Goal: Contribute content: Contribute content

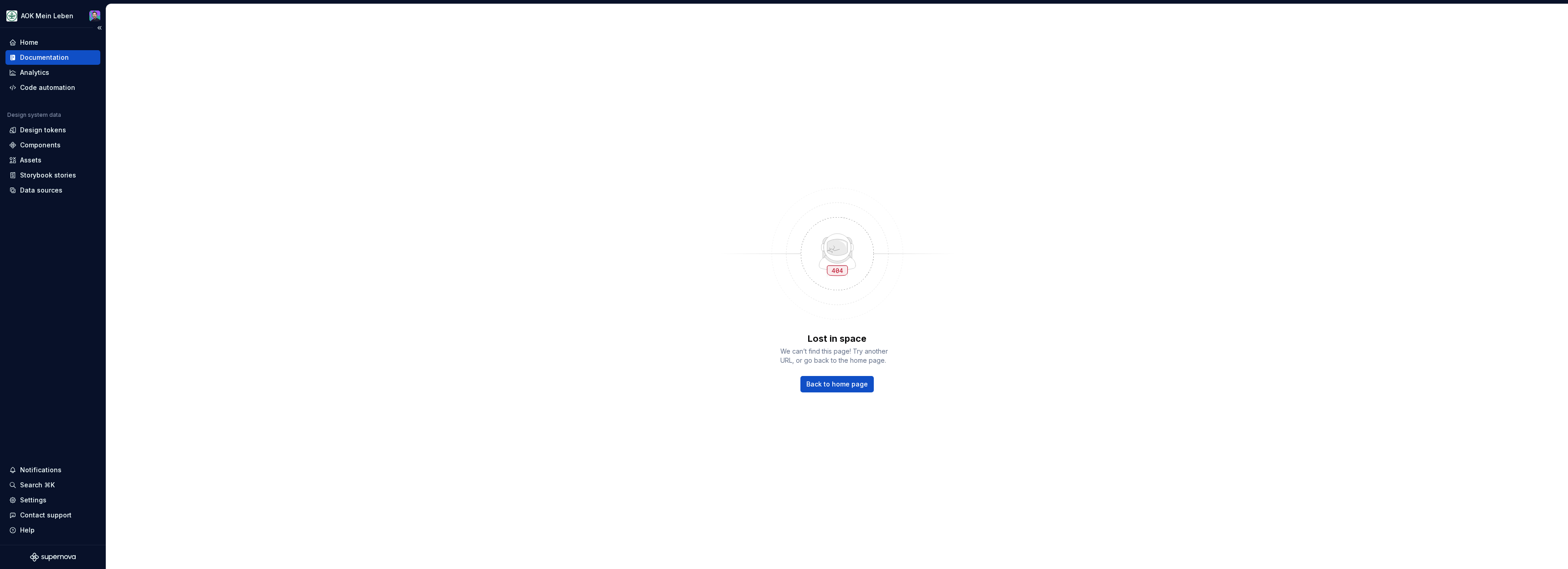
click at [54, 62] on div "Documentation" at bounding box center [53, 57] width 95 height 15
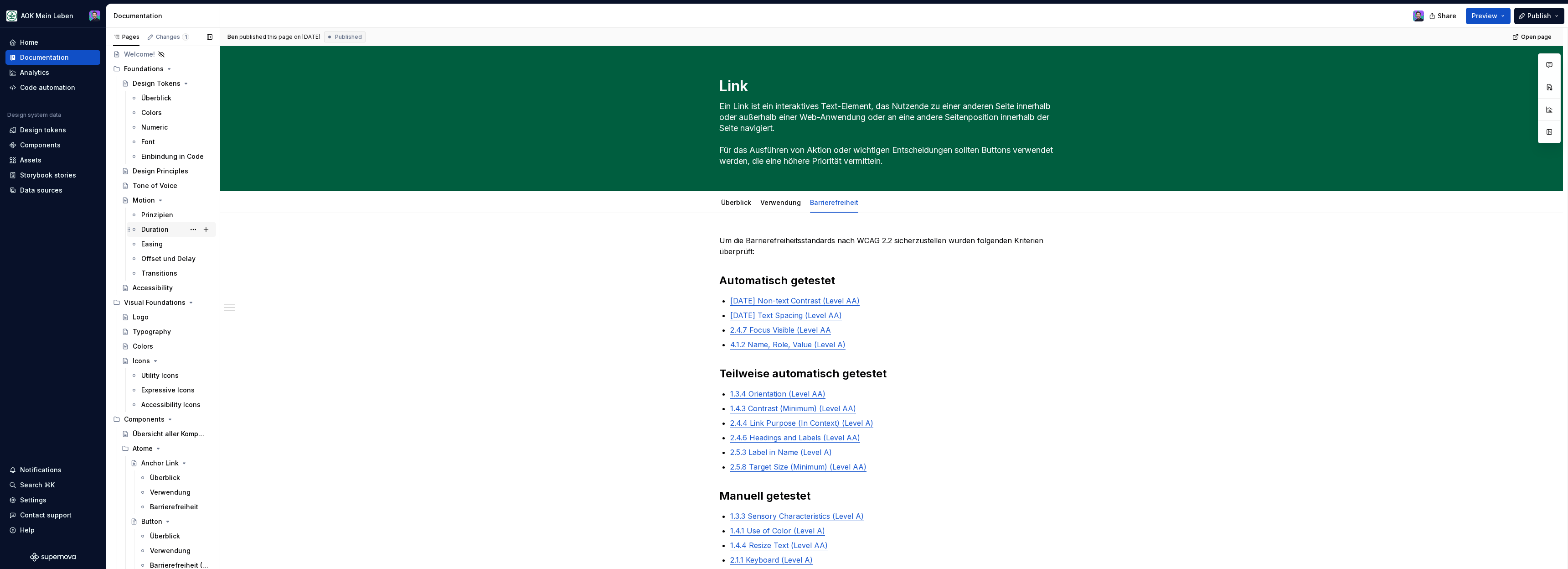
scroll to position [50, 0]
click at [155, 359] on icon "Page tree" at bounding box center [156, 359] width 2 height 1
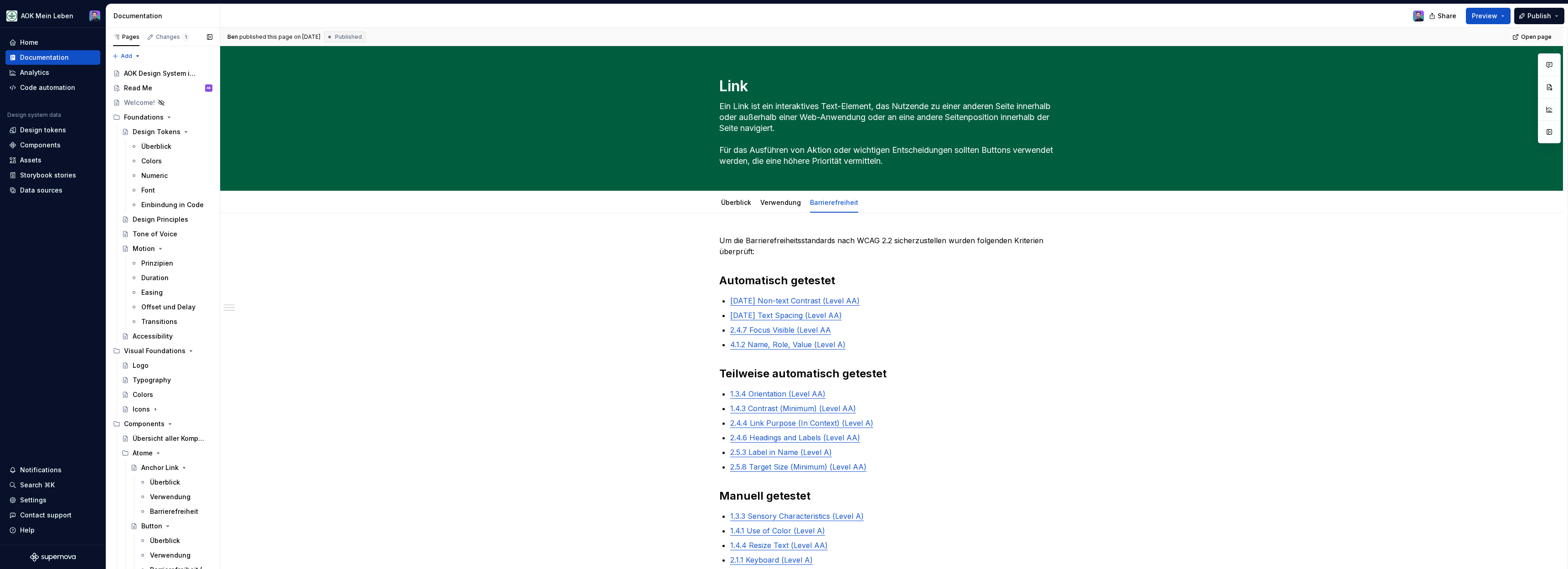
scroll to position [2035, 0]
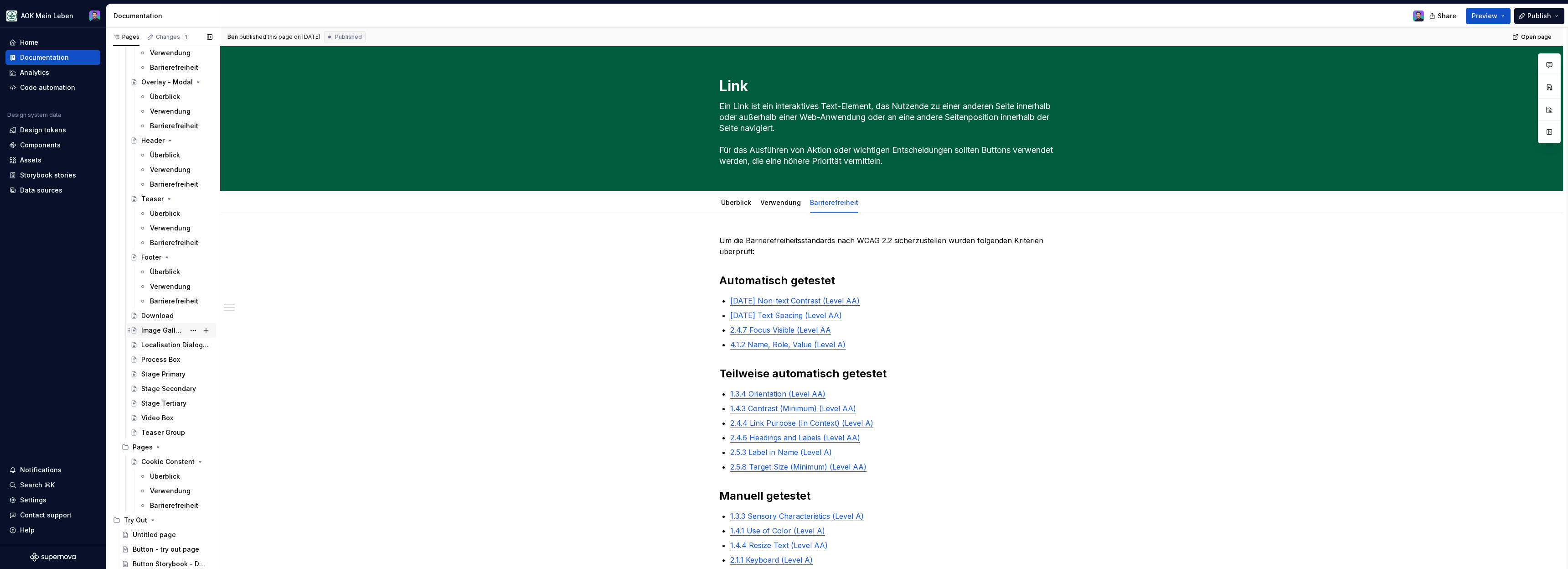
click at [161, 330] on div "Image Gallery" at bounding box center [163, 330] width 44 height 9
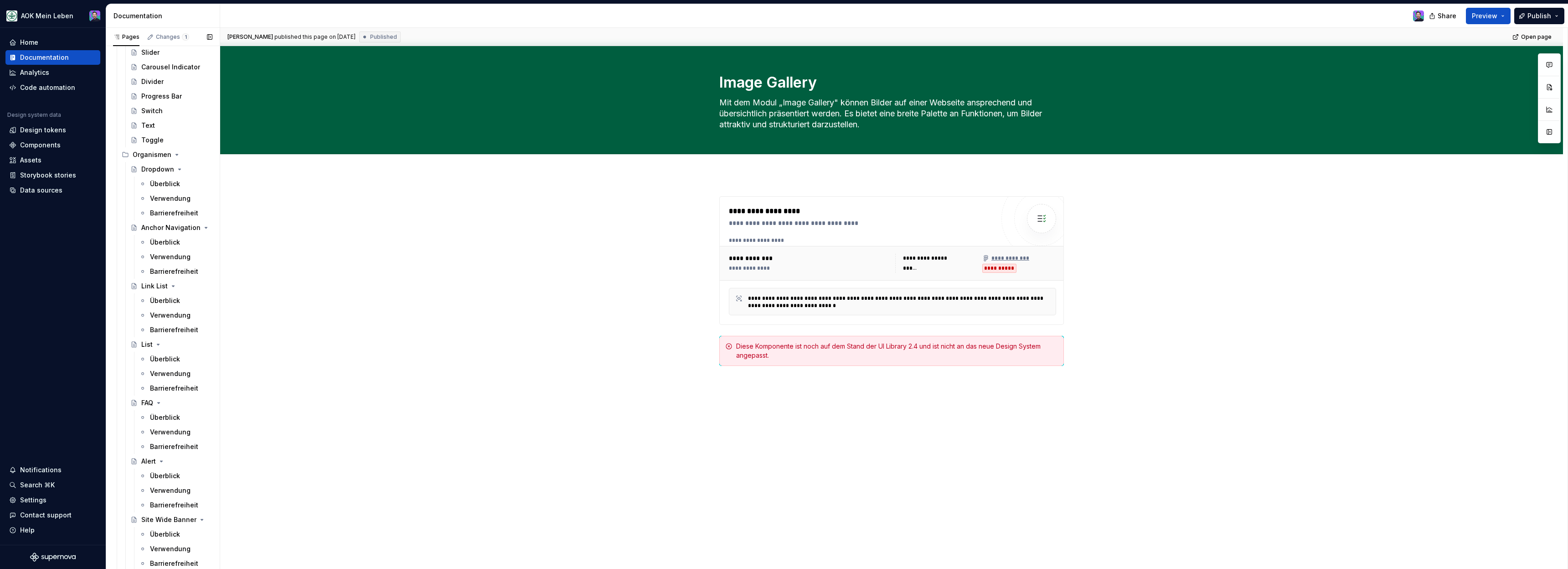
scroll to position [1244, 0]
click at [173, 157] on icon "Page tree" at bounding box center [177, 158] width 7 height 7
click at [168, 179] on icon "Page tree" at bounding box center [172, 177] width 7 height 7
click at [161, 172] on icon "Page tree" at bounding box center [159, 170] width 7 height 7
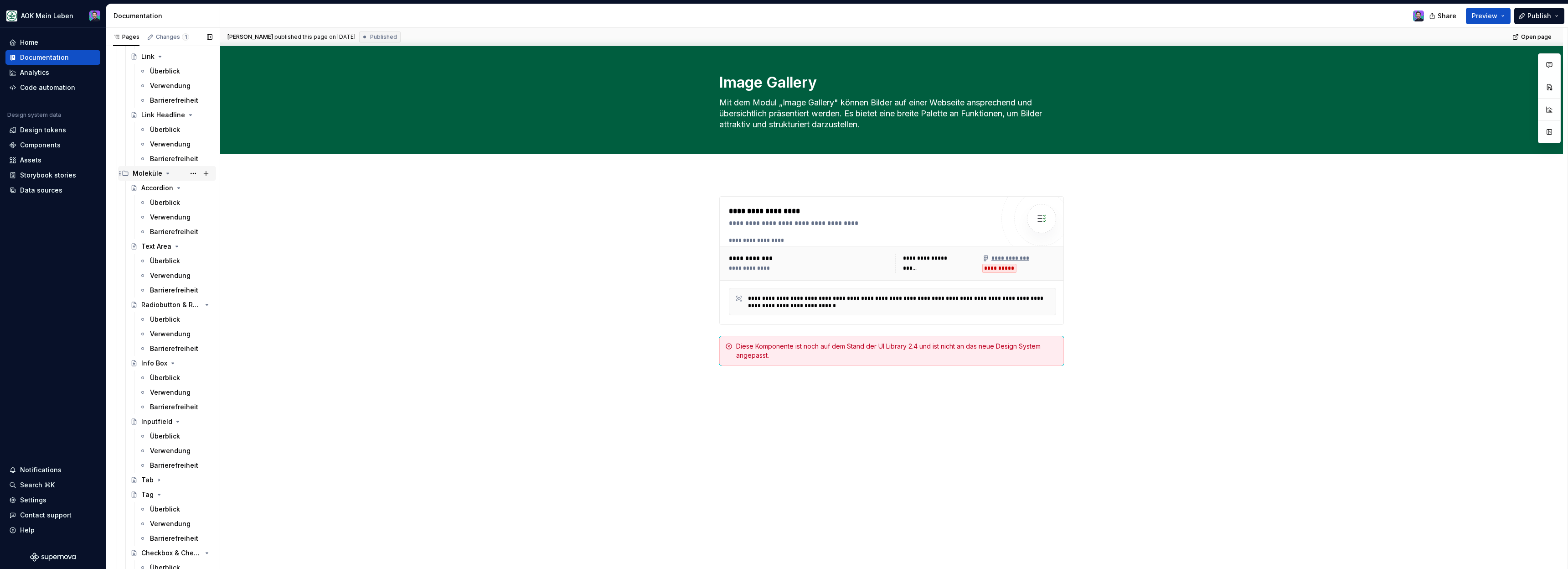
click at [164, 174] on icon "Page tree" at bounding box center [168, 174] width 7 height 7
click at [159, 106] on div "Atome" at bounding box center [172, 102] width 80 height 13
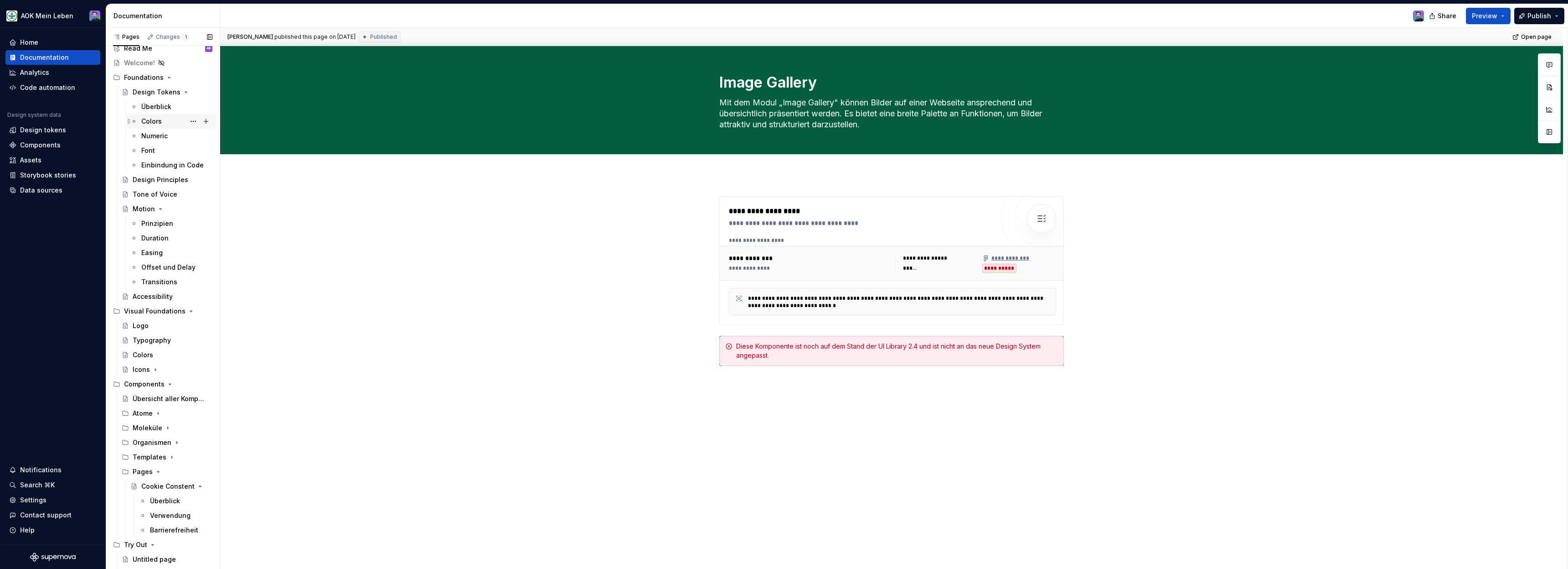
scroll to position [39, 0]
click at [157, 410] on icon "Page tree" at bounding box center [158, 414] width 7 height 7
click at [163, 443] on div "Überblick" at bounding box center [164, 443] width 30 height 9
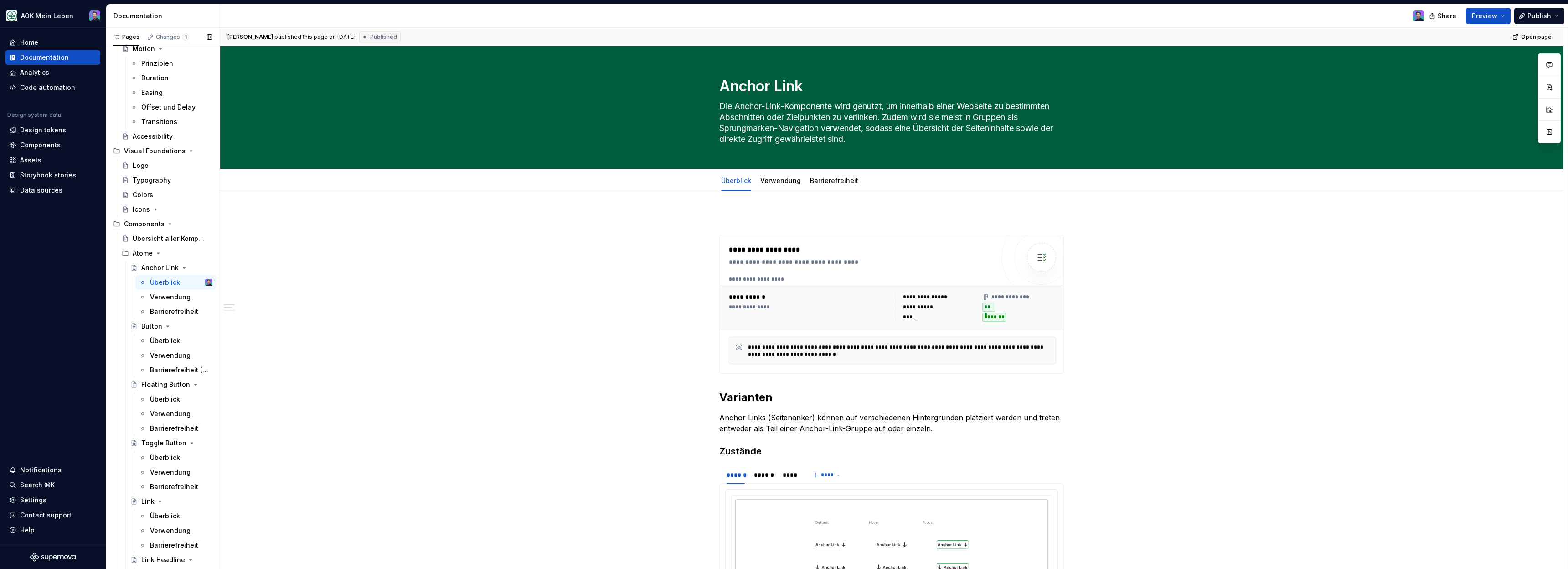
scroll to position [415, 0]
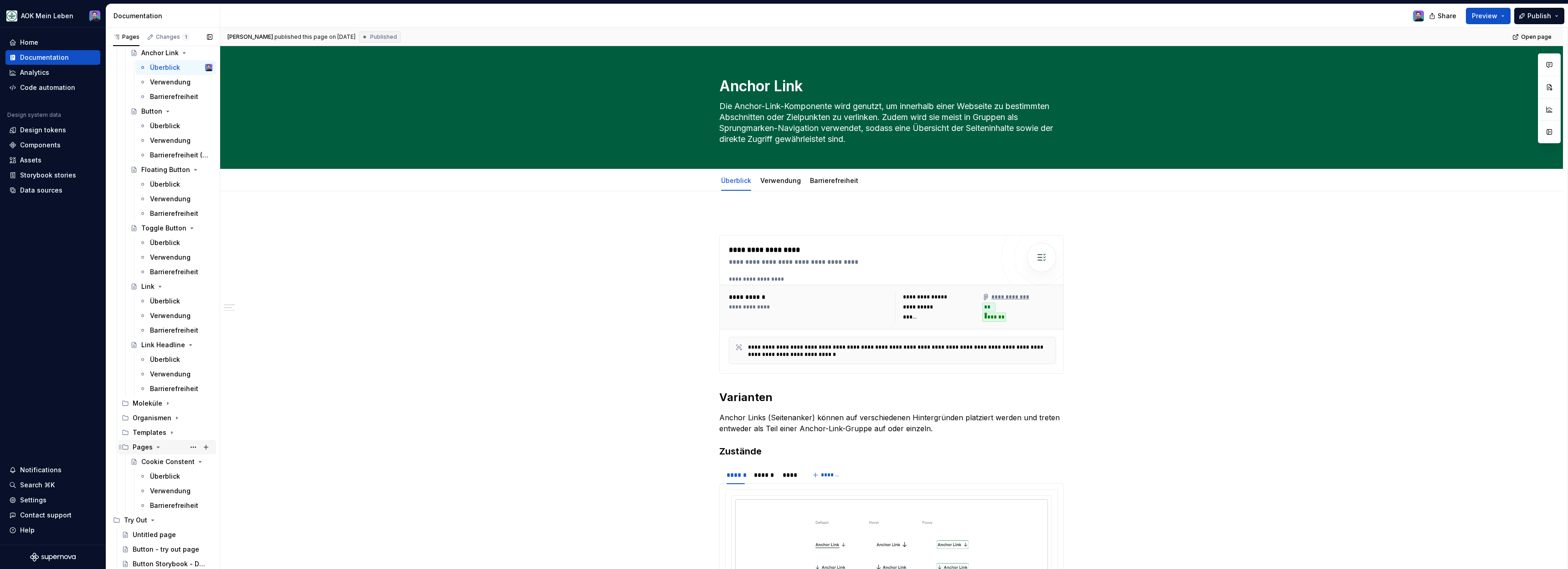
click at [159, 447] on icon "Page tree" at bounding box center [158, 447] width 7 height 7
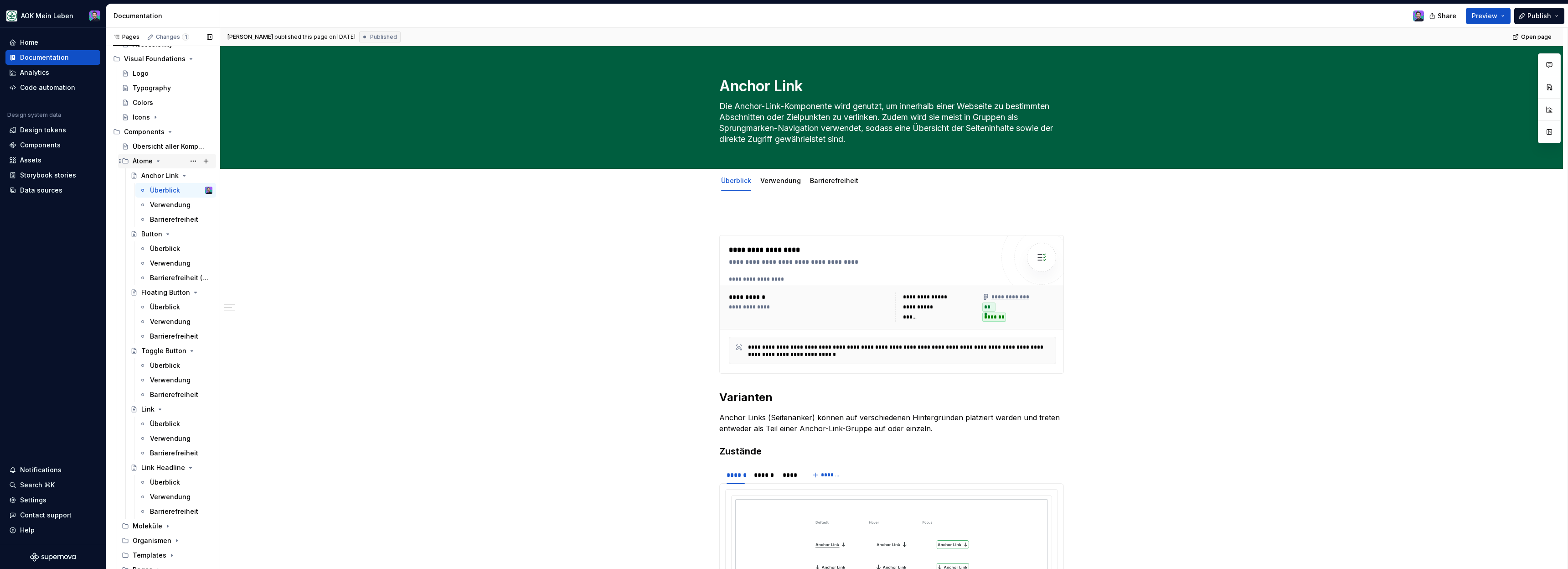
click at [158, 160] on icon "Page tree" at bounding box center [158, 161] width 7 height 7
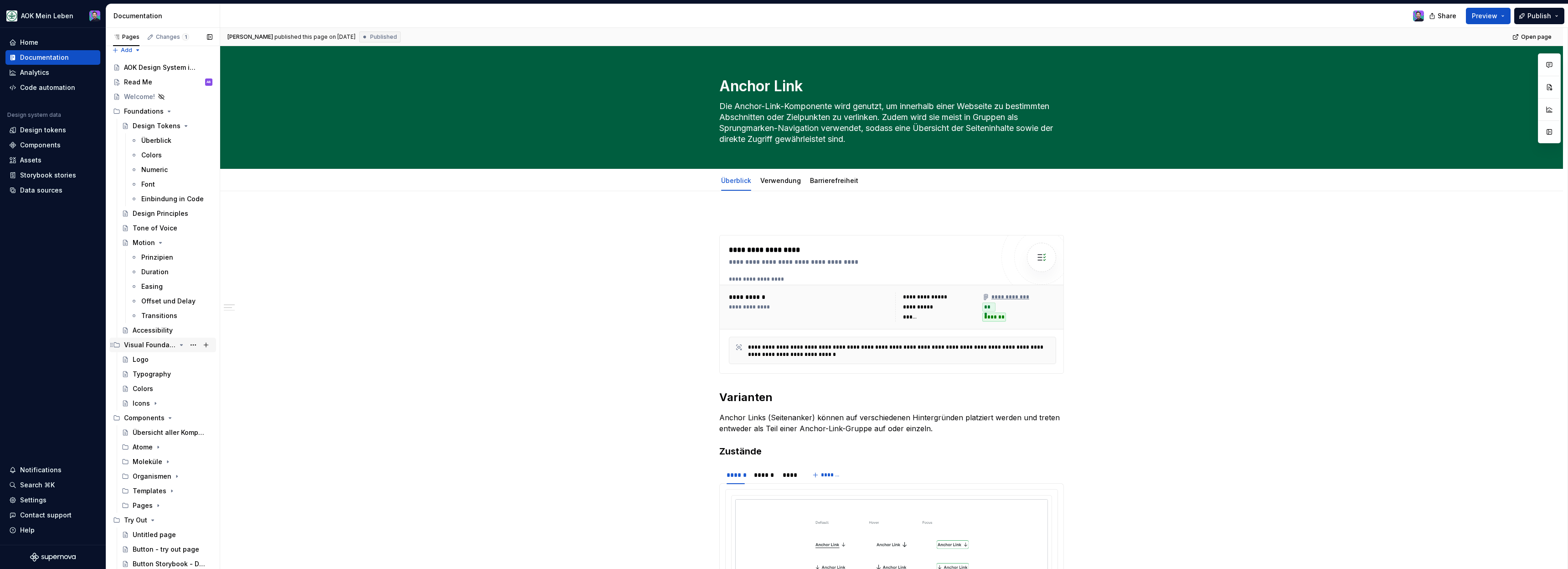
click at [186, 346] on div "Visual Foundations" at bounding box center [168, 345] width 88 height 13
click at [206, 352] on button "Page tree" at bounding box center [206, 350] width 13 height 13
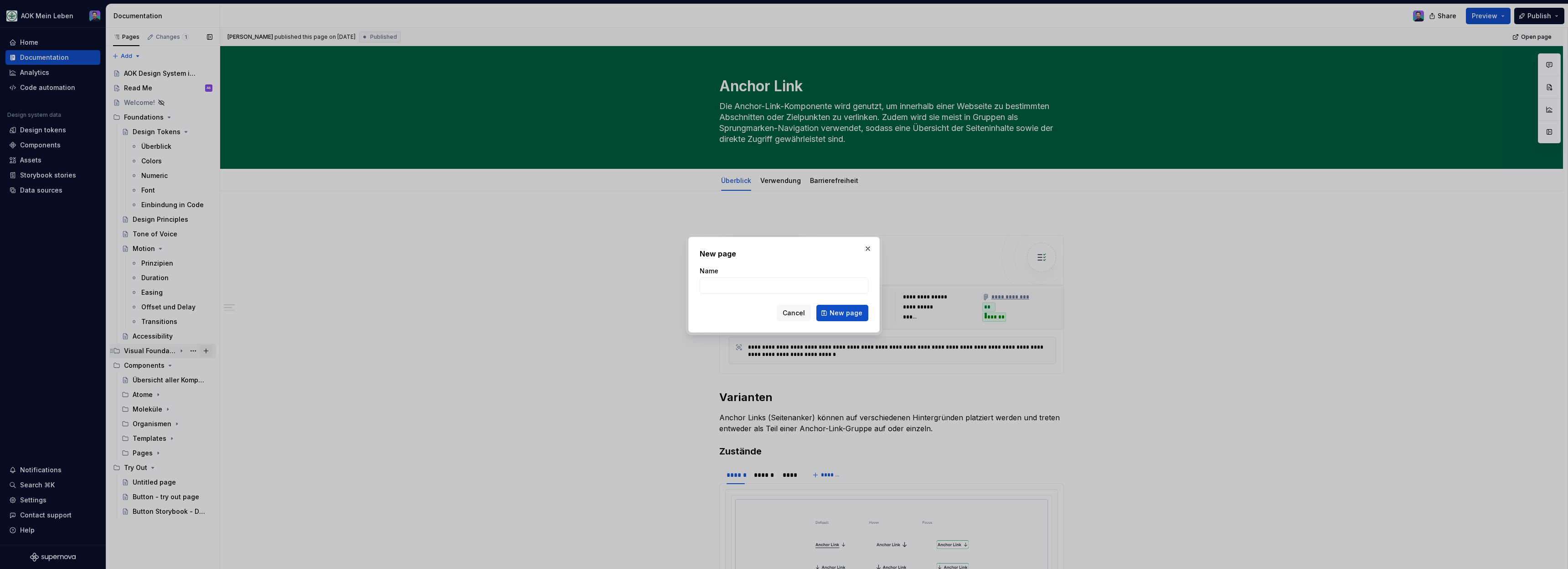
type textarea "*"
type input "image"
click button "New page" at bounding box center [842, 313] width 52 height 16
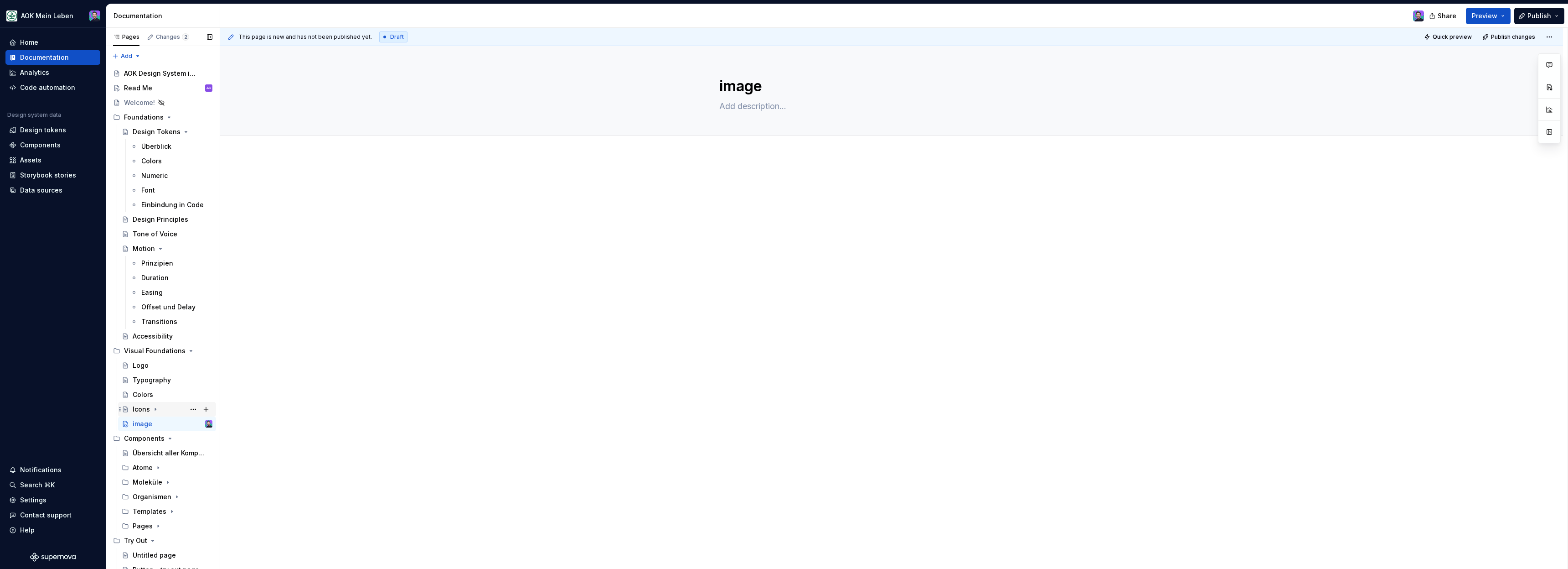
click at [147, 411] on div "Icons" at bounding box center [141, 409] width 17 height 9
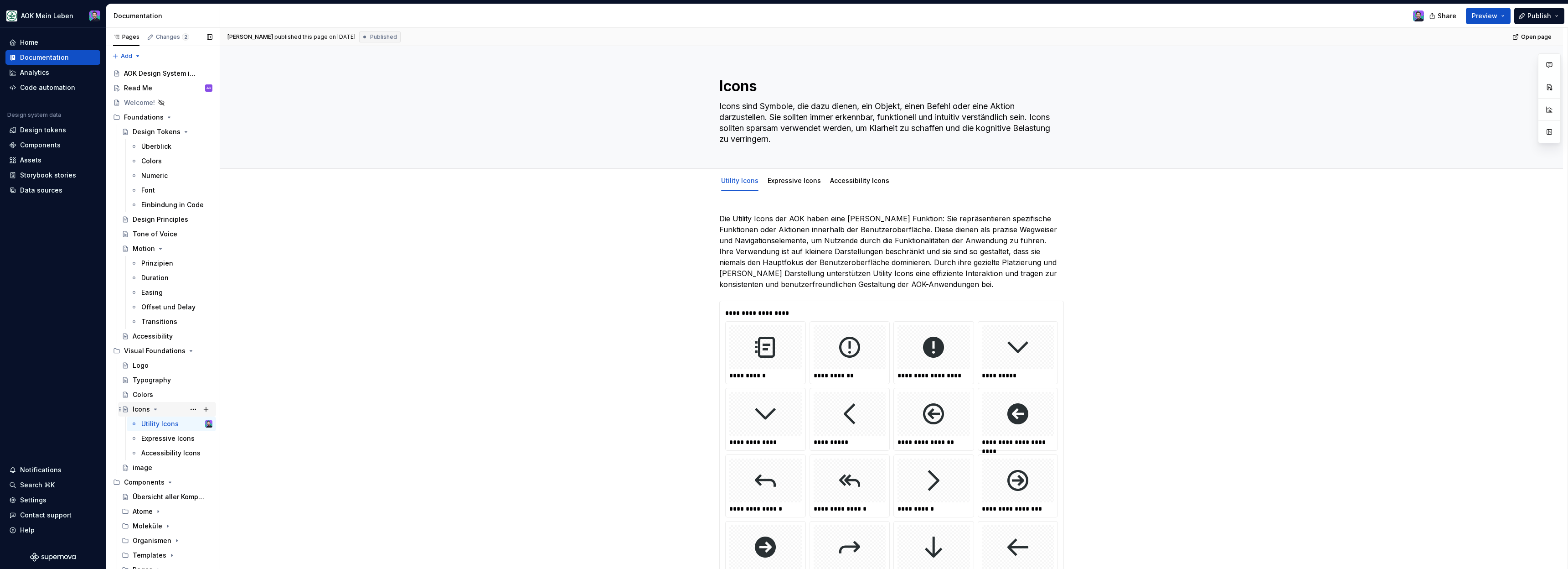
click at [155, 409] on icon "Page tree" at bounding box center [155, 409] width 7 height 7
click at [155, 400] on div "Colors" at bounding box center [172, 394] width 80 height 13
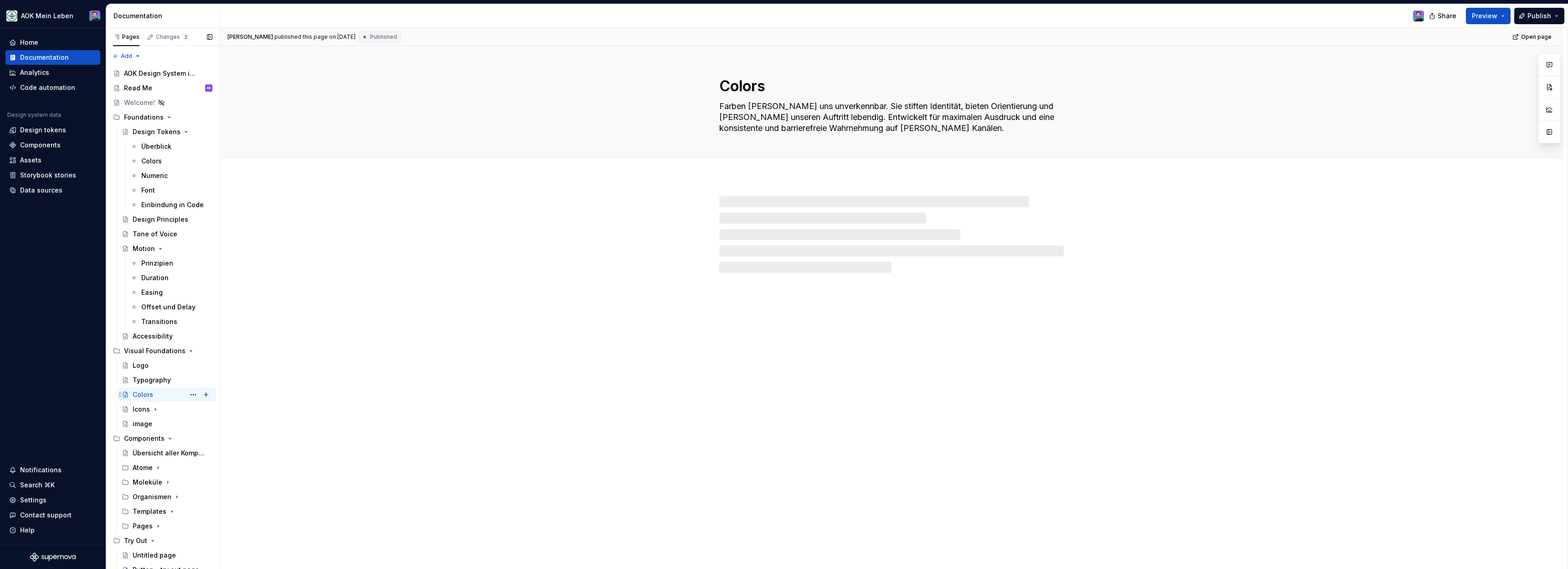
click at [155, 390] on div "Colors" at bounding box center [172, 394] width 80 height 13
click at [156, 382] on div "Typography" at bounding box center [152, 380] width 38 height 9
click at [155, 366] on div "Logo" at bounding box center [172, 365] width 80 height 13
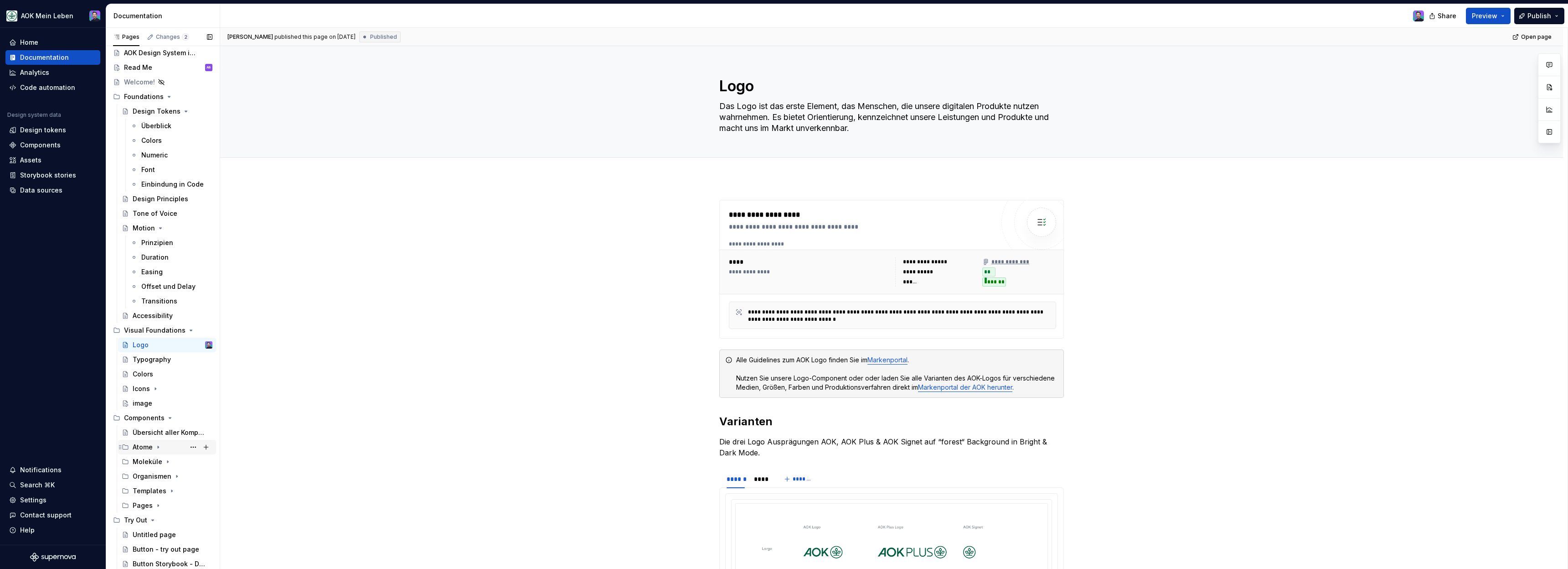
click at [145, 448] on div "Atome" at bounding box center [142, 447] width 20 height 9
click at [154, 479] on div "Überblick" at bounding box center [164, 476] width 30 height 9
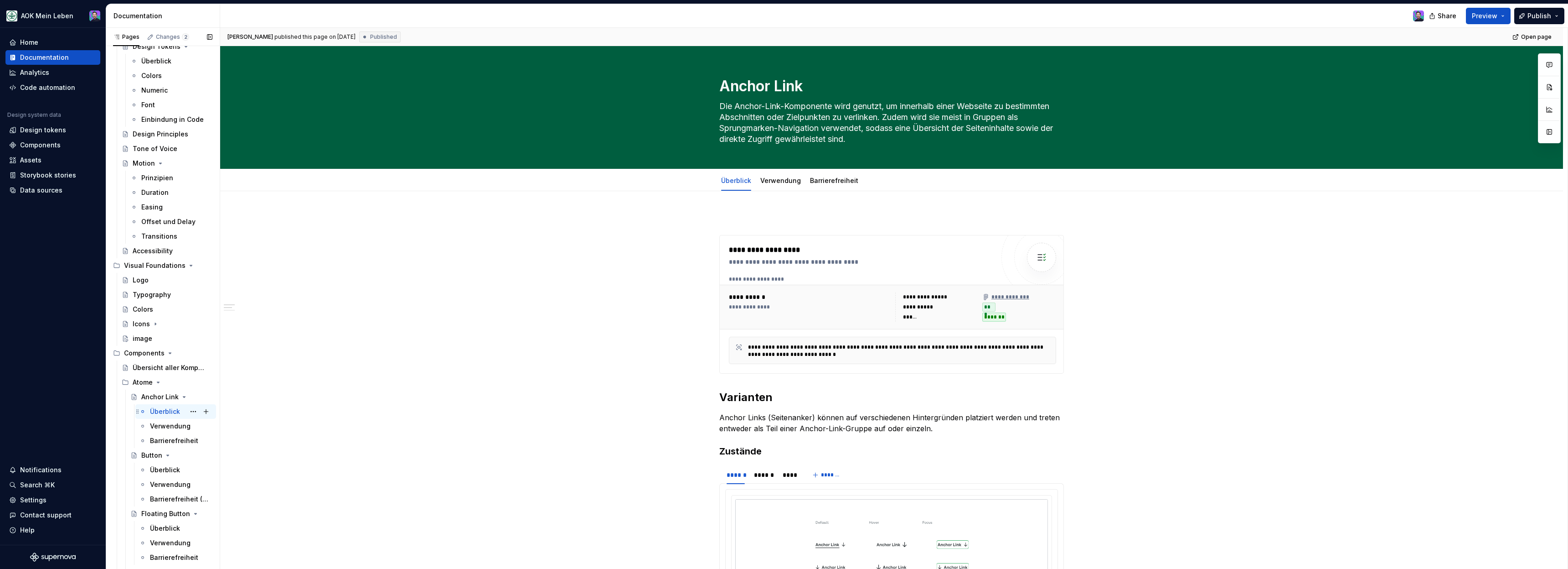
scroll to position [85, 0]
click at [154, 481] on div "Verwendung" at bounding box center [181, 485] width 63 height 9
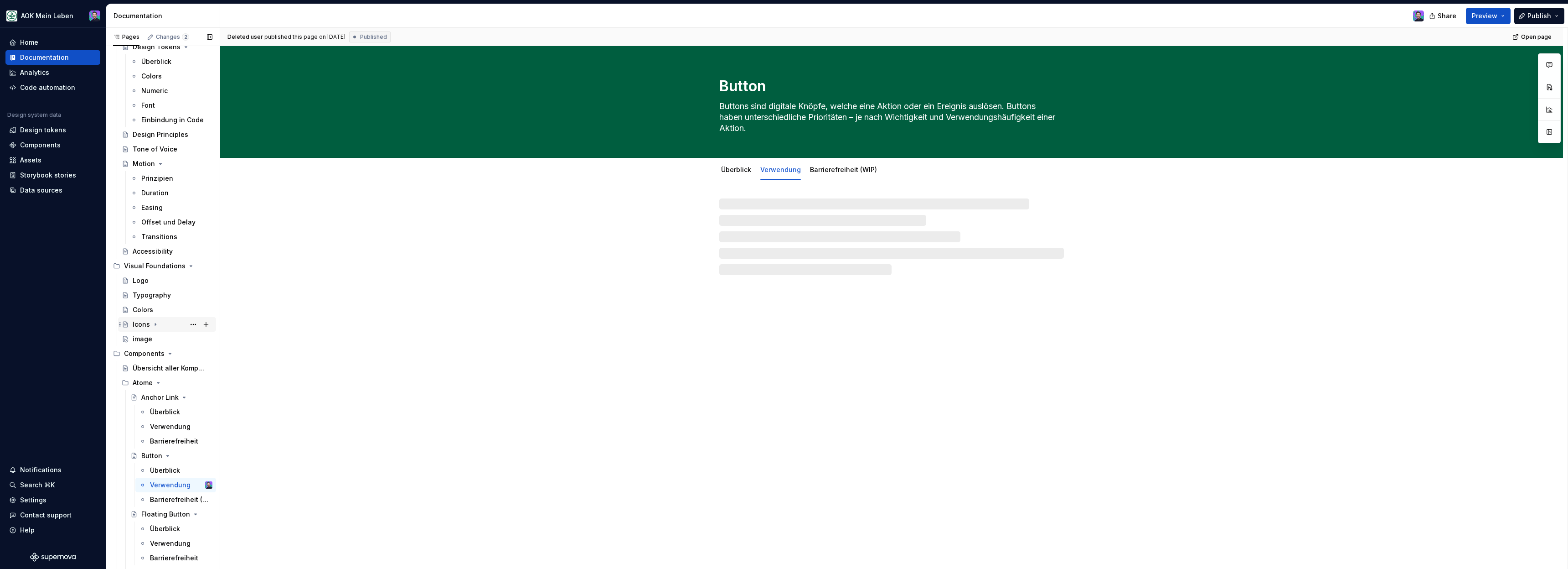
click at [156, 327] on icon "Page tree" at bounding box center [155, 324] width 7 height 7
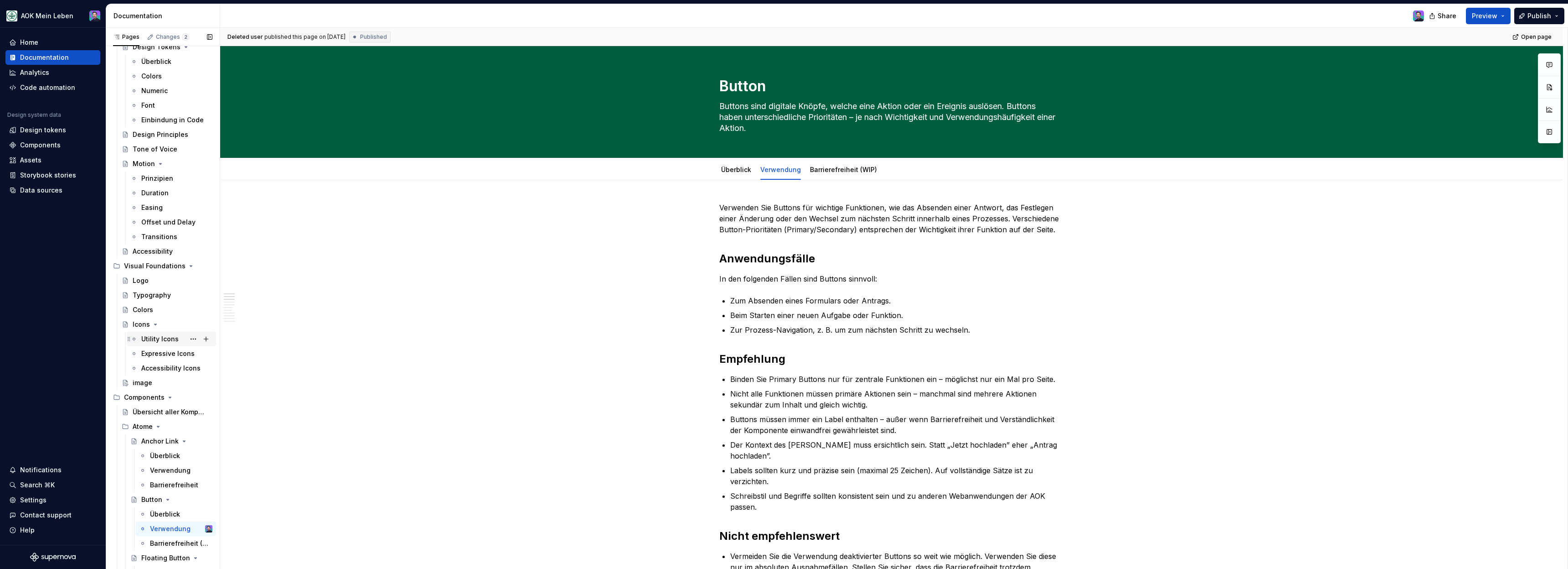
click at [156, 339] on div "Utility Icons" at bounding box center [159, 339] width 37 height 9
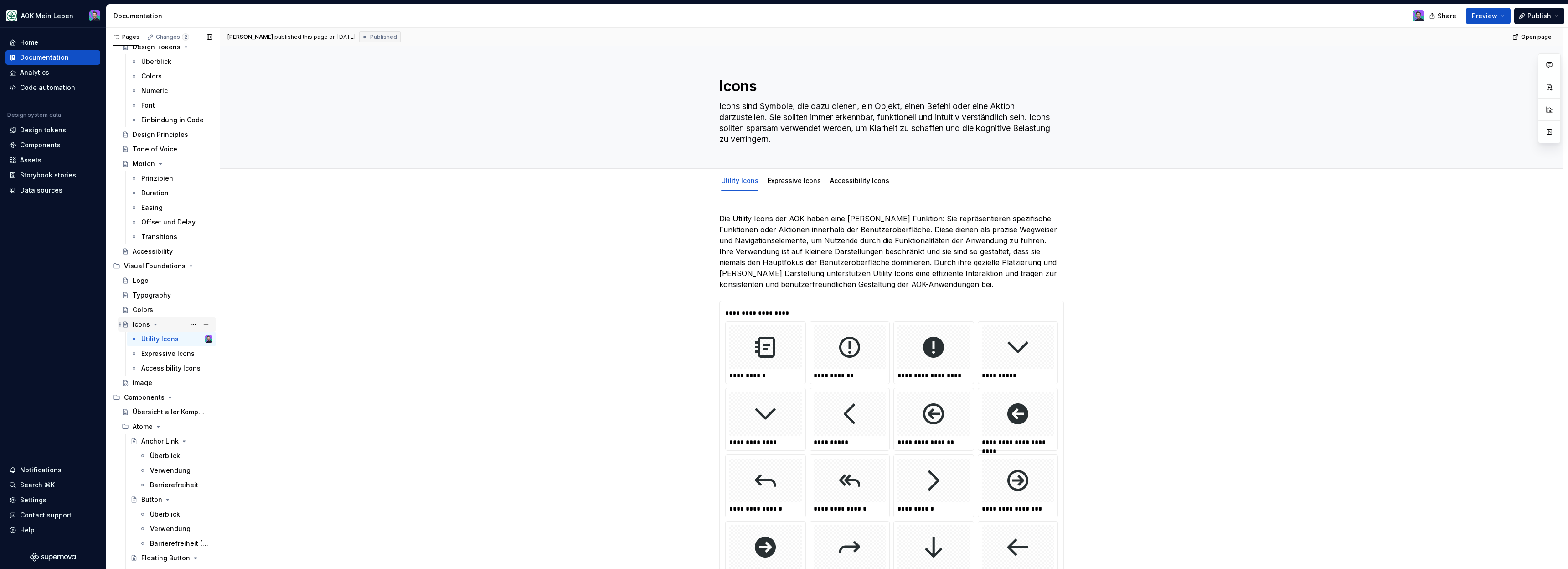
click at [146, 322] on div "Icons" at bounding box center [141, 324] width 17 height 9
click at [148, 308] on div "Colors" at bounding box center [143, 309] width 21 height 9
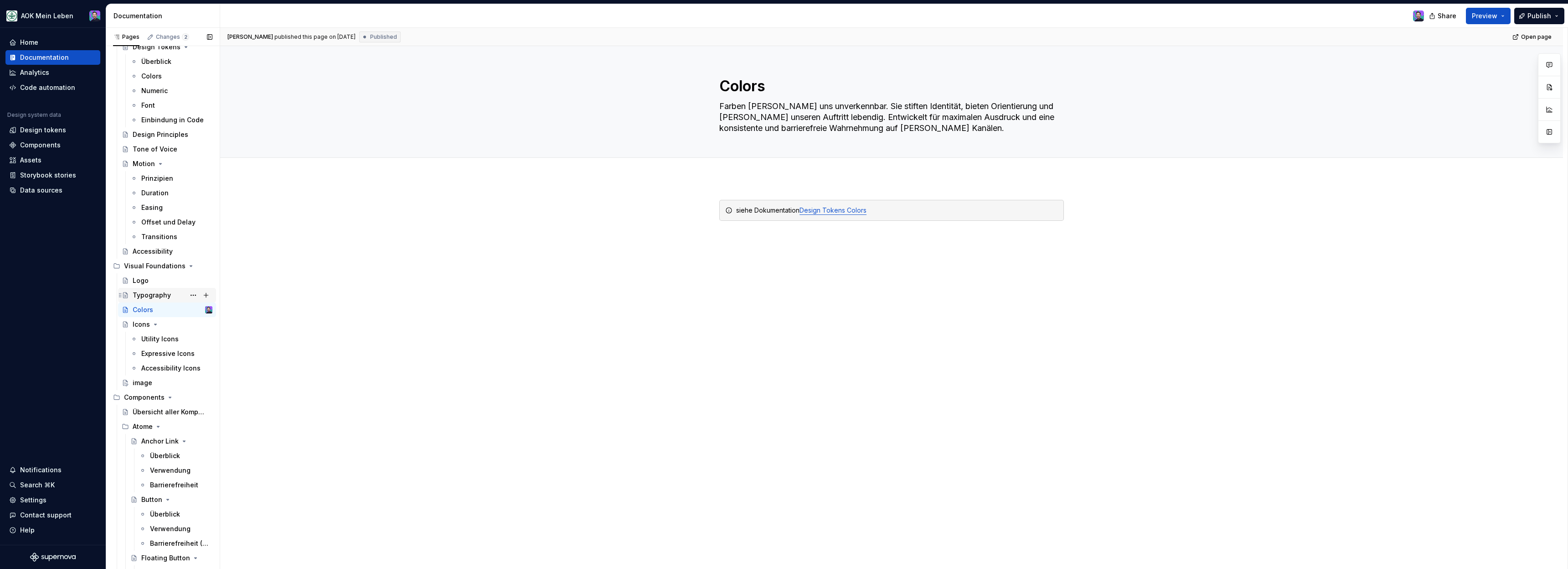
click at [157, 294] on div "Typography" at bounding box center [152, 295] width 38 height 9
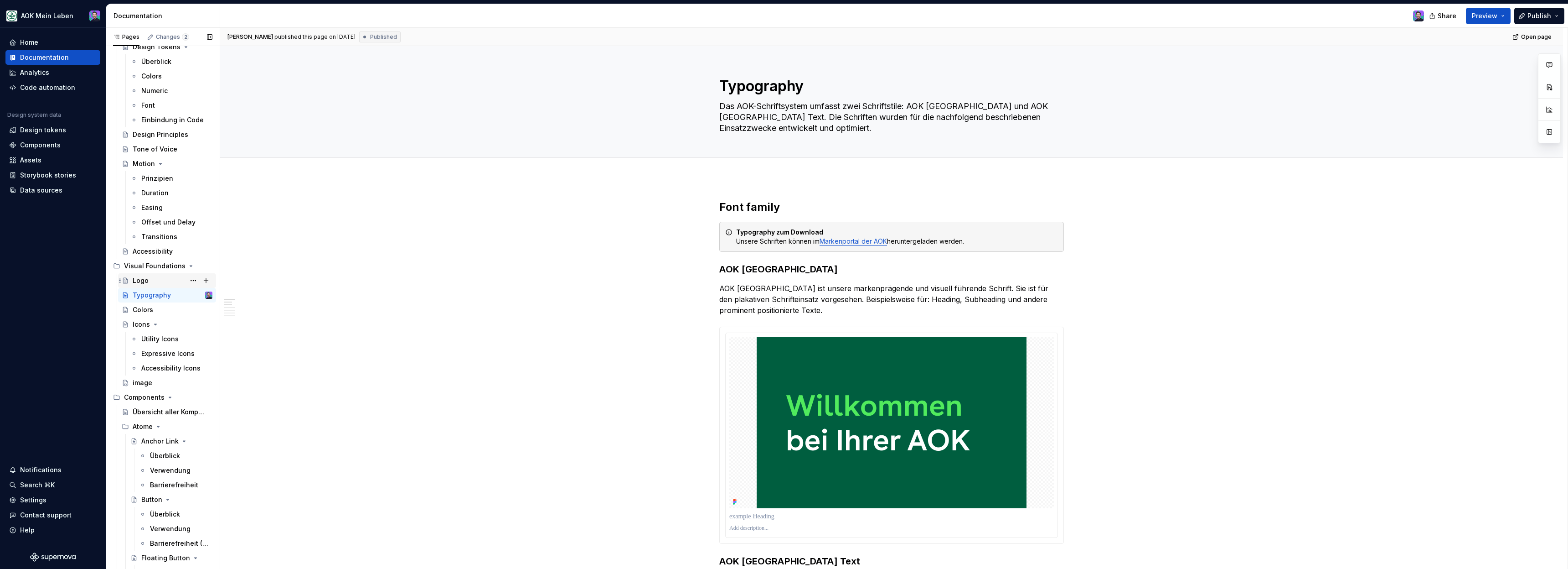
click at [141, 276] on div "Logo" at bounding box center [141, 280] width 16 height 9
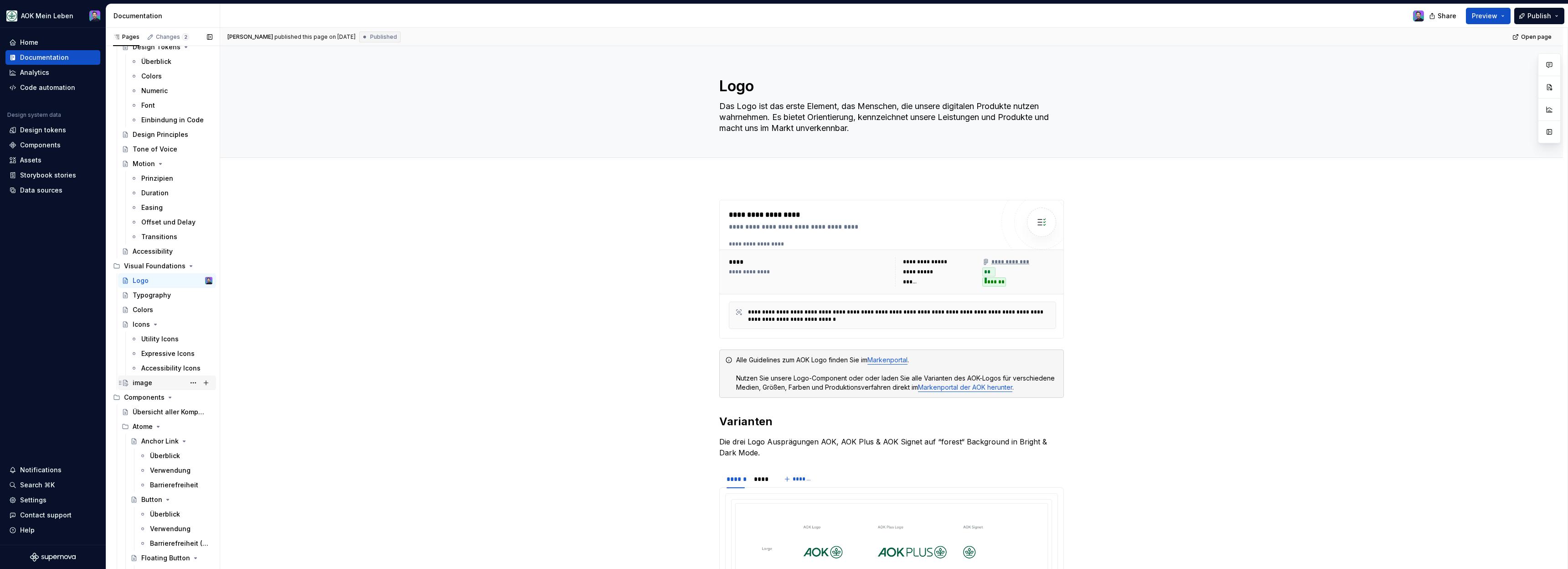
click at [147, 385] on div "image" at bounding box center [142, 383] width 19 height 9
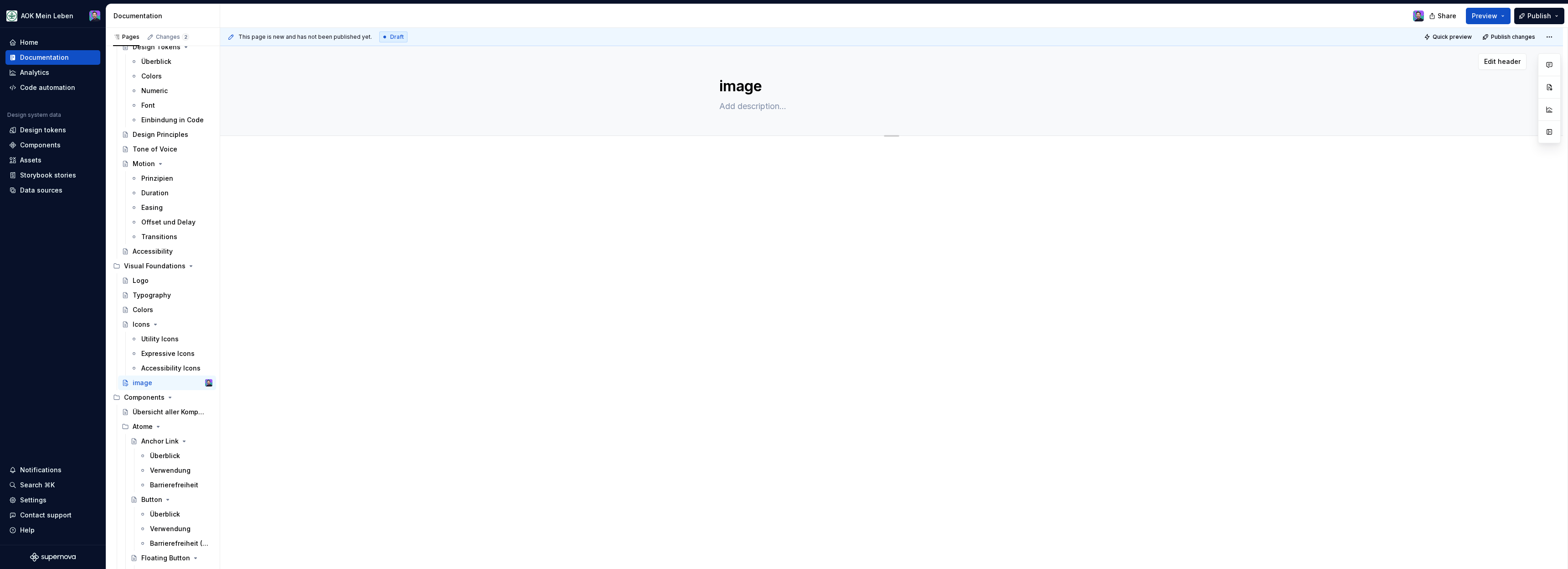
click at [743, 92] on textarea "image" at bounding box center [890, 87] width 345 height 22
paste textarea "I"
type textarea "*"
type textarea "Image"
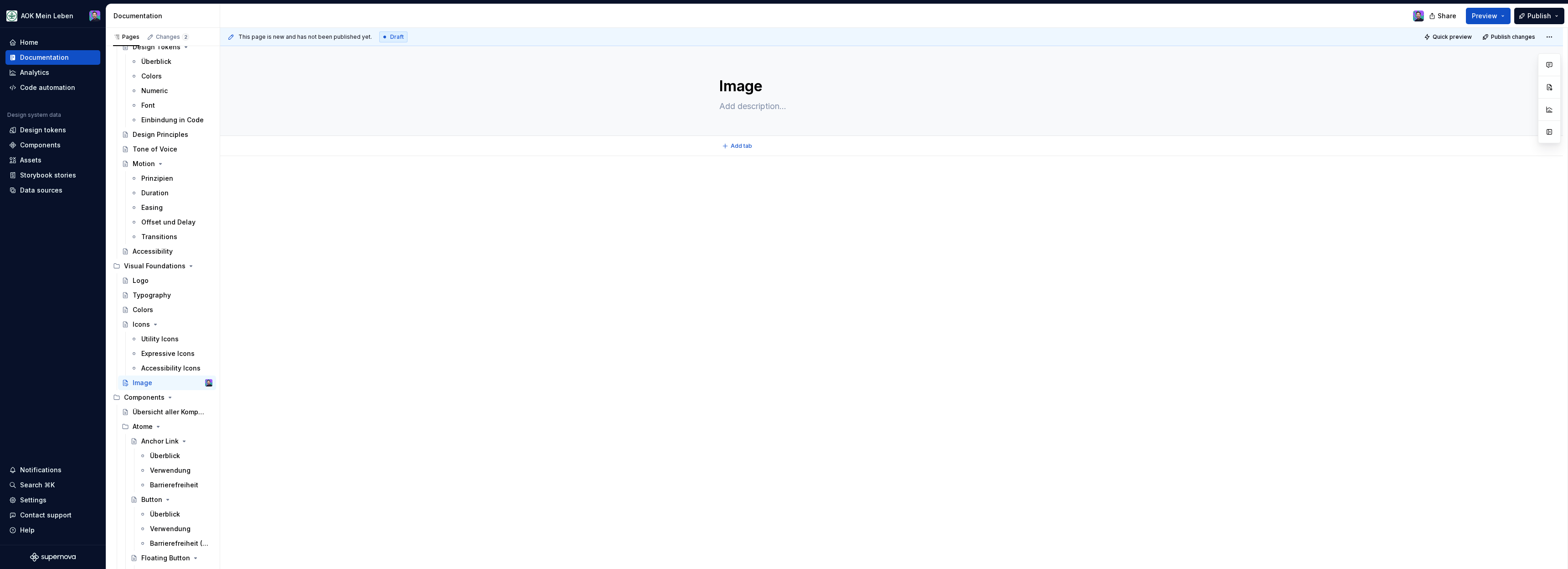
type textarea "*"
type textarea "Image"
click at [741, 104] on textarea at bounding box center [890, 106] width 345 height 15
click at [741, 104] on textarea at bounding box center [890, 106] width 345 height 15
paste textarea "Das Image ist ein integraler Bestandteil des Designsystems, welches in mehreren…"
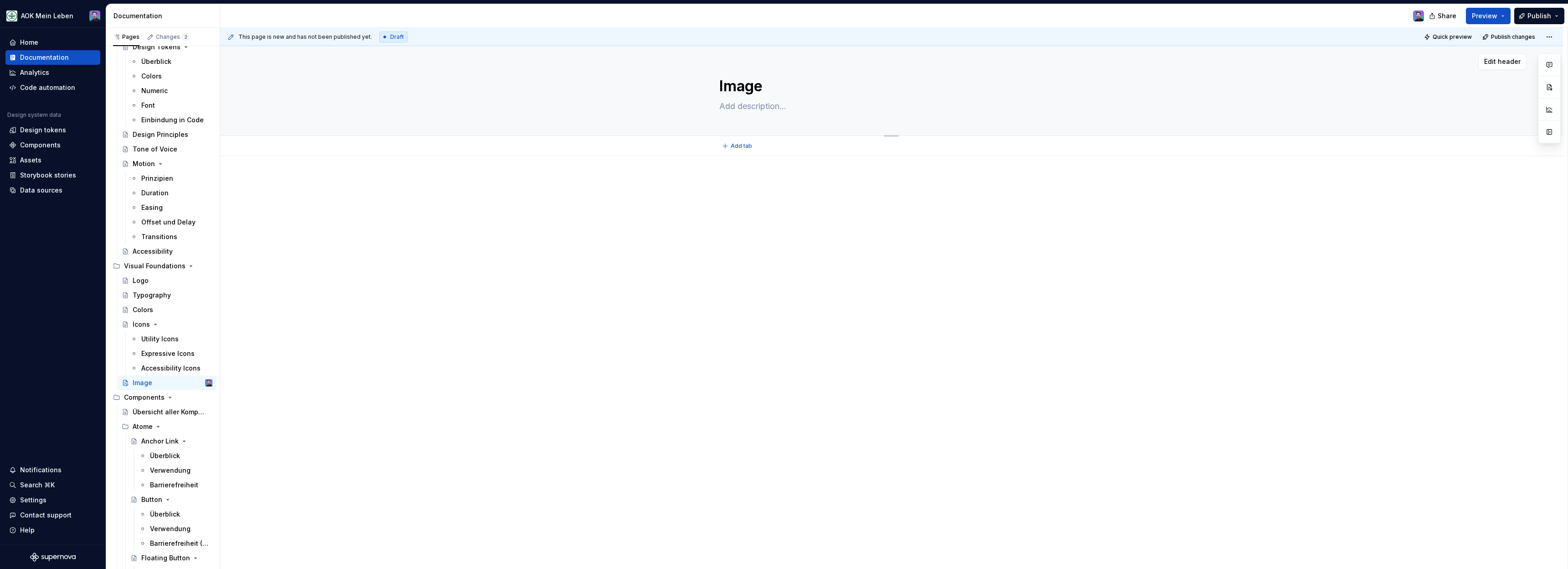
type textarea "*"
type textarea "Das Image ist ein integraler Bestandteil des Designsystems, welches in mehreren…"
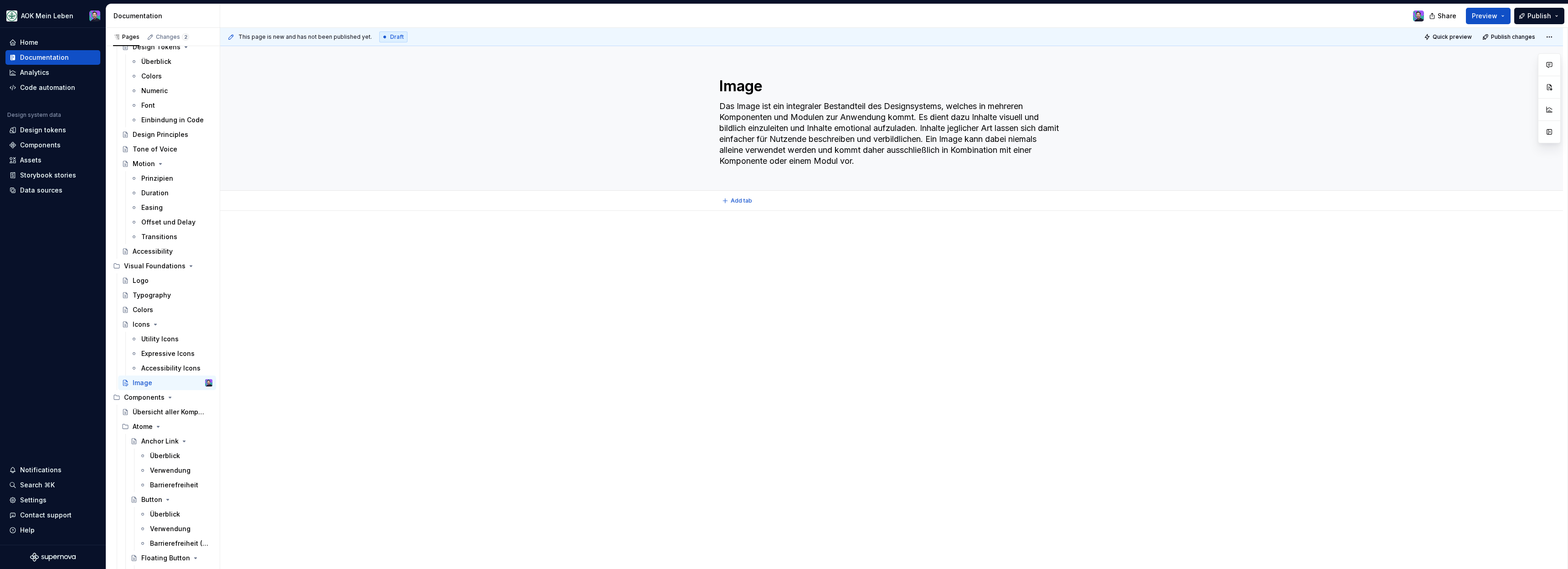
type textarea "*"
type textarea "Das Image ist ein integraler Bestandteil des Designsystems, welches in mehreren…"
click at [723, 315] on div at bounding box center [892, 330] width 1343 height 238
click at [146, 313] on div "Colors" at bounding box center [143, 309] width 21 height 9
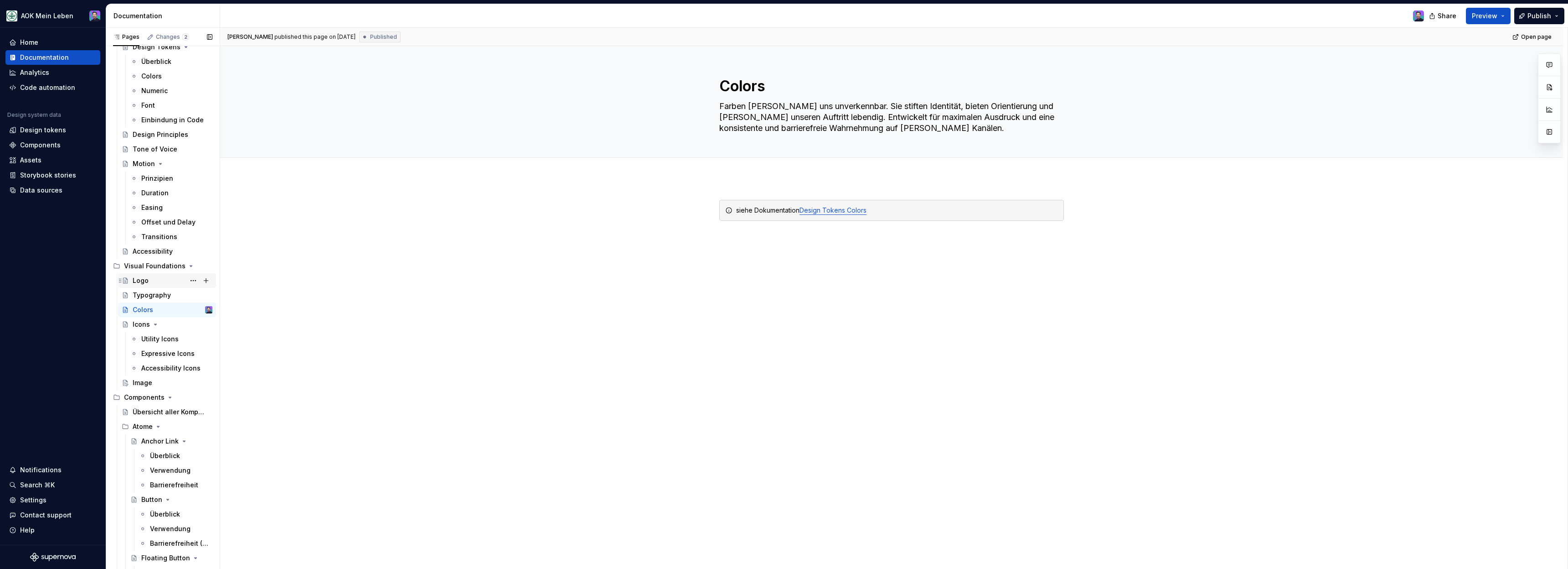
click at [135, 279] on div "Logo" at bounding box center [141, 280] width 16 height 9
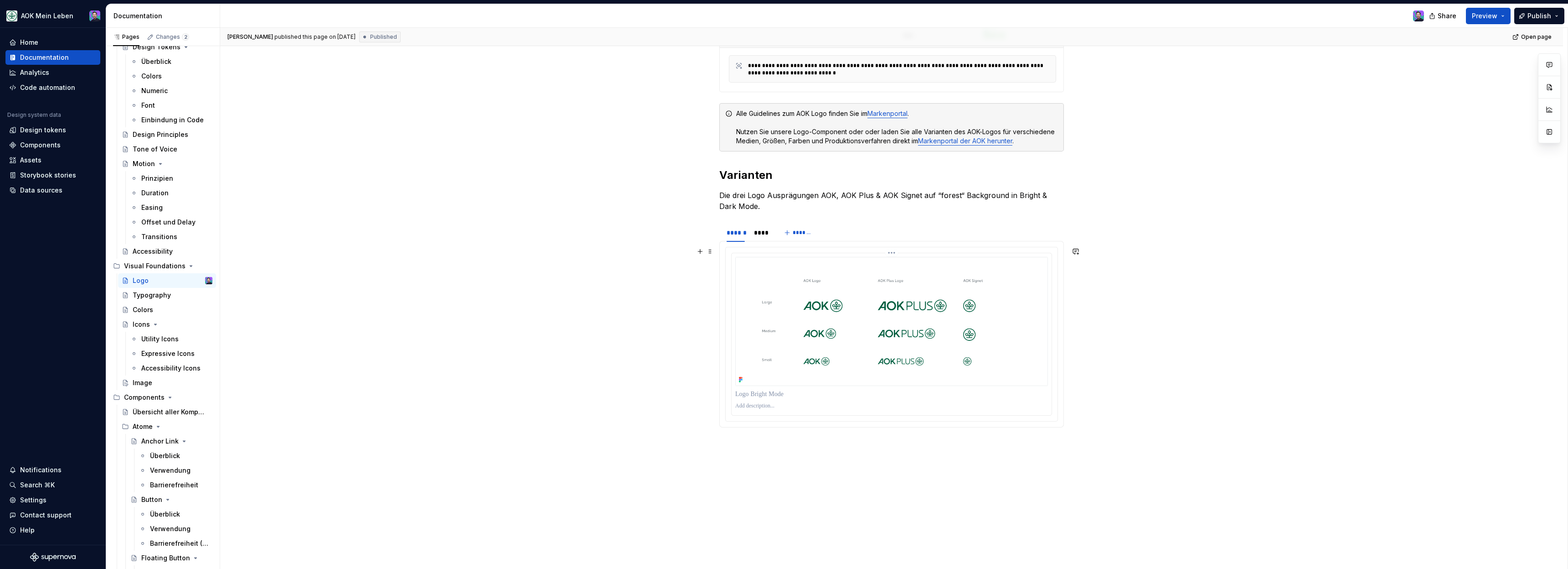
scroll to position [292, 0]
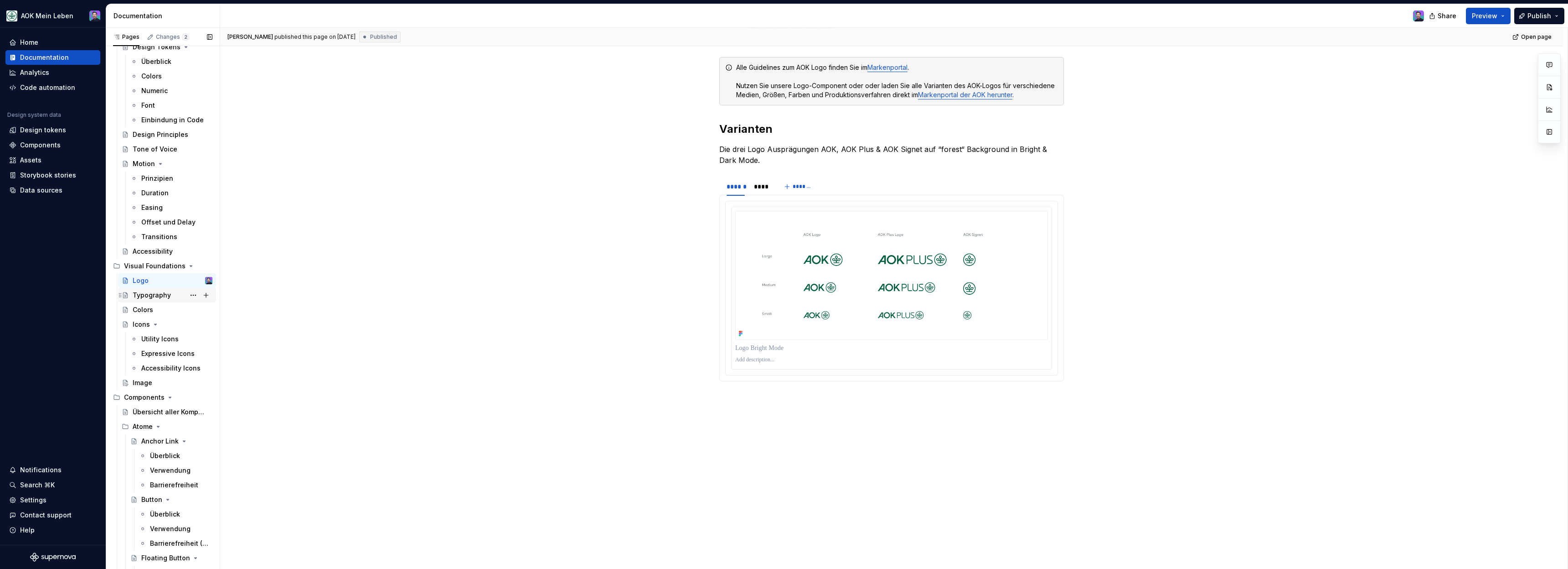
click at [151, 299] on div "Typography" at bounding box center [152, 295] width 38 height 9
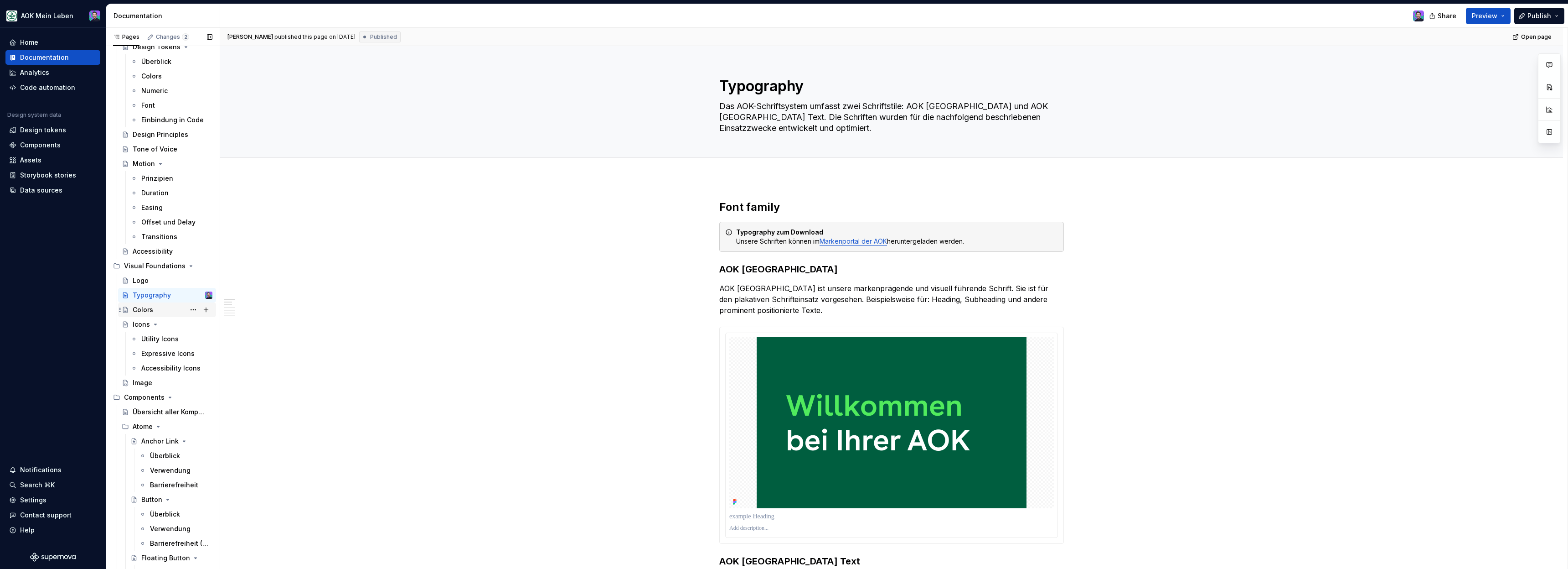
click at [153, 315] on div "Colors" at bounding box center [172, 309] width 80 height 13
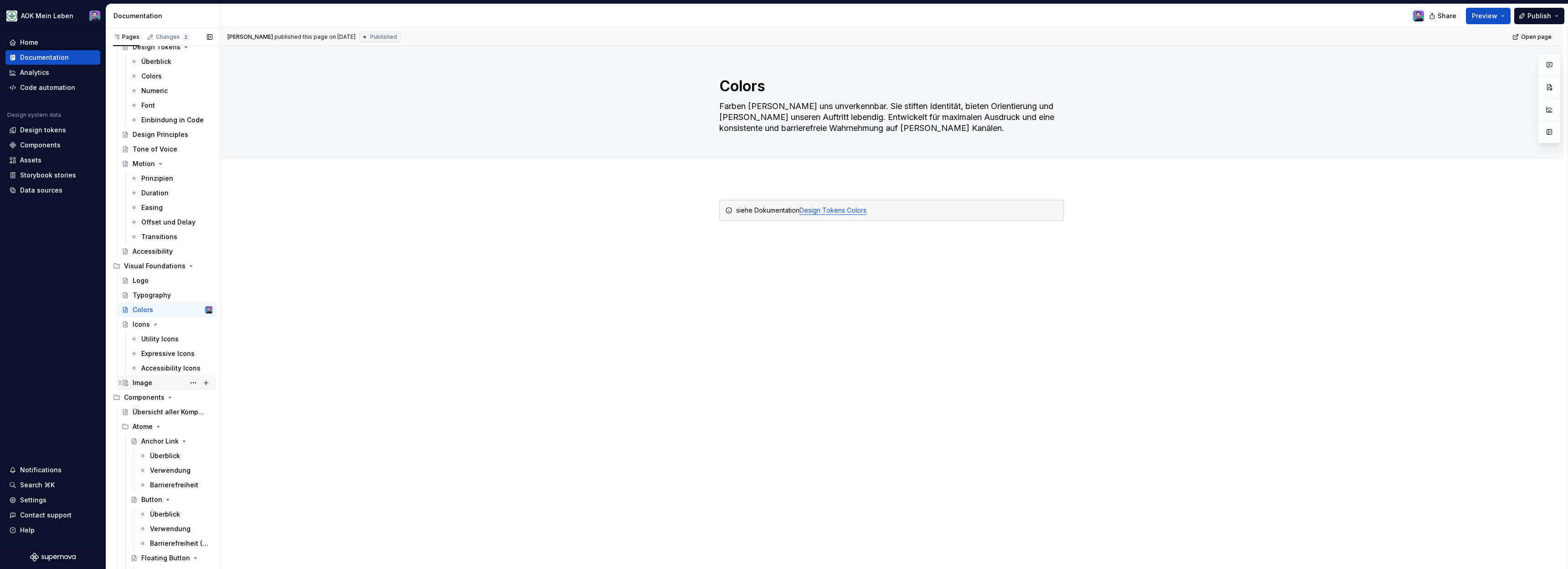
click at [150, 382] on div "Image" at bounding box center [142, 383] width 19 height 9
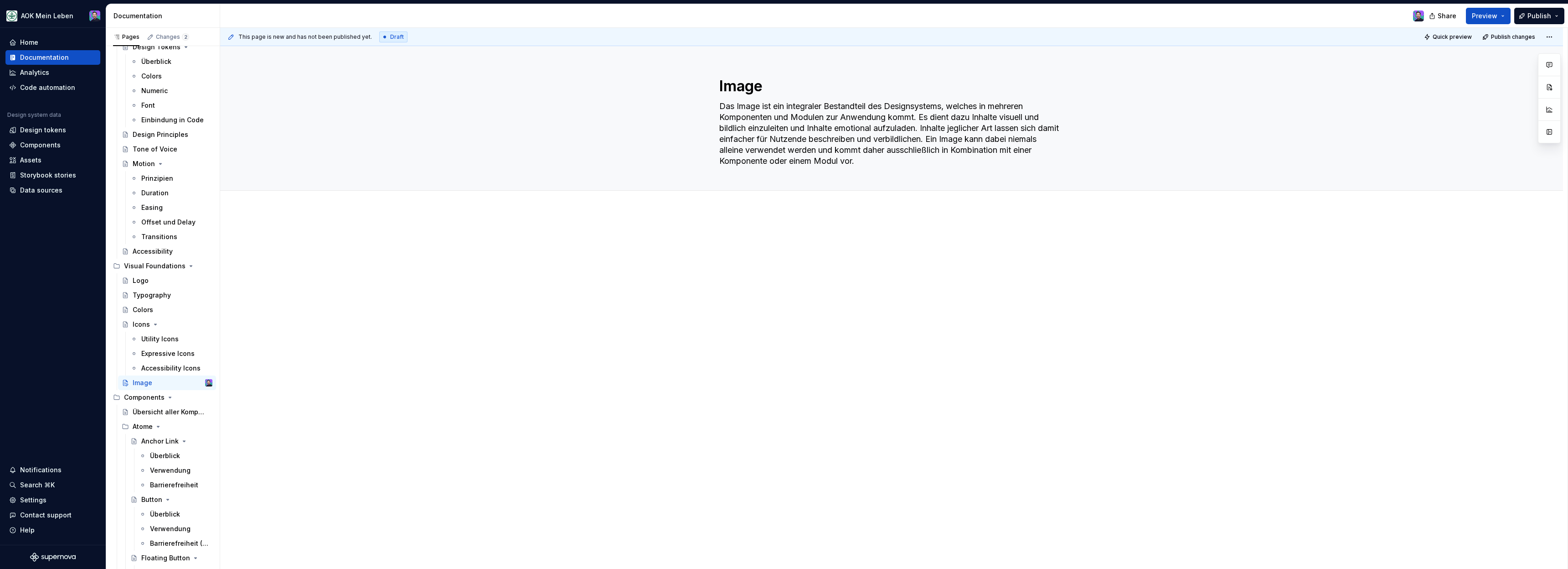
click at [718, 326] on div at bounding box center [892, 330] width 1343 height 238
drag, startPoint x: 767, startPoint y: 242, endPoint x: 688, endPoint y: 237, distance: 79.2
click at [689, 237] on div "Bildformate" at bounding box center [892, 330] width 1343 height 238
click at [780, 221] on button "button" at bounding box center [779, 221] width 13 height 13
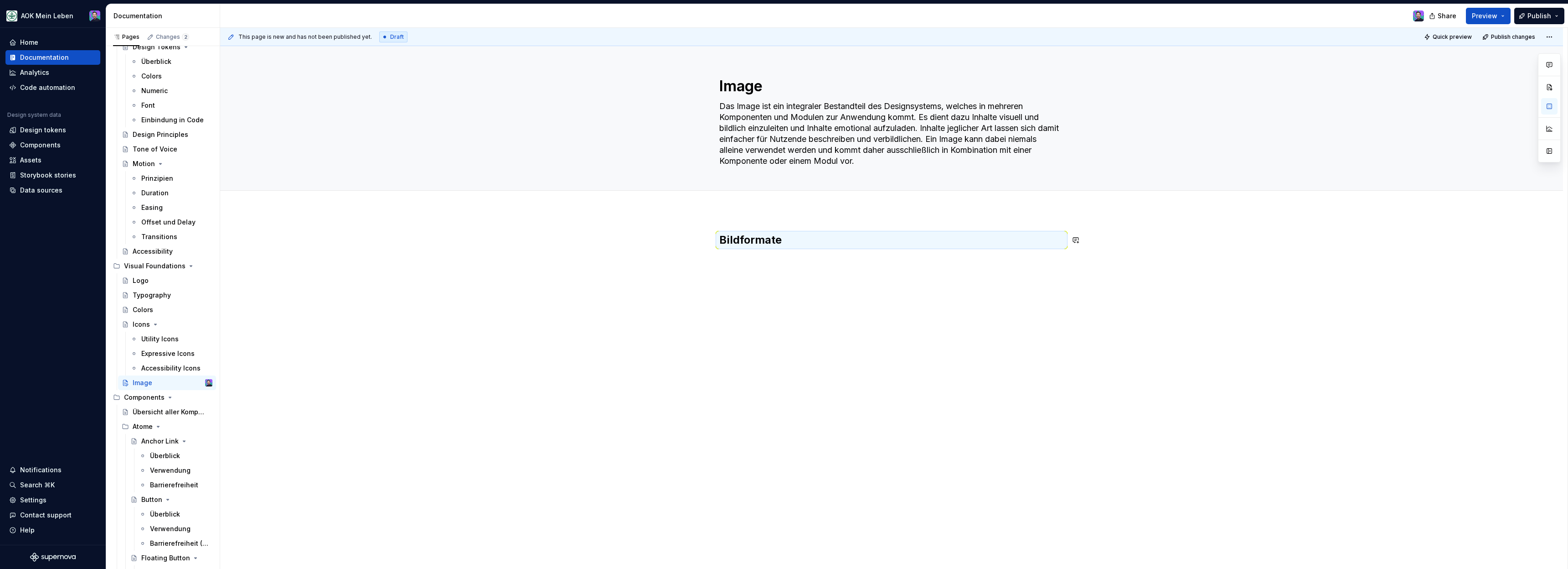
click at [793, 307] on div "Bildformate" at bounding box center [892, 330] width 1343 height 238
click at [758, 263] on p at bounding box center [892, 260] width 345 height 11
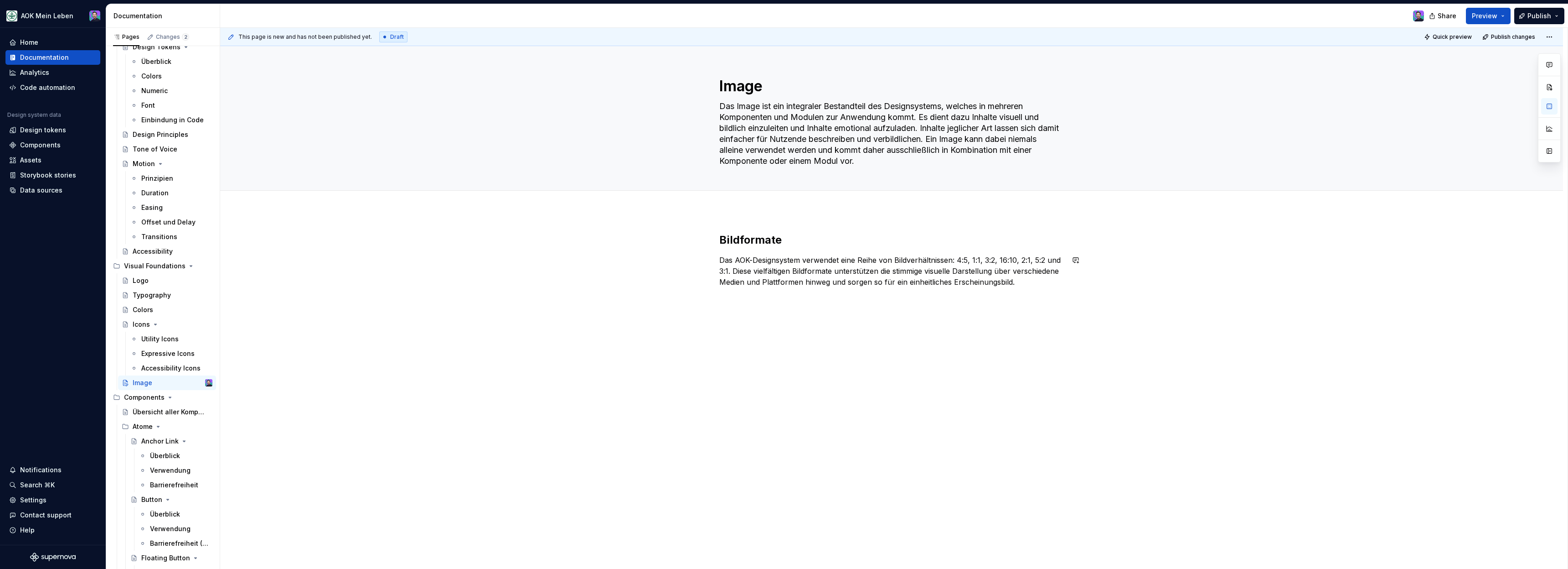
click at [760, 315] on div "Bildformate Das AOK-Designsystem verwendet eine Reihe von Bildverhältnissen: 4:…" at bounding box center [892, 340] width 1343 height 258
click at [616, 283] on div "Bildformate Das AOK-Designsystem verwendet eine Reihe von Bildverhältnissen: 4:…" at bounding box center [892, 348] width 1343 height 275
click at [740, 357] on div "This page is new and has not been published yet. Draft Quick preview Publish ch…" at bounding box center [894, 299] width 1348 height 542
click at [985, 315] on div "Bildformate Das AOK-Designsystem verwendet eine Reihe von Bildverhältnissen: 4:…" at bounding box center [892, 348] width 1343 height 275
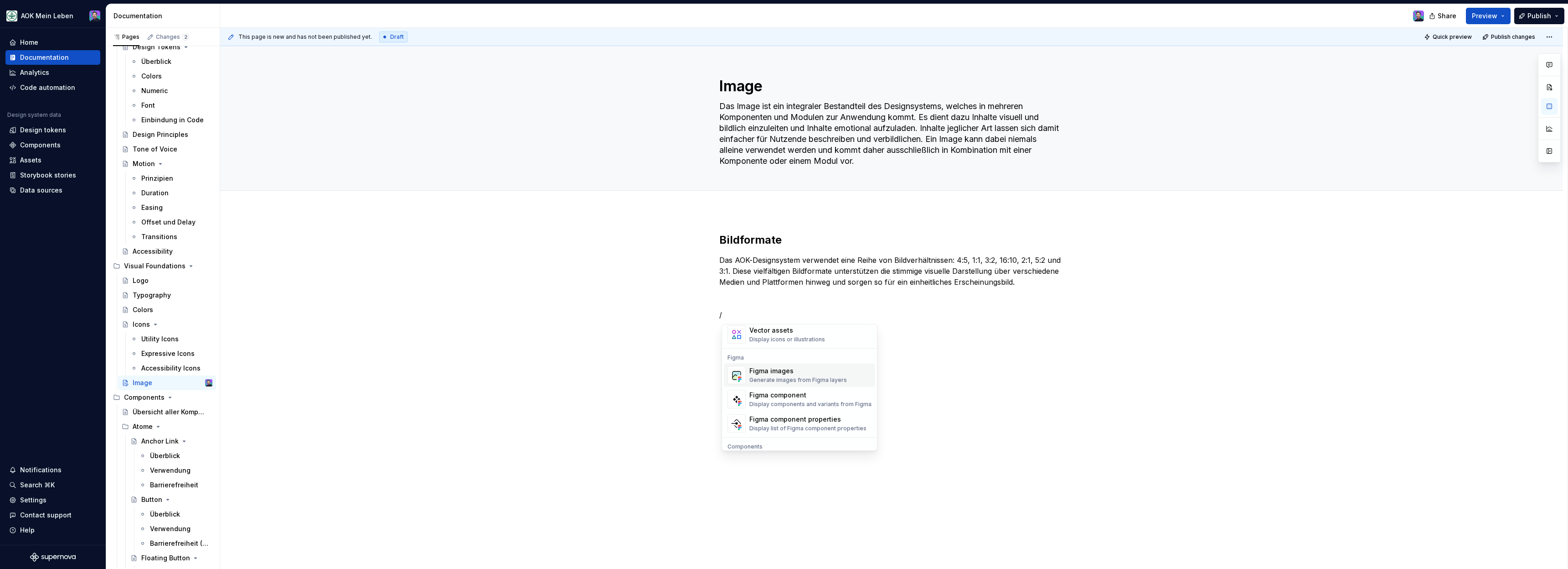
click at [828, 381] on div "Generate images from Figma layers" at bounding box center [798, 380] width 97 height 7
click at [769, 362] on span "**********" at bounding box center [760, 363] width 35 height 9
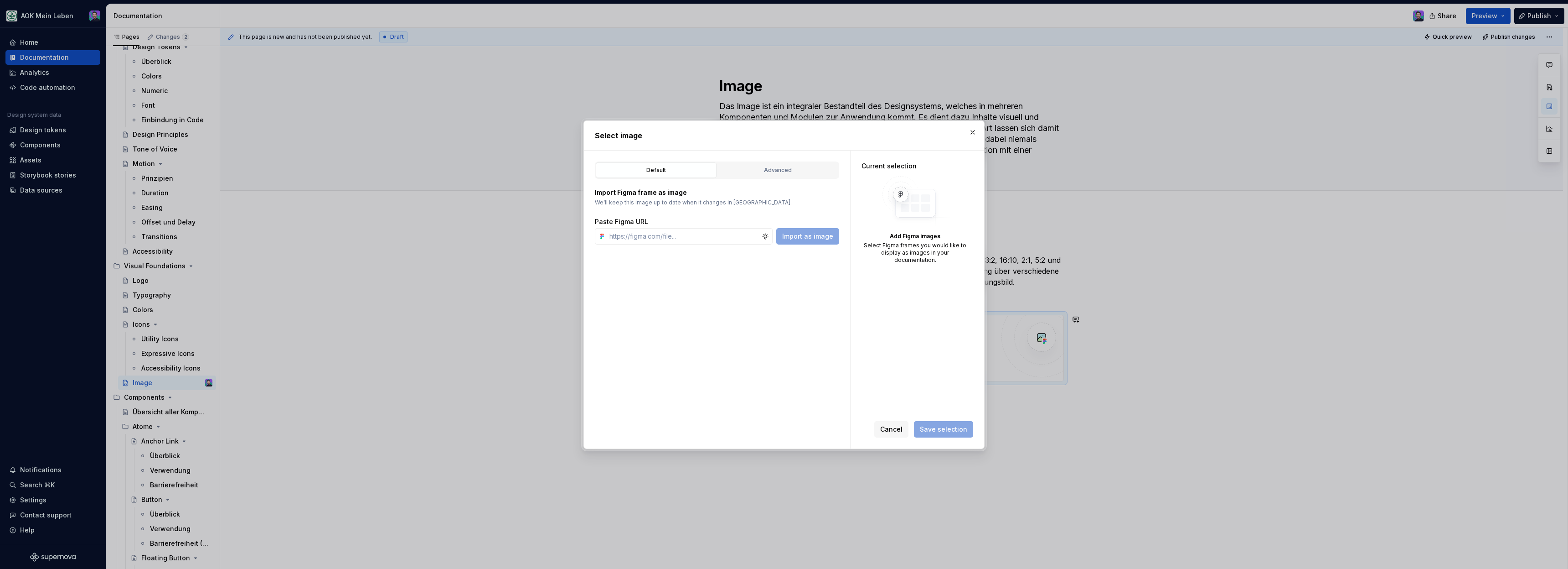
type textarea "*"
type input "https://www.figma.com/design/h3quR2me0t8yxvd40CMizU/AOK-UI-Library-3.0.29--ades…"
type textarea "*"
type input "https://www.figma.com/design/h3quR2me0t8yxvd40CMizU/AOK-UI-Library-3.0.29--ades…"
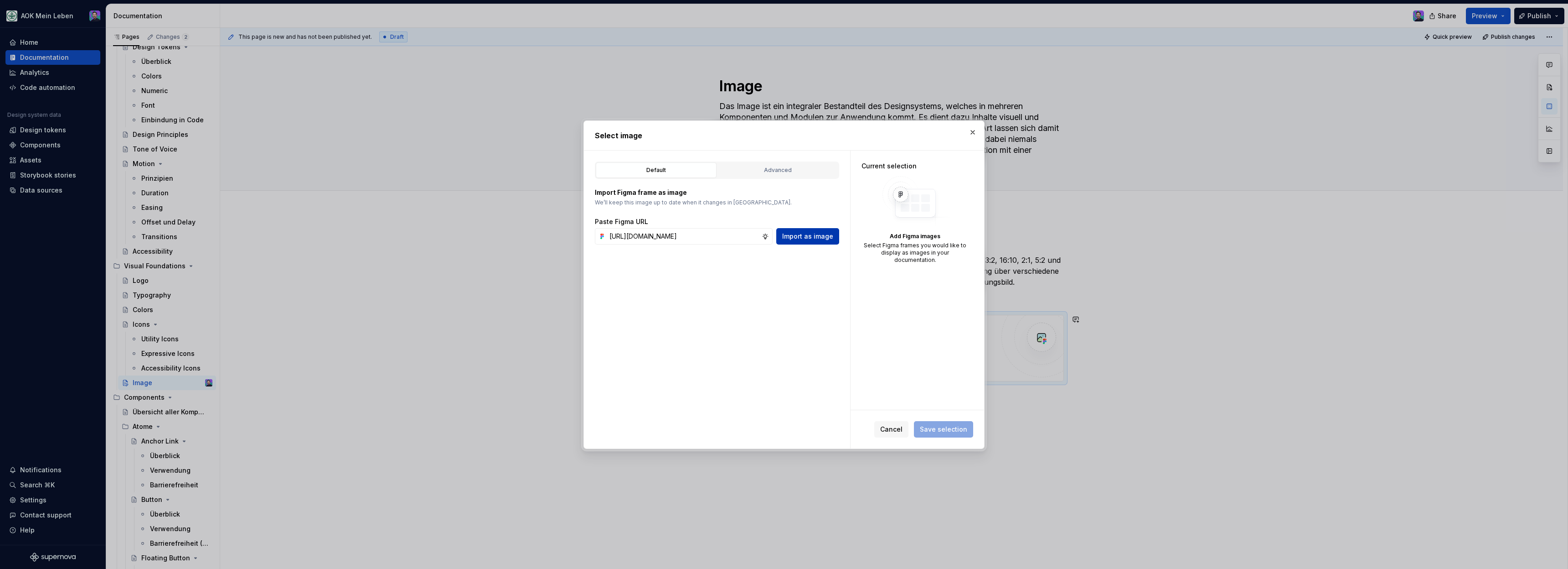
click at [822, 241] on button "Import as image" at bounding box center [807, 236] width 63 height 16
click at [942, 426] on span "Save selection" at bounding box center [943, 429] width 47 height 9
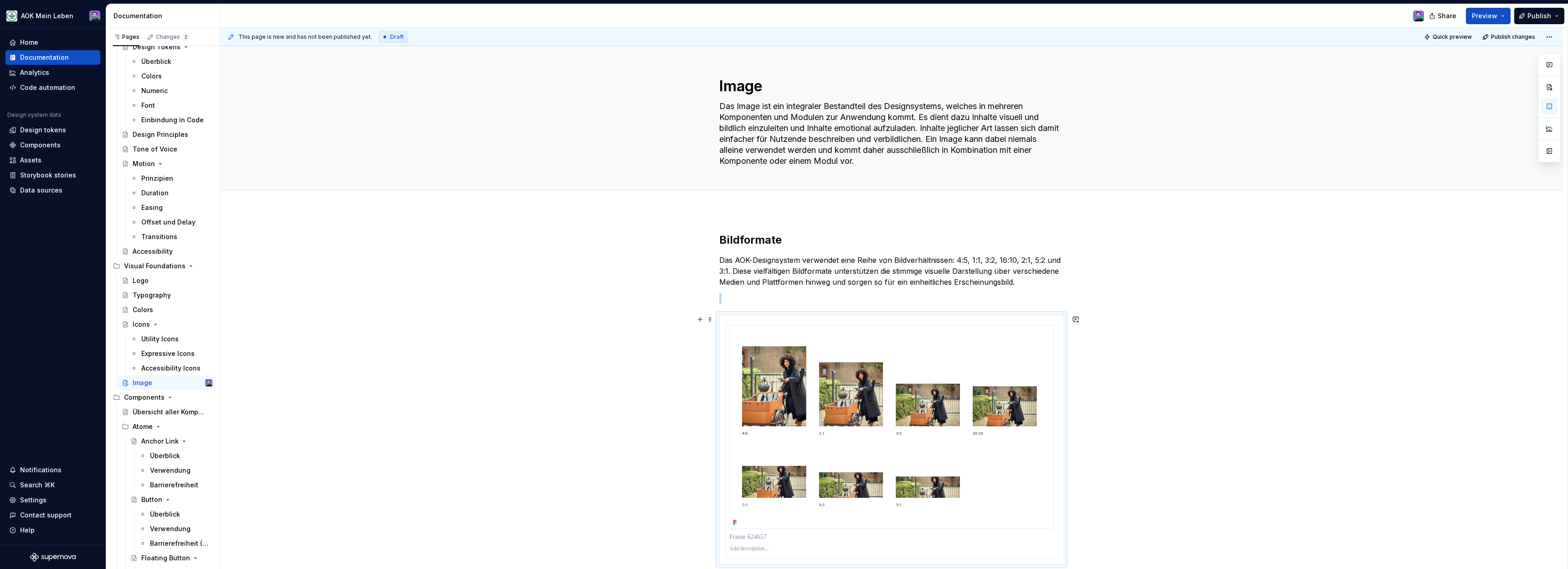
click at [1163, 388] on div "Bildformate Das AOK-Designsystem verwendet eine Reihe von Bildverhältnissen: 4:…" at bounding box center [892, 478] width 1343 height 535
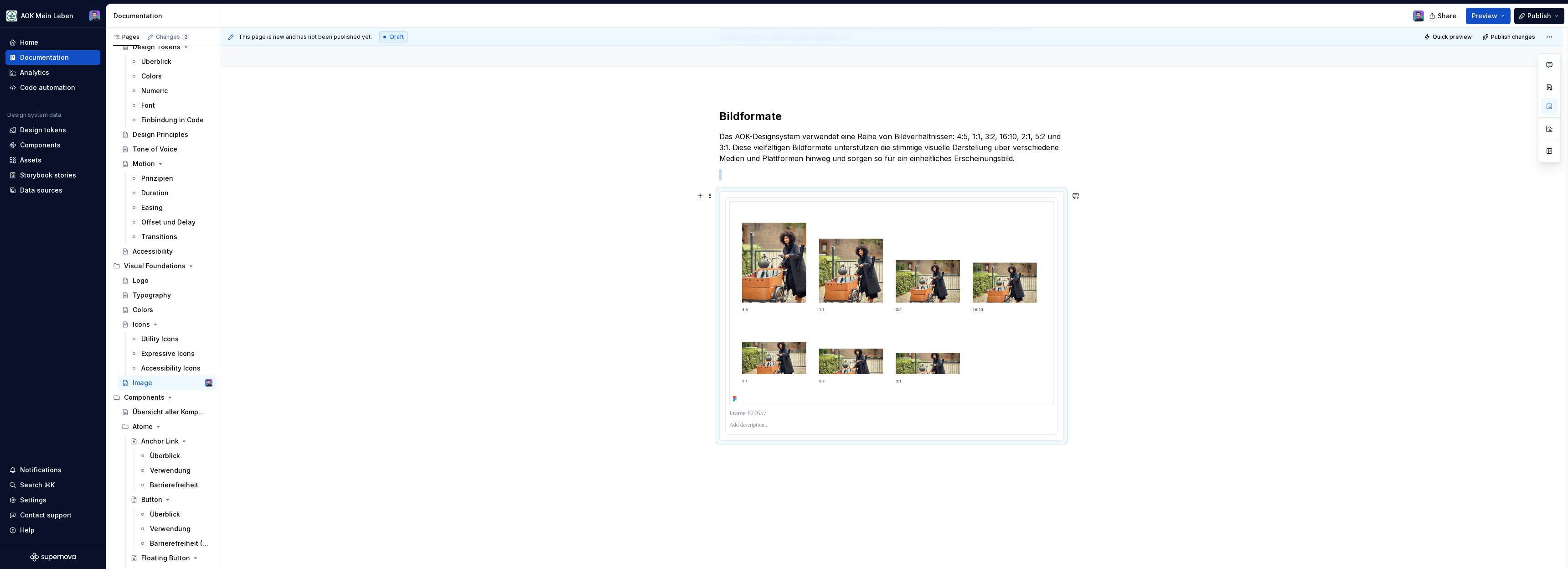
scroll to position [133, 0]
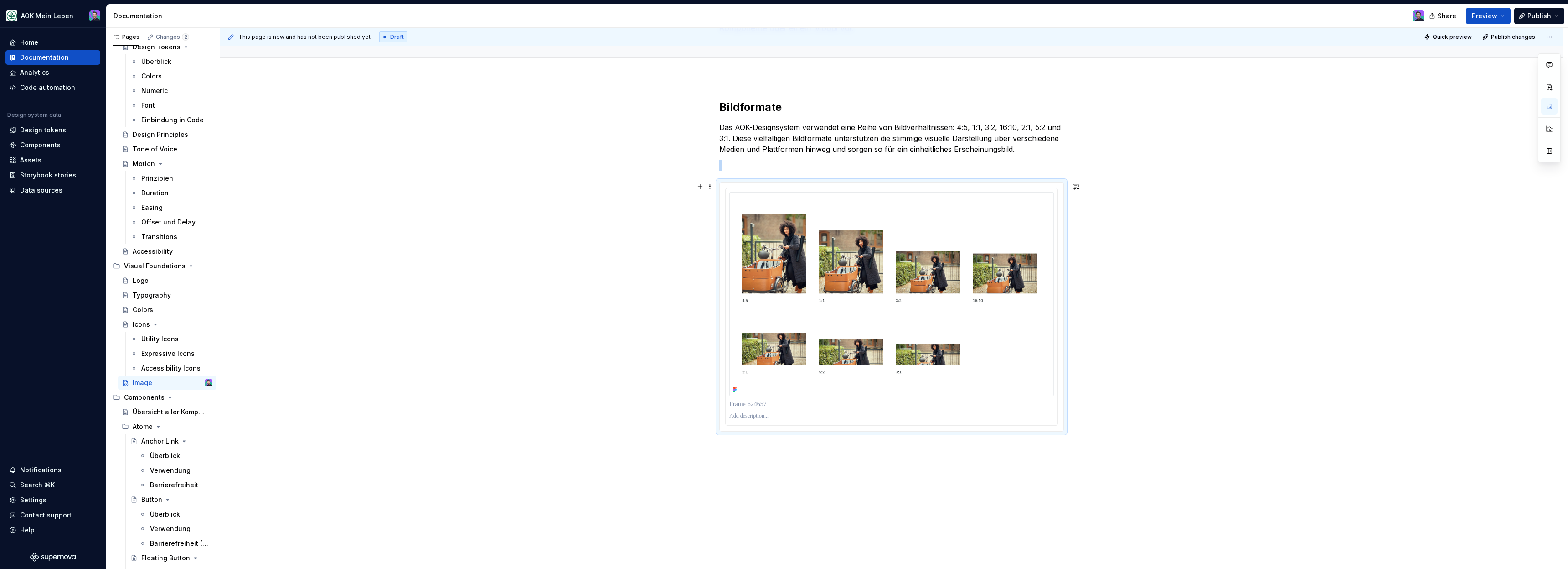
click at [1163, 388] on div "Bildformate Das AOK-Designsystem verwendet eine Reihe von Bildverhältnissen: 4:…" at bounding box center [892, 345] width 1343 height 535
click at [165, 294] on div "Typography" at bounding box center [152, 295] width 38 height 9
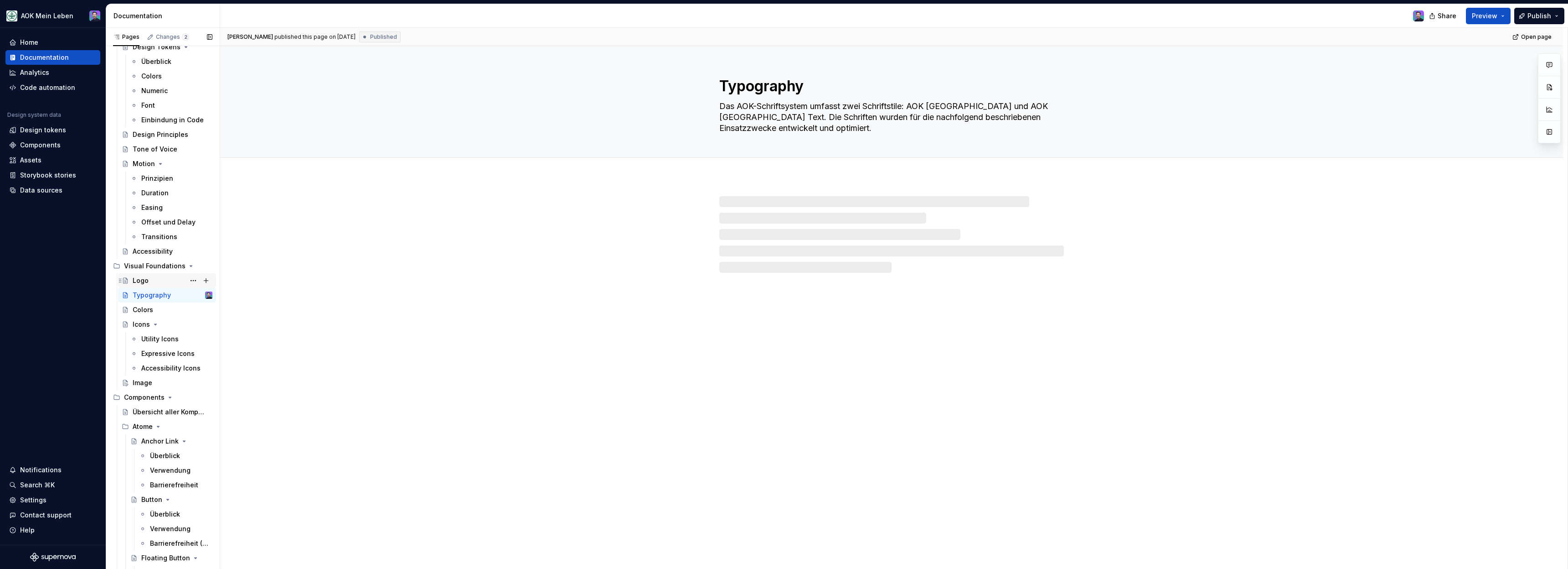
click at [165, 280] on div "Logo" at bounding box center [172, 280] width 80 height 13
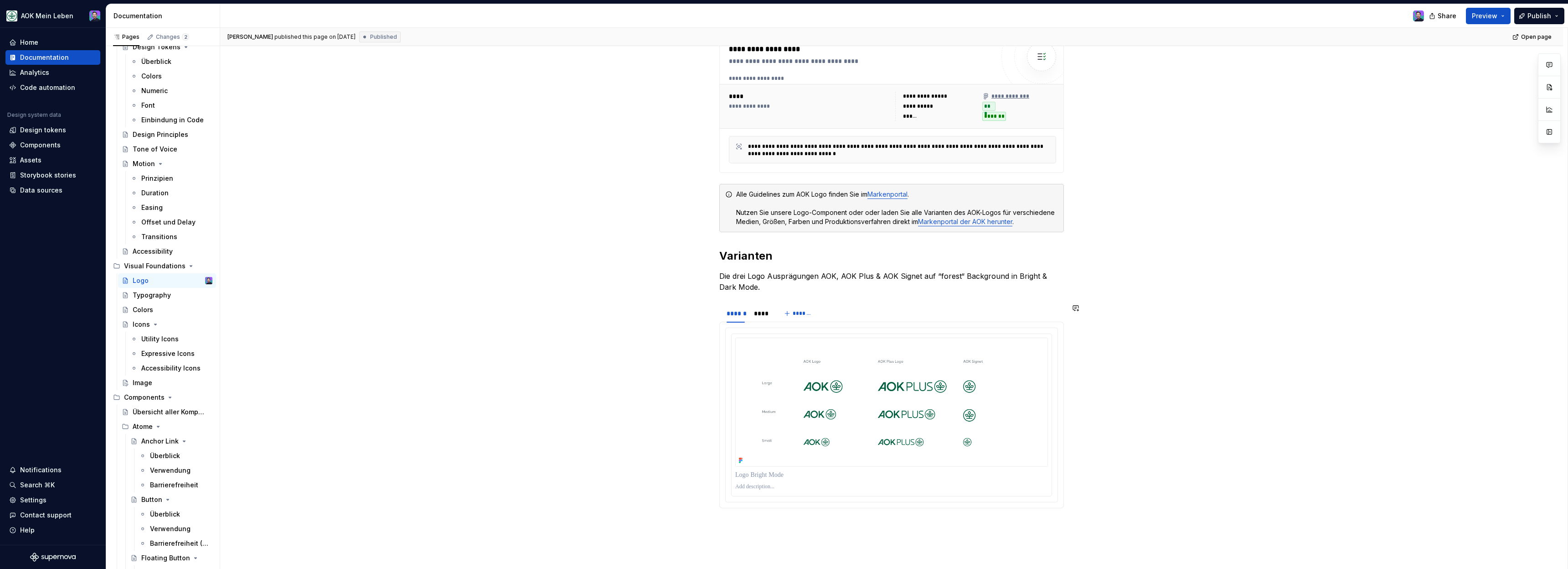
scroll to position [241, 0]
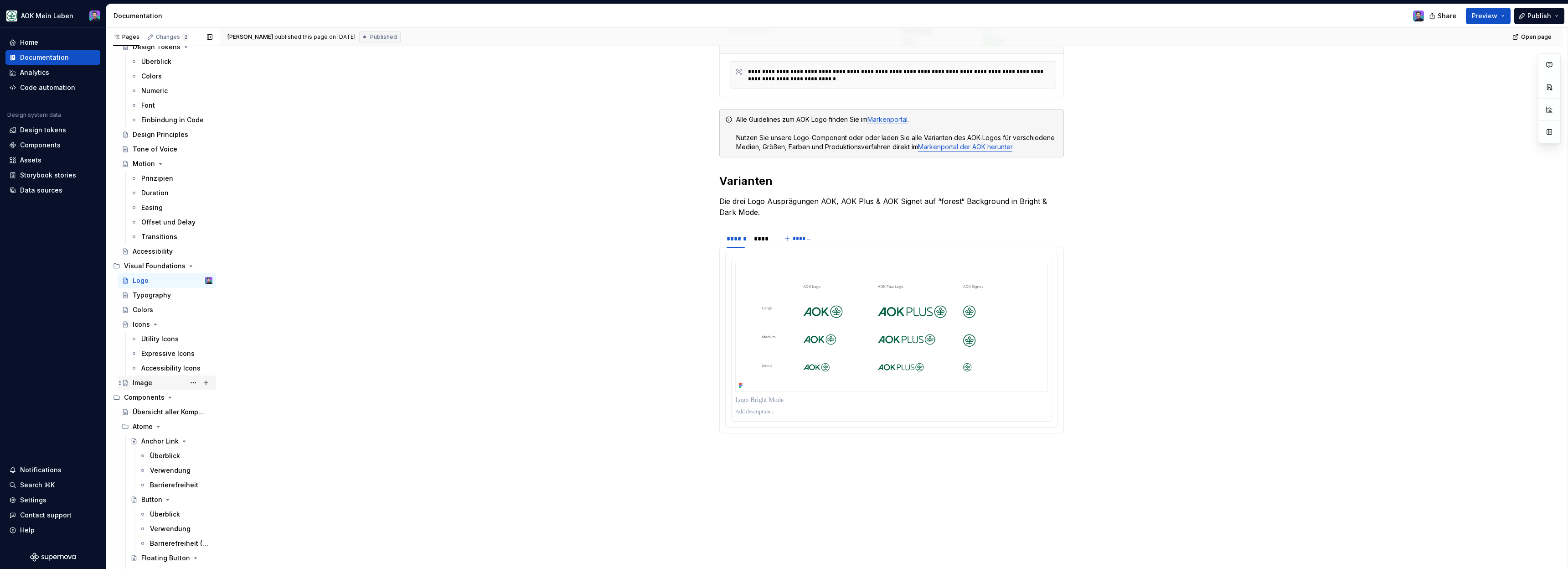
click at [141, 384] on div "Image" at bounding box center [142, 383] width 19 height 9
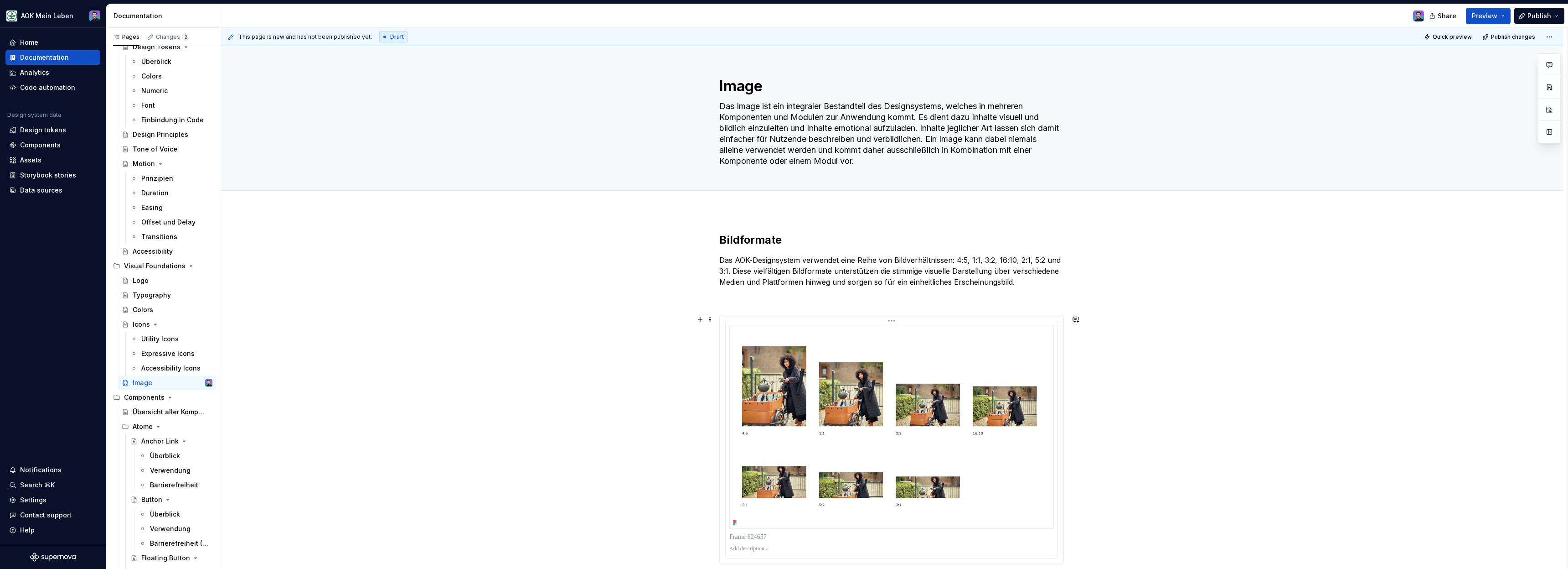
click at [749, 328] on img at bounding box center [891, 426] width 324 height 204
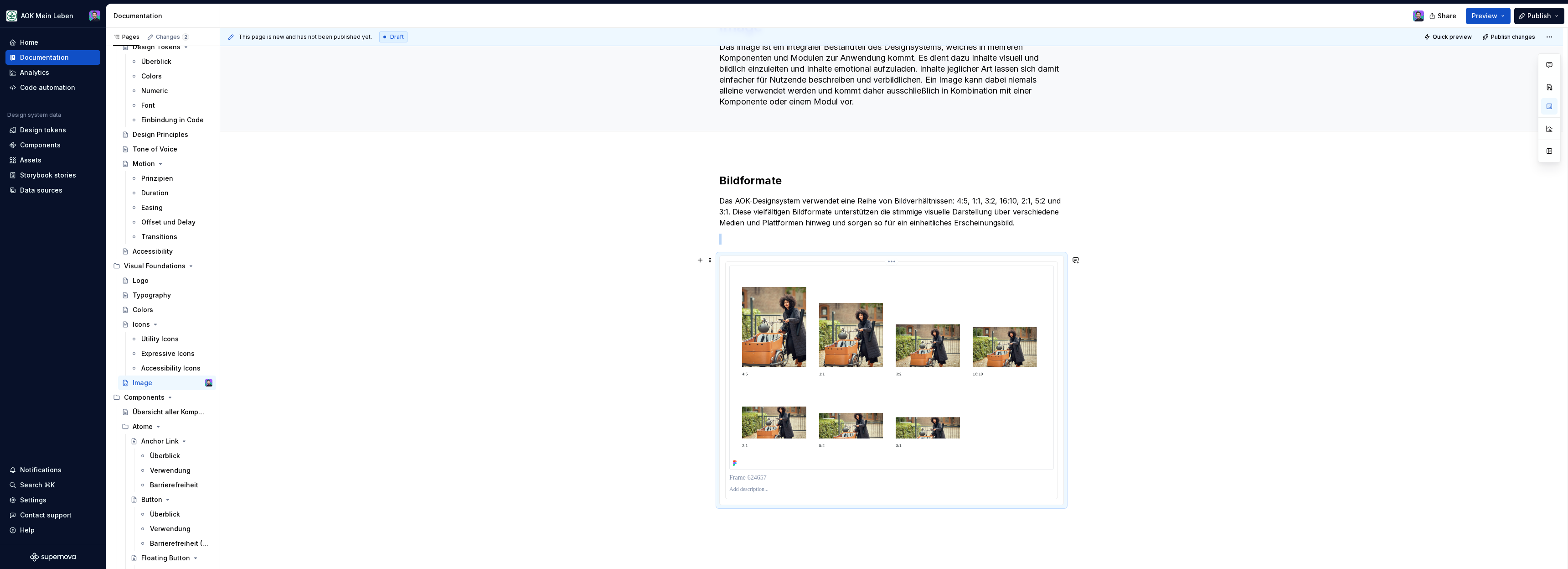
scroll to position [130, 0]
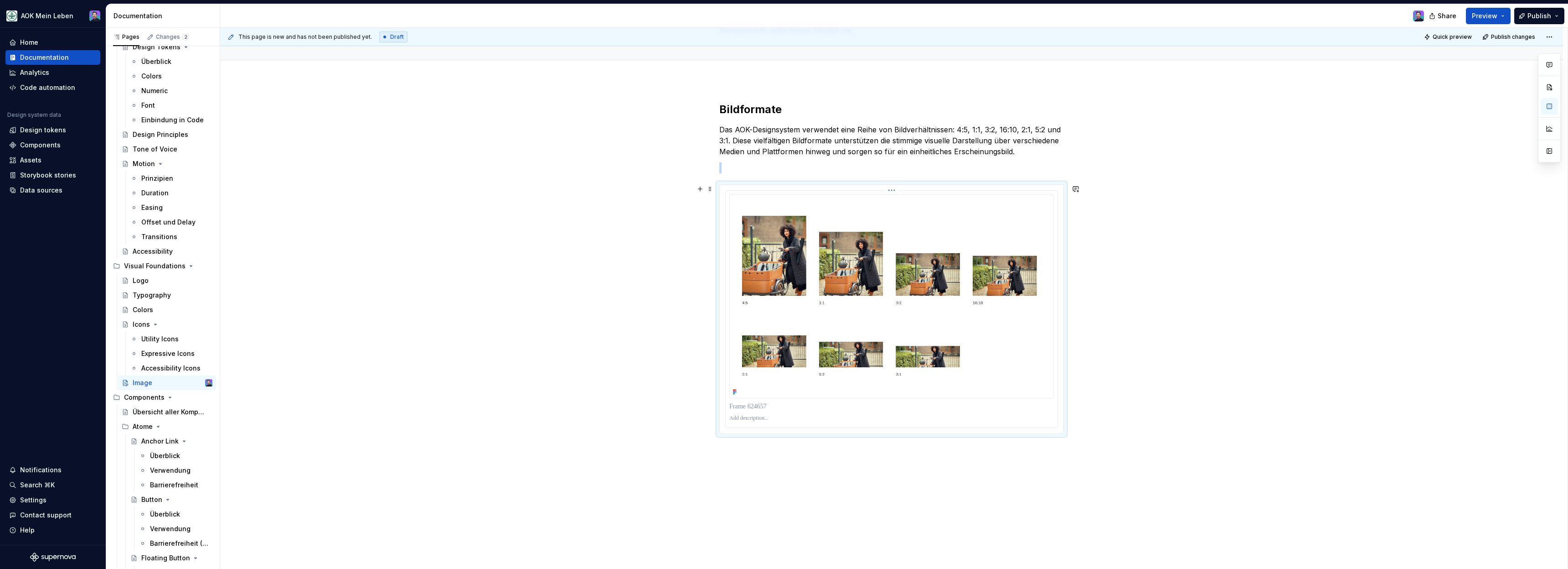
click at [738, 399] on div at bounding box center [891, 309] width 332 height 237
click at [713, 185] on span at bounding box center [710, 189] width 7 height 13
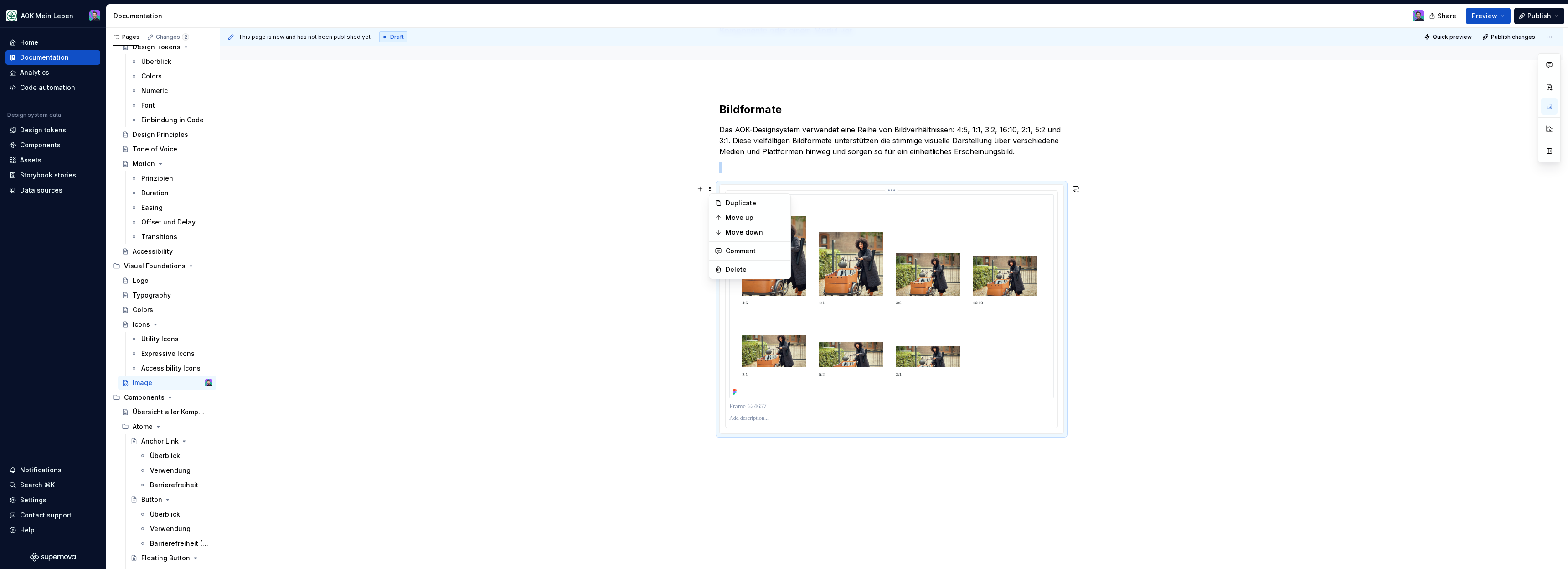
click at [993, 206] on img at bounding box center [891, 296] width 324 height 204
click at [896, 188] on div at bounding box center [891, 309] width 344 height 249
click at [894, 193] on html "AOK Mein Leben Home Documentation Analytics Code automation Design system data …" at bounding box center [784, 284] width 1568 height 569
click at [911, 403] on html "AOK Mein Leben Home Documentation Analytics Code automation Design system data …" at bounding box center [784, 284] width 1568 height 569
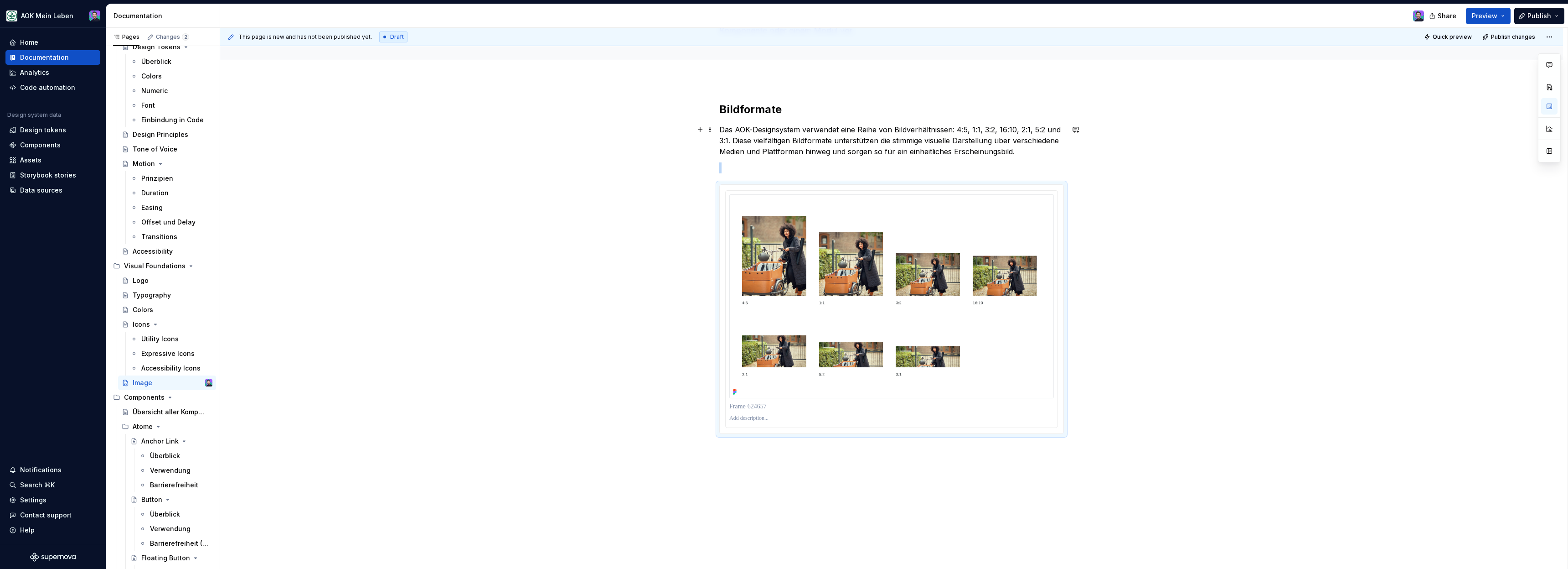
click at [1202, 125] on div "Bildformate Das AOK-Designsystem verwendet eine Reihe von Bildverhältnissen: 4:…" at bounding box center [892, 348] width 1343 height 535
type textarea "*"
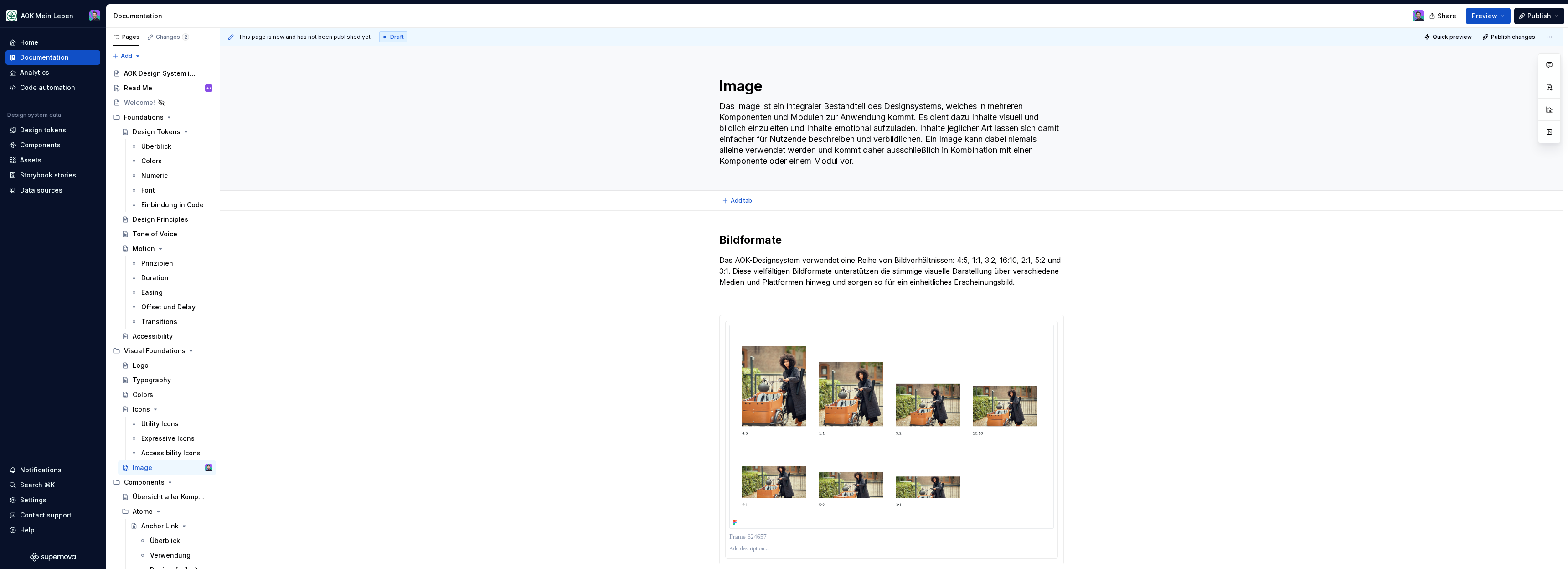
type textarea "*"
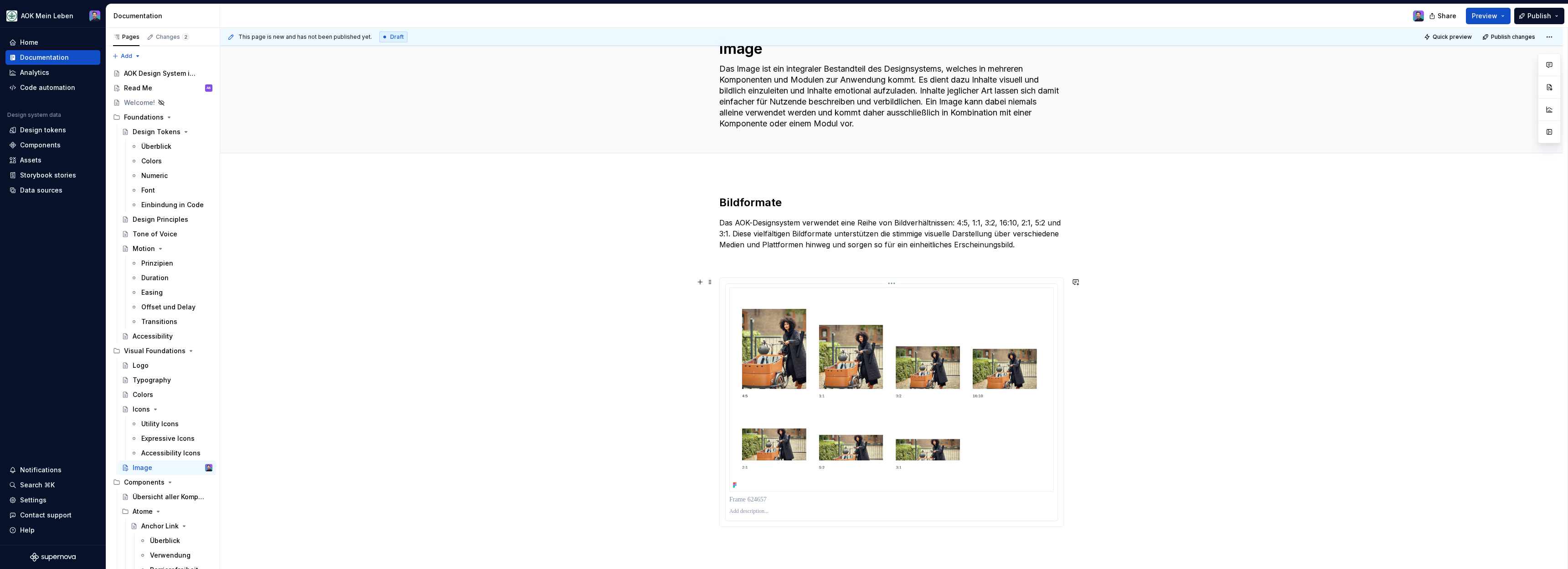
scroll to position [135, 0]
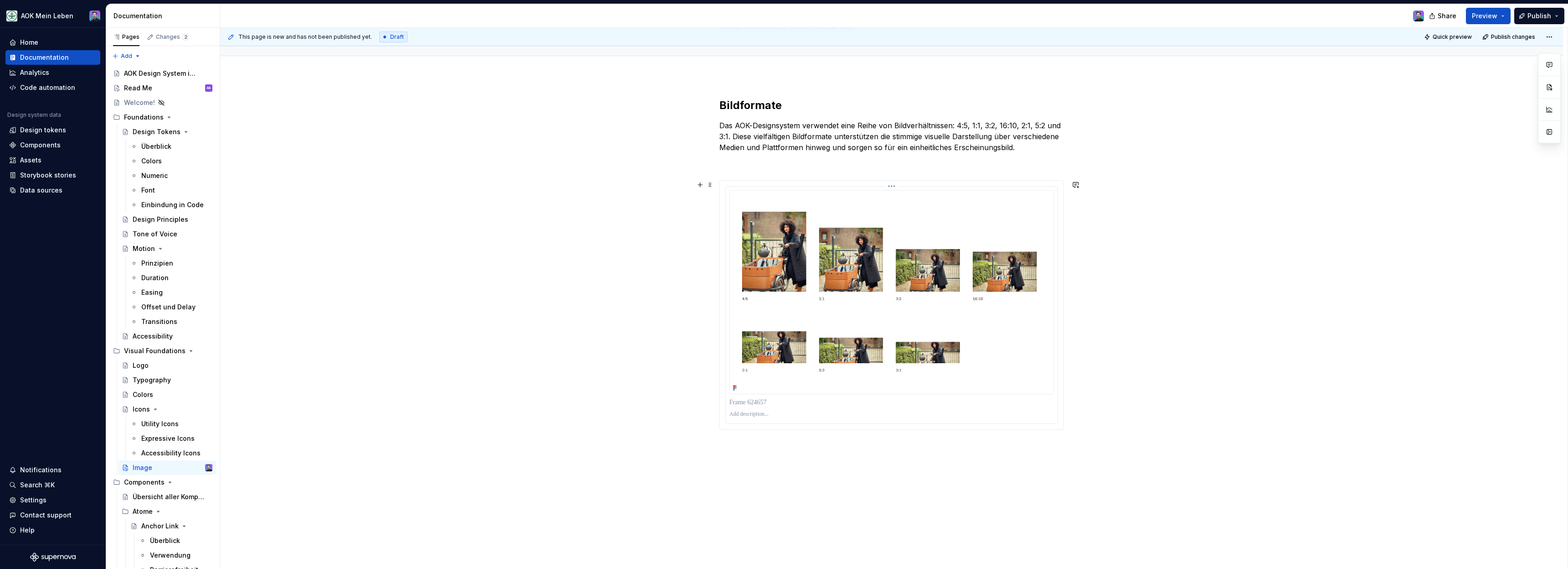
click at [867, 388] on img at bounding box center [891, 292] width 324 height 204
click at [705, 186] on button "button" at bounding box center [700, 185] width 13 height 13
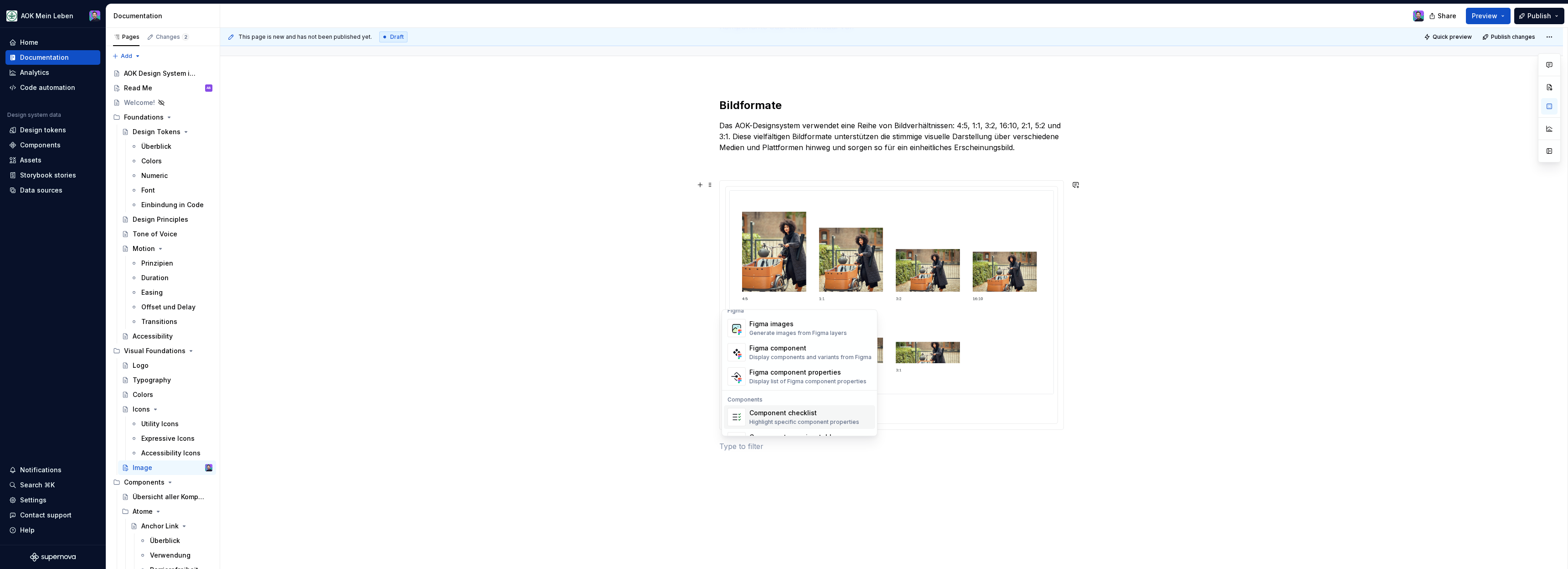
scroll to position [861, 0]
click at [791, 339] on div "Generate images from Figma layers" at bounding box center [798, 337] width 97 height 7
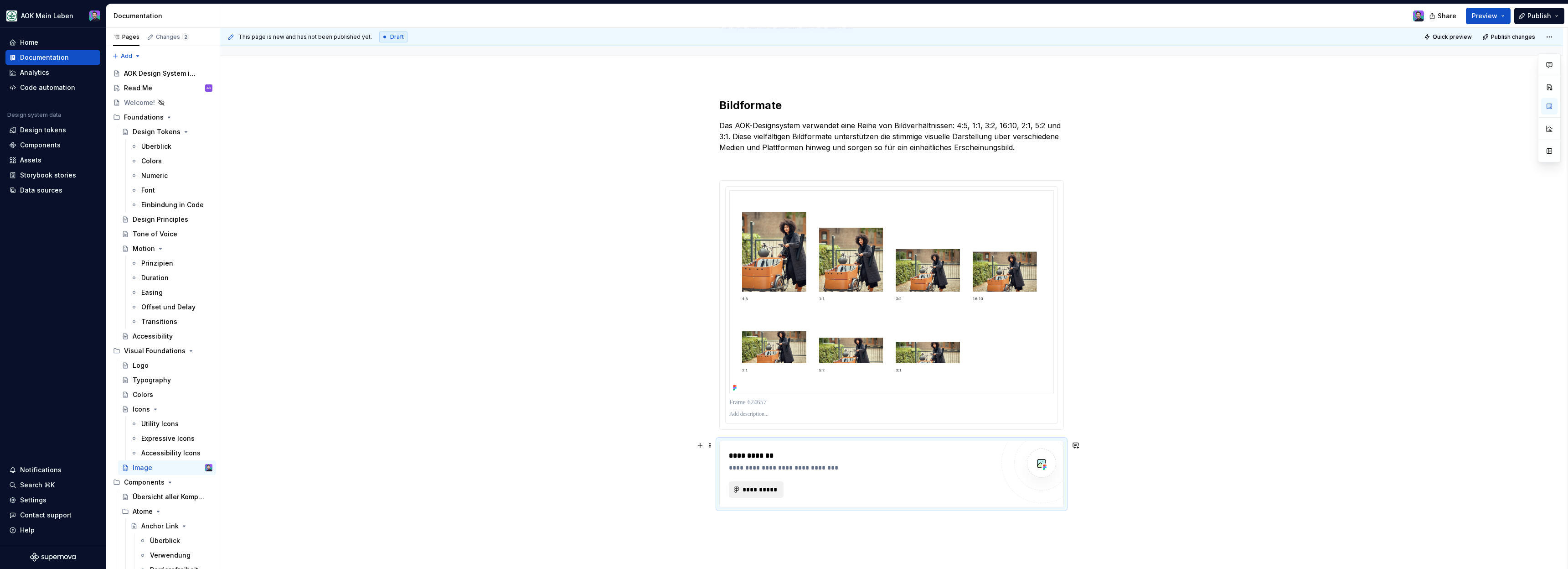
click at [766, 492] on span "**********" at bounding box center [760, 489] width 35 height 9
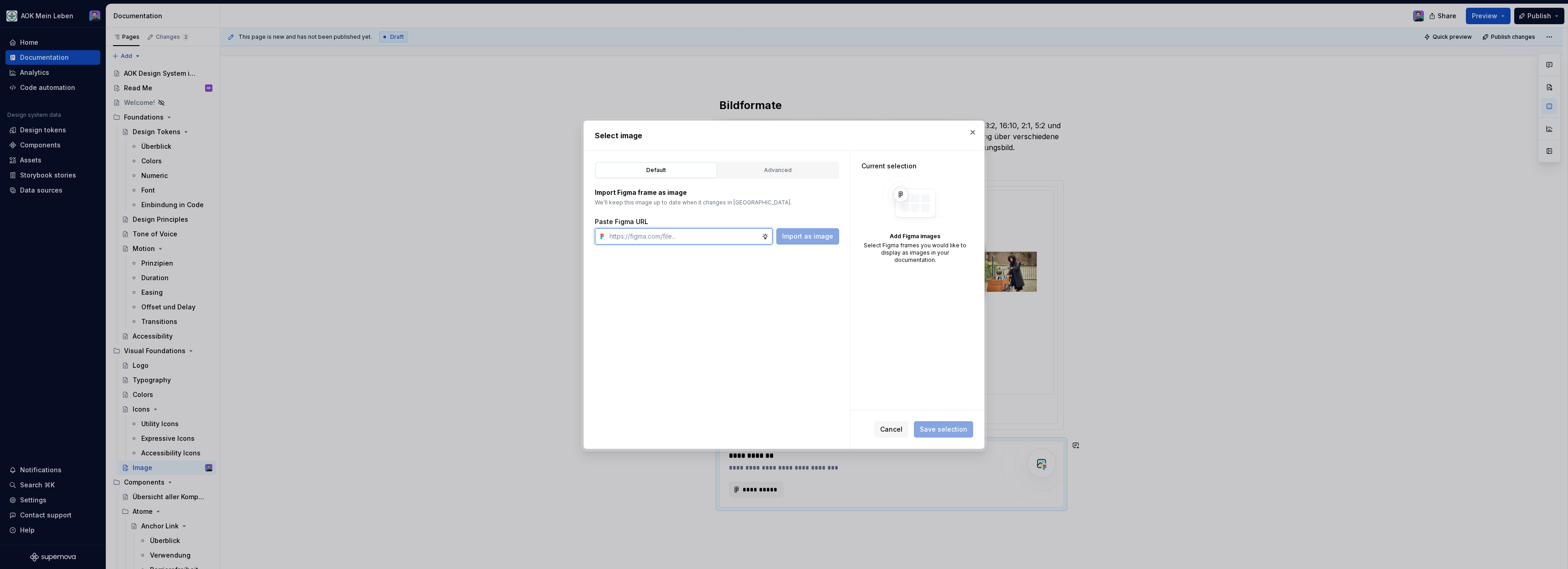
paste input "https://www.figma.com/design/h3quR2me0t8yxvd40CMizU/AOK-UI-Library-3.0.29--ades…"
type input "https://www.figma.com/design/h3quR2me0t8yxvd40CMizU/AOK-UI-Library-3.0.29--ades…"
click at [788, 233] on span "Import as image" at bounding box center [808, 236] width 51 height 9
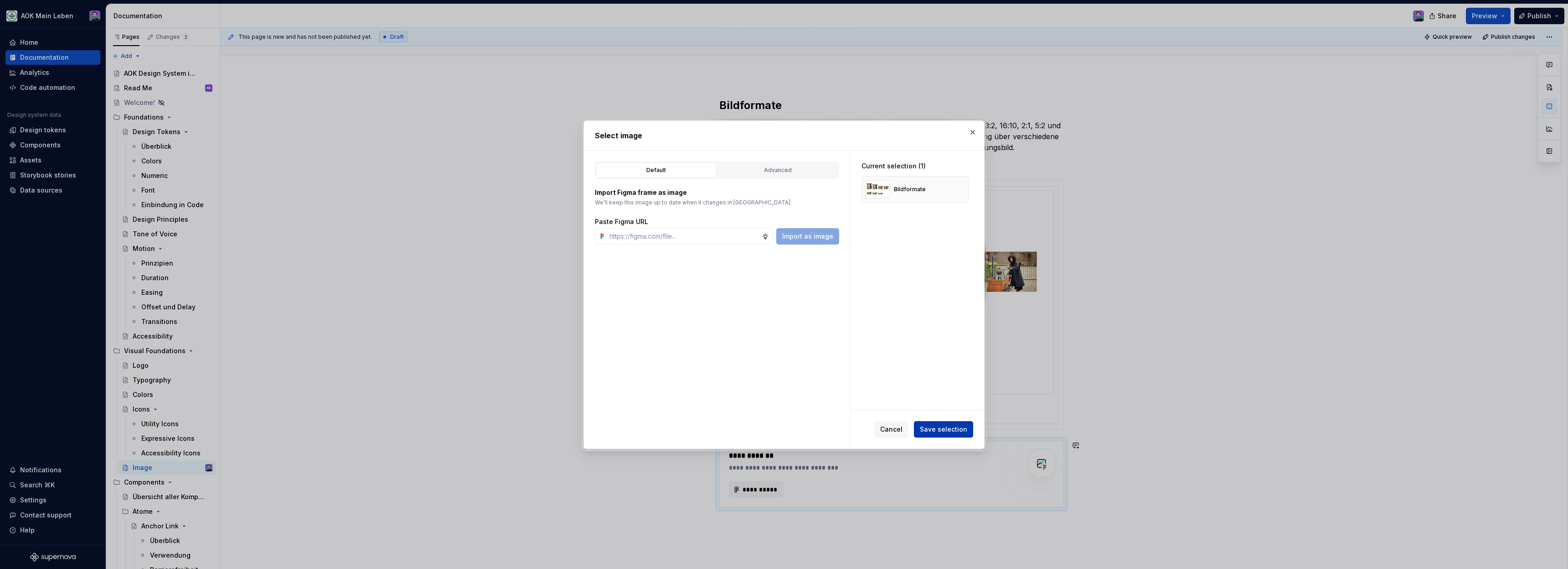
click at [937, 425] on span "Save selection" at bounding box center [943, 429] width 47 height 9
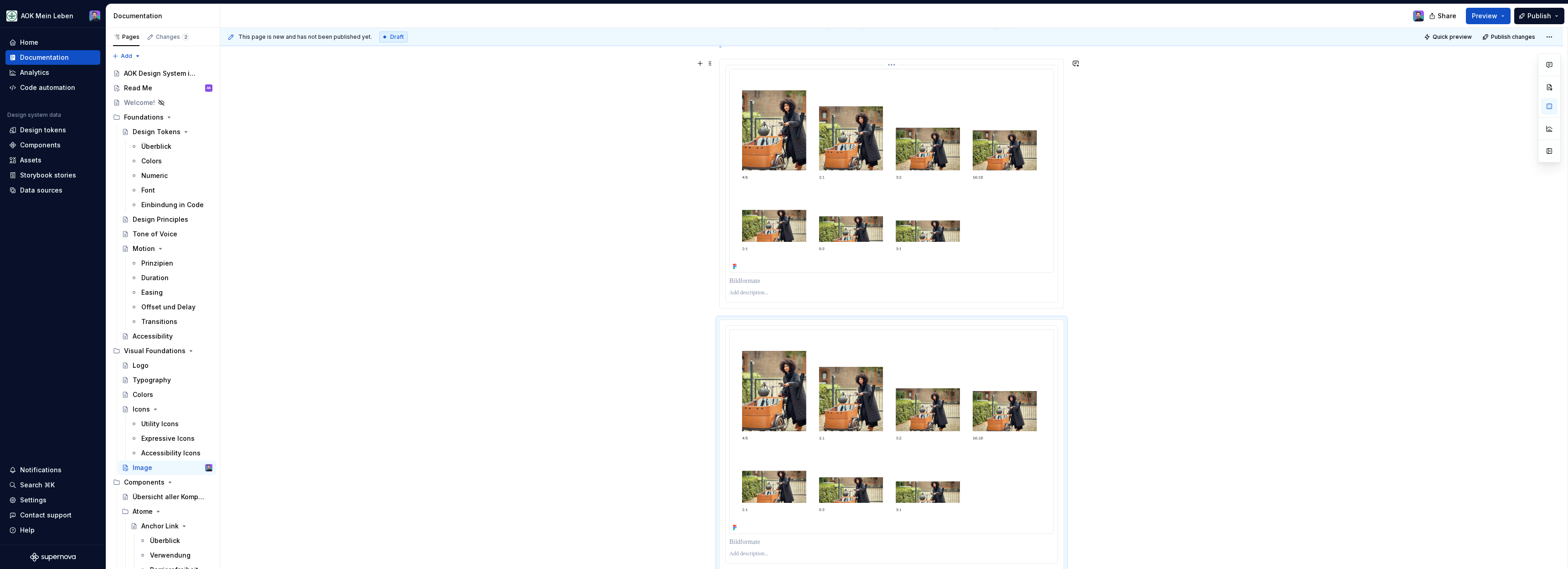
click at [974, 256] on img at bounding box center [891, 171] width 324 height 204
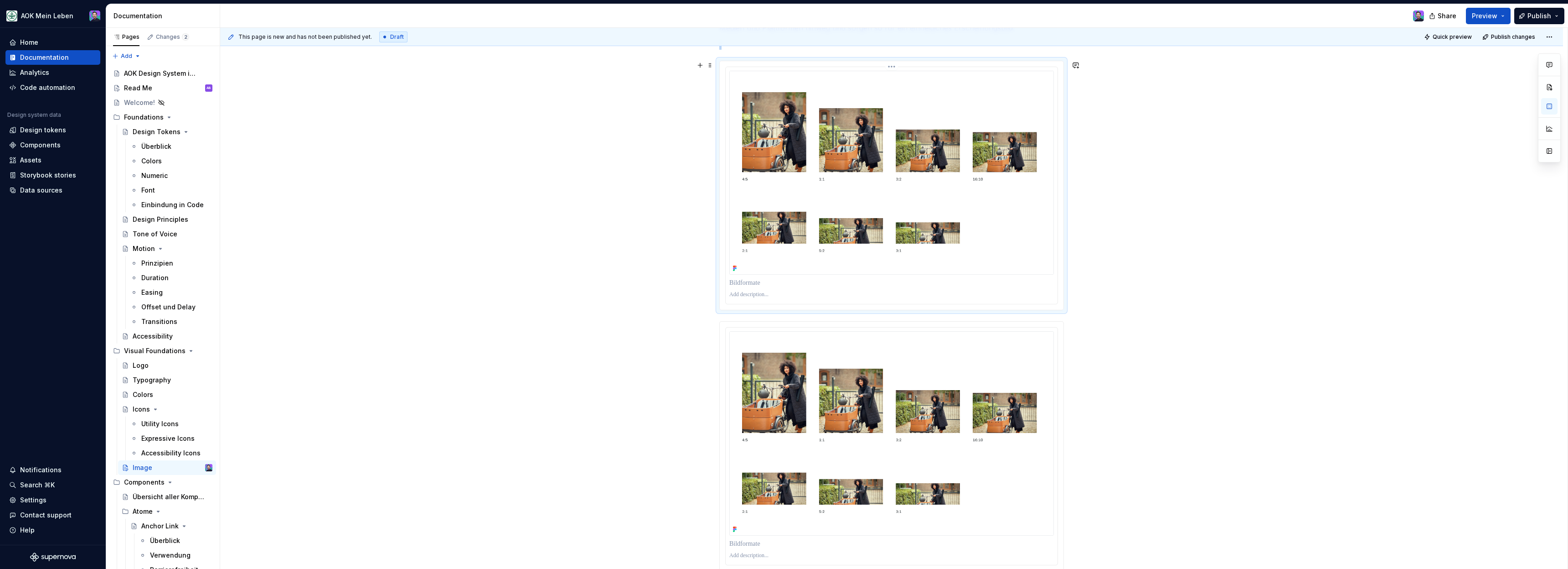
scroll to position [175, 0]
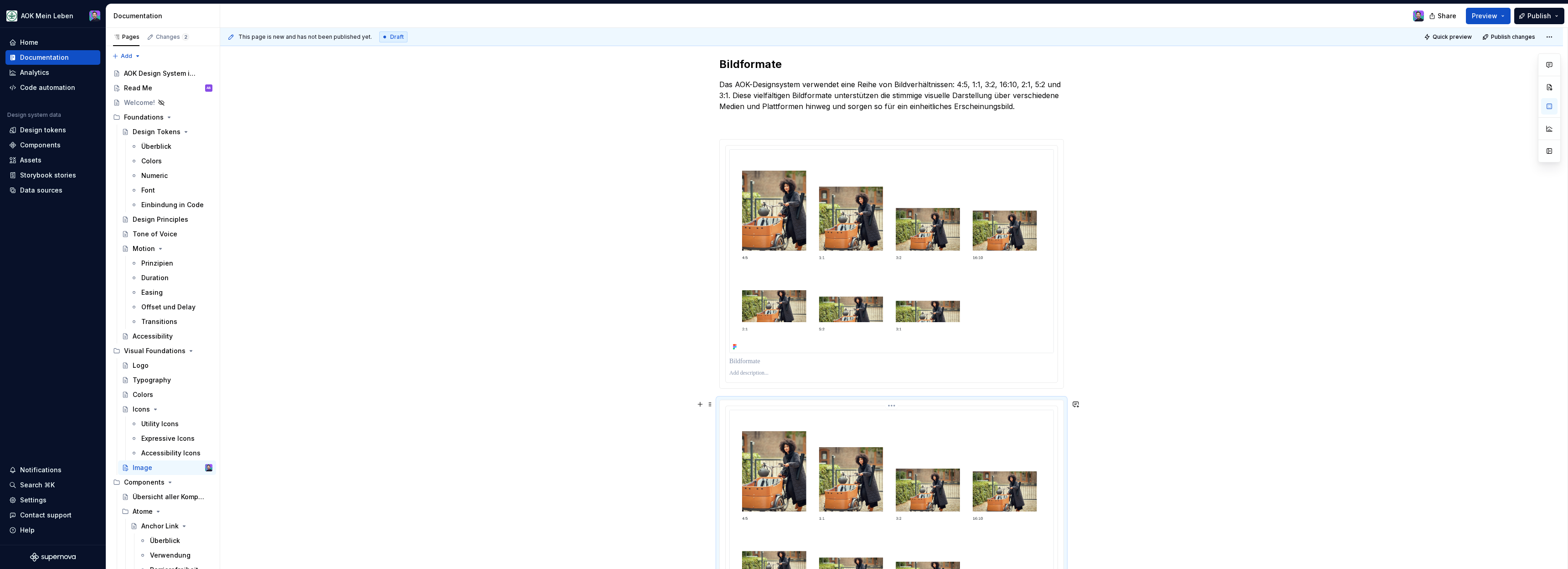
click at [966, 409] on img at bounding box center [891, 511] width 324 height 204
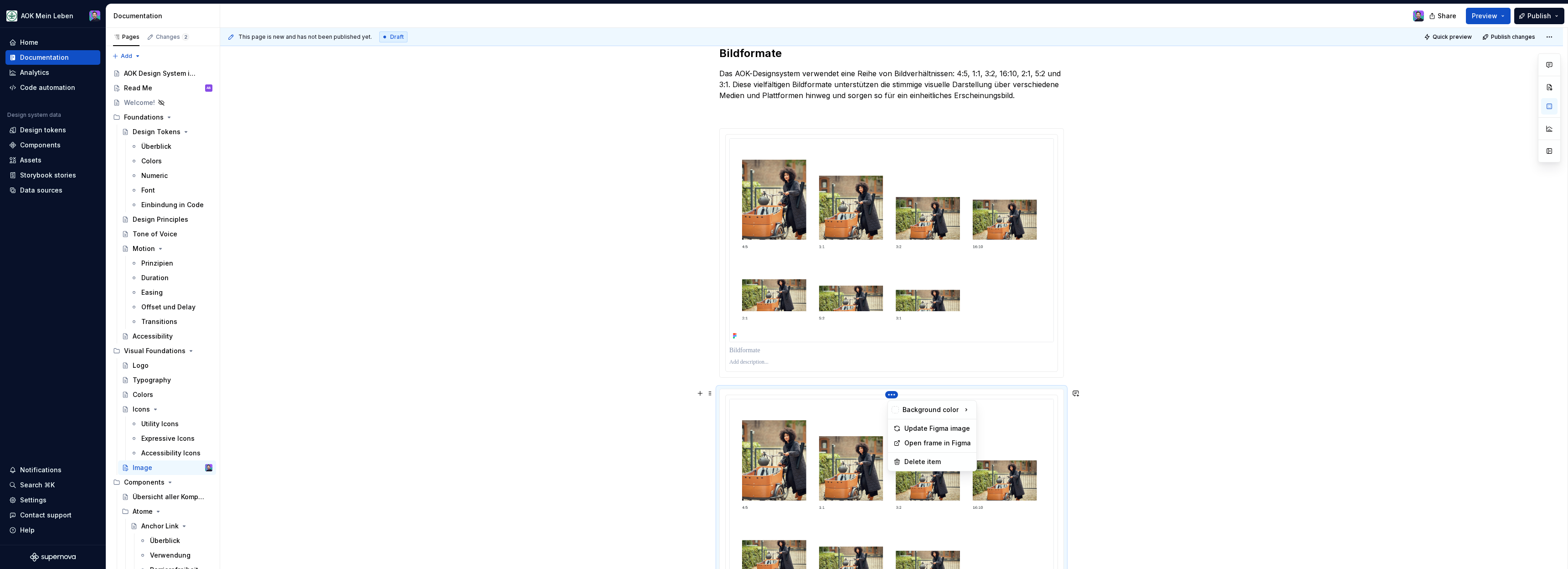
click at [894, 394] on html "AOK Mein Leben Home Documentation Analytics Code automation Design system data …" at bounding box center [784, 284] width 1568 height 569
click at [912, 459] on div "Delete item" at bounding box center [937, 461] width 66 height 9
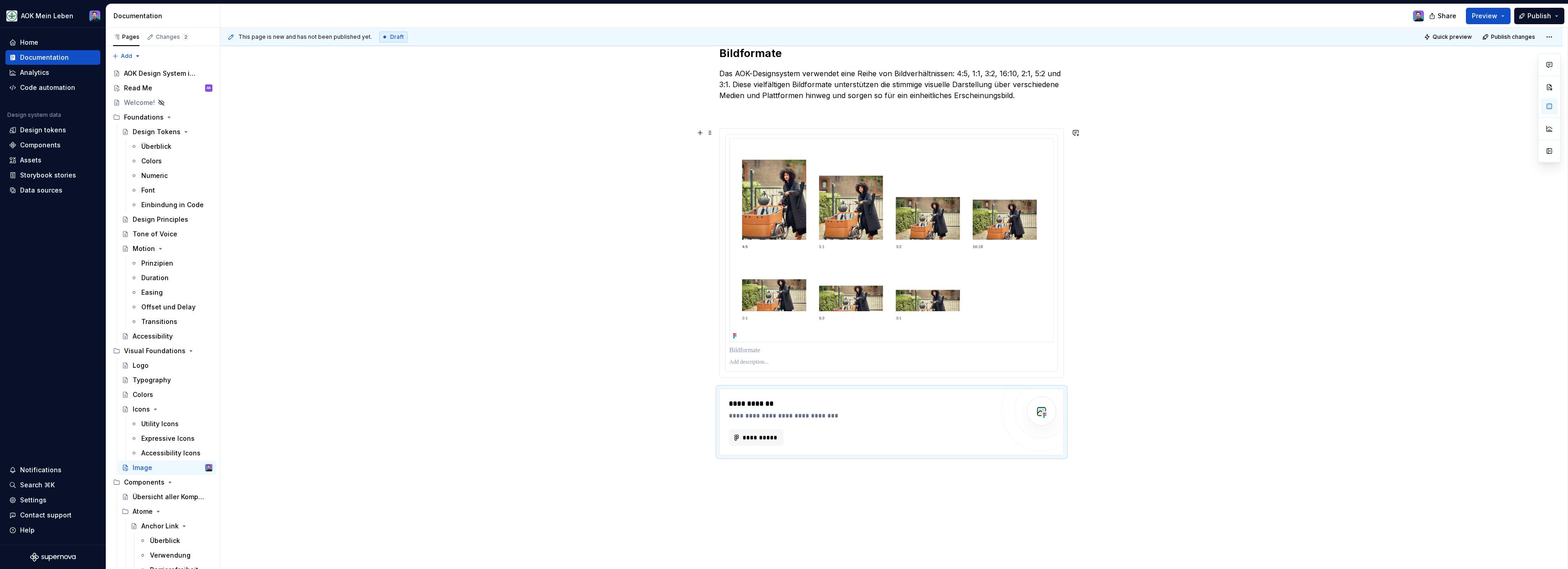
click at [1087, 304] on div "**********" at bounding box center [892, 331] width 1343 height 613
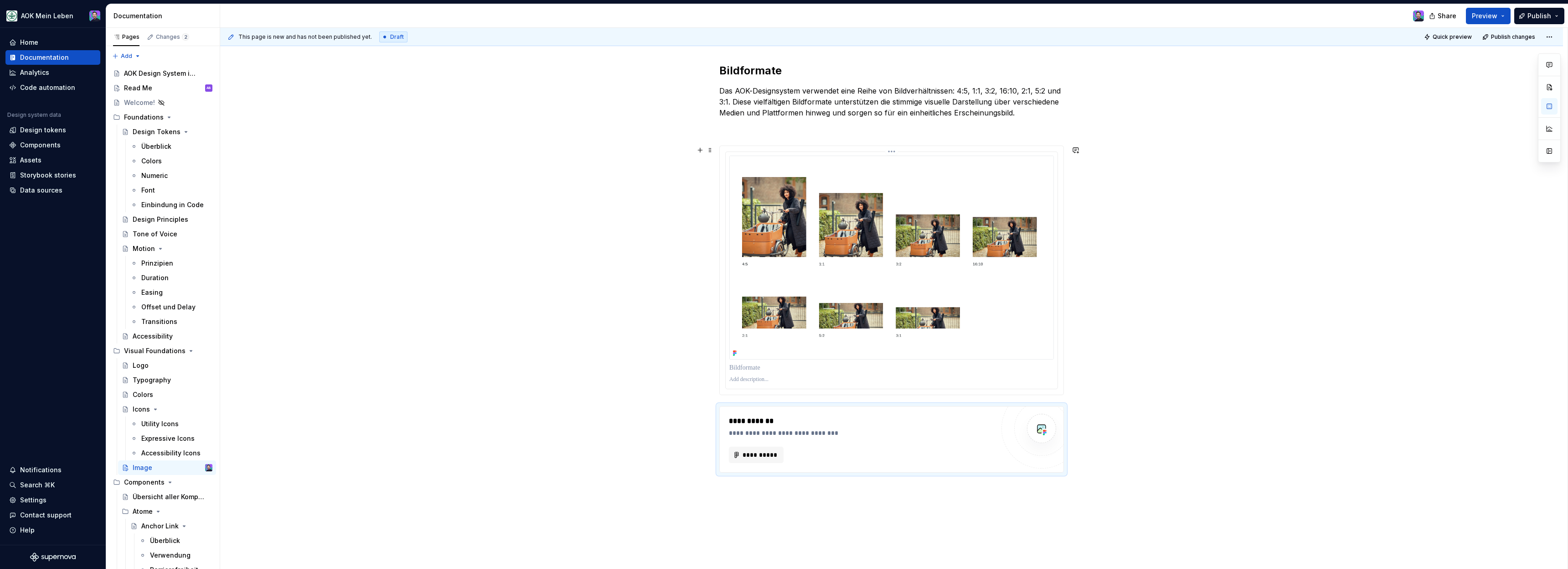
scroll to position [161, 0]
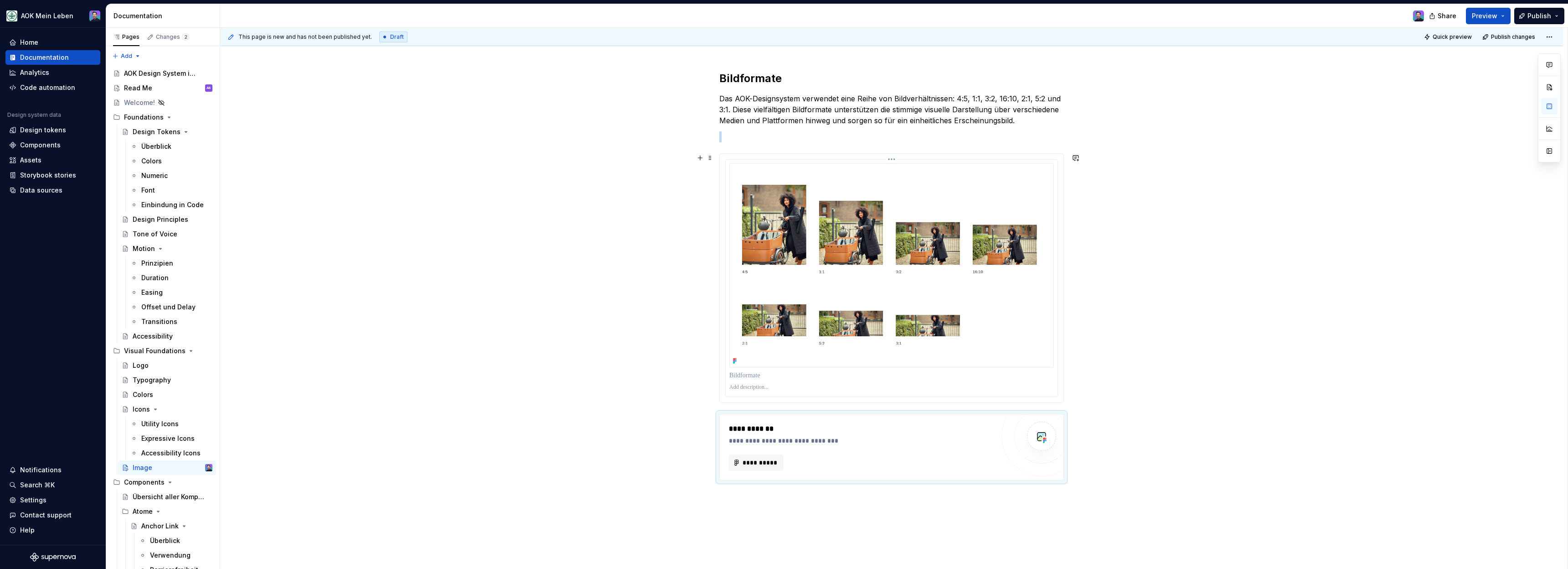
click at [1024, 288] on img at bounding box center [891, 265] width 324 height 204
click at [1132, 277] on div "**********" at bounding box center [892, 356] width 1343 height 613
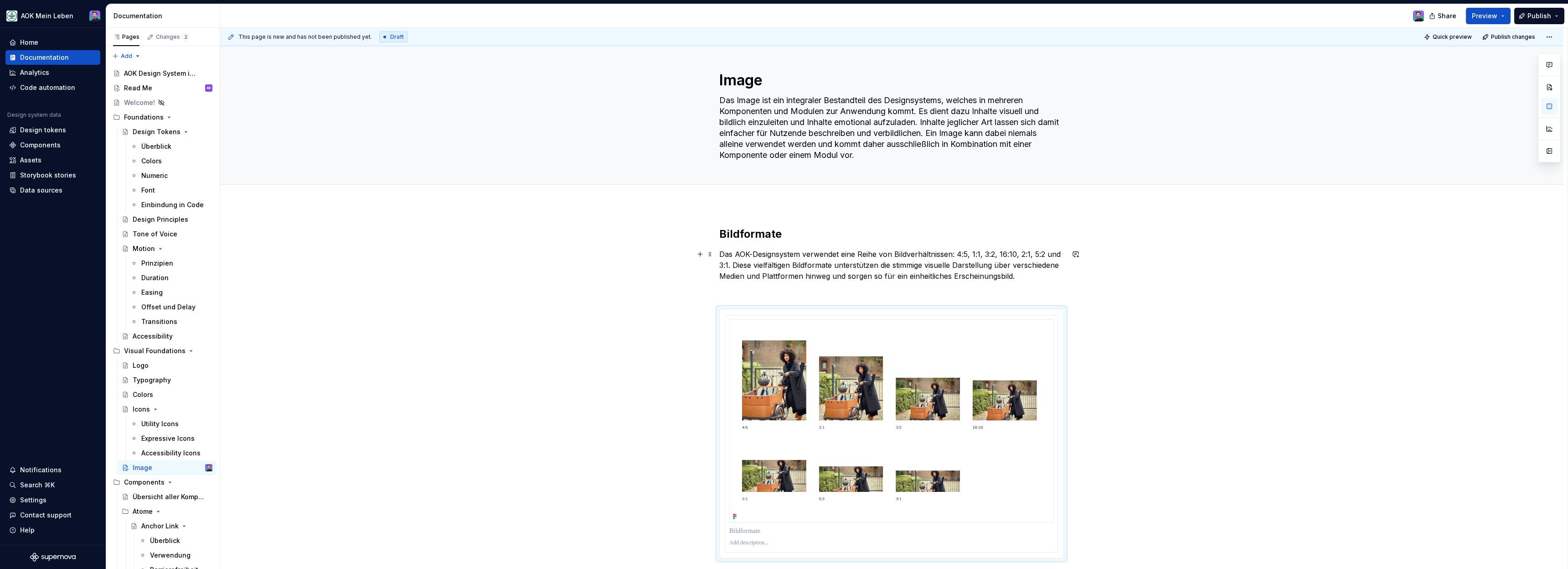
scroll to position [5, 0]
click at [768, 233] on h2 "Bildformate" at bounding box center [892, 235] width 345 height 15
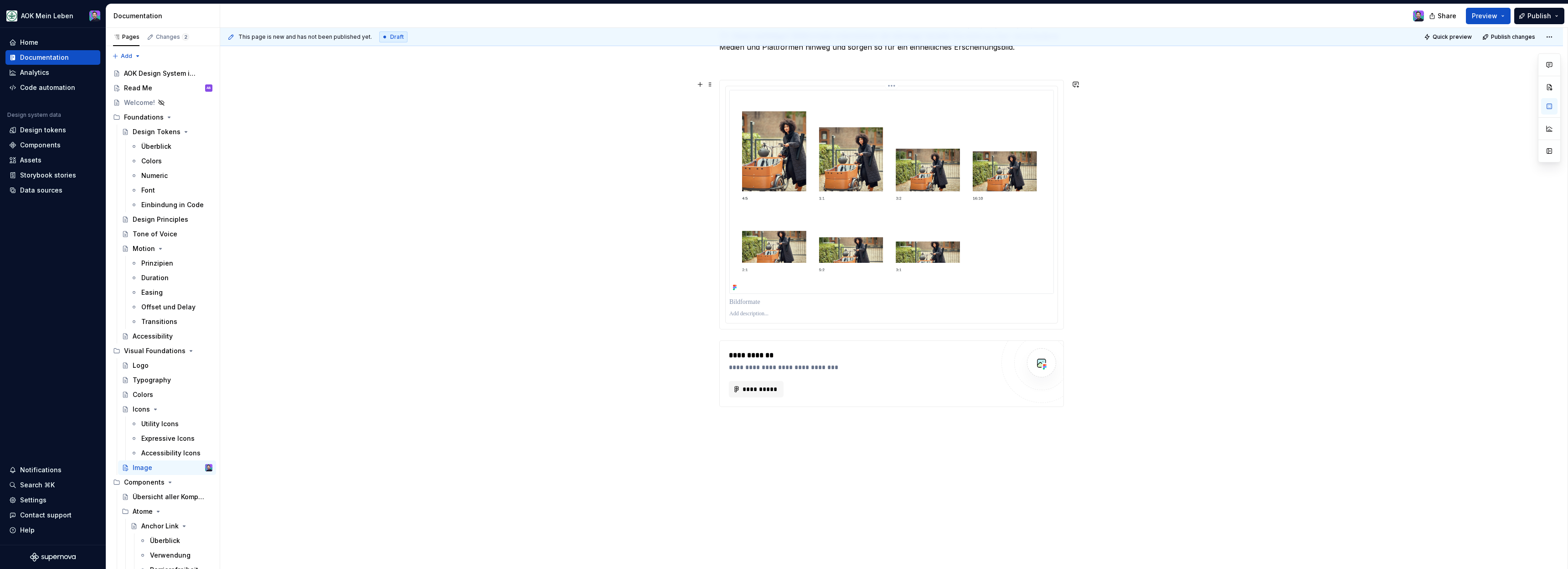
scroll to position [254, 0]
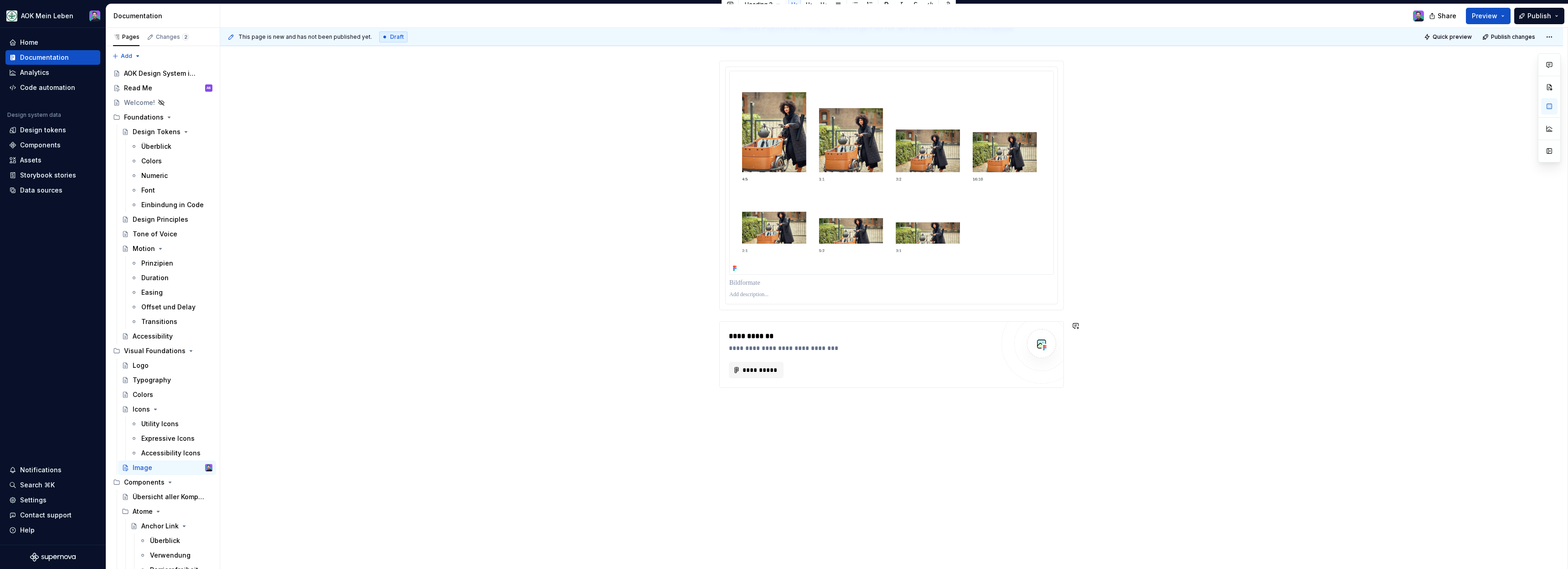
click at [755, 408] on div "**********" at bounding box center [892, 263] width 1343 height 613
click at [712, 327] on span at bounding box center [710, 325] width 7 height 13
click at [739, 401] on div "Delete" at bounding box center [749, 406] width 77 height 15
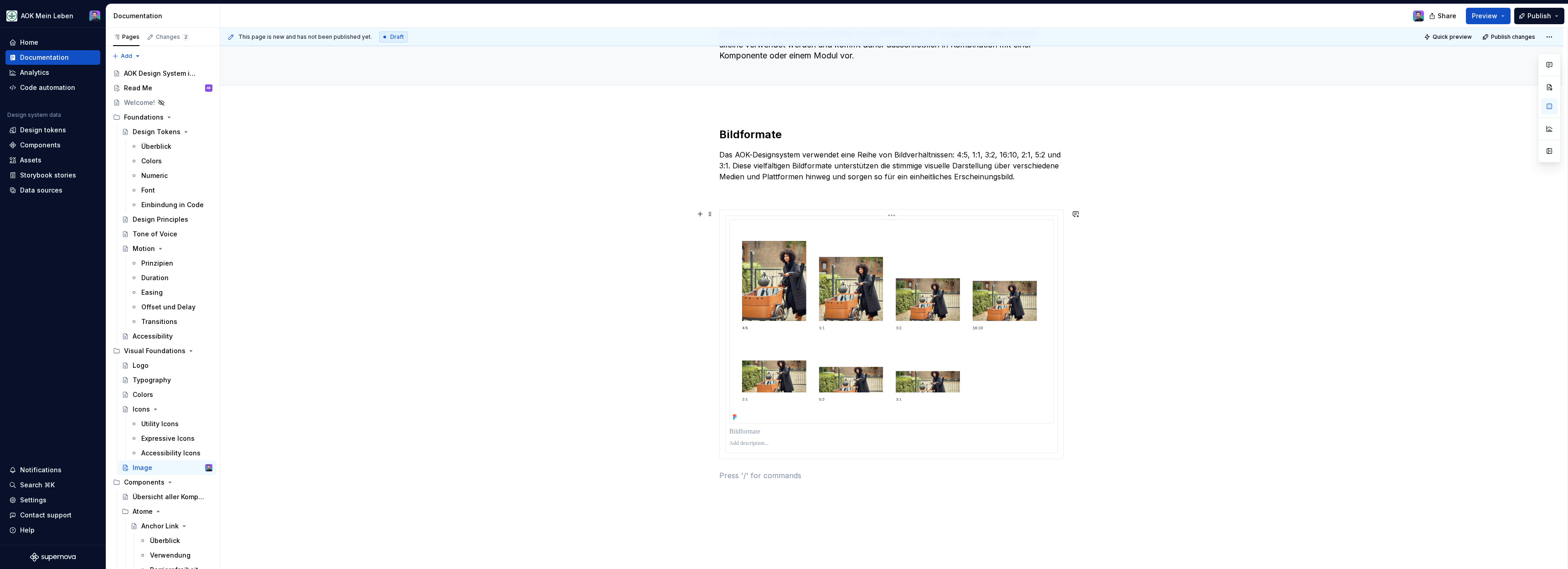
scroll to position [113, 0]
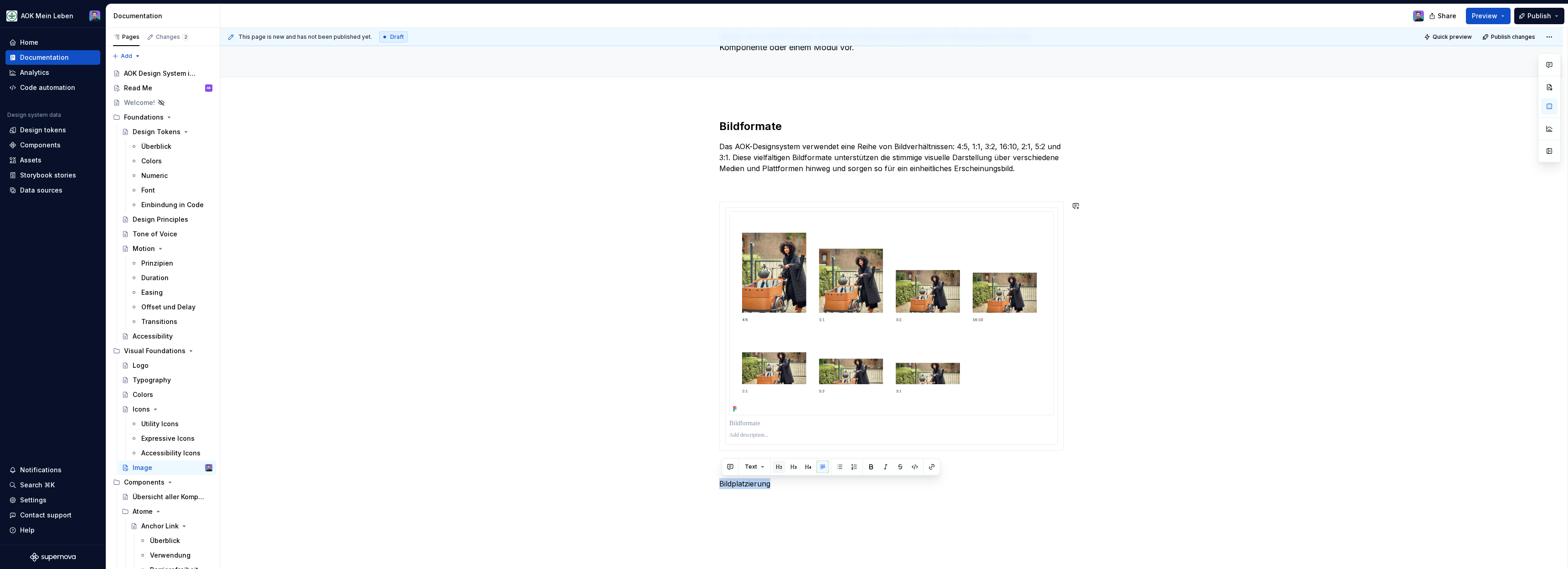
click at [777, 466] on button "button" at bounding box center [779, 467] width 13 height 13
click at [797, 519] on div "Bildformate Das AOK-Designsystem verwendet eine Reihe von Bildverhältnissen: 4:…" at bounding box center [892, 391] width 1343 height 588
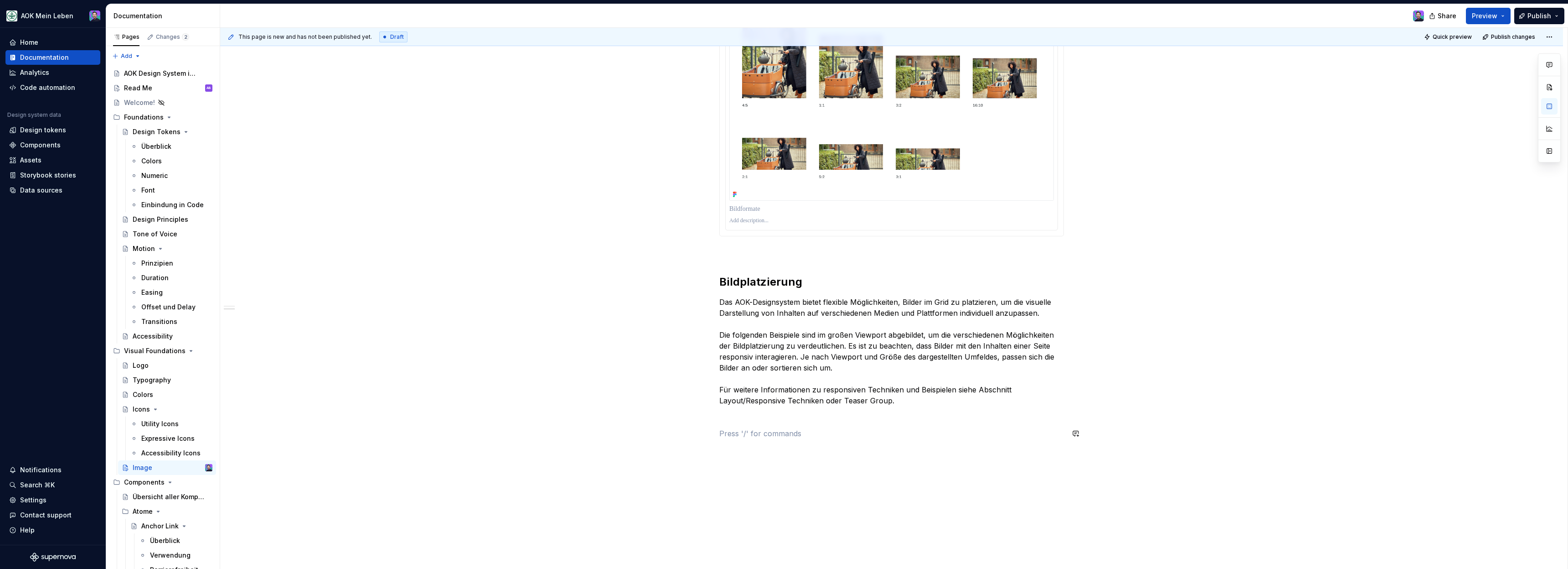
scroll to position [333, 0]
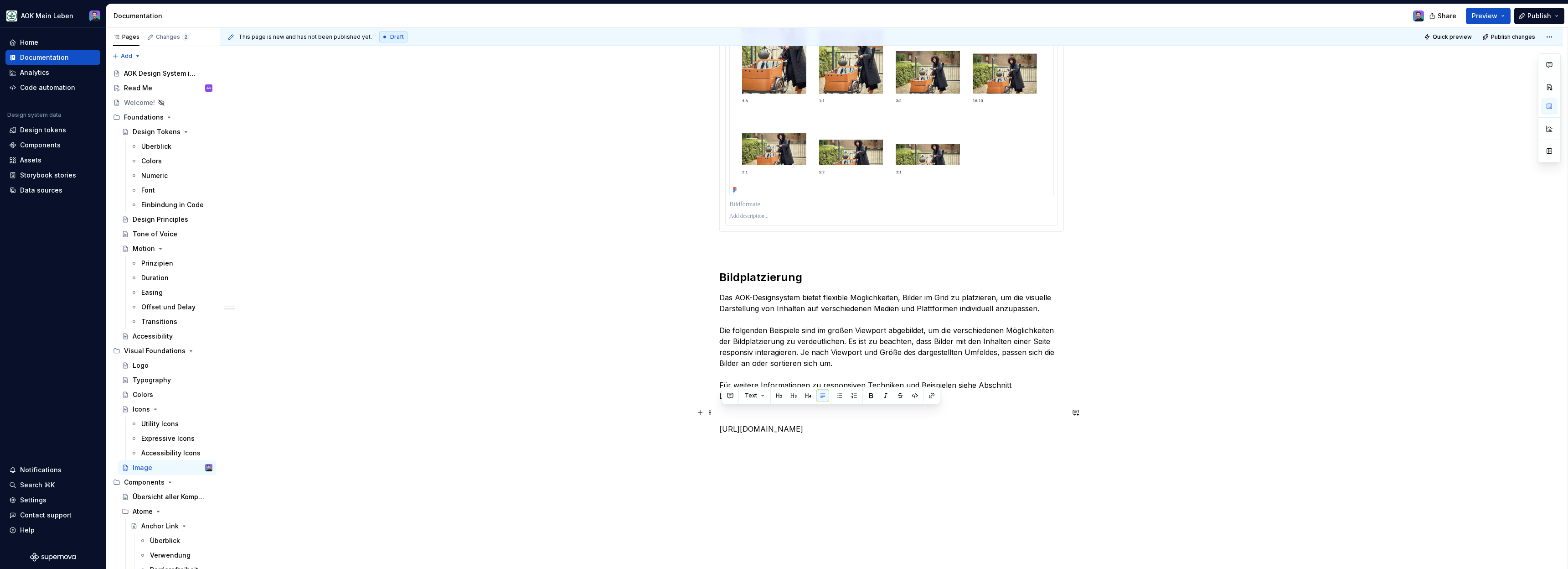
drag, startPoint x: 900, startPoint y: 439, endPoint x: 718, endPoint y: 419, distance: 183.1
click at [718, 419] on div "Bildformate Das AOK-Designsystem verwendet eine Reihe von Bildverhältnissen: 4:…" at bounding box center [892, 247] width 1343 height 738
click at [738, 439] on div "Bildformate Das AOK-Designsystem verwendet eine Reihe von Bildverhältnissen: 4:…" at bounding box center [892, 172] width 345 height 545
click at [703, 426] on button "button" at bounding box center [700, 428] width 13 height 13
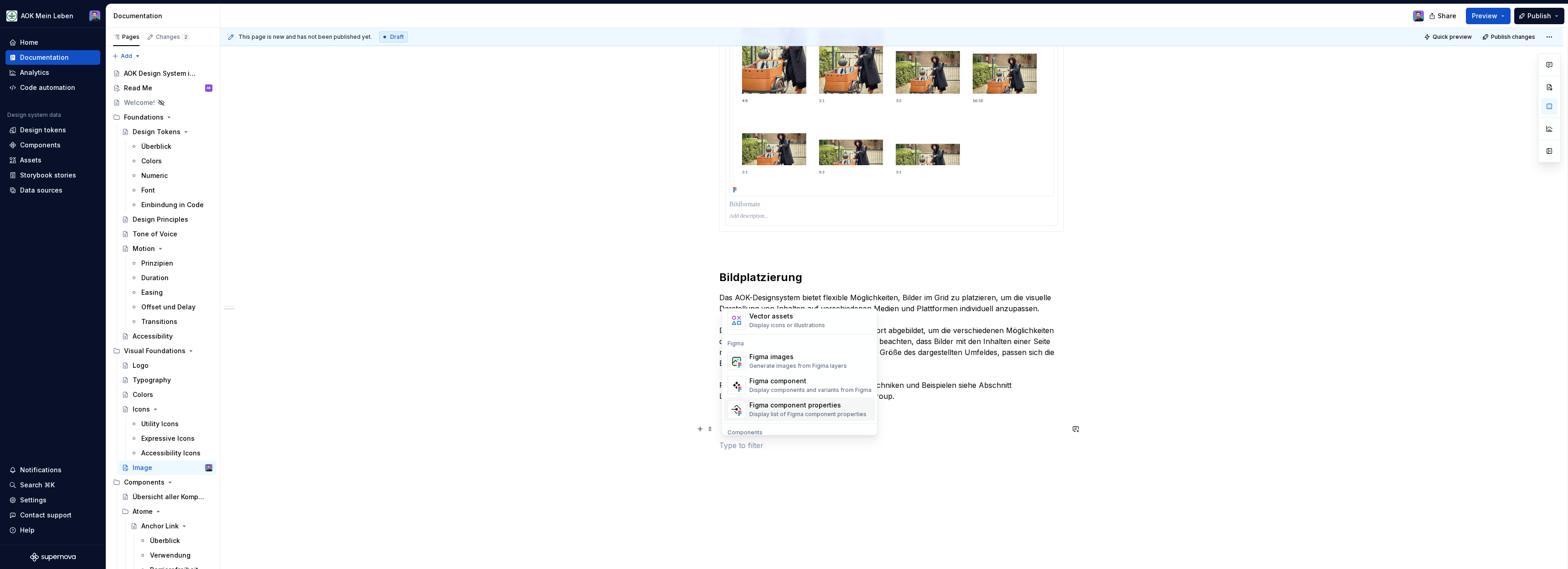
scroll to position [829, 0]
click at [771, 361] on div "Figma images" at bounding box center [798, 358] width 97 height 9
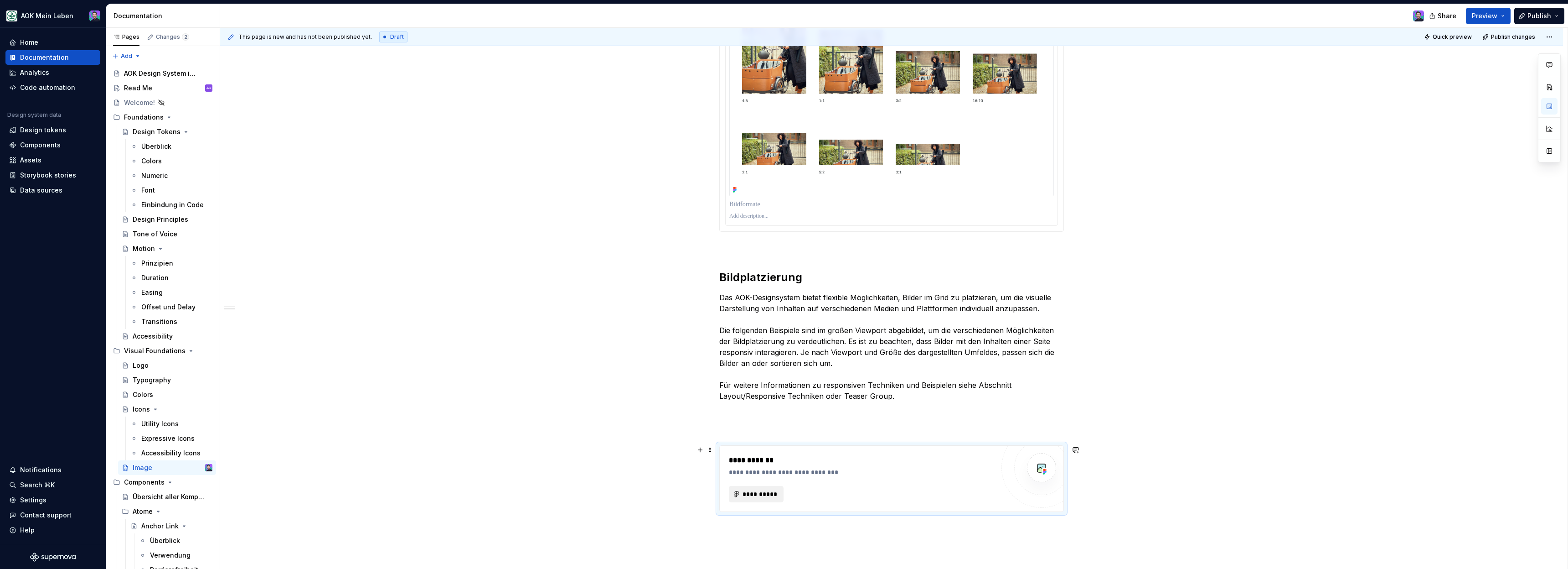
click at [772, 487] on button "**********" at bounding box center [756, 494] width 55 height 16
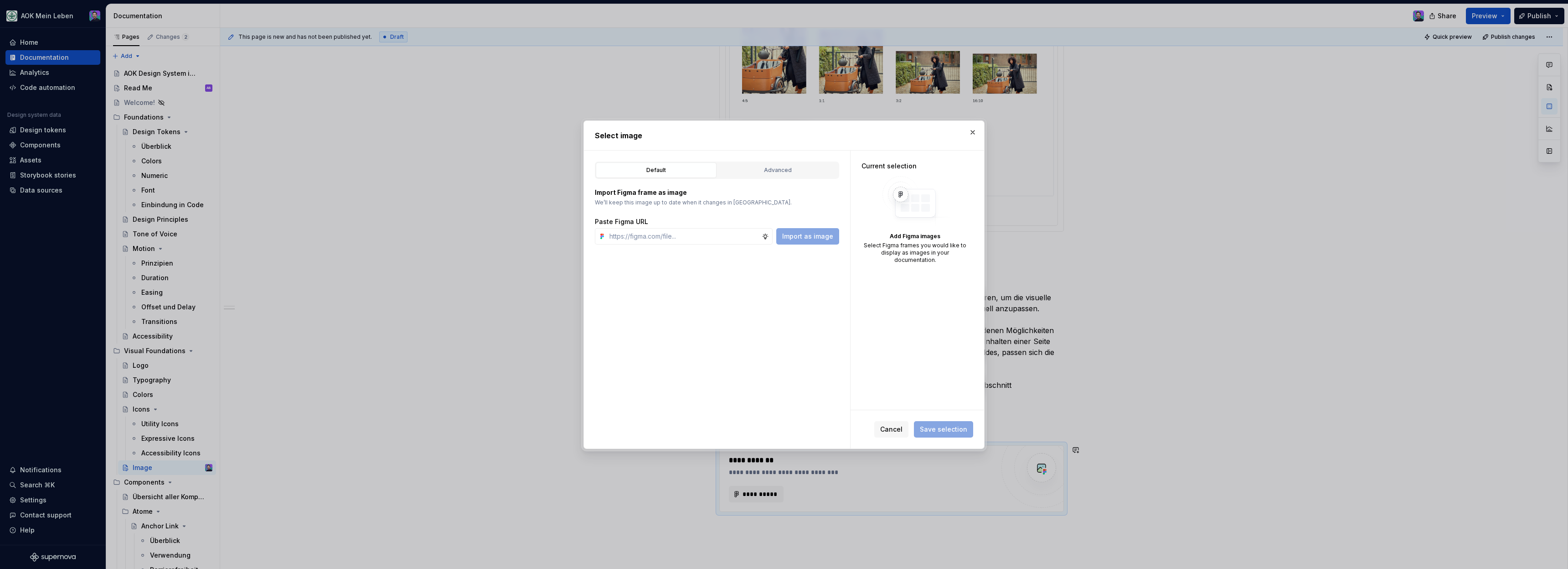
type textarea "*"
type input "https://www.figma.com/design/h3quR2me0t8yxvd40CMizU/AOK-UI-Library-3.0.29--ades…"
click at [801, 237] on span "Import as image" at bounding box center [808, 236] width 51 height 9
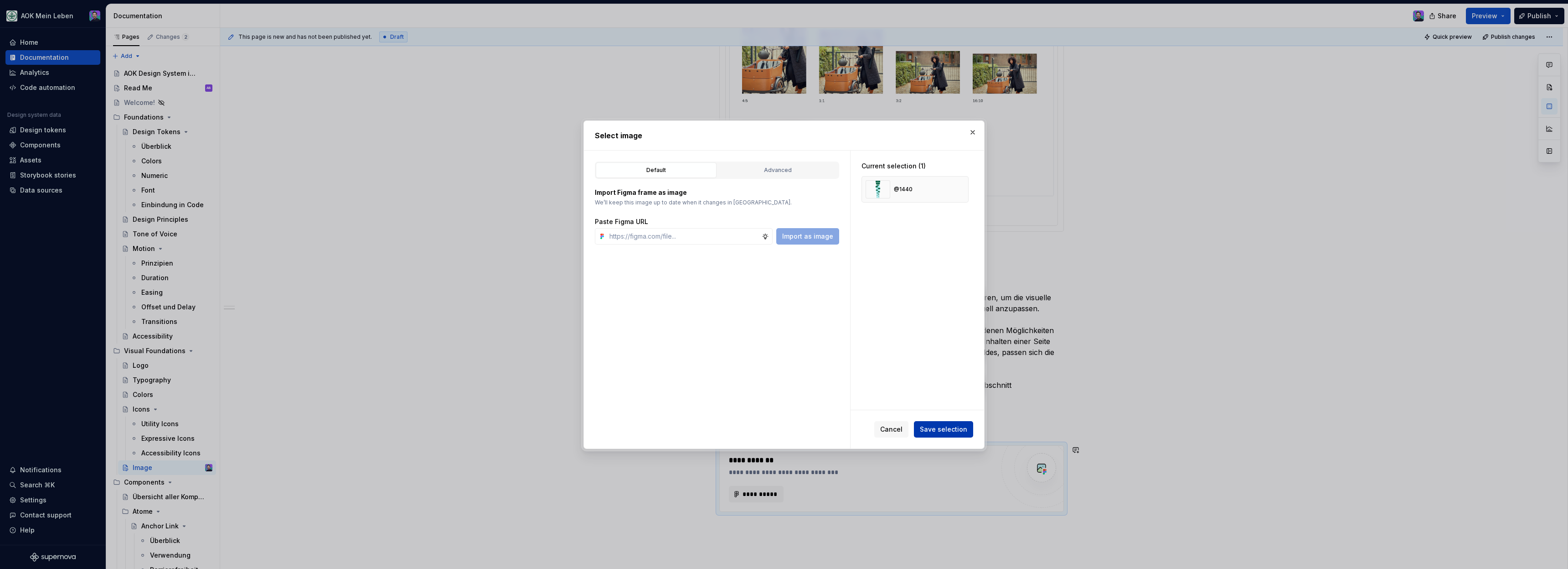
click at [926, 429] on span "Save selection" at bounding box center [943, 429] width 47 height 9
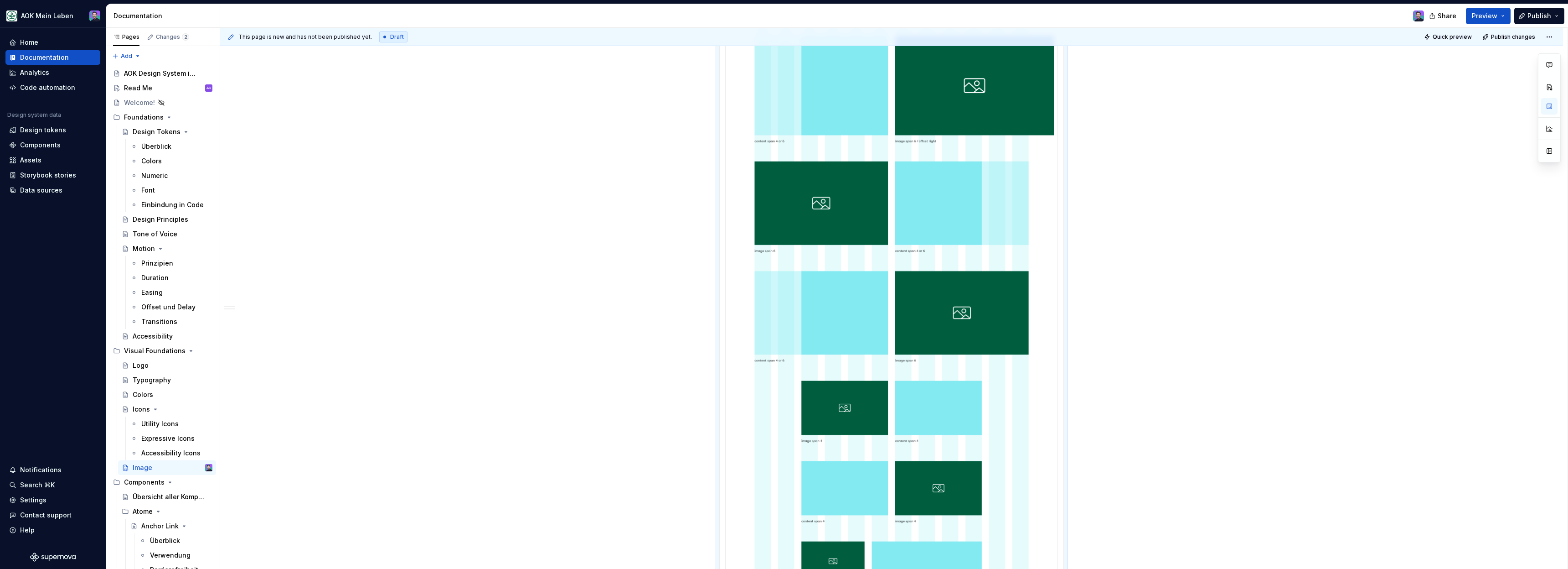
scroll to position [1289, 0]
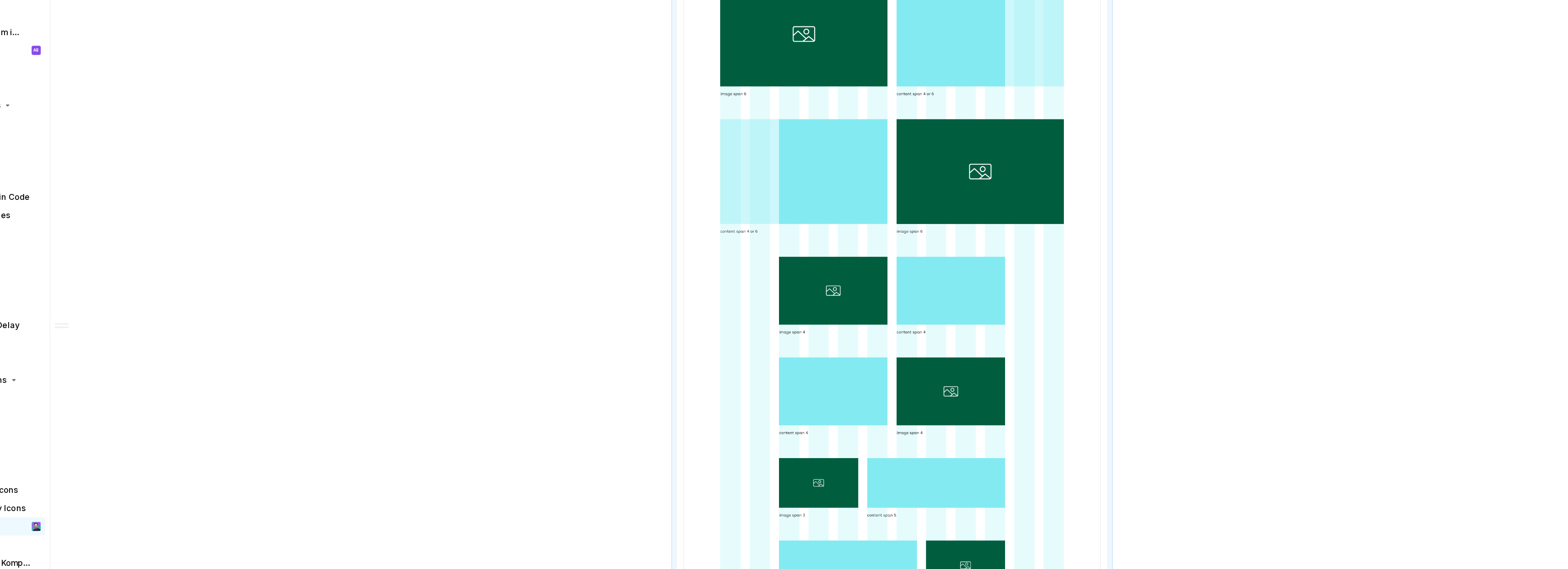
scroll to position [1672, 0]
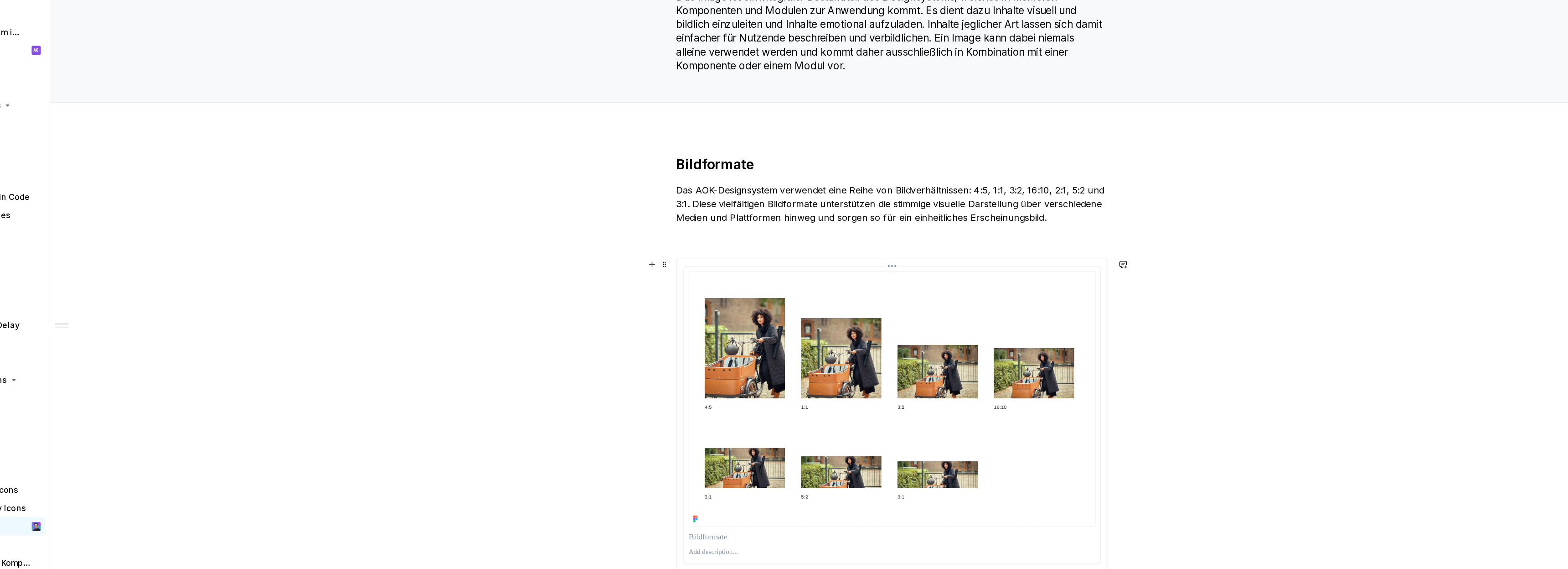
scroll to position [0, 0]
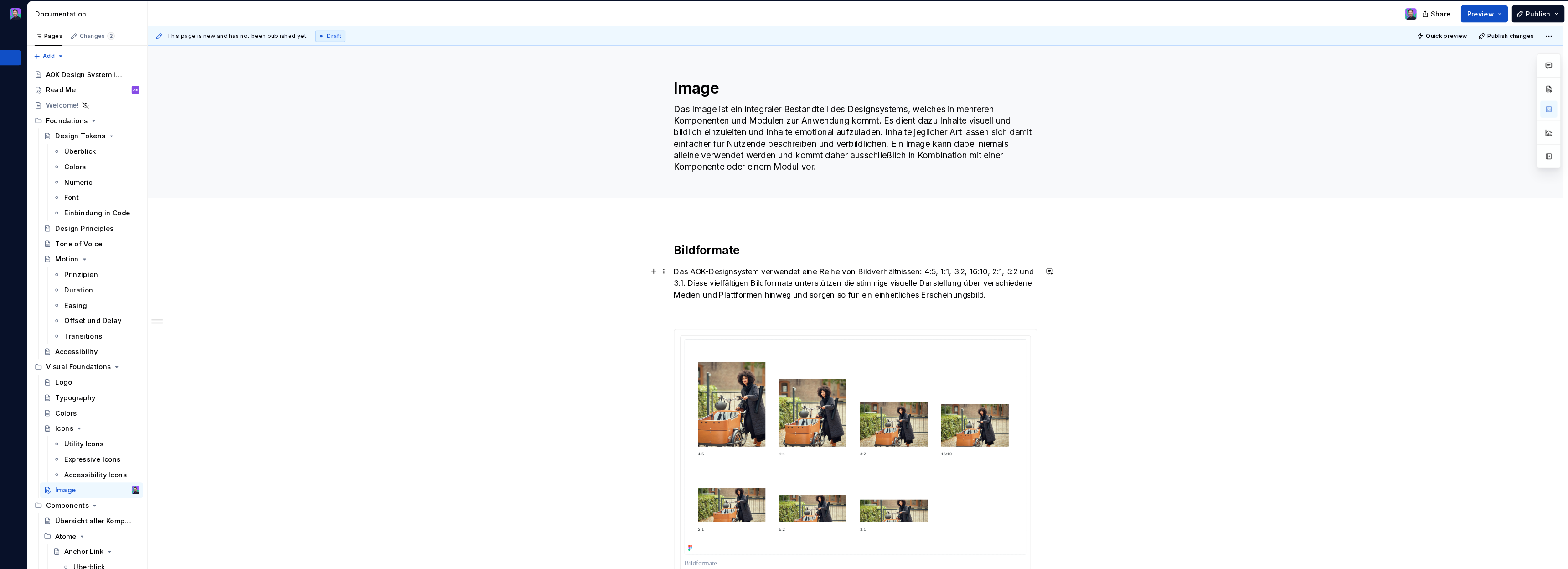
click at [155, 409] on icon "Page tree" at bounding box center [156, 409] width 2 height 1
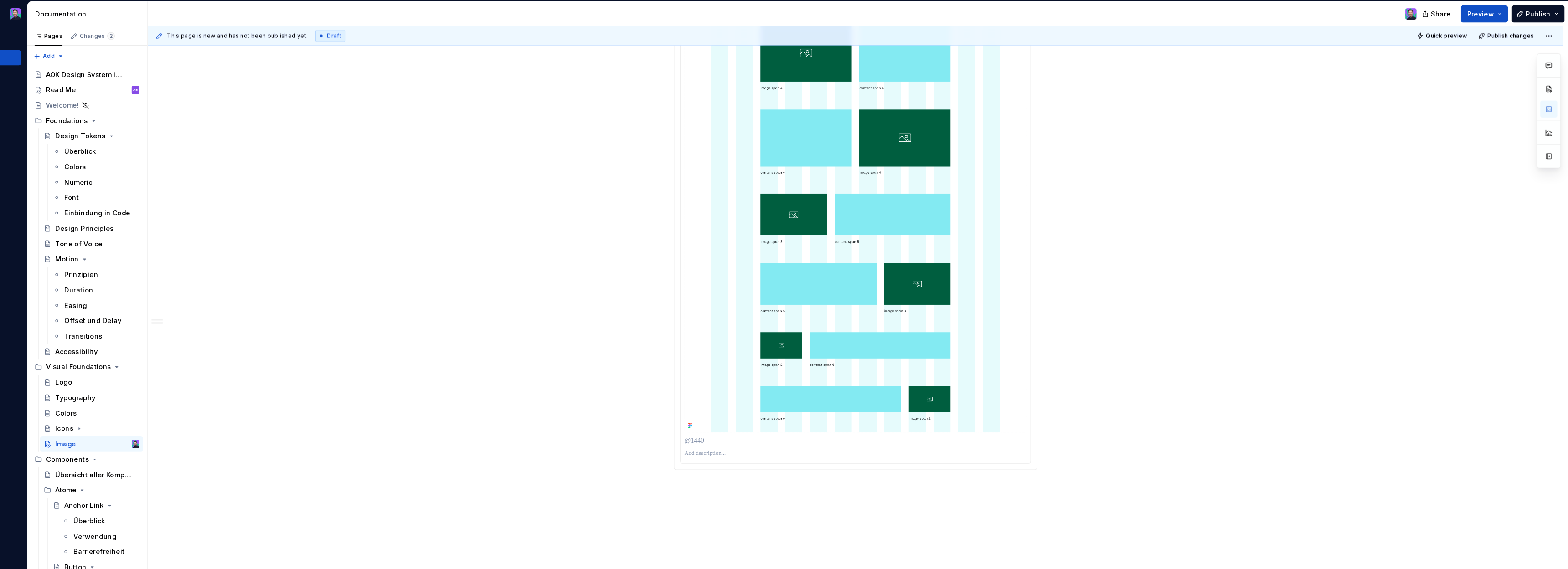
scroll to position [1636, 0]
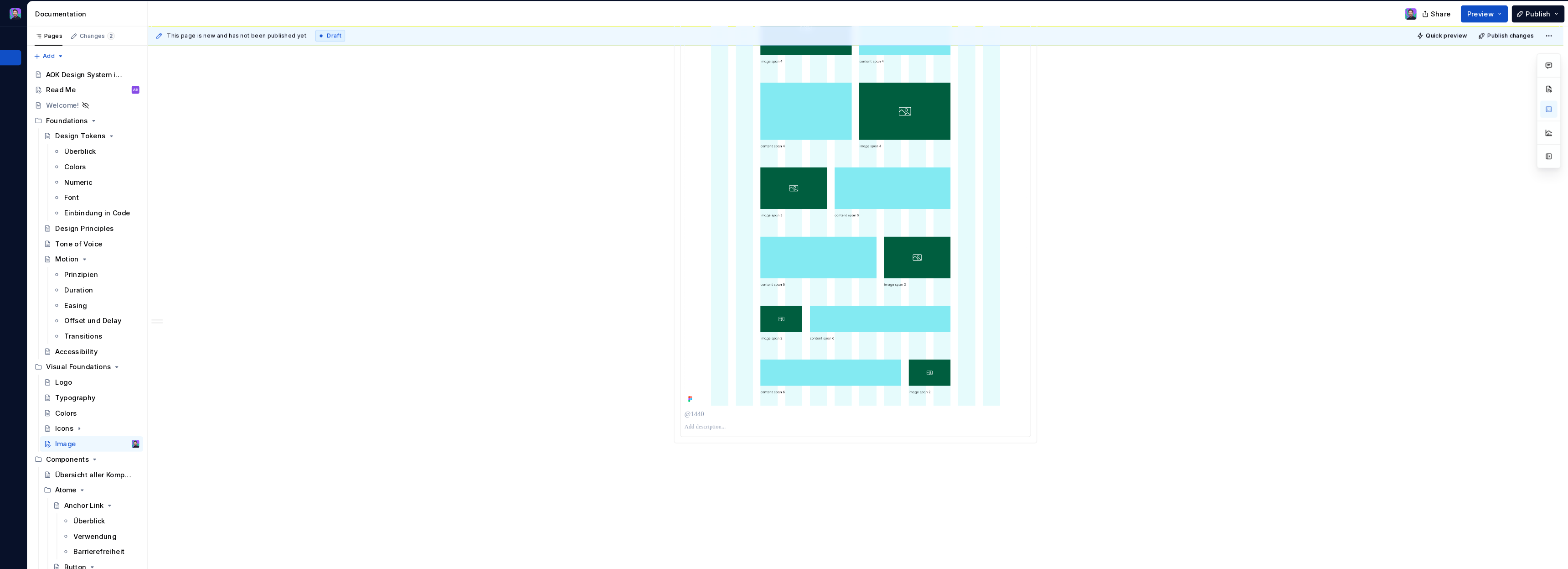
click at [747, 409] on p at bounding box center [891, 408] width 324 height 7
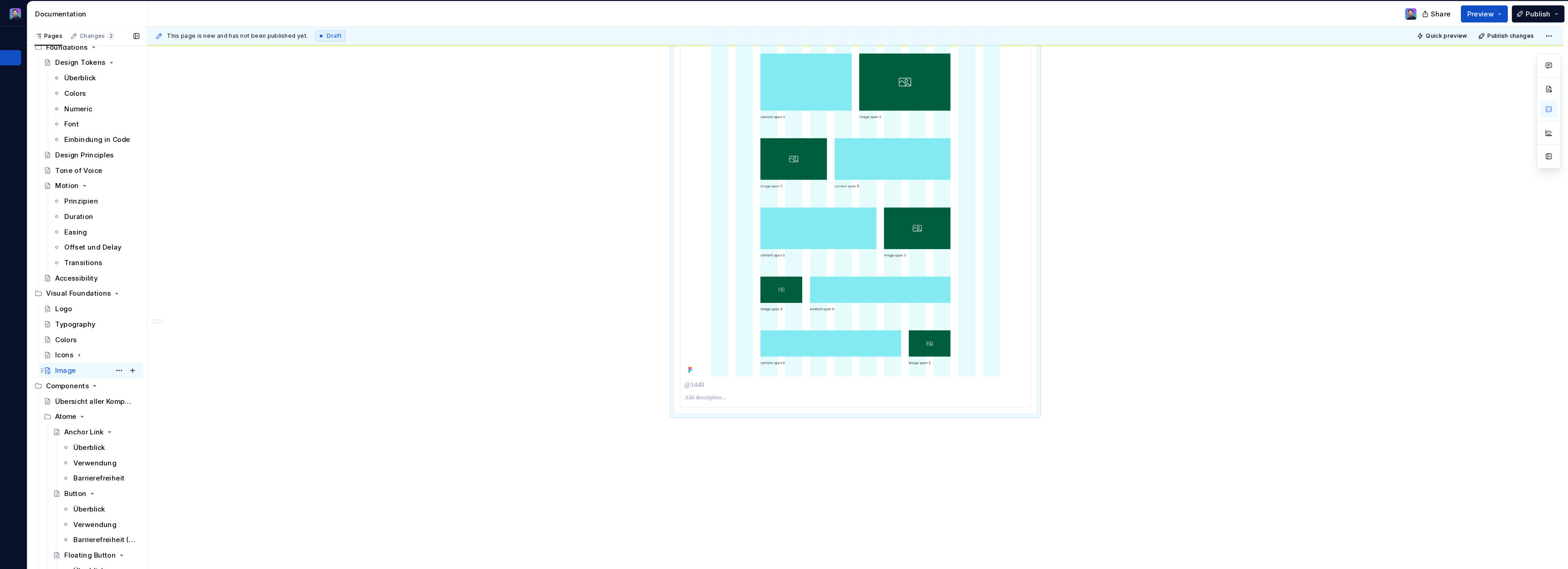
scroll to position [70, 0]
click at [168, 428] on div "Überblick" at bounding box center [164, 426] width 30 height 9
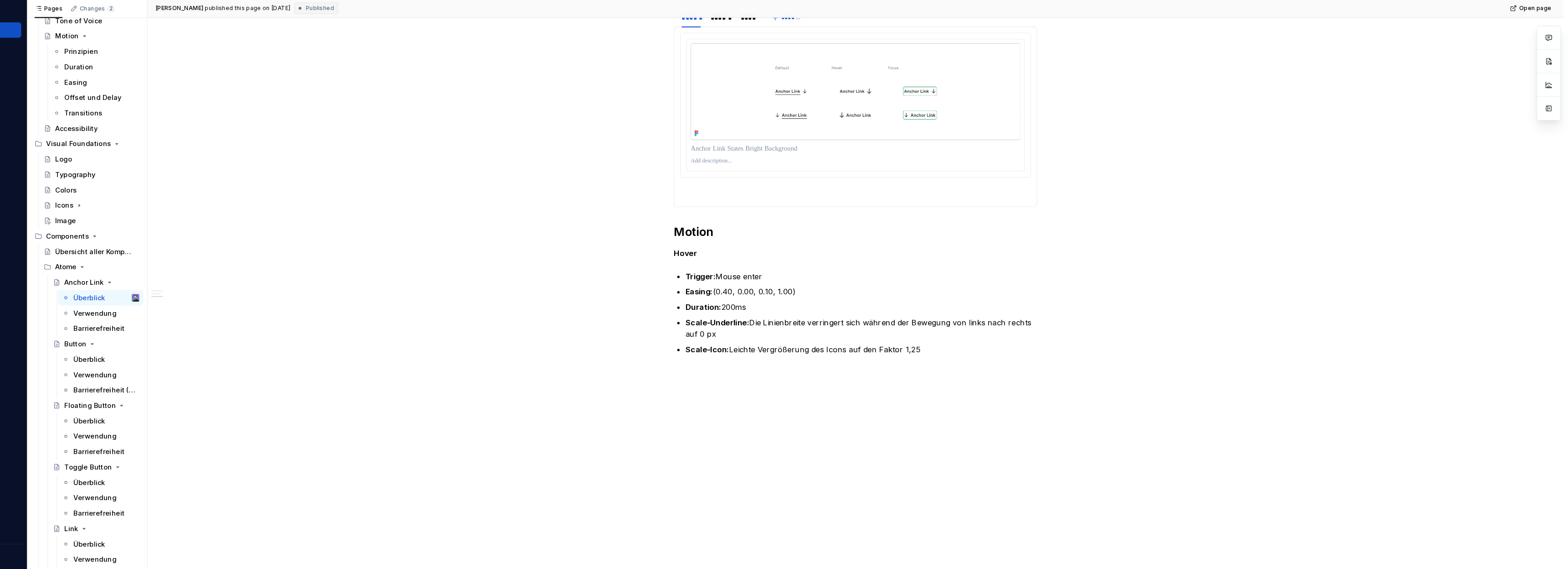
scroll to position [185, 0]
click at [159, 383] on div "Verwendung" at bounding box center [167, 384] width 35 height 9
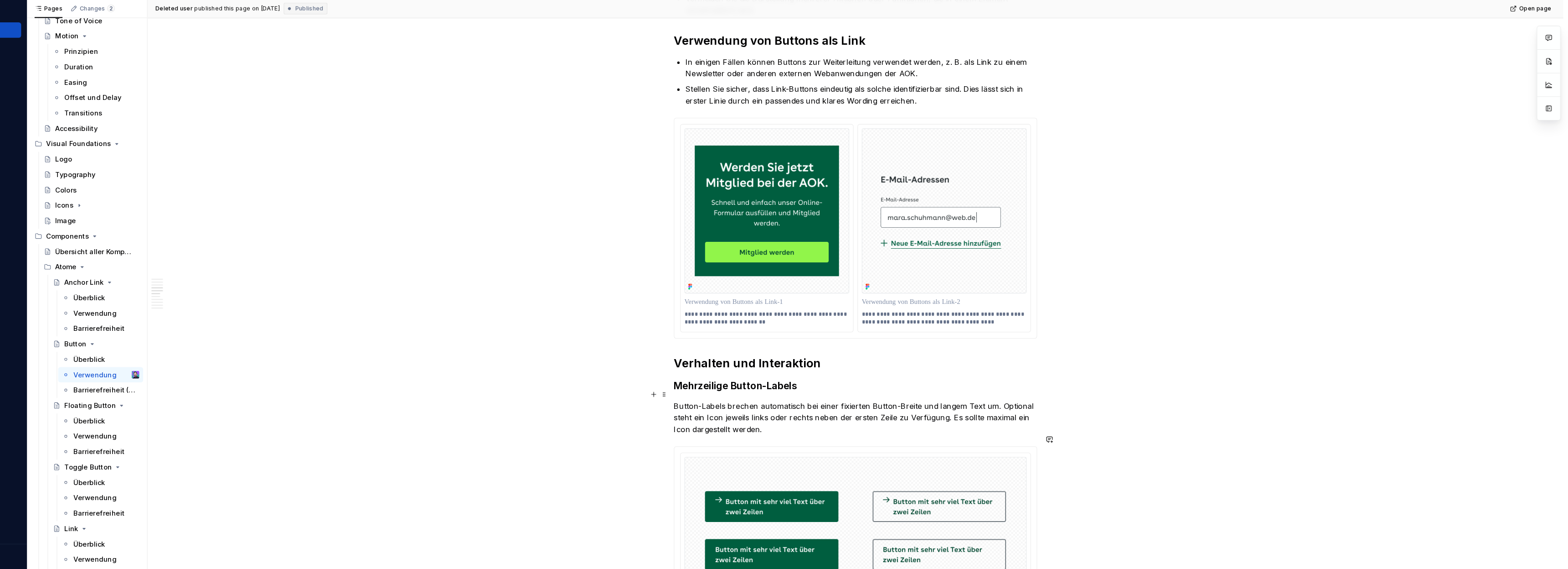
scroll to position [412, 0]
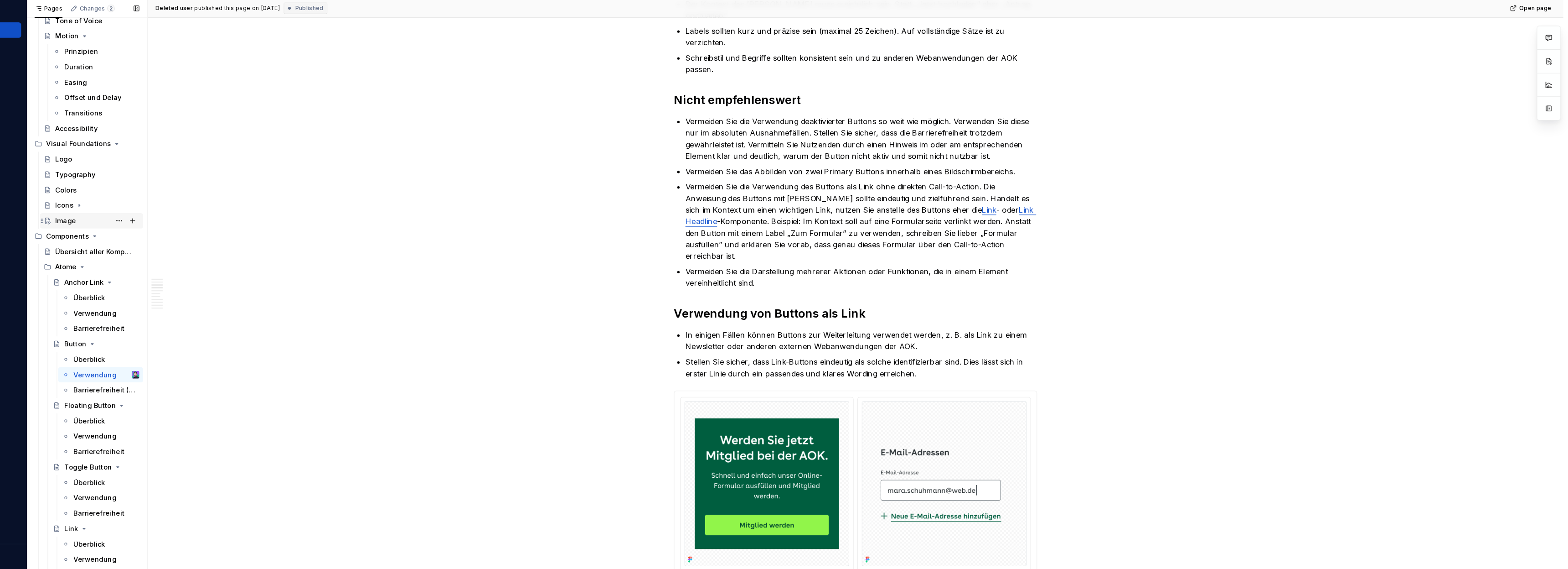
click at [150, 239] on div "Image" at bounding box center [142, 238] width 19 height 9
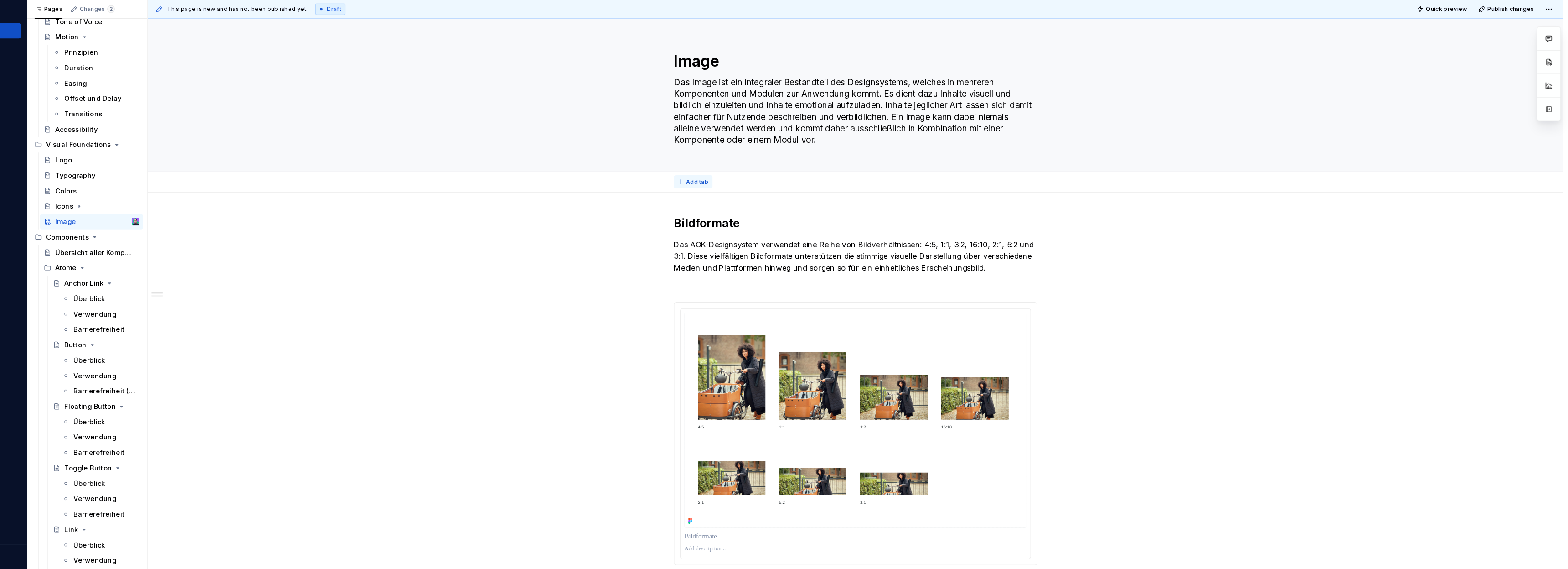
click at [735, 197] on span "Add tab" at bounding box center [741, 200] width 21 height 7
type textarea "*"
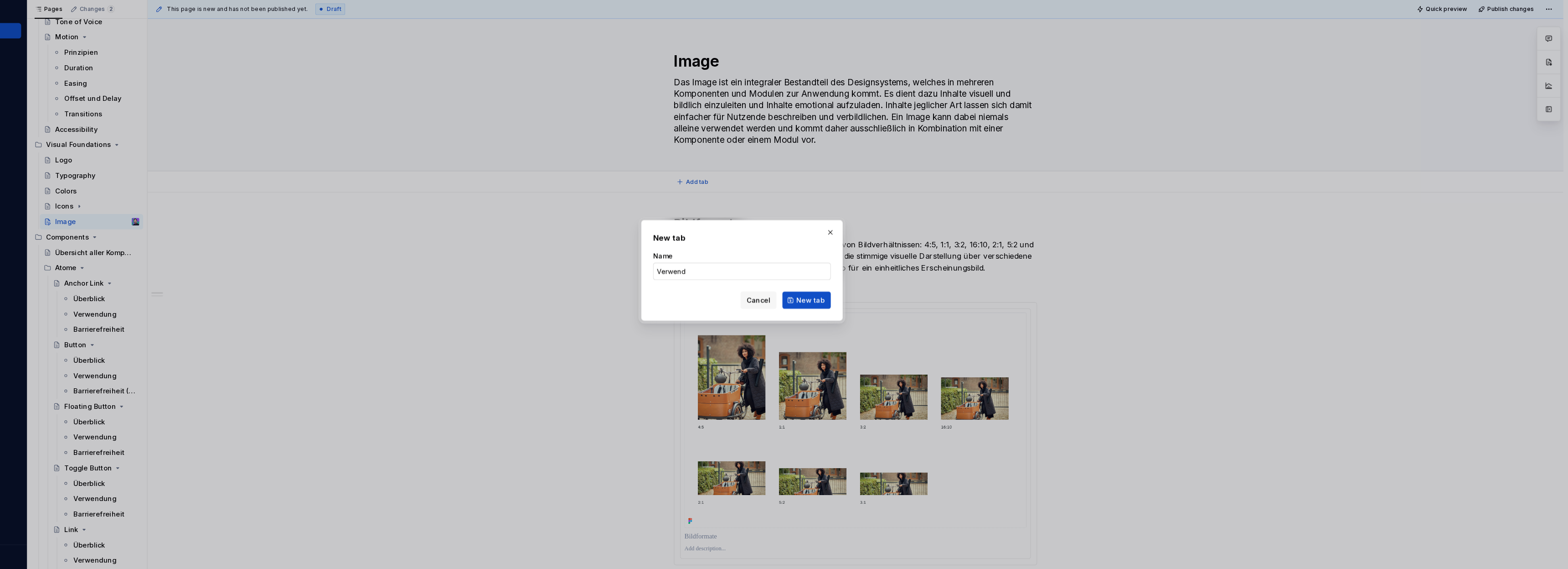
type input "Verwendu"
type textarea "*"
type input "Verwendung"
click at [850, 313] on span "New tab" at bounding box center [849, 313] width 27 height 9
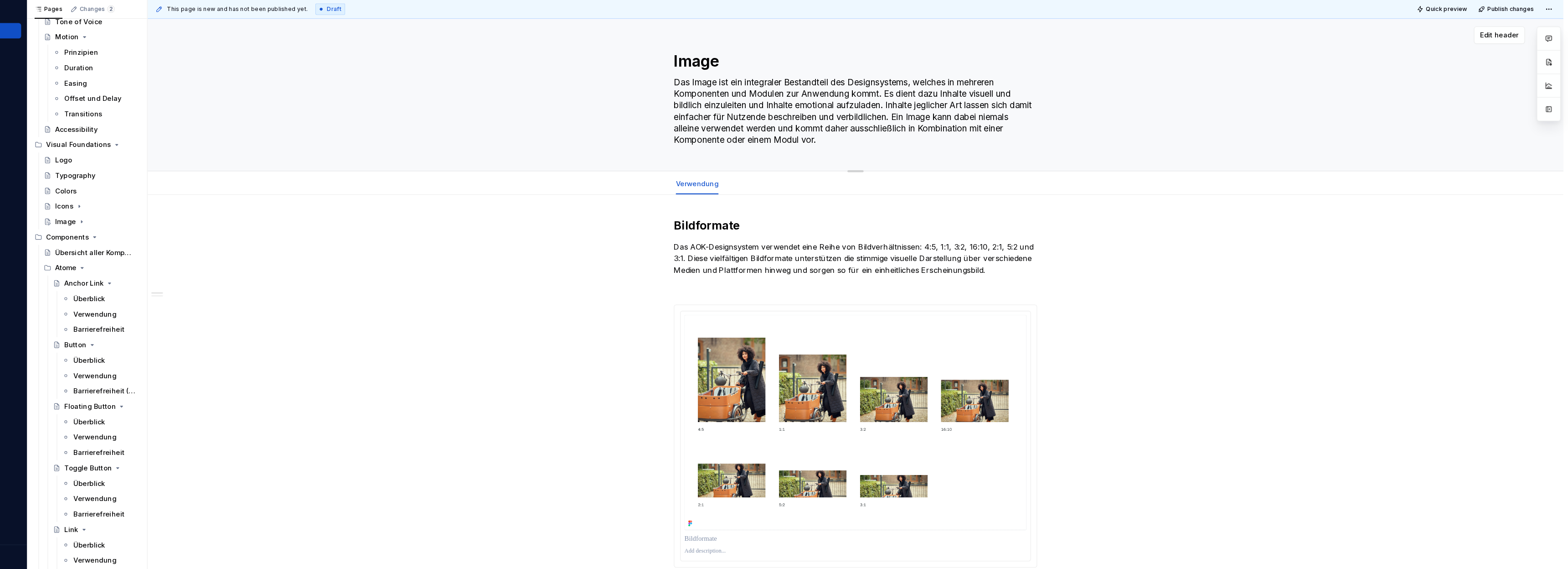
type textarea "*"
drag, startPoint x: 744, startPoint y: 202, endPoint x: 805, endPoint y: 202, distance: 61.0
click at [801, 202] on span "Add tab" at bounding box center [793, 202] width 21 height 7
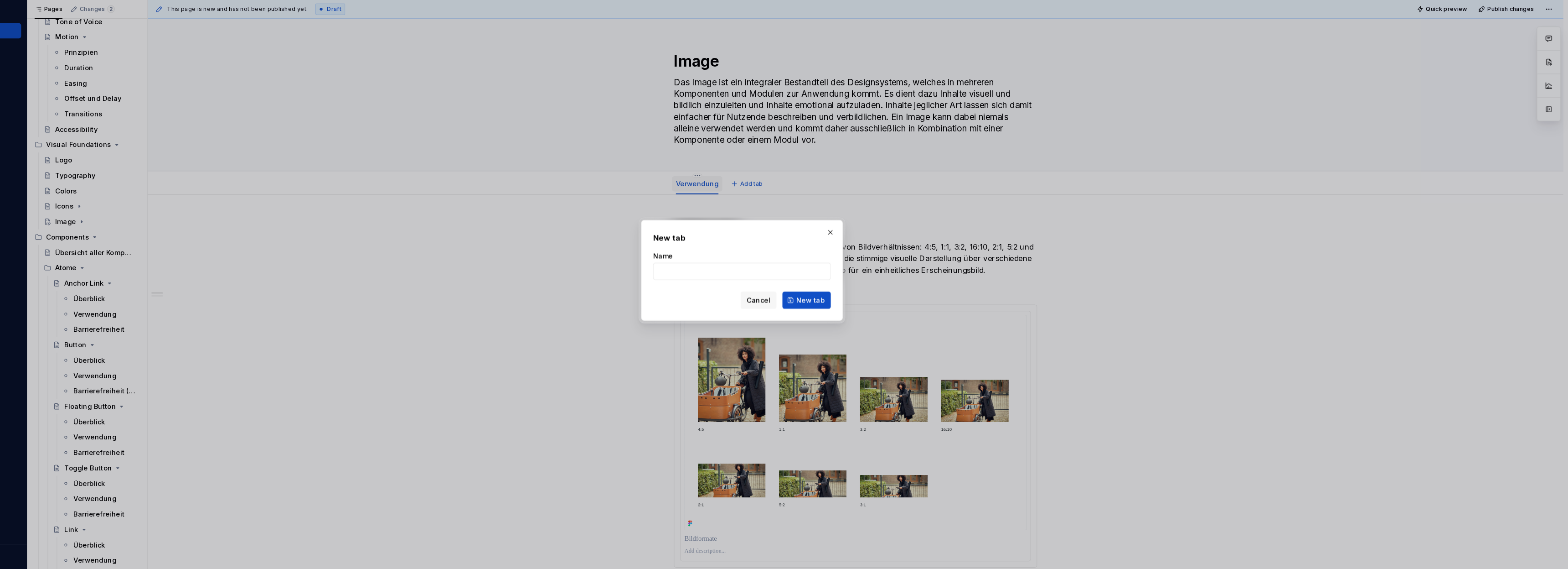
type input "f"
click button "New tab" at bounding box center [845, 313] width 46 height 16
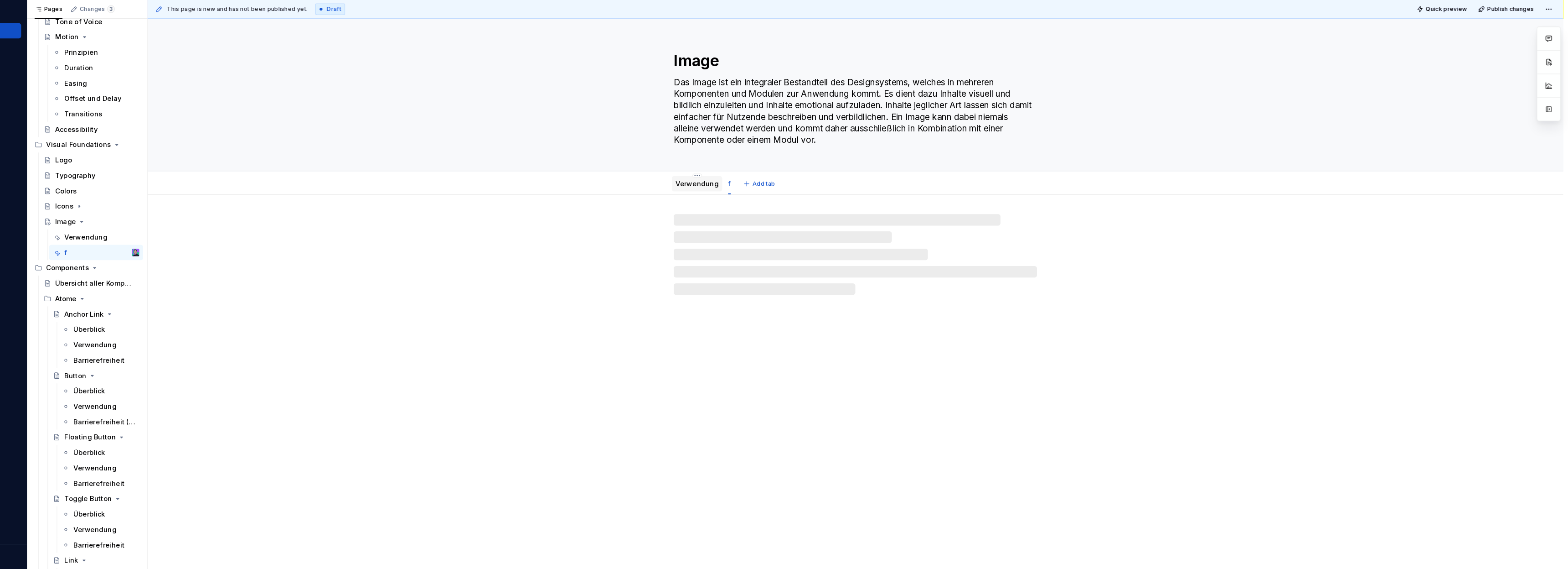
click at [753, 202] on link "Verwendung" at bounding box center [741, 202] width 41 height 8
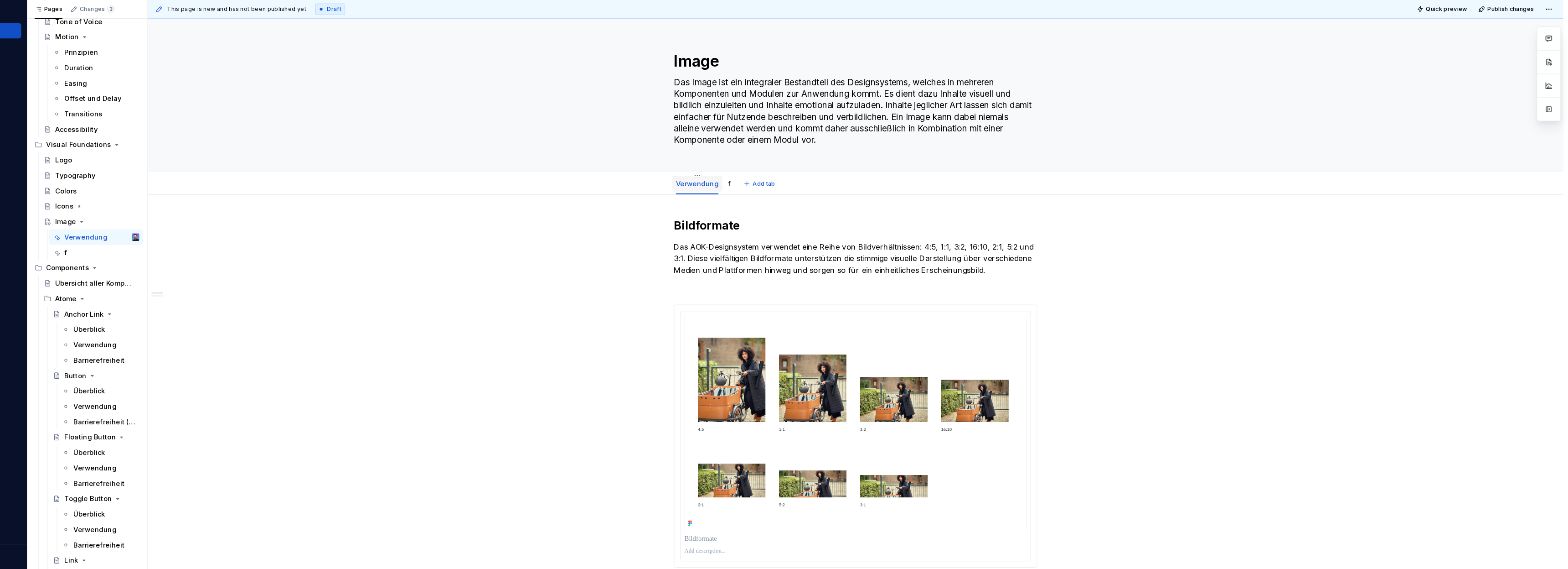
click at [729, 204] on link "Verwendung" at bounding box center [741, 202] width 41 height 8
click at [743, 193] on html "AOK Mein Leben Home Documentation Analytics Code automation Design system data …" at bounding box center [784, 284] width 1568 height 569
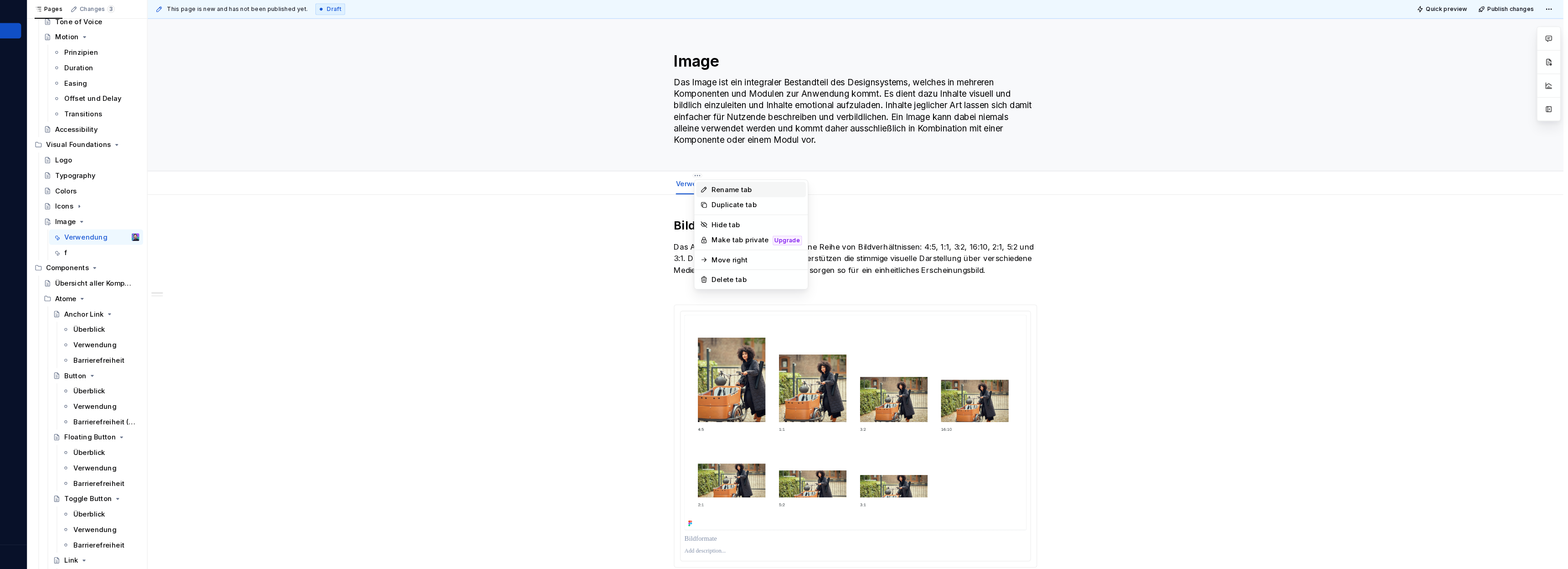
type textarea "*"
click at [770, 208] on div "Rename tab" at bounding box center [798, 208] width 86 height 9
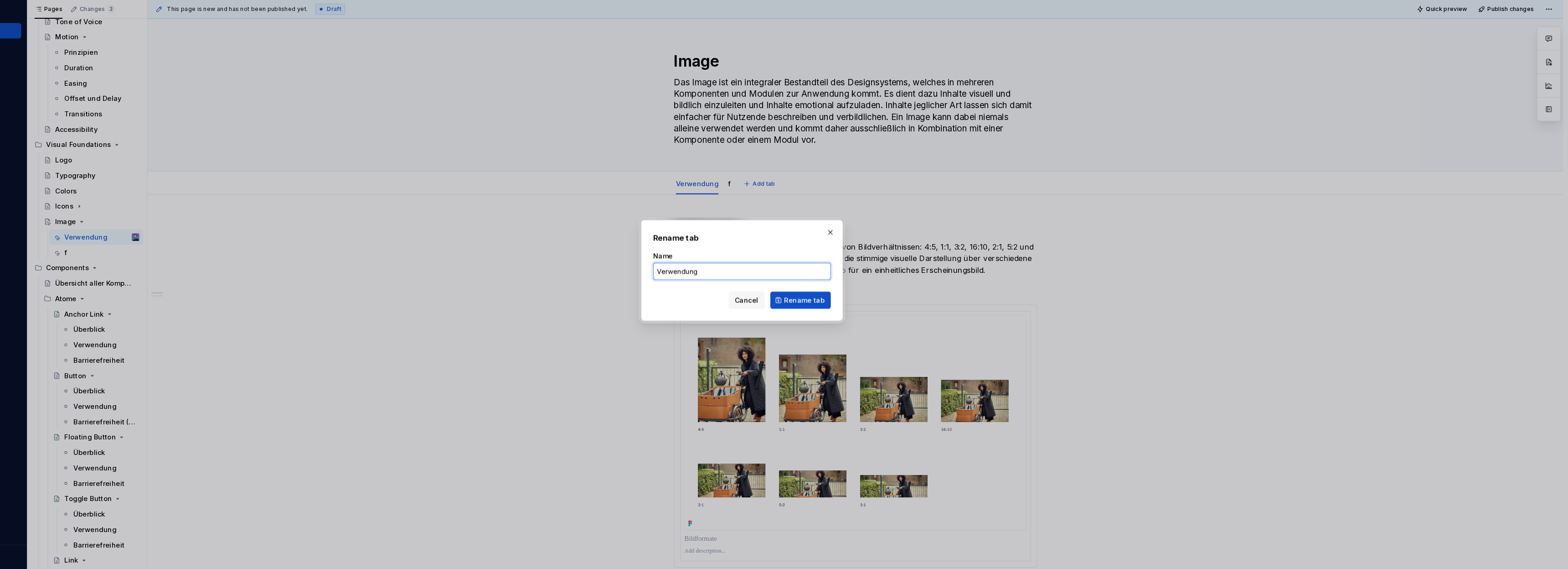
click at [746, 279] on input "Verwendung" at bounding box center [783, 285] width 169 height 16
type input "Überb"
type textarea "*"
type input "Überblick"
click at [855, 317] on button "Rename tab" at bounding box center [839, 313] width 57 height 16
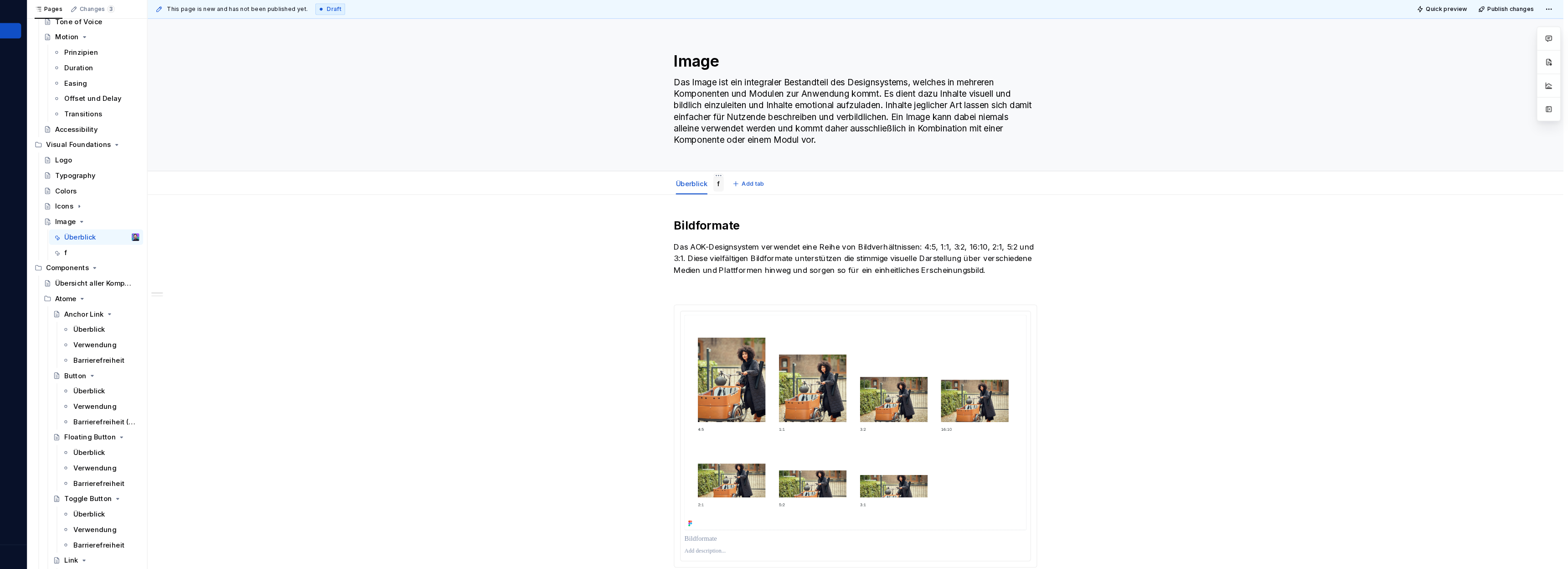
click at [760, 207] on div "f" at bounding box center [761, 203] width 10 height 15
click at [763, 196] on html "AOK Mein Leben Home Documentation Analytics Code automation Design system data …" at bounding box center [784, 284] width 1568 height 569
click at [798, 211] on div "Rename tab" at bounding box center [818, 208] width 86 height 9
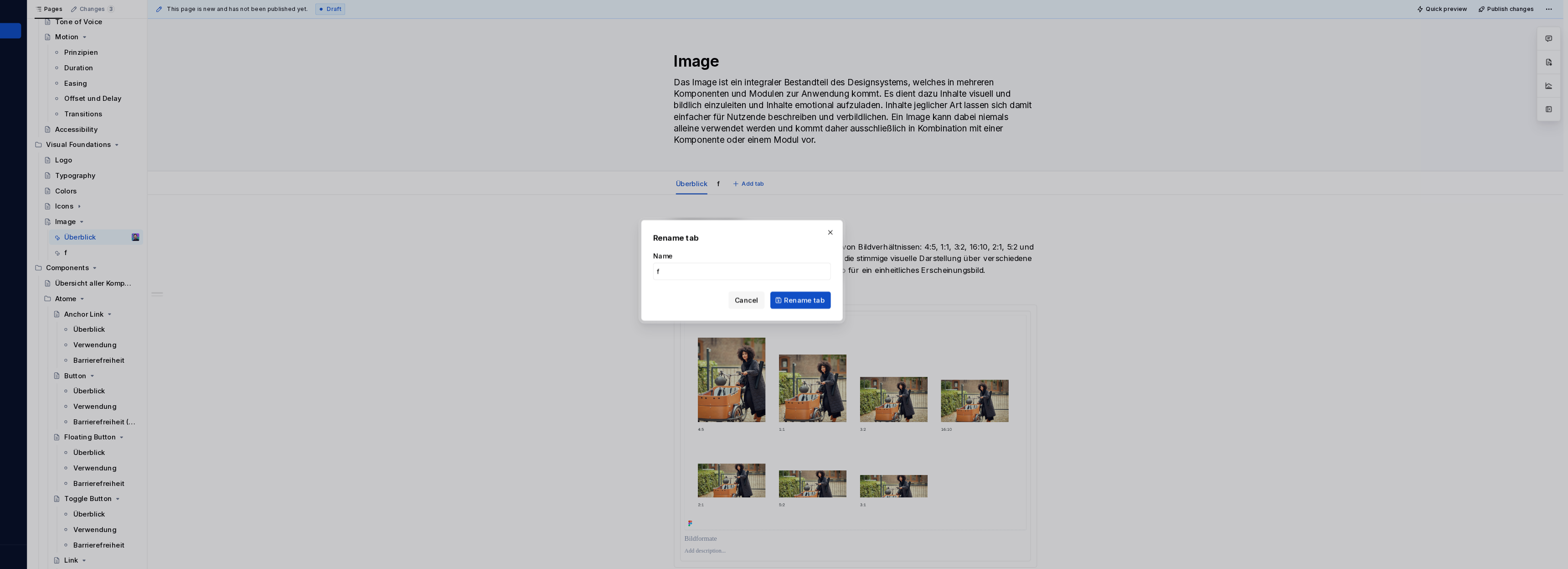
type textarea "*"
click at [769, 283] on input "f" at bounding box center [783, 285] width 169 height 16
type input "Ve"
click button "Rename tab" at bounding box center [839, 313] width 57 height 16
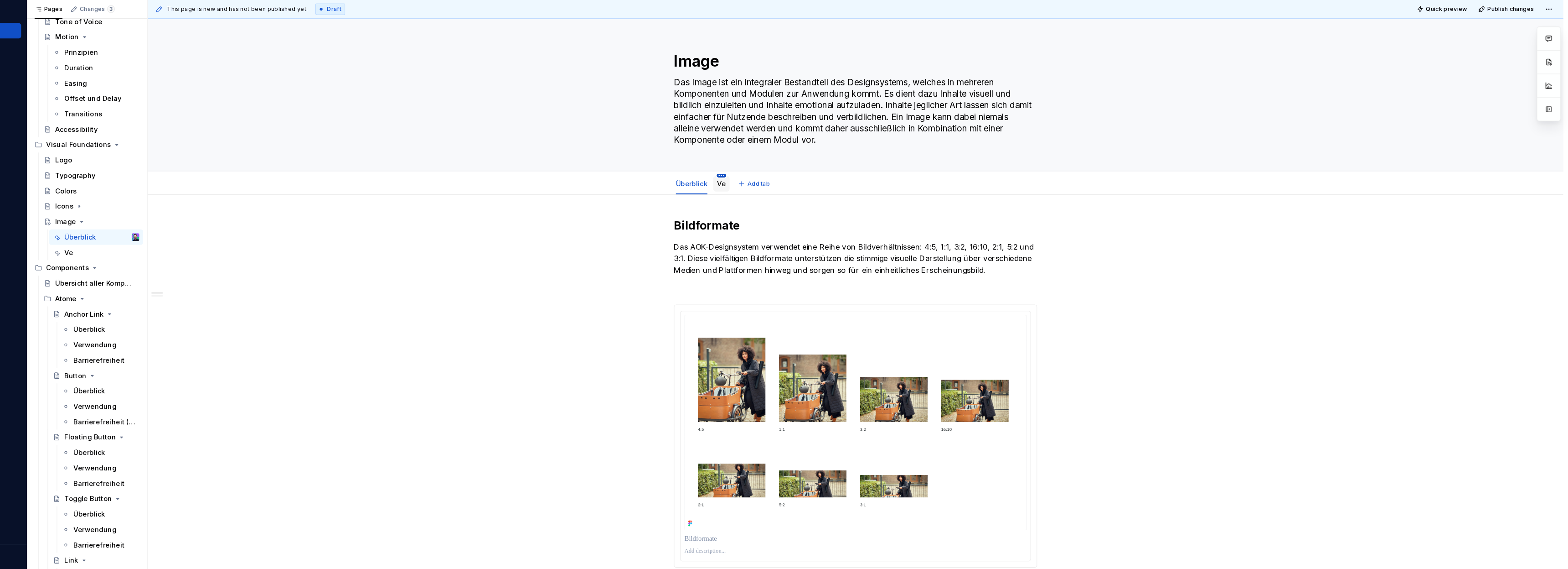
click at [764, 196] on html "AOK Mein Leben Home Documentation Analytics Code automation Design system data …" at bounding box center [784, 284] width 1568 height 569
type textarea "*"
click at [785, 212] on div "Rename tab" at bounding box center [821, 208] width 86 height 9
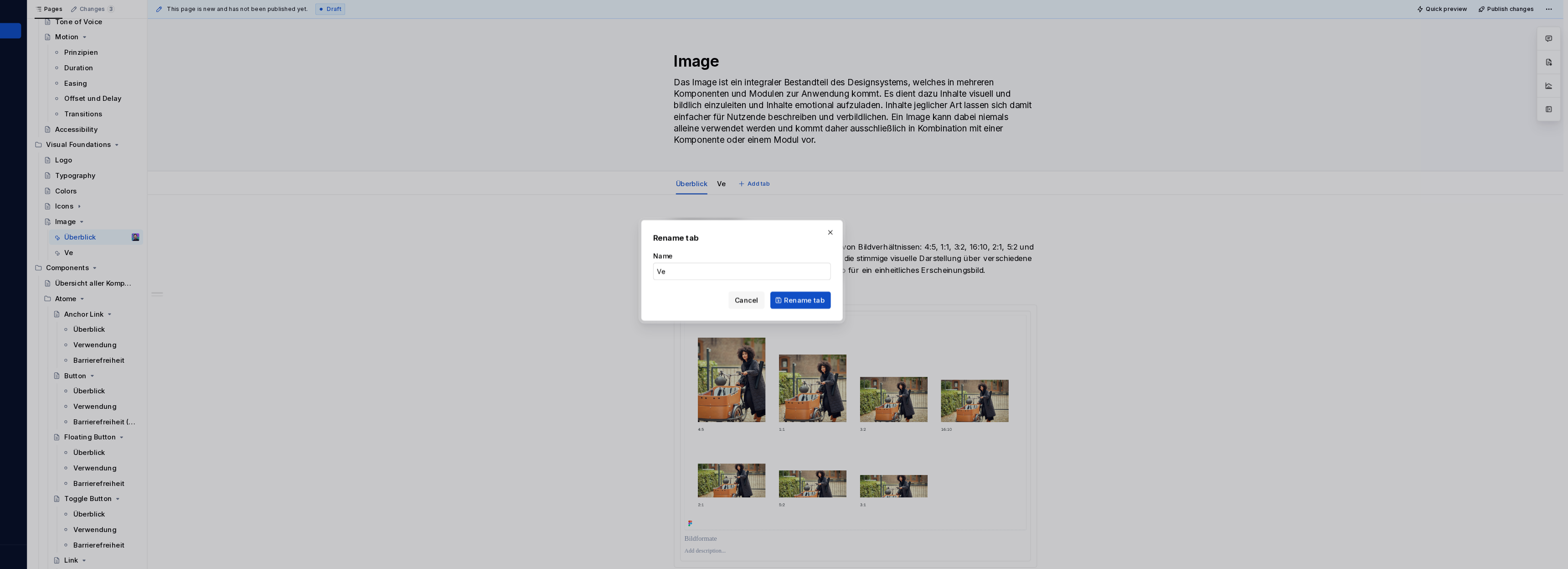
click at [747, 292] on input "Ve" at bounding box center [783, 285] width 169 height 16
type input "V"
type textarea "*"
type input "Verwendung"
click at [858, 314] on span "Rename tab" at bounding box center [843, 313] width 38 height 9
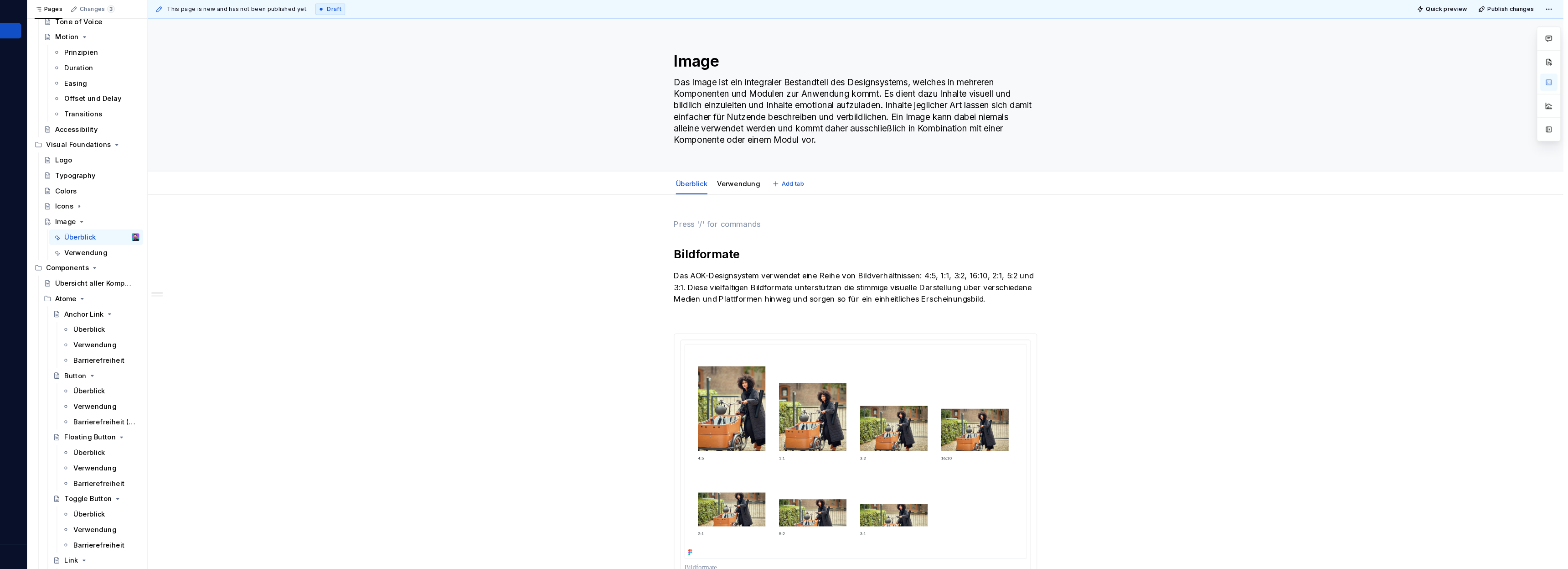
type textarea "*"
click at [757, 242] on p at bounding box center [892, 241] width 345 height 11
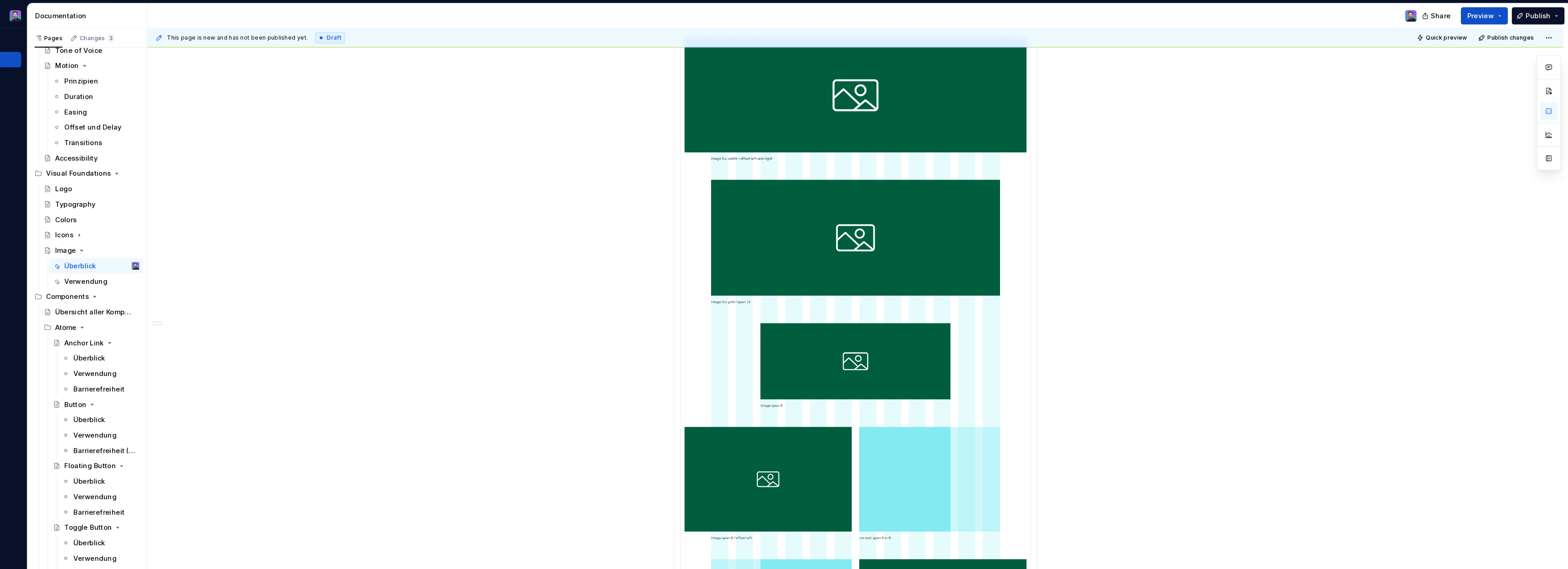
scroll to position [765, 0]
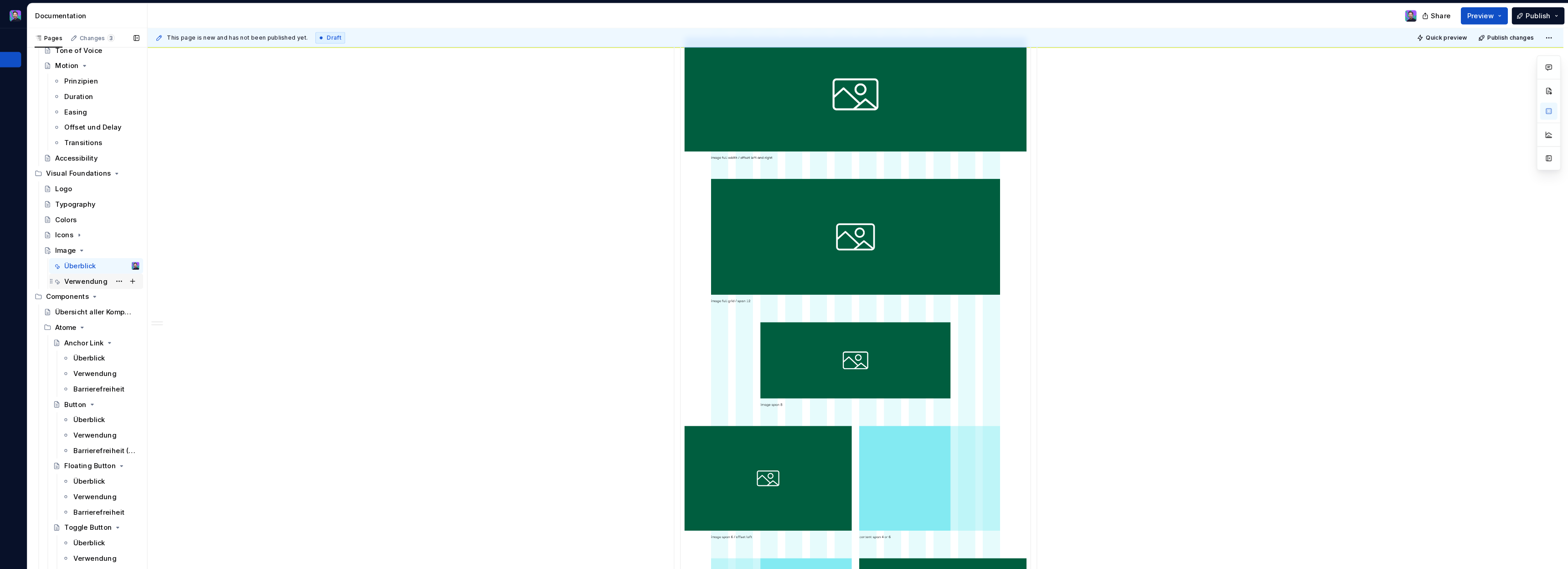
click at [159, 267] on div "Verwendung" at bounding box center [161, 267] width 41 height 9
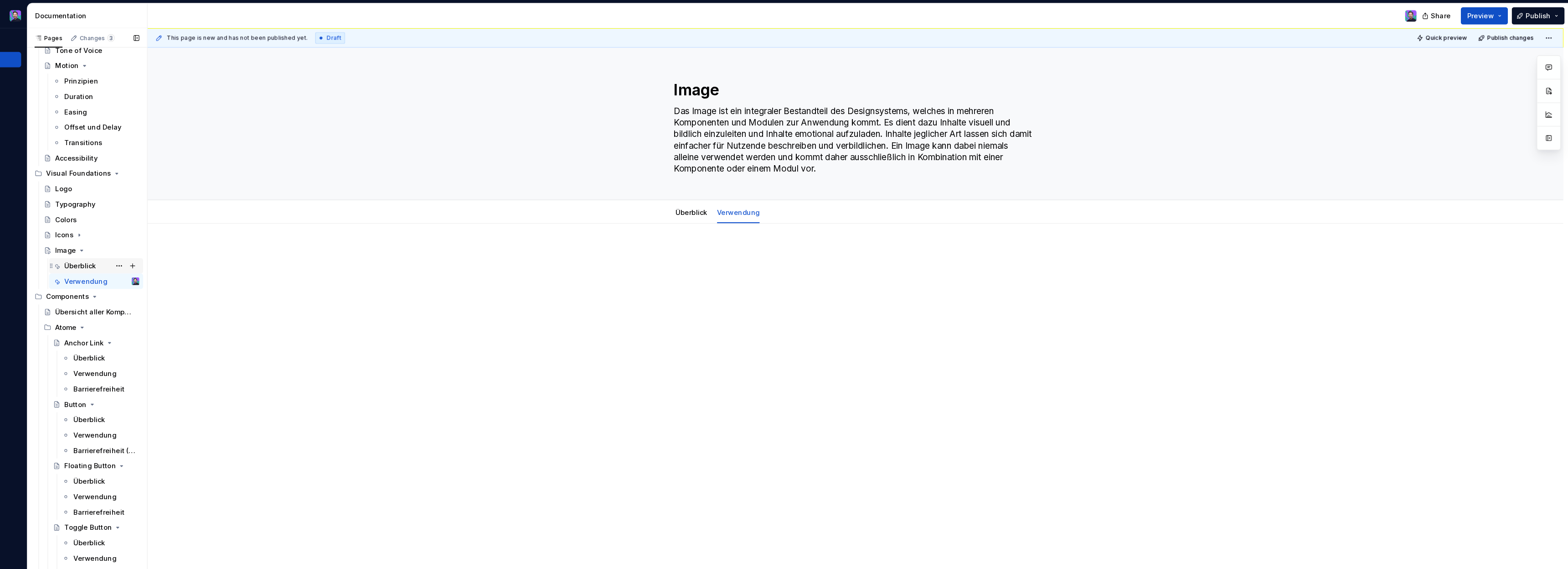
click at [159, 256] on div "Überblick" at bounding box center [156, 253] width 30 height 9
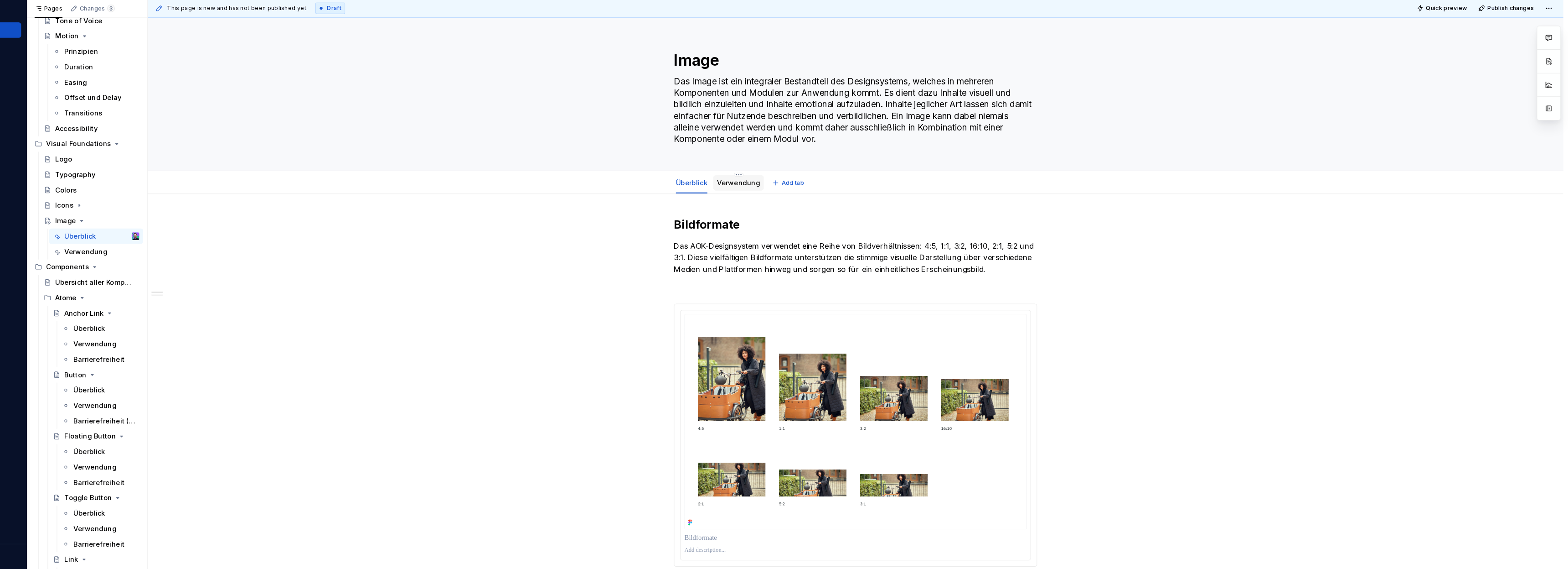
click at [777, 202] on link "Verwendung" at bounding box center [780, 202] width 41 height 8
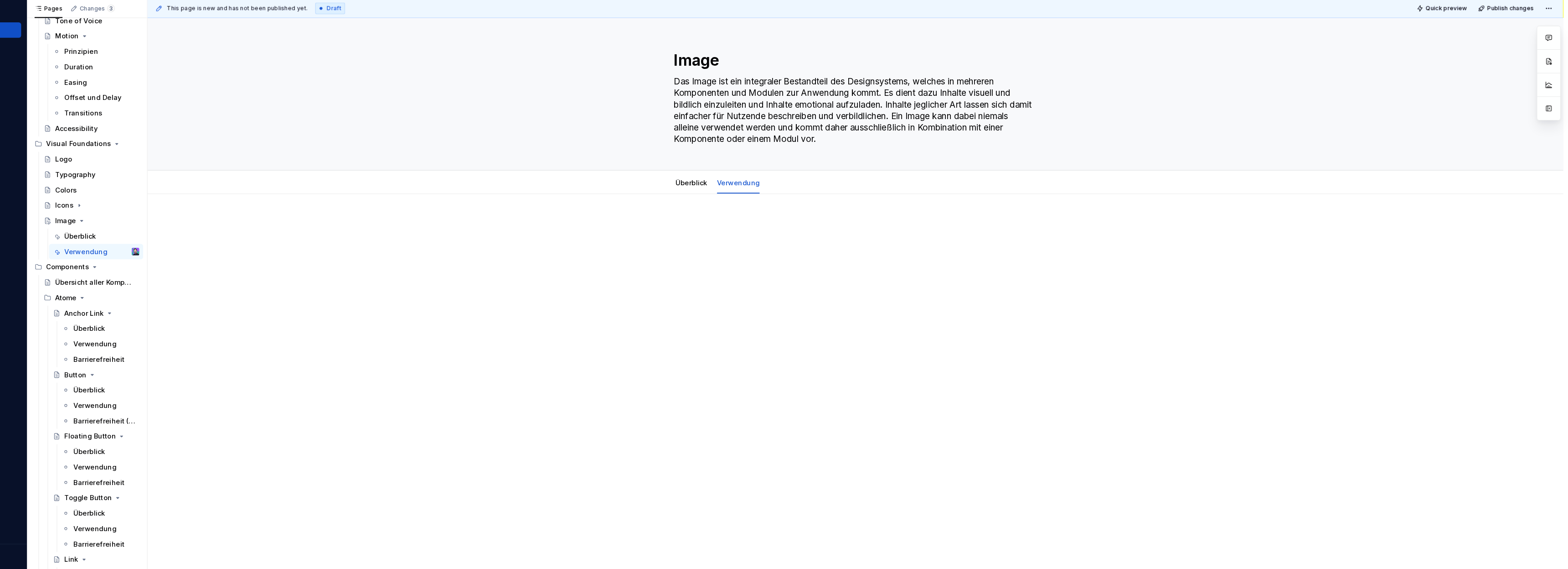
click at [758, 253] on div at bounding box center [892, 252] width 345 height 35
click at [778, 226] on button "button" at bounding box center [779, 223] width 13 height 13
click at [797, 283] on div "Anwendungsfälle" at bounding box center [892, 332] width 1343 height 238
click at [745, 295] on div "Anwendungsfälle Images werden ausschließlich in Kombinationen mit anderen Kompo…" at bounding box center [892, 337] width 1343 height 247
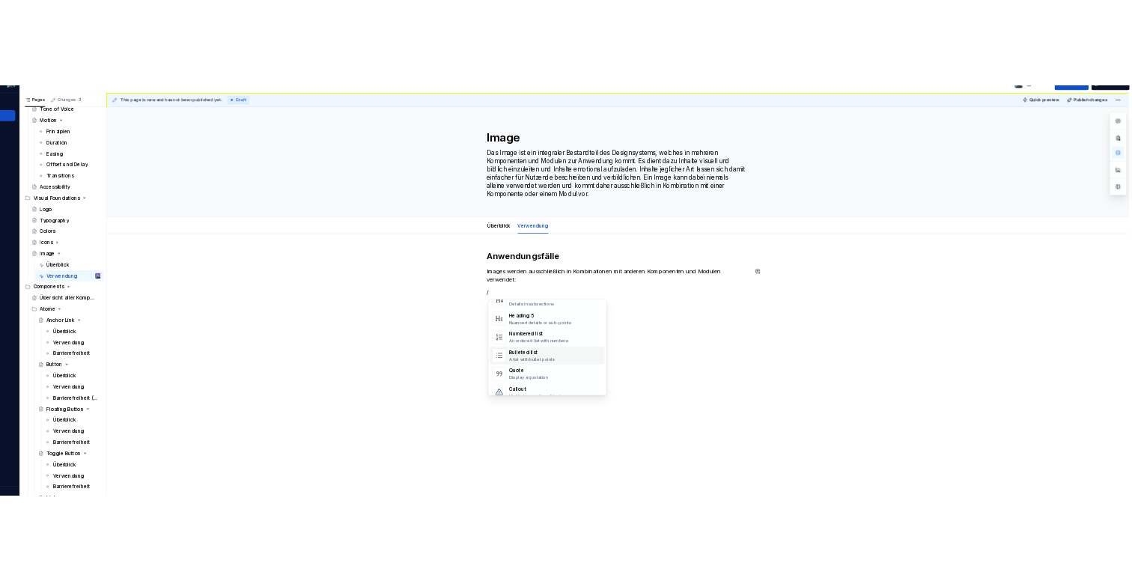
scroll to position [208, 0]
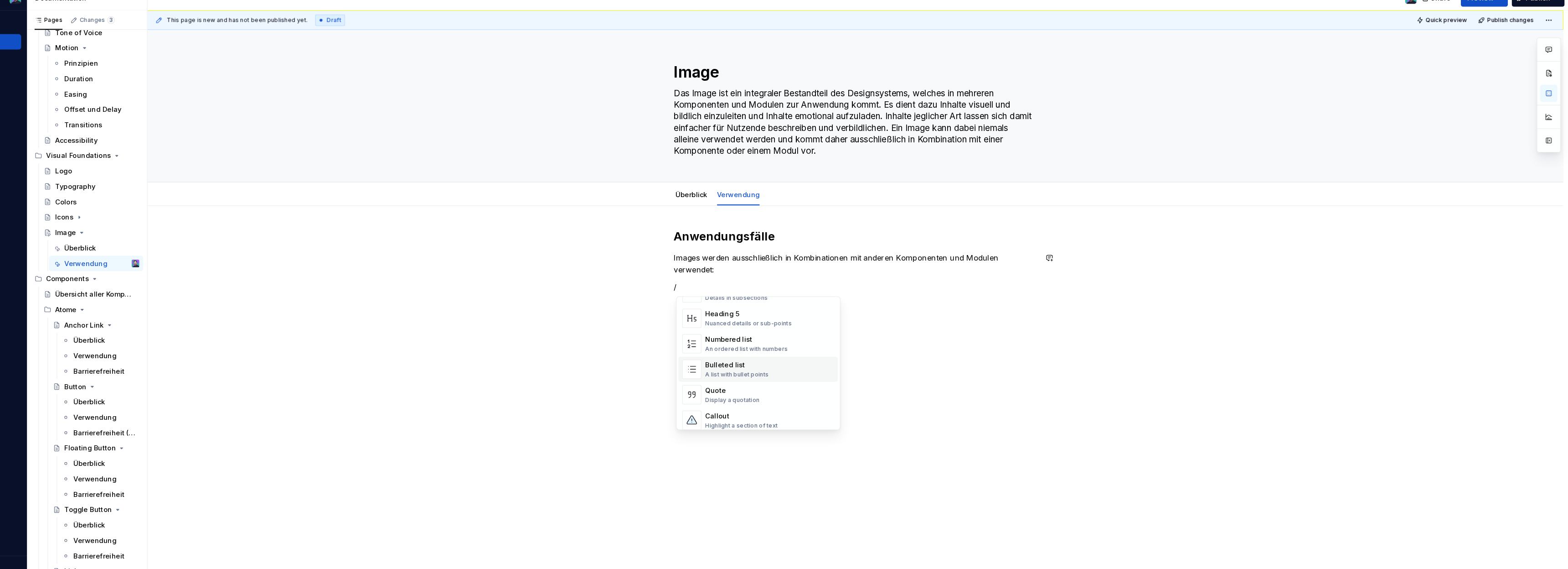
click at [809, 361] on div "Bulleted list A list with bullet points" at bounding box center [810, 368] width 122 height 18
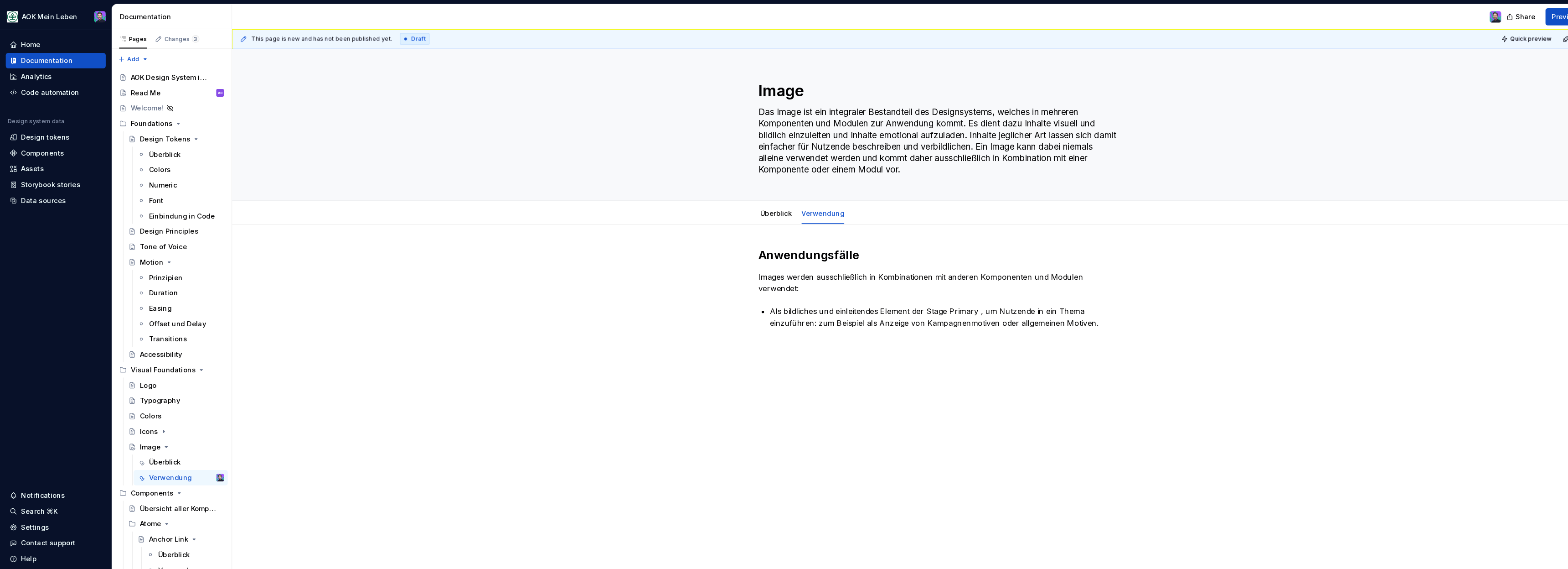
scroll to position [0, 0]
click at [159, 422] on icon "Page tree" at bounding box center [158, 424] width 7 height 7
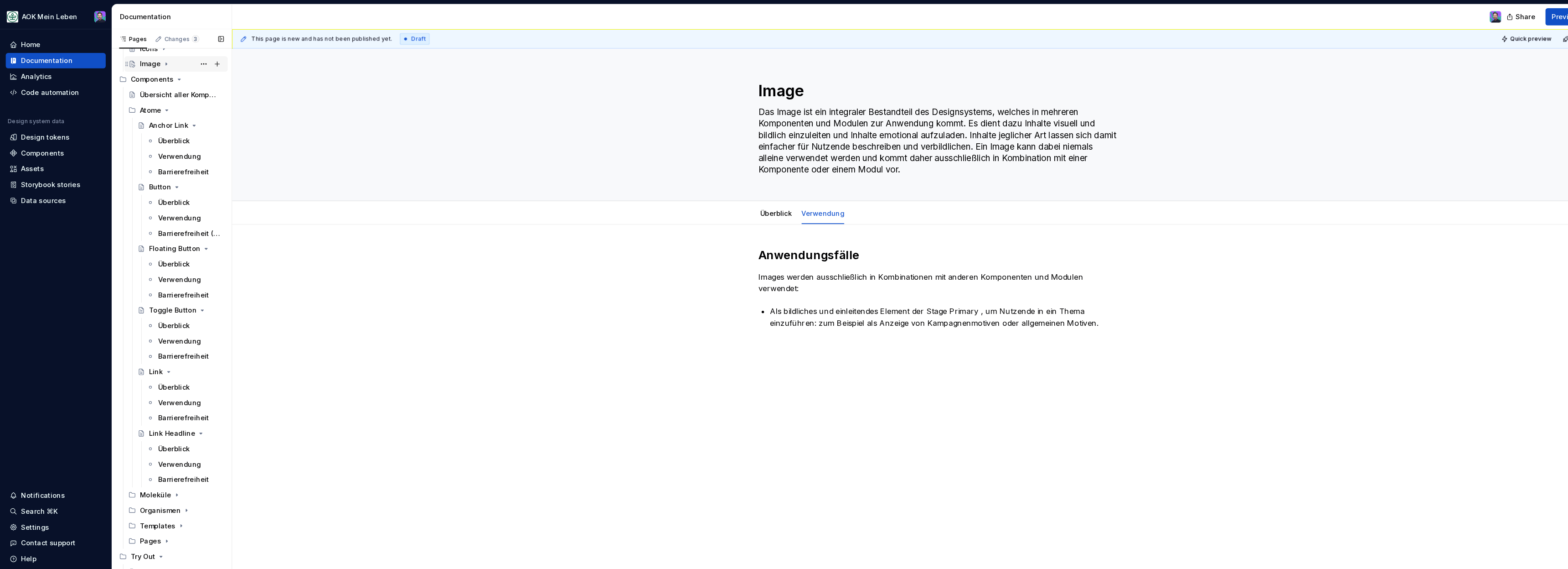
scroll to position [371, 0]
click at [168, 490] on icon "Page tree" at bounding box center [172, 491] width 7 height 7
click at [169, 431] on div "Stage Primary" at bounding box center [163, 432] width 44 height 9
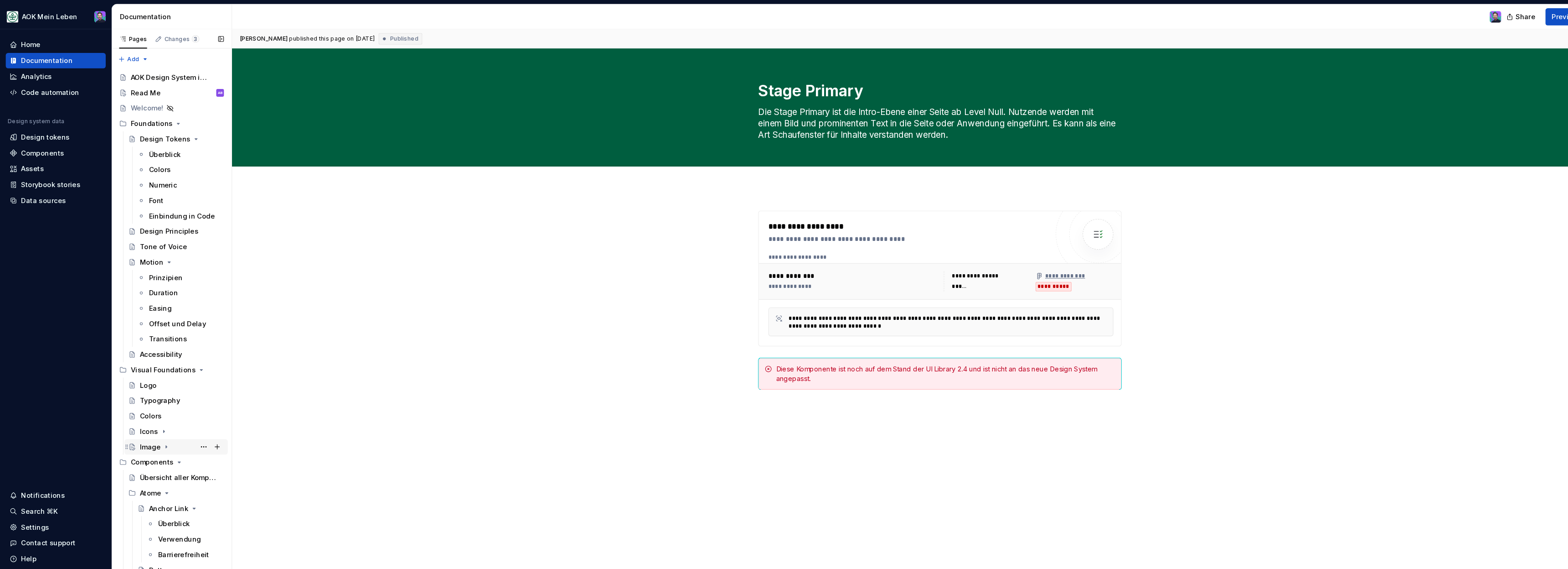
click at [145, 424] on div "Image" at bounding box center [142, 423] width 19 height 9
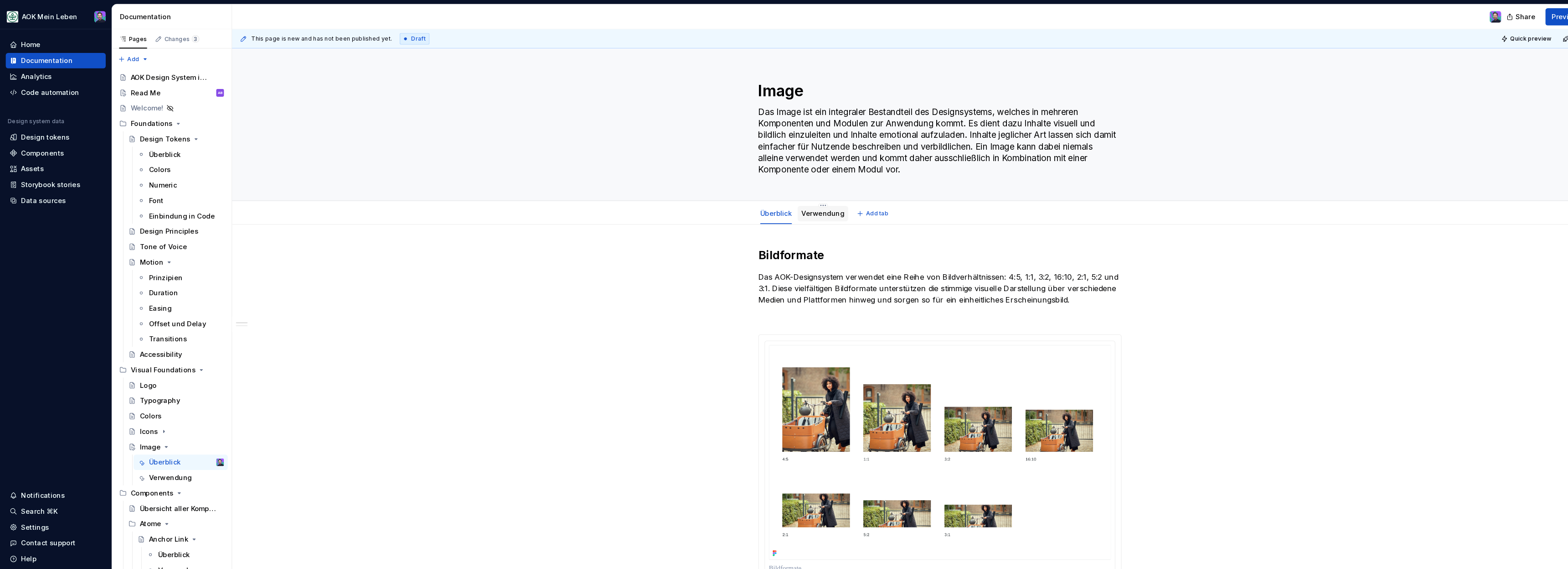
click at [794, 205] on link "Verwendung" at bounding box center [780, 202] width 41 height 8
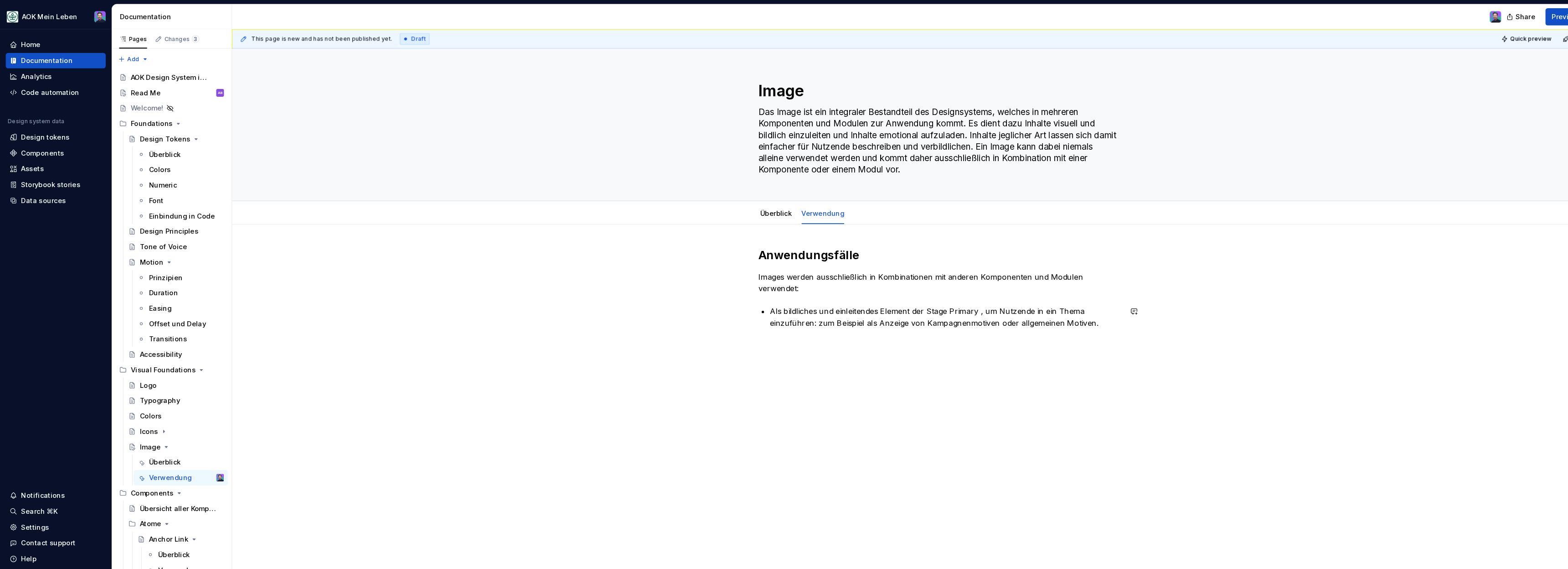
click at [791, 319] on div "Anwendungsfälle Images werden ausschließlich in Kombinationen mit anderen Kompo…" at bounding box center [892, 279] width 345 height 88
click at [805, 404] on div "Anwendungsfälle Images werden ausschließlich in Kombinationen mit anderen Kompo…" at bounding box center [892, 375] width 1343 height 324
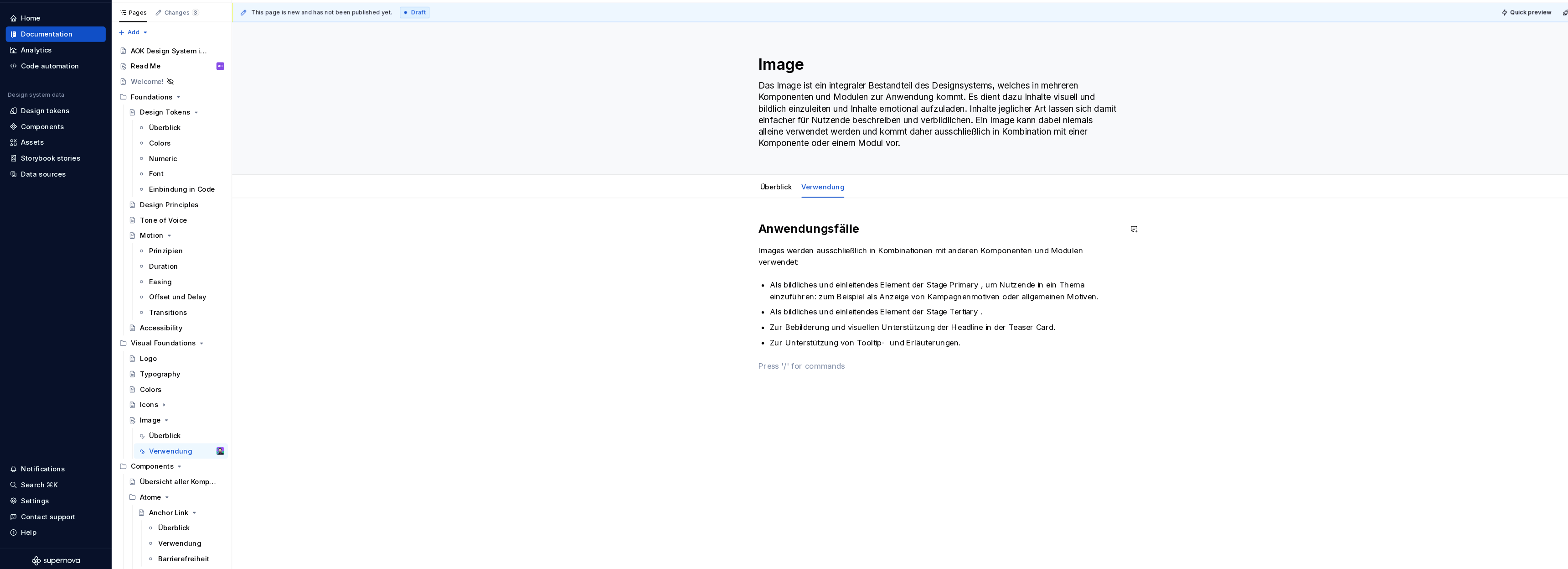
click at [764, 241] on h2 "Anwendungsfälle" at bounding box center [892, 242] width 345 height 15
copy h2 "Anwendungsfälle"
click at [778, 381] on div "Anwendungsfälle Images werden ausschließlich in Kombinationen mit anderen Kompo…" at bounding box center [892, 312] width 345 height 154
click at [747, 372] on p "Anwendungsfälle" at bounding box center [892, 372] width 345 height 11
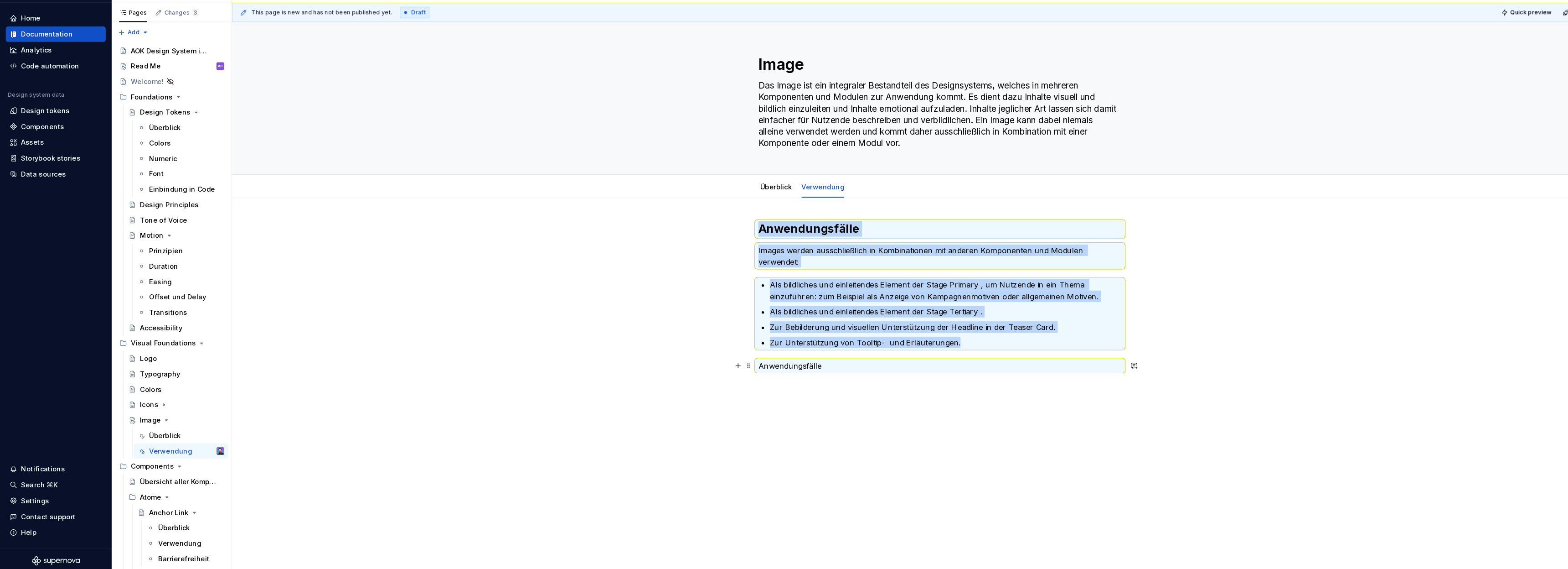
click at [765, 380] on div "Anwendungsfälle Images werden ausschließlich in Kombinationen mit anderen Kompo…" at bounding box center [892, 312] width 345 height 154
click at [788, 394] on div "Anwendungsfälle Images werden ausschließlich in Kombinationen mit anderen Kompo…" at bounding box center [892, 386] width 1343 height 346
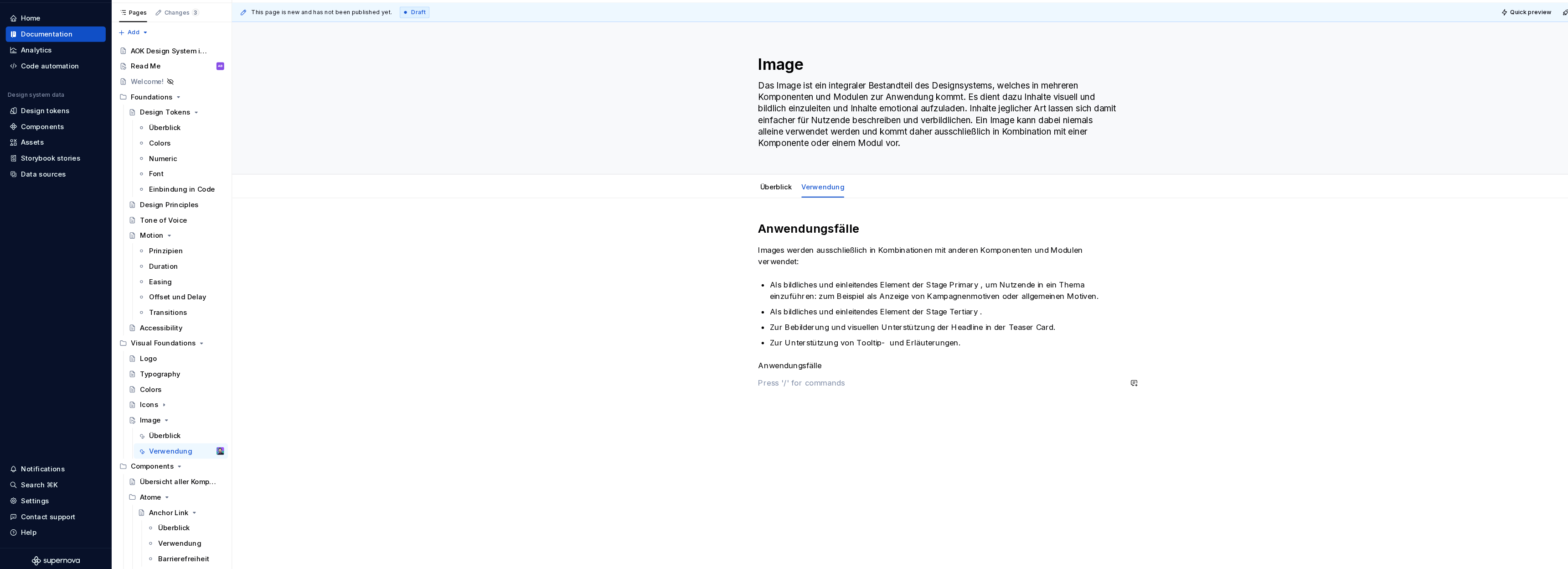
click at [763, 369] on p "Anwendungsfälle" at bounding box center [892, 372] width 345 height 11
click at [775, 357] on button "button" at bounding box center [779, 355] width 13 height 13
click at [814, 411] on div "Anwendungsfälle Images werden ausschließlich in Kombinationen mit anderen Kompo…" at bounding box center [892, 325] width 345 height 181
click at [825, 391] on div "Anwendungsfälle Images werden ausschließlich in Kombinationen mit anderen Kompo…" at bounding box center [892, 320] width 345 height 170
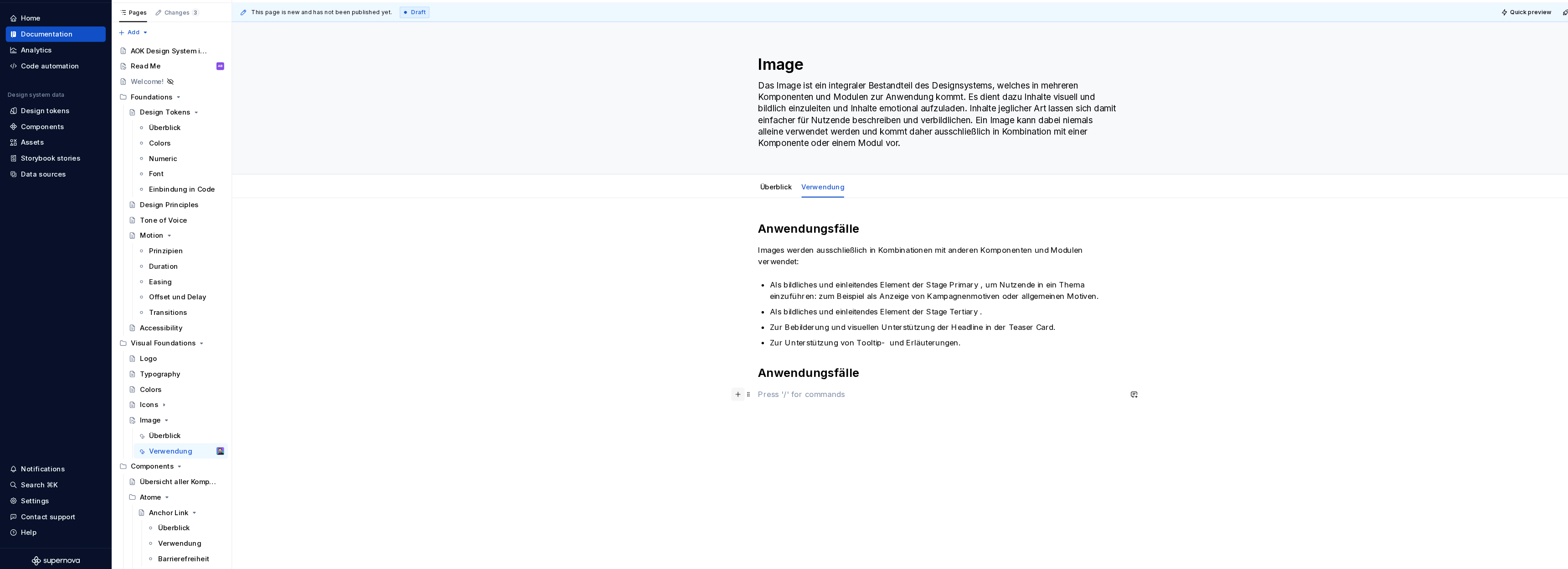
click at [704, 401] on button "button" at bounding box center [700, 399] width 13 height 13
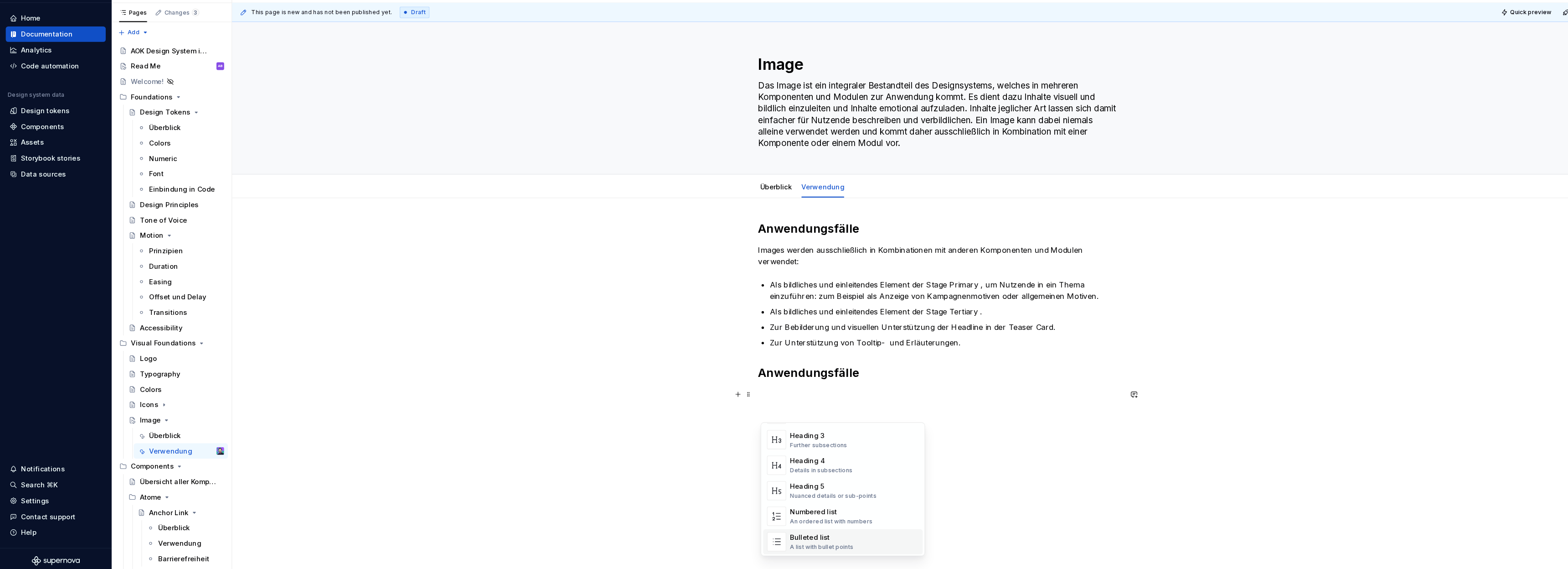
click at [764, 531] on div "Bulleted list" at bounding box center [779, 534] width 60 height 9
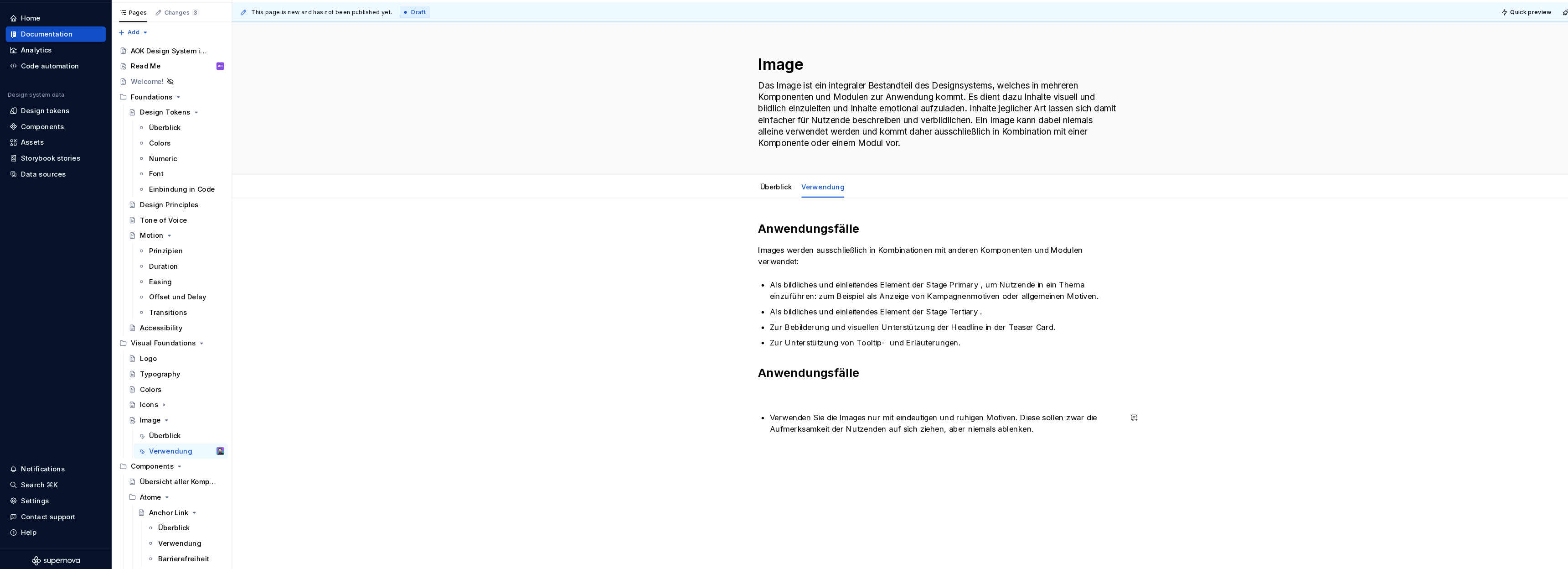
click at [759, 411] on div "Anwendungsfälle Images werden ausschließlich in Kombinationen mit anderen Kompo…" at bounding box center [892, 336] width 345 height 202
click at [761, 398] on p at bounding box center [892, 399] width 345 height 11
click at [982, 408] on p "Verwenden Sie die Images nur mit eindeutigen und ruhigen Motiven. Diese sollen …" at bounding box center [897, 405] width 334 height 22
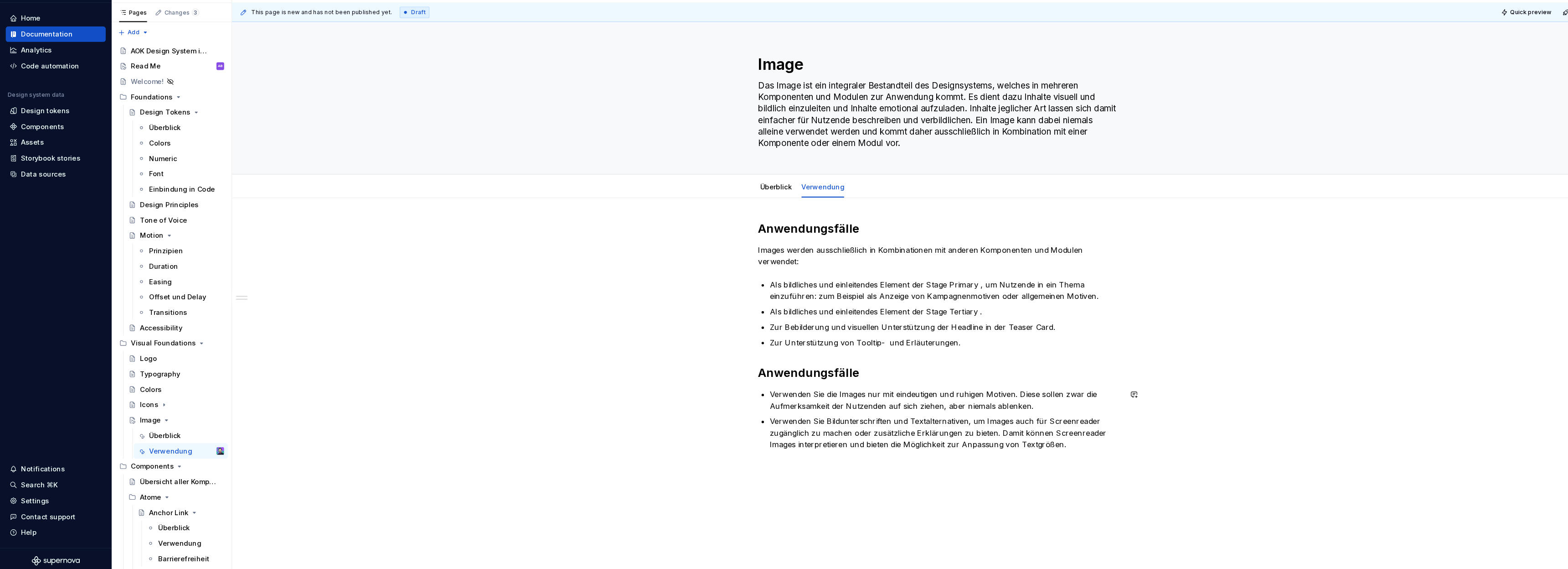
click at [743, 472] on div "Anwendungsfälle Images werden ausschließlich in Kombinationen mit anderen Kompo…" at bounding box center [892, 423] width 1343 height 420
click at [1019, 451] on p "Verwenden Sie Bildunterschriften und Textalternativen, um Images auch für Scree…" at bounding box center [897, 436] width 334 height 33
click at [1001, 470] on p "Verwenden Sie den Copyright-Container innerhalb des Images um lizenzierungs- un…" at bounding box center [897, 467] width 334 height 22
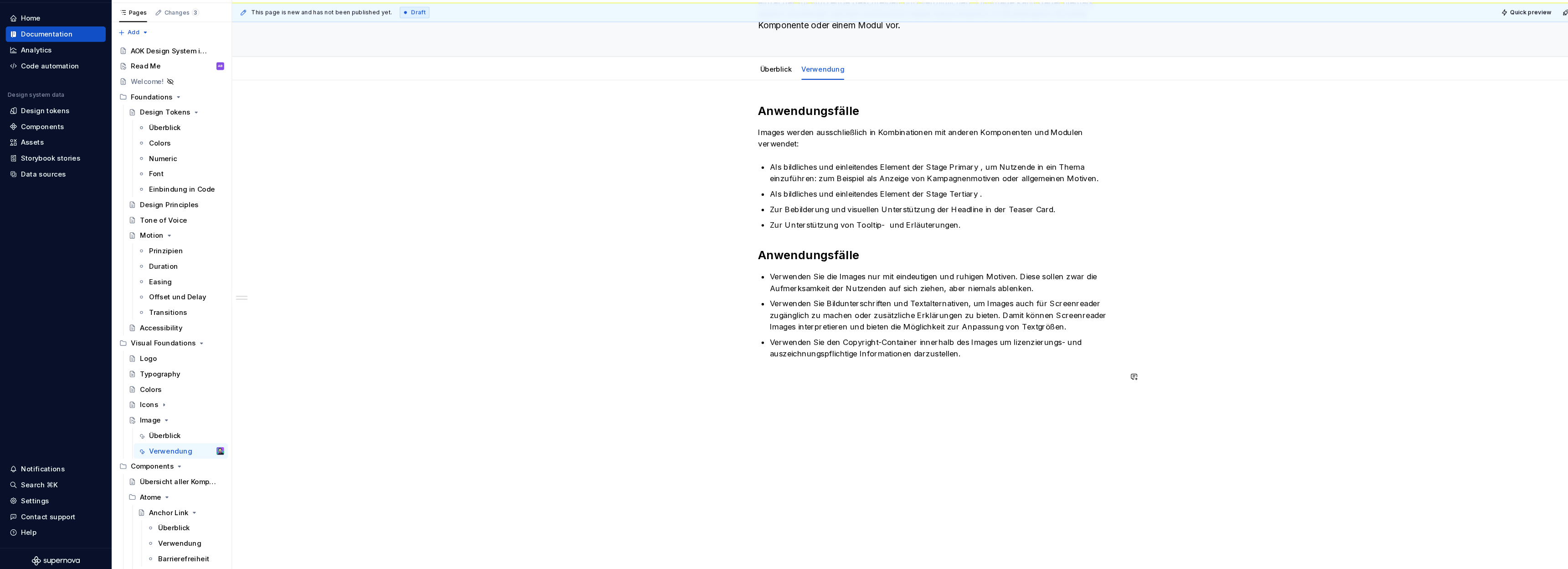
scroll to position [0, 0]
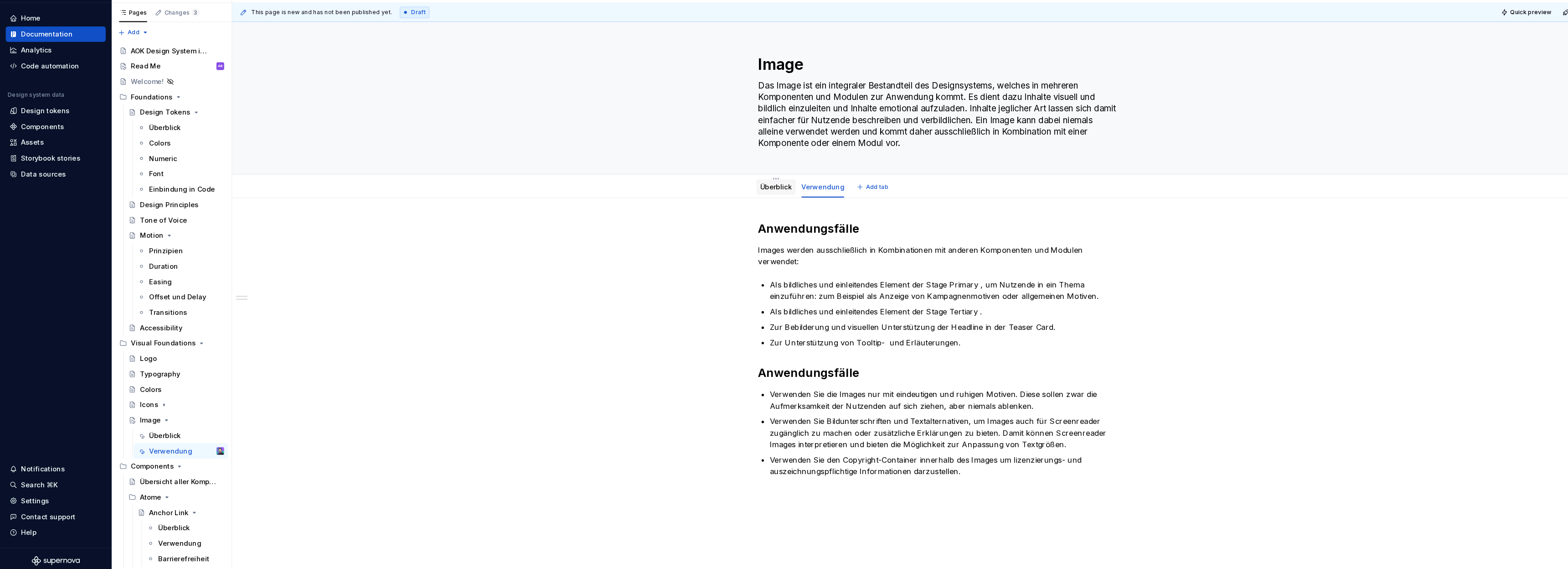
click at [751, 203] on link "Überblick" at bounding box center [736, 202] width 30 height 8
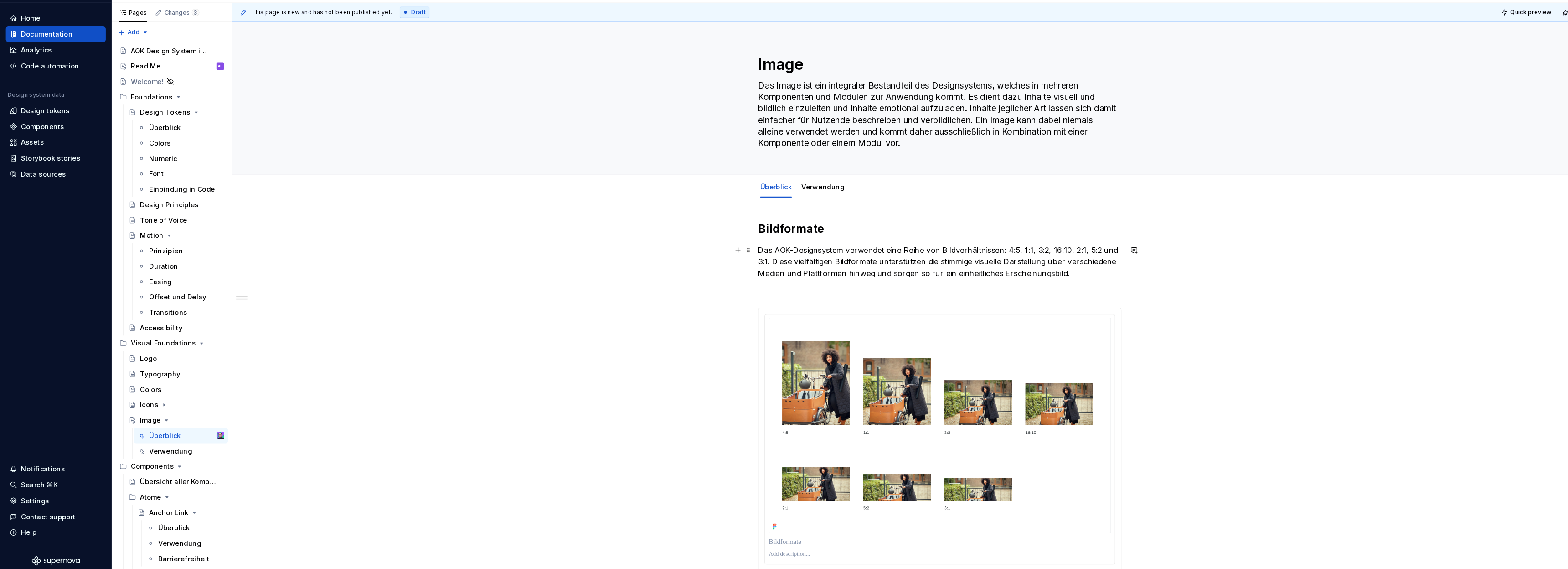
click at [1144, 264] on div "This page is new and has not been published yet. Draft Quick preview Publish ch…" at bounding box center [894, 299] width 1348 height 542
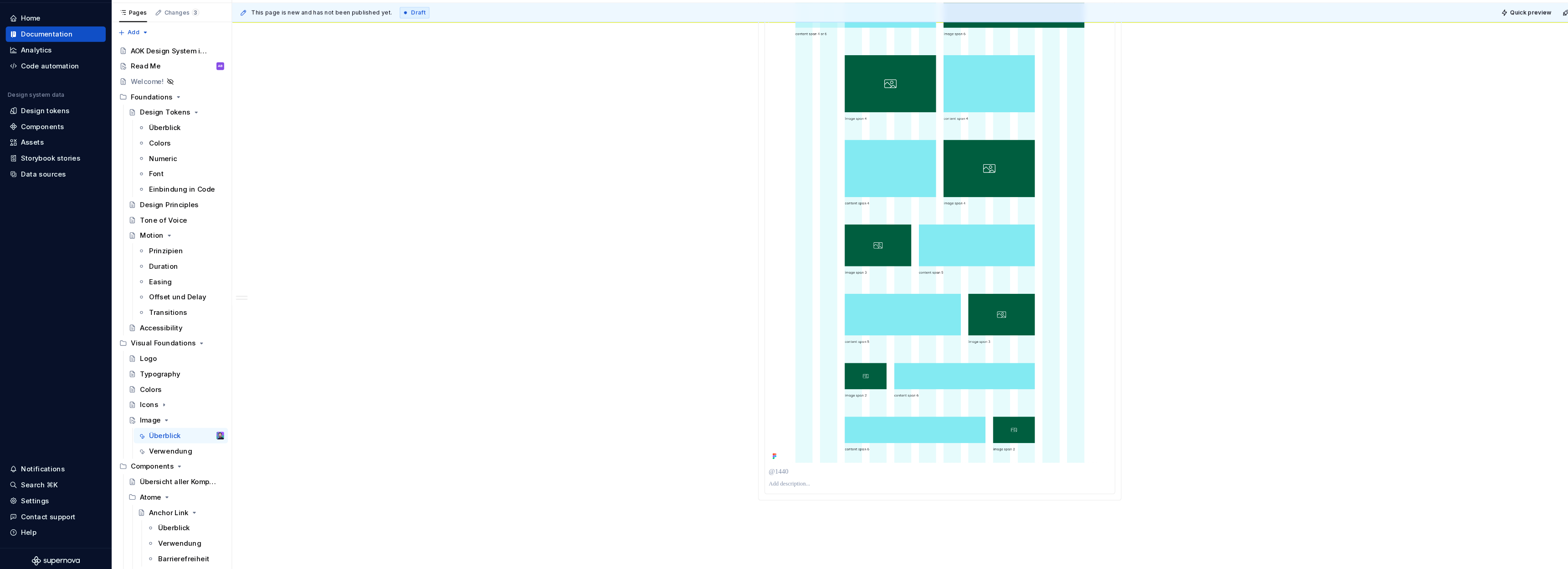
scroll to position [1616, 0]
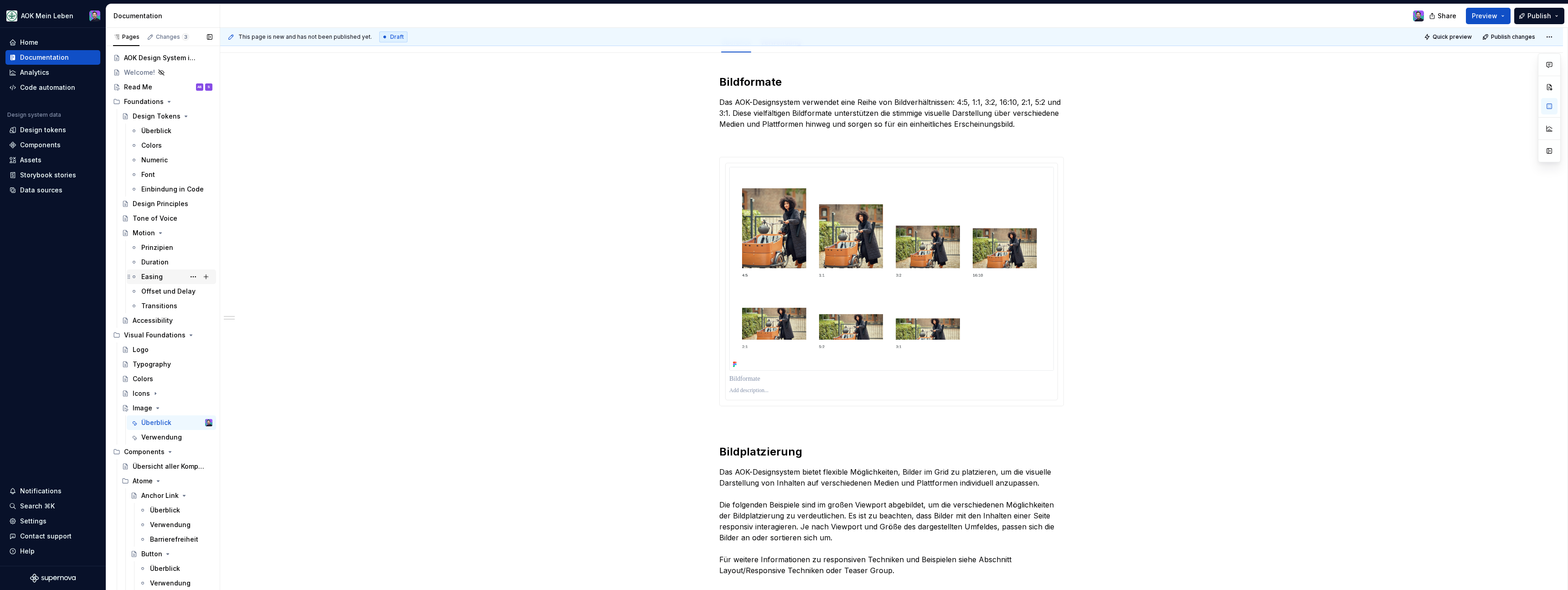
scroll to position [29, 0]
click at [165, 238] on div "Prinzipien" at bounding box center [157, 234] width 32 height 9
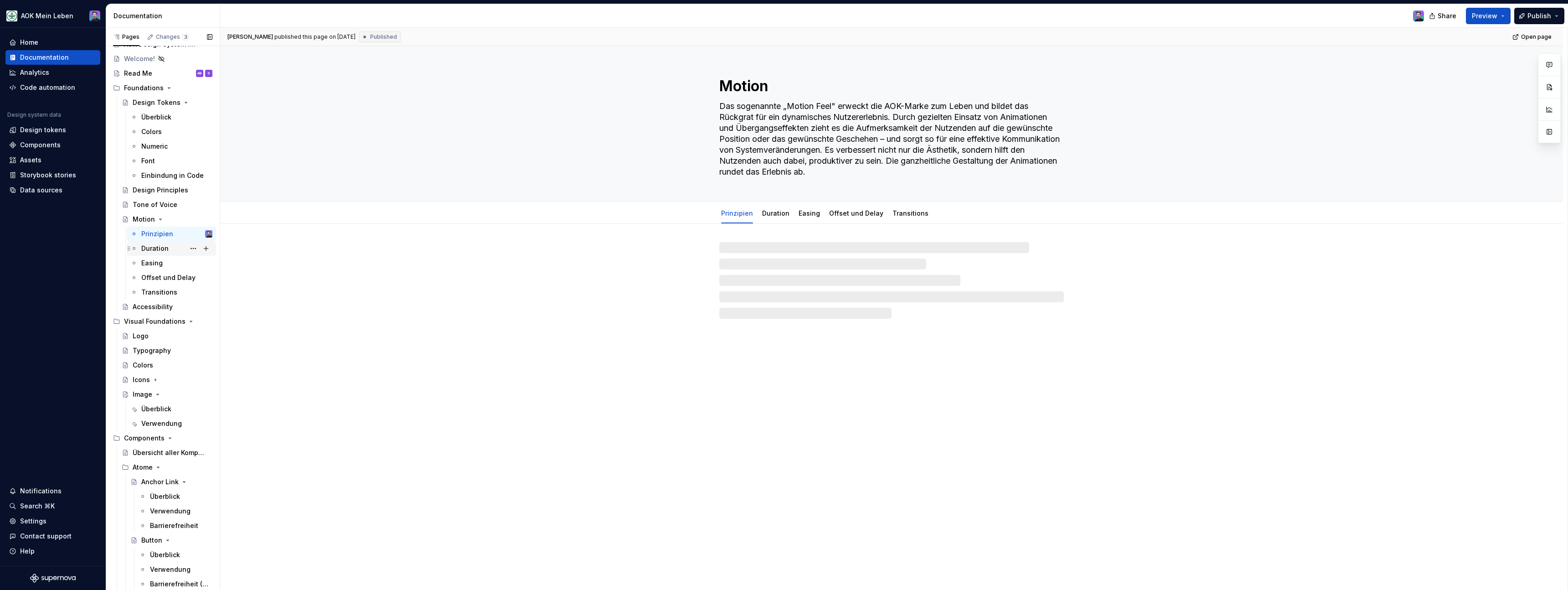
click at [166, 247] on div "Duration" at bounding box center [155, 248] width 27 height 9
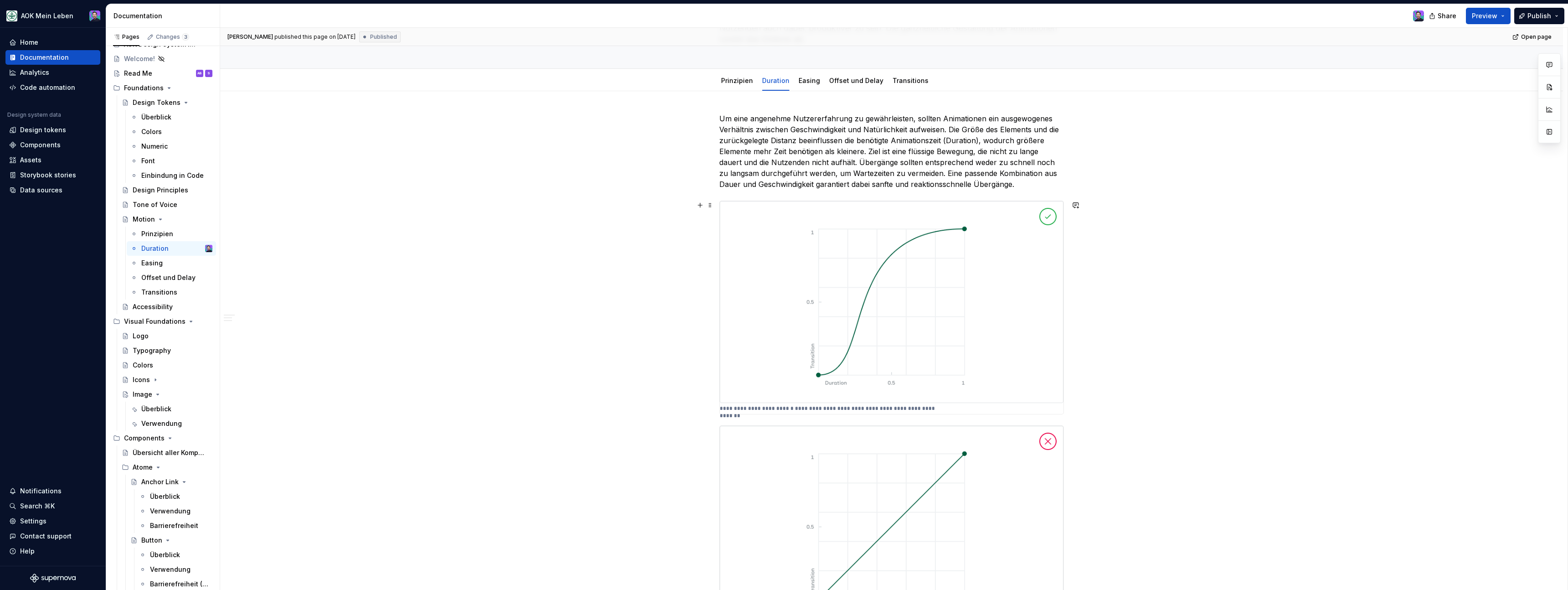
scroll to position [132, 0]
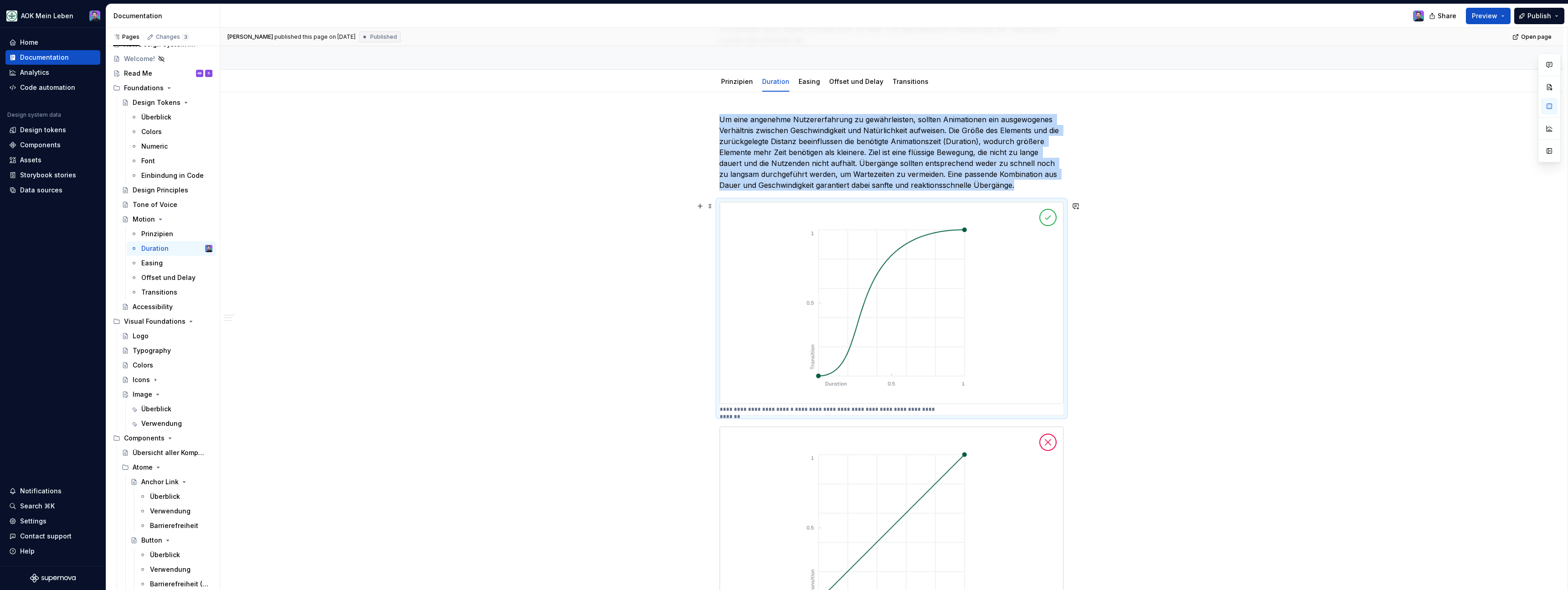
click at [825, 323] on img at bounding box center [891, 303] width 344 height 202
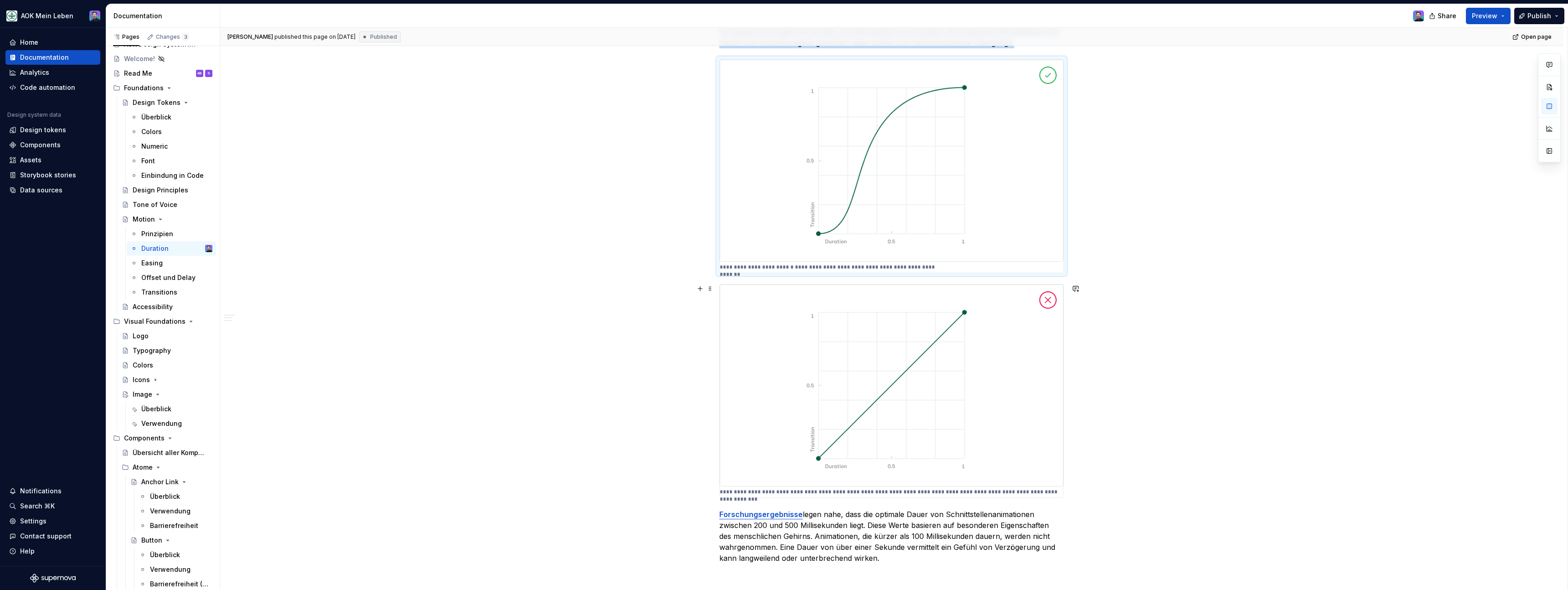
scroll to position [380, 0]
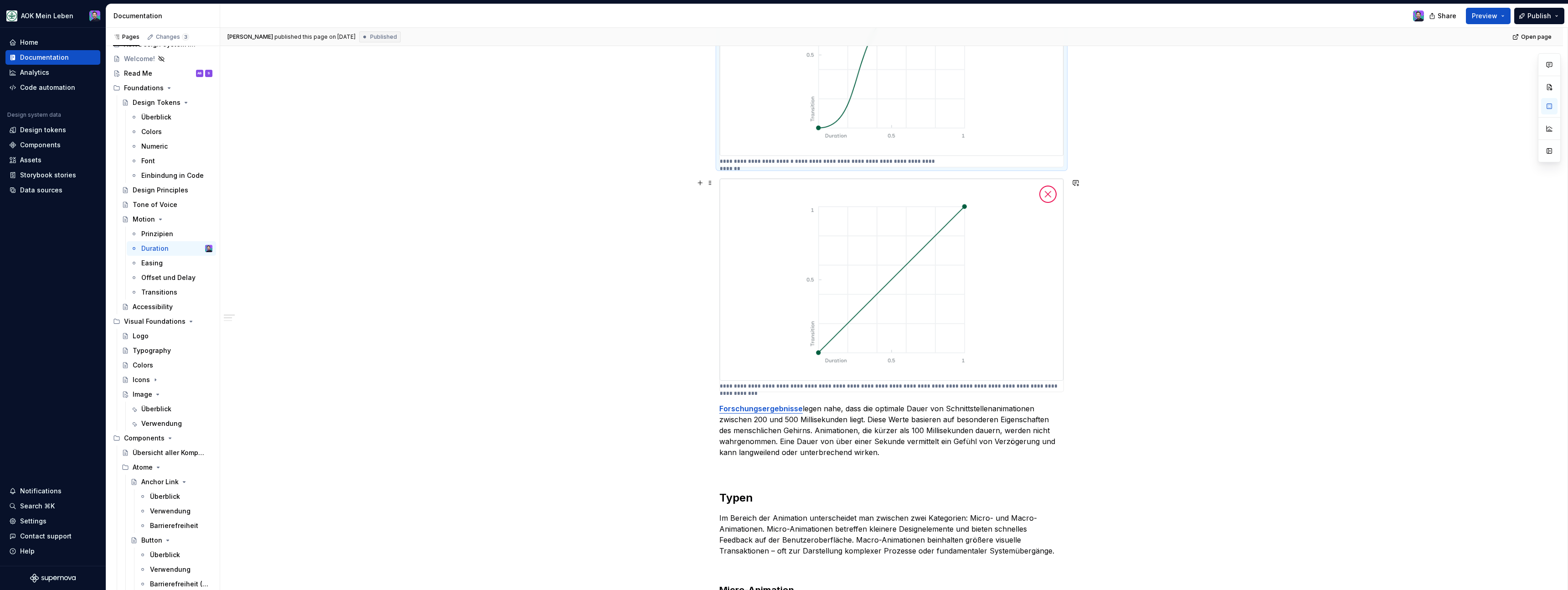
click at [825, 323] on img at bounding box center [891, 280] width 344 height 202
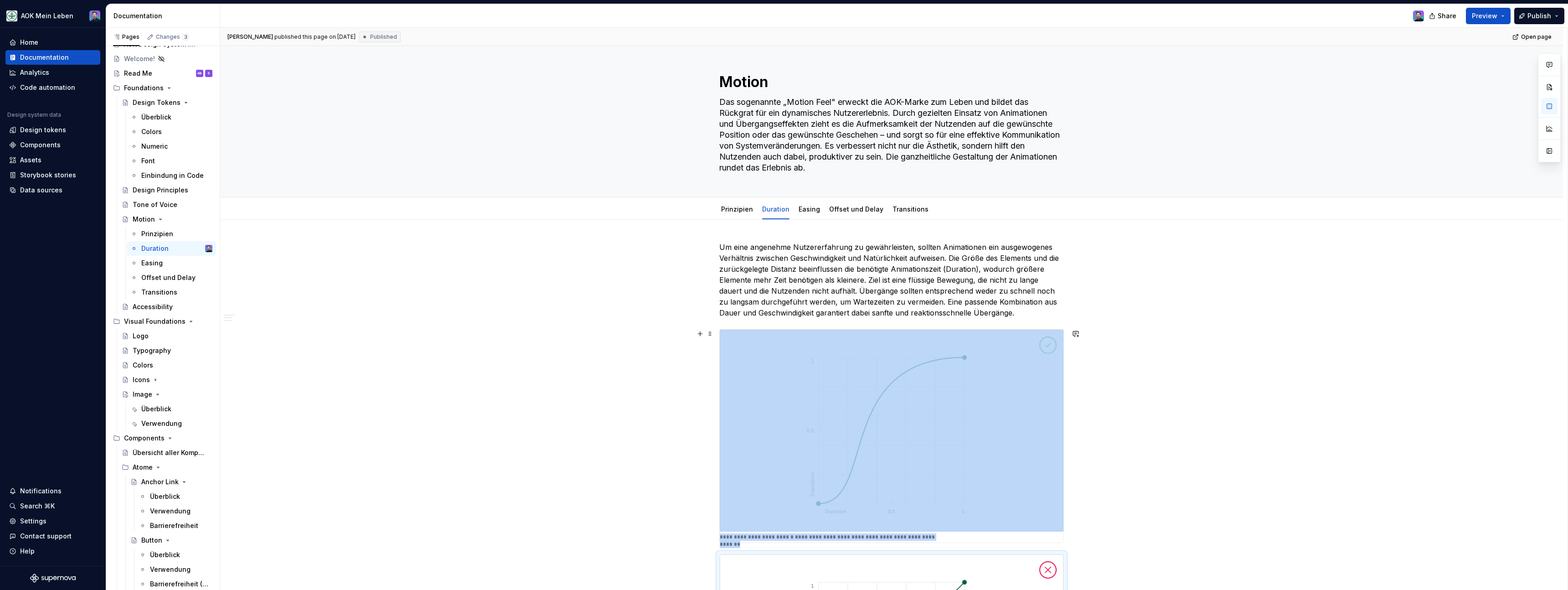
scroll to position [0, 0]
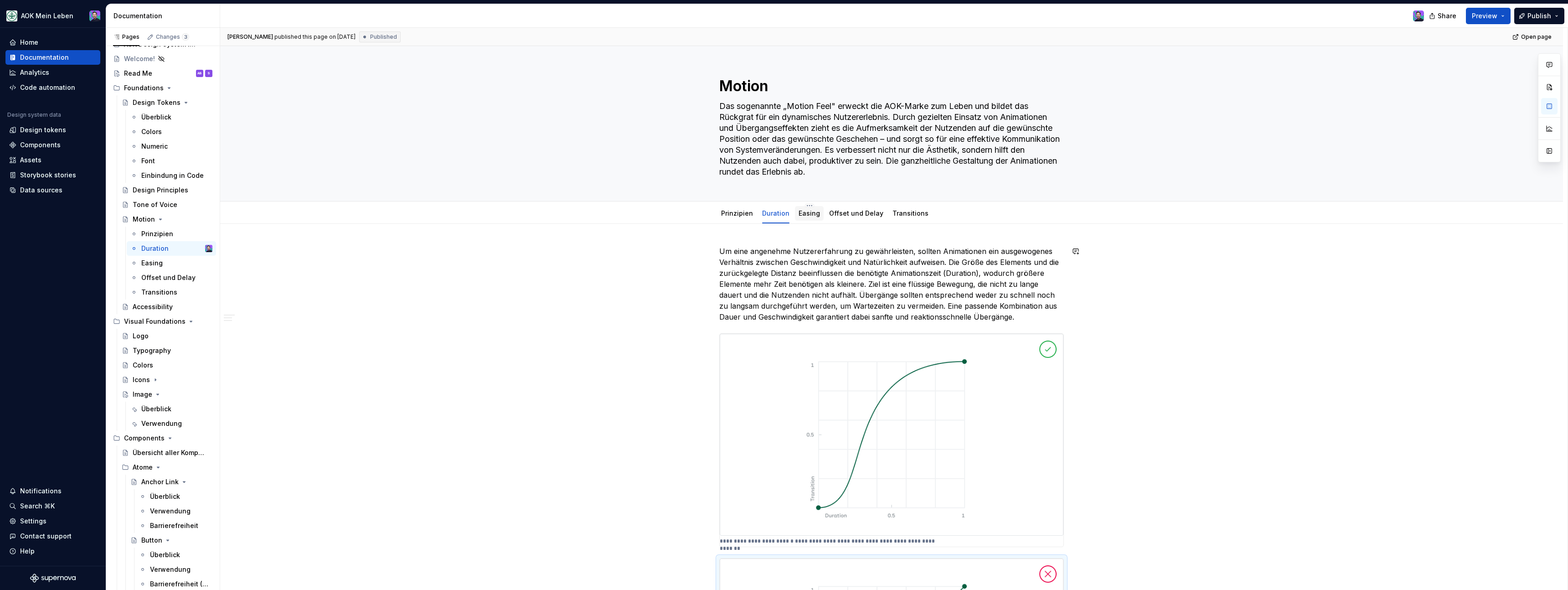
click at [803, 220] on div "Easing" at bounding box center [809, 213] width 29 height 15
click at [812, 211] on link "Easing" at bounding box center [809, 213] width 21 height 8
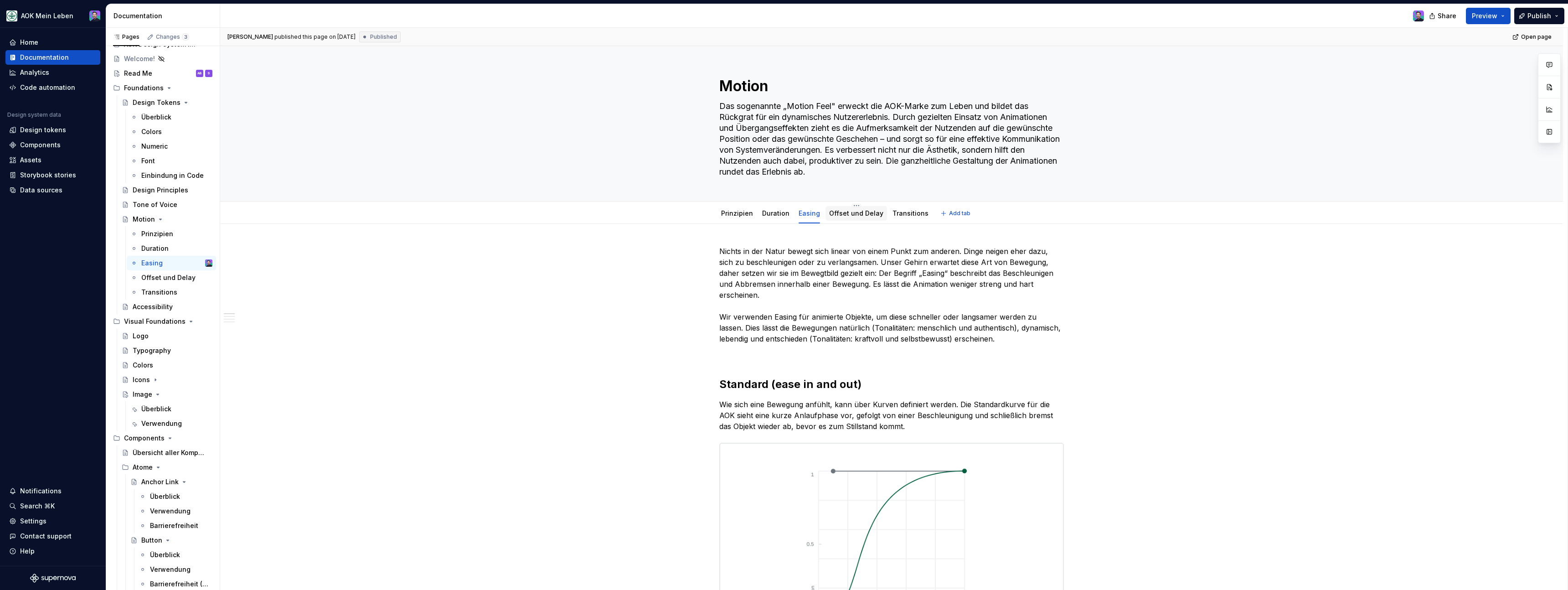
click at [848, 217] on link "Offset und Delay" at bounding box center [856, 213] width 54 height 8
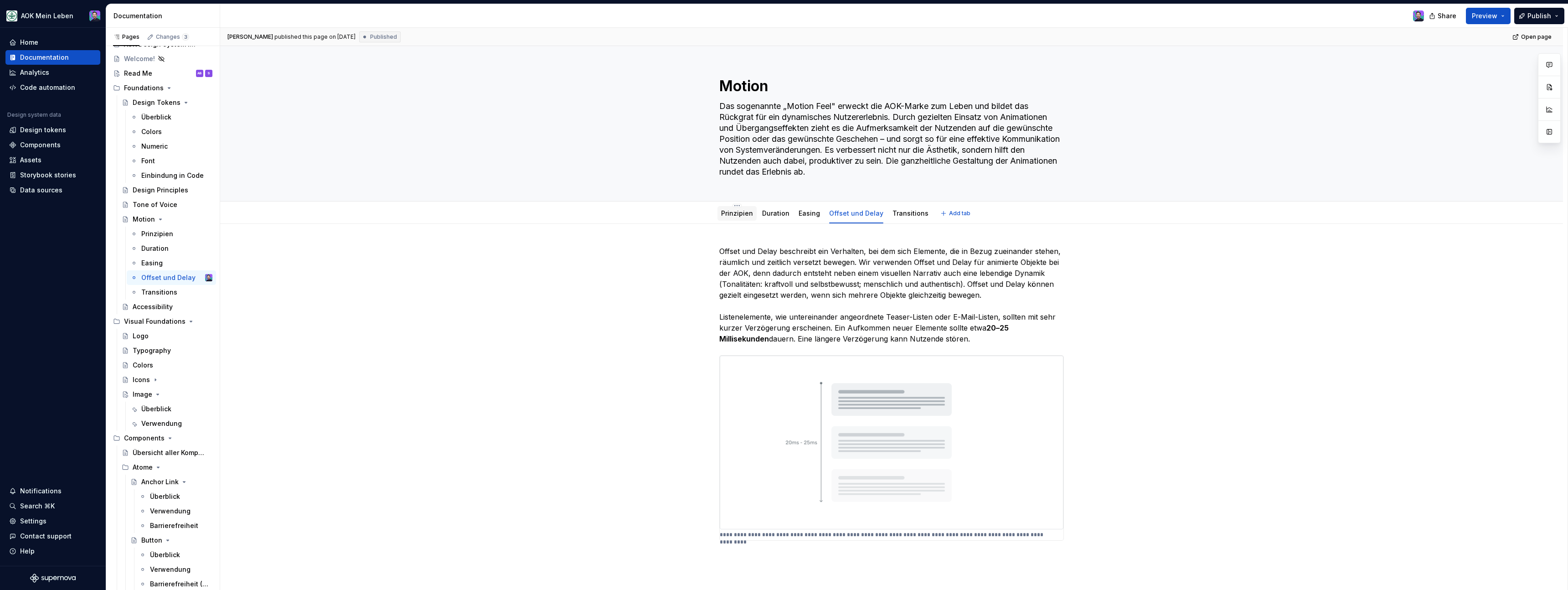
click at [746, 220] on div "Prinzipien" at bounding box center [737, 213] width 39 height 15
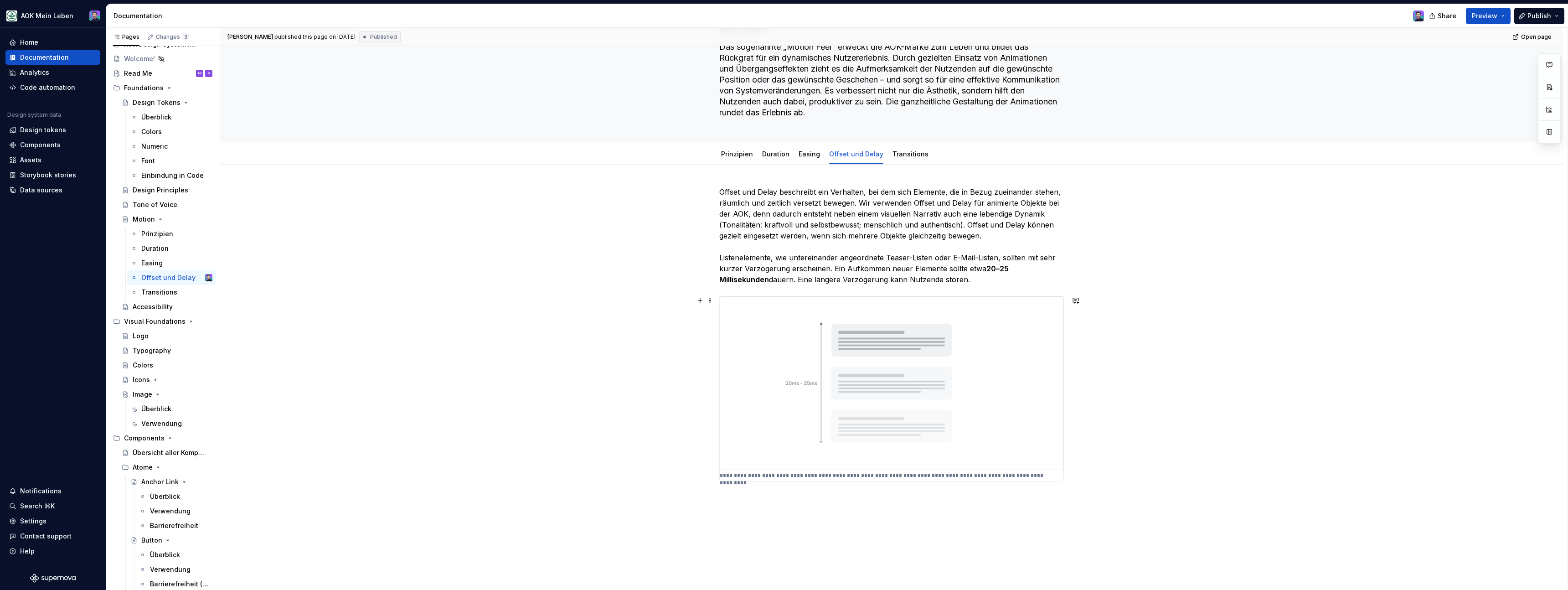
scroll to position [7, 0]
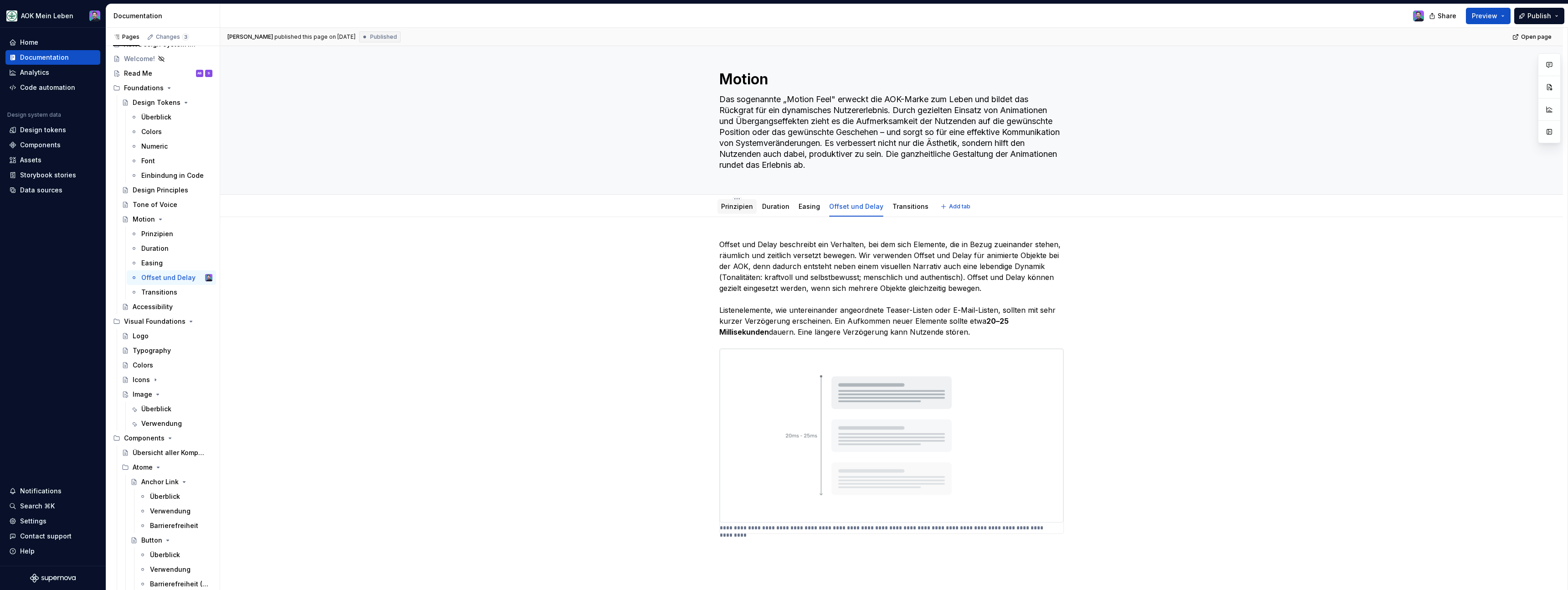
click at [738, 204] on link "Prinzipien" at bounding box center [737, 206] width 32 height 8
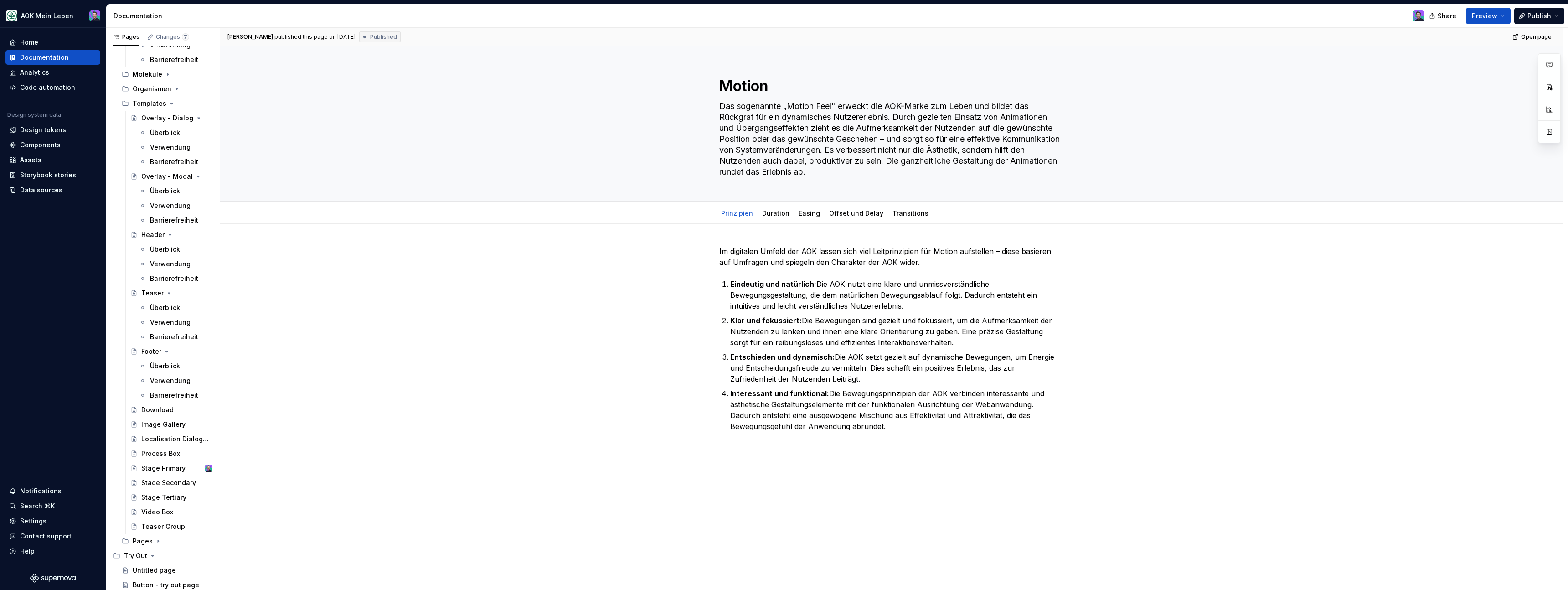
scroll to position [816, 0]
click at [195, 452] on button "Page tree" at bounding box center [193, 454] width 13 height 13
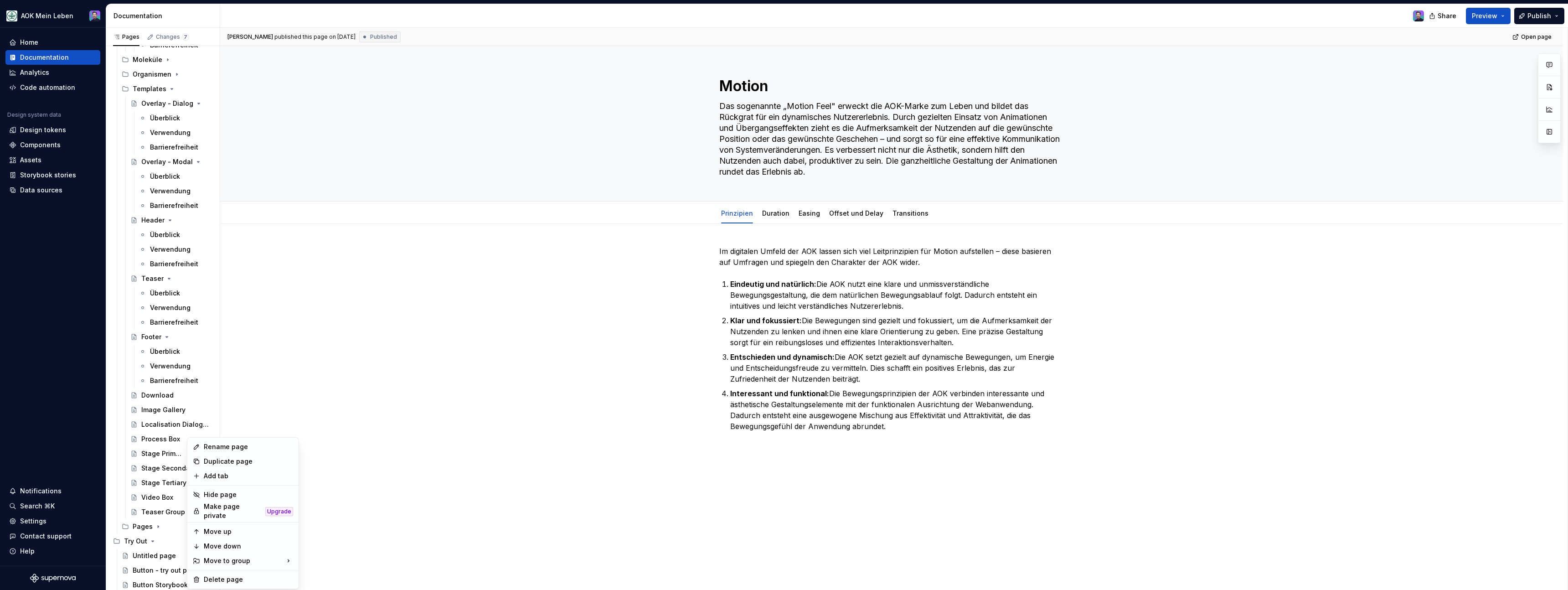
click at [368, 469] on html "AOK Mein Leben Home Documentation Analytics Code automation Design system data …" at bounding box center [784, 295] width 1568 height 590
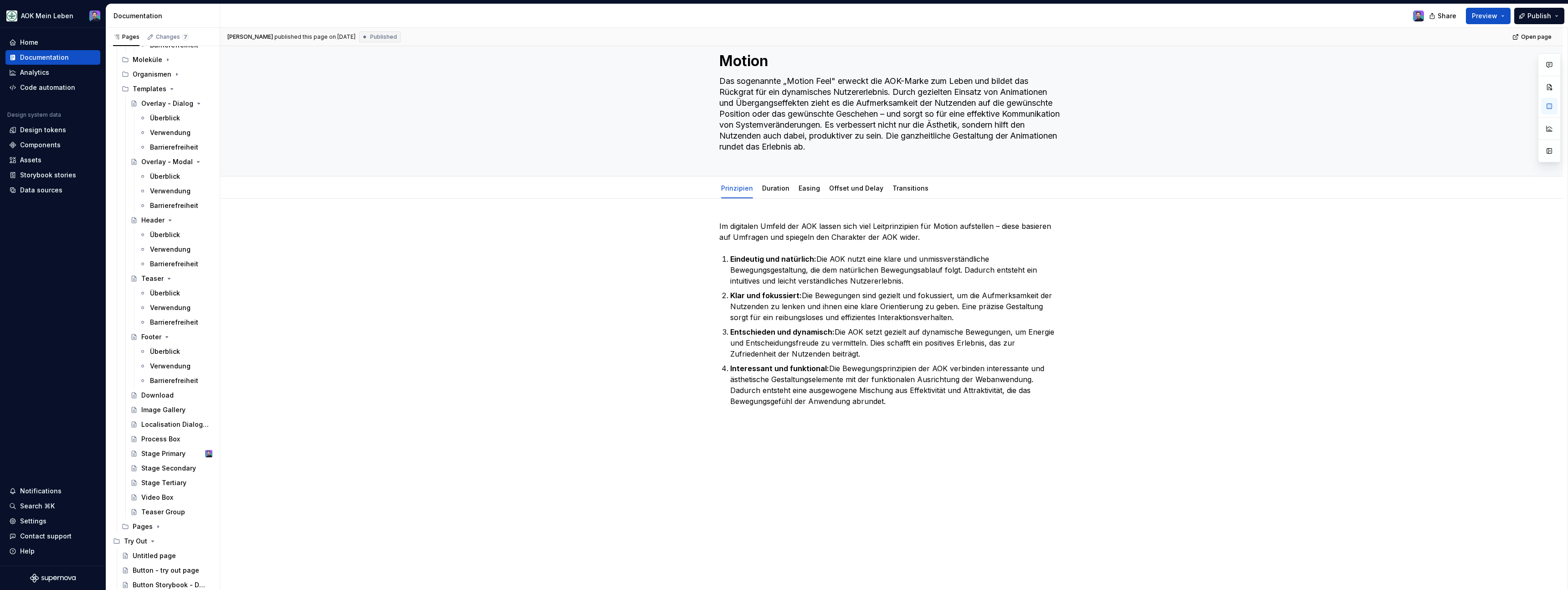
scroll to position [29, 0]
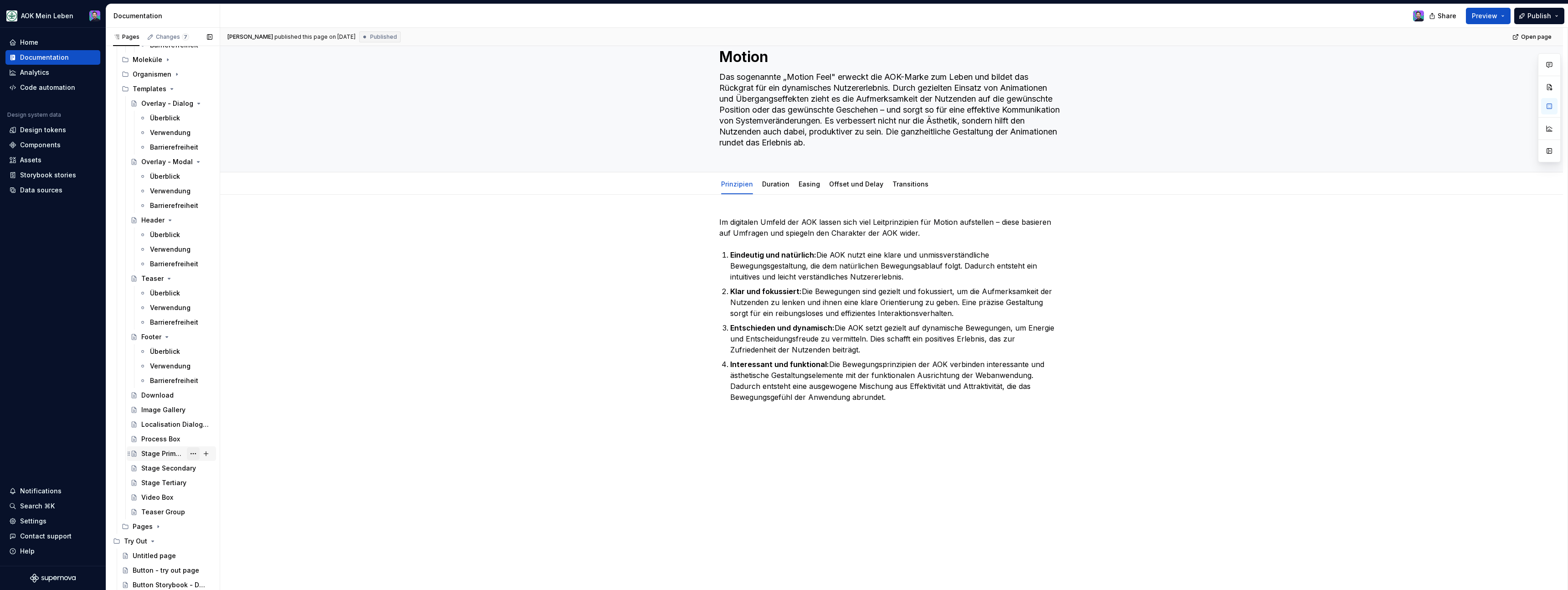
click at [197, 457] on button "Page tree" at bounding box center [193, 454] width 13 height 13
click at [157, 471] on div "Pages Changes 7 Add Accessibility guide for tree Page tree. Navigate the tree w…" at bounding box center [163, 311] width 114 height 566
click at [193, 469] on button "Page tree" at bounding box center [193, 468] width 13 height 13
click at [253, 396] on html "AOK Mein Leben Home Documentation Analytics Code automation Design system data …" at bounding box center [784, 295] width 1568 height 590
click at [170, 456] on div "Stage Primary" at bounding box center [163, 454] width 44 height 9
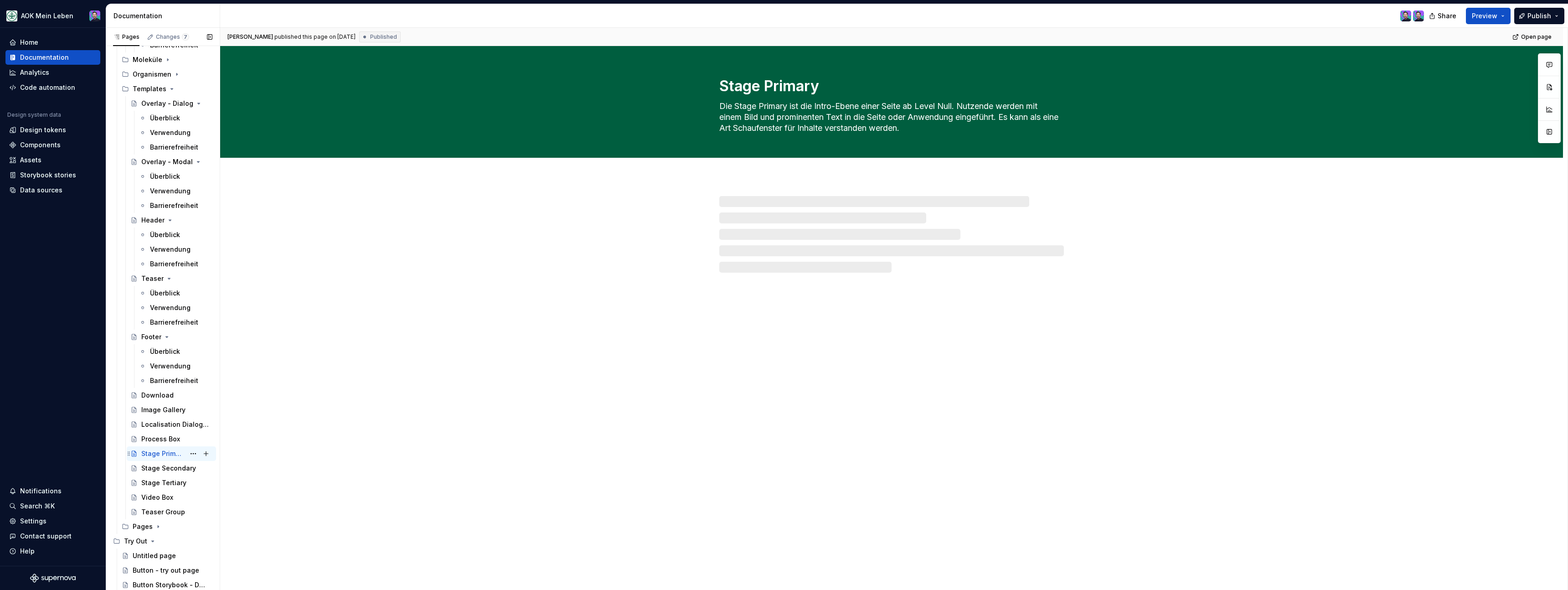
click at [130, 454] on icon "Page tree" at bounding box center [129, 454] width 7 height 7
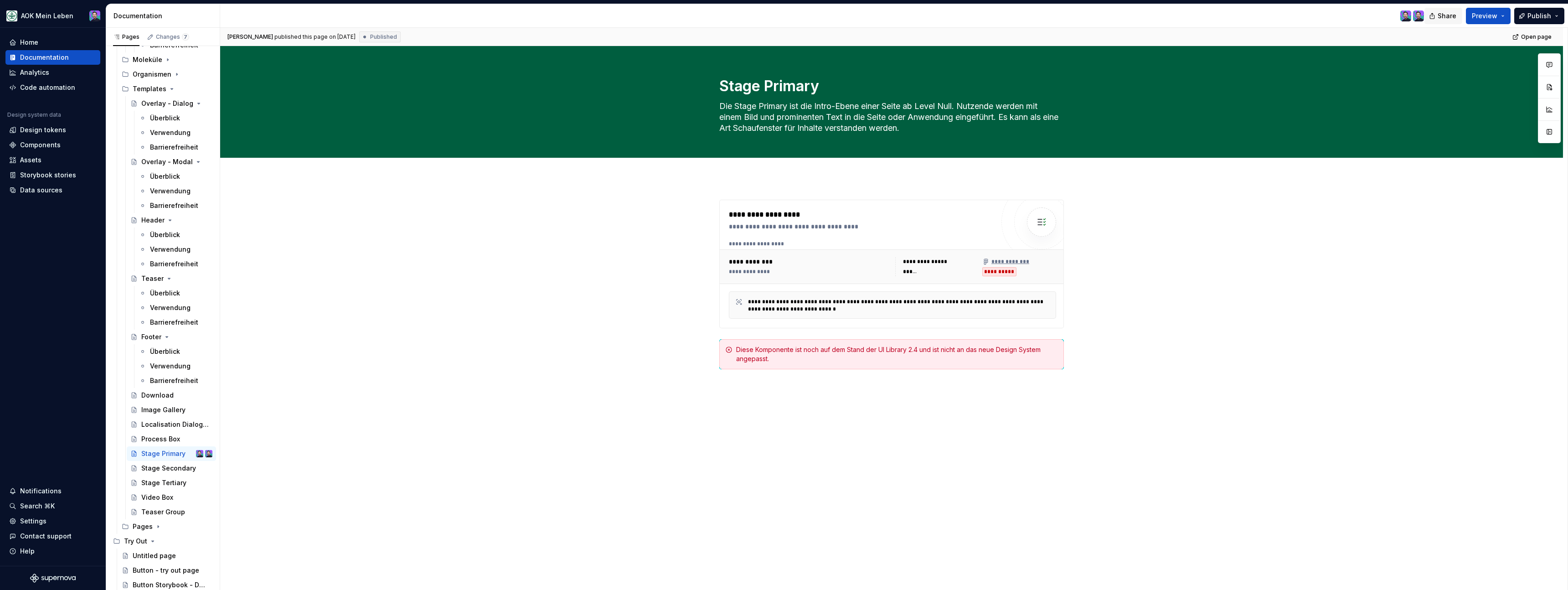
click at [1451, 17] on span "Share" at bounding box center [1447, 16] width 19 height 9
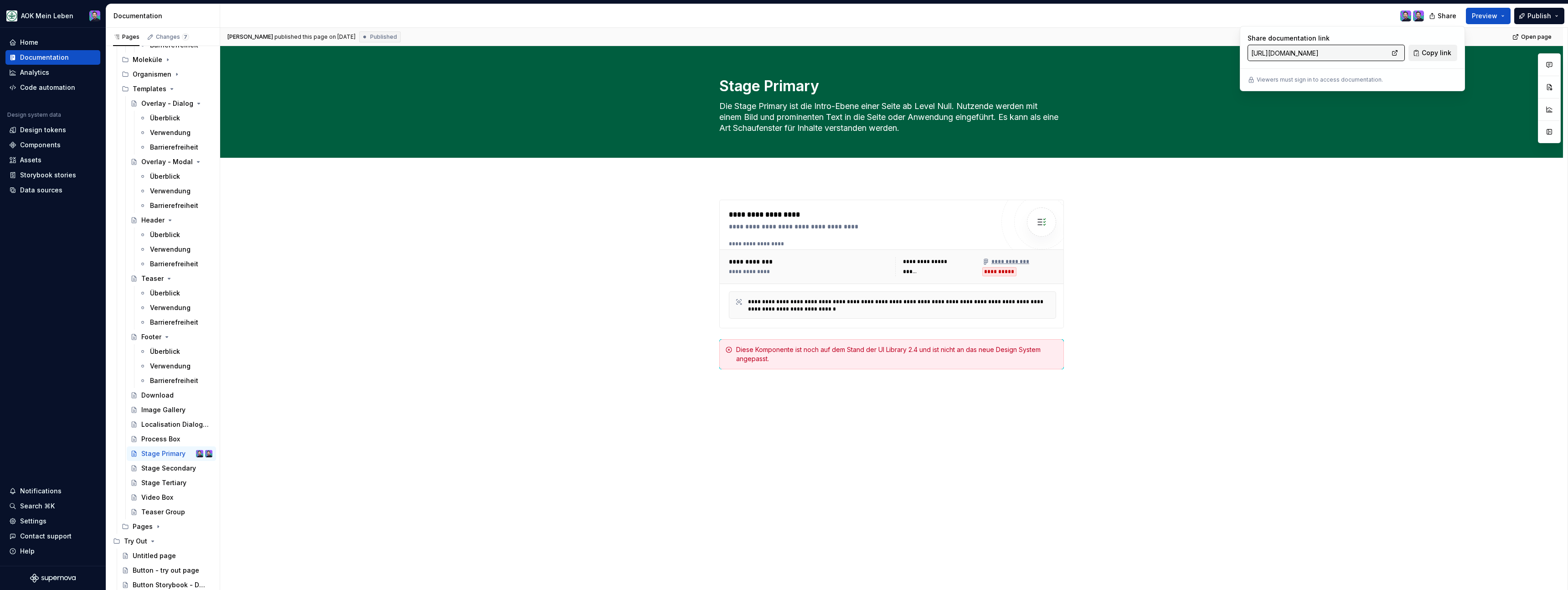
click at [1427, 55] on span "Copy link" at bounding box center [1437, 52] width 30 height 9
click at [194, 453] on button "Page tree" at bounding box center [193, 454] width 13 height 13
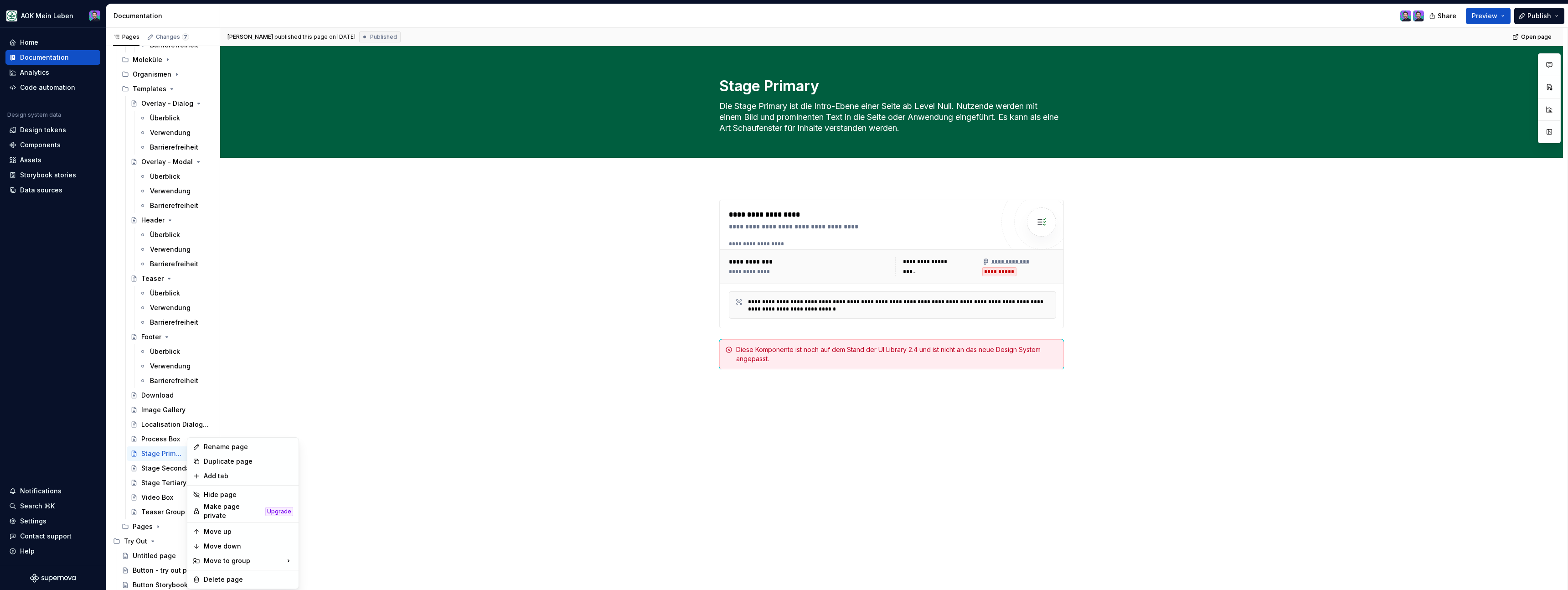
click at [383, 381] on html "AOK Mein Leben Home Documentation Analytics Code automation Design system data …" at bounding box center [784, 295] width 1568 height 590
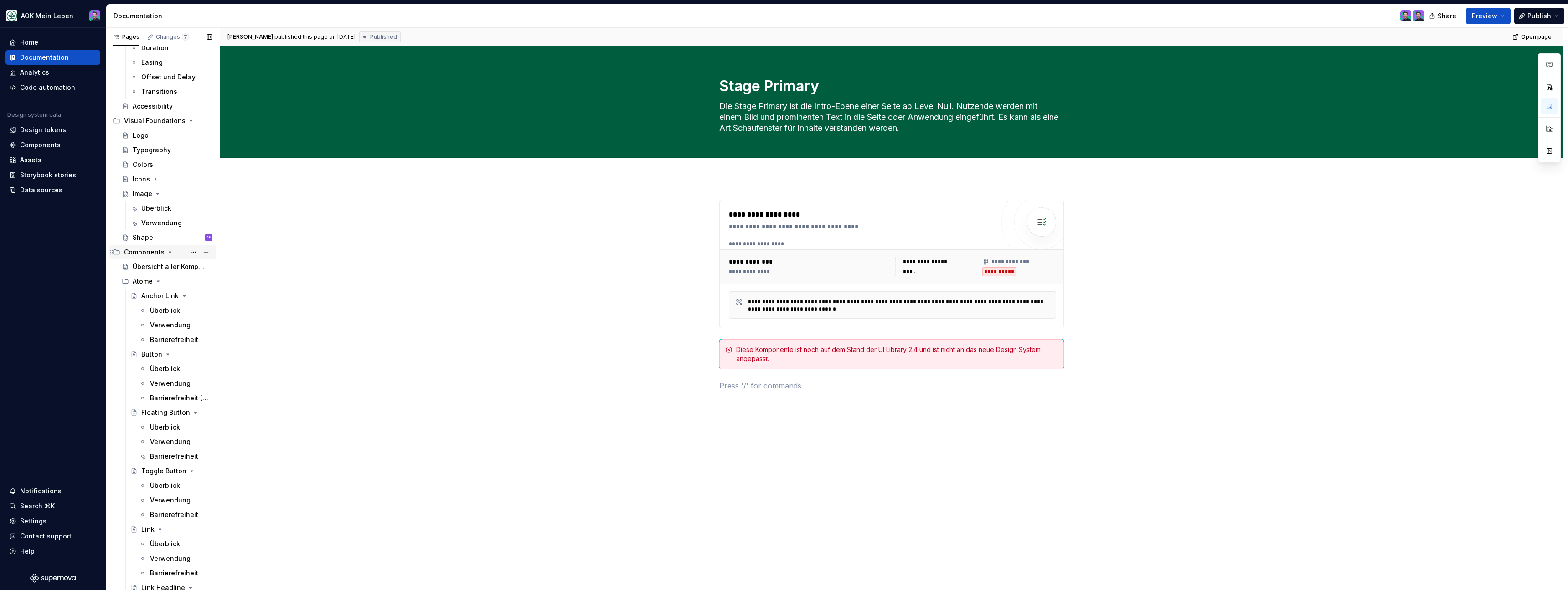
scroll to position [226, 0]
click at [164, 222] on div "Verwendung" at bounding box center [161, 227] width 41 height 9
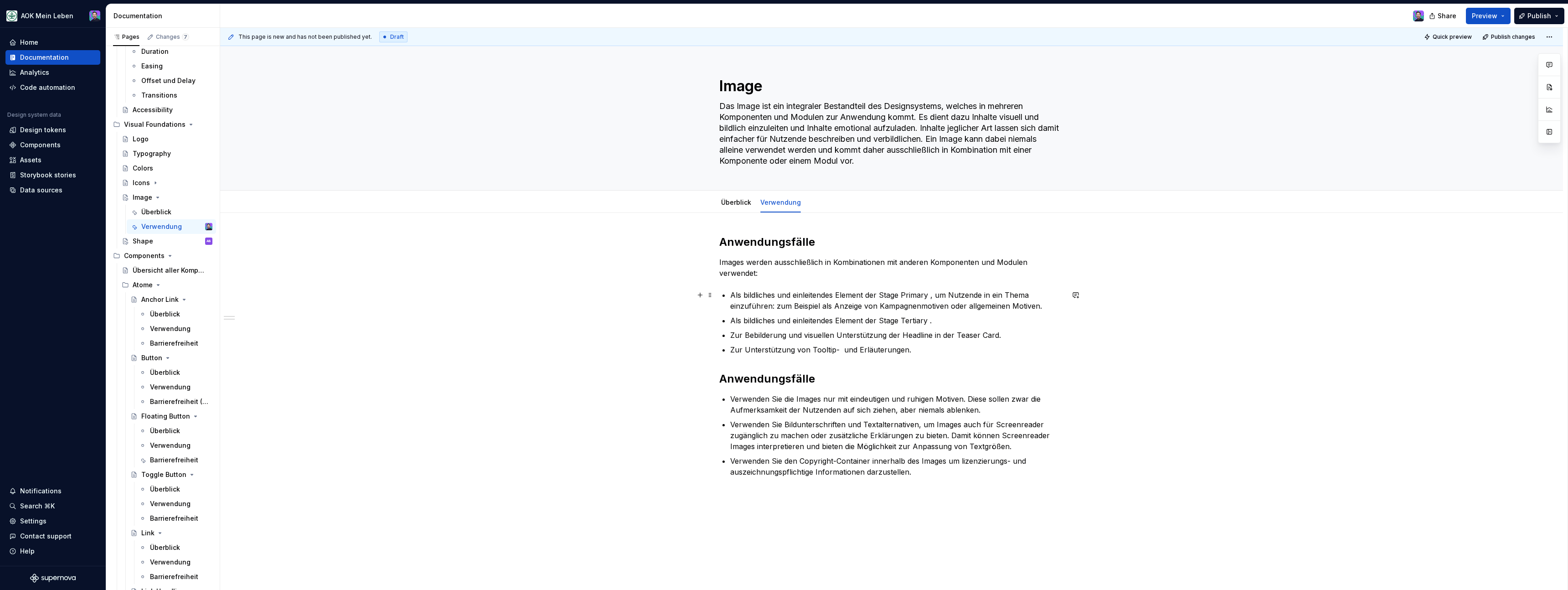
click at [906, 295] on p "Als bildliches und einleitendes Element der Stage Primary , um Nutzende in ein …" at bounding box center [897, 301] width 334 height 22
click at [929, 300] on p "Als bildliches und einleitendes Element der Stage Primary , um Nutzende in ein …" at bounding box center [897, 301] width 334 height 22
click at [884, 294] on p "Als bildliches und einleitendes Element der Stage Primary , um Nutzende in ein …" at bounding box center [897, 301] width 334 height 22
drag, startPoint x: 882, startPoint y: 293, endPoint x: 908, endPoint y: 290, distance: 26.2
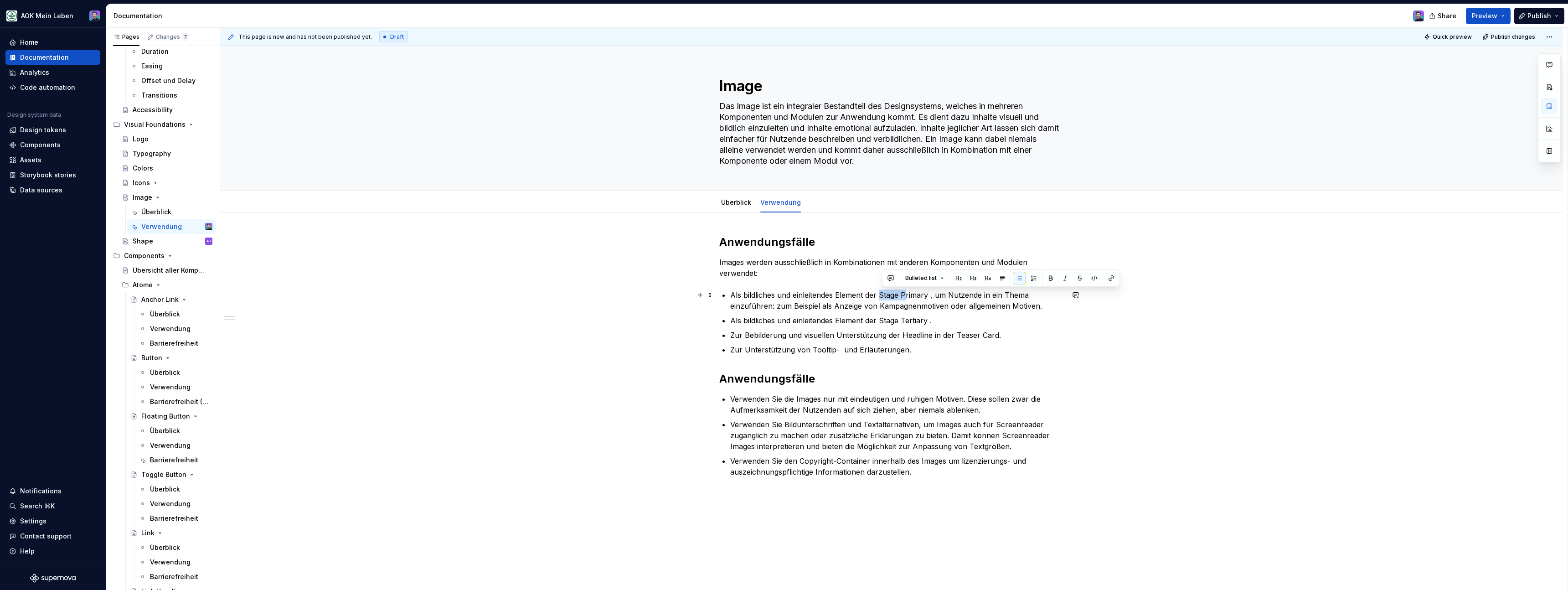
click at [908, 290] on p "Als bildliches und einleitendes Element der Stage Primary , um Nutzende in ein …" at bounding box center [897, 301] width 334 height 22
type textarea "*"
drag, startPoint x: 929, startPoint y: 294, endPoint x: 881, endPoint y: 293, distance: 48.0
click at [881, 293] on p "Als bildliches und einleitendes Element der Stage Primary , um Nutzende in ein …" at bounding box center [897, 301] width 334 height 22
click at [1110, 281] on button "button" at bounding box center [1111, 278] width 13 height 13
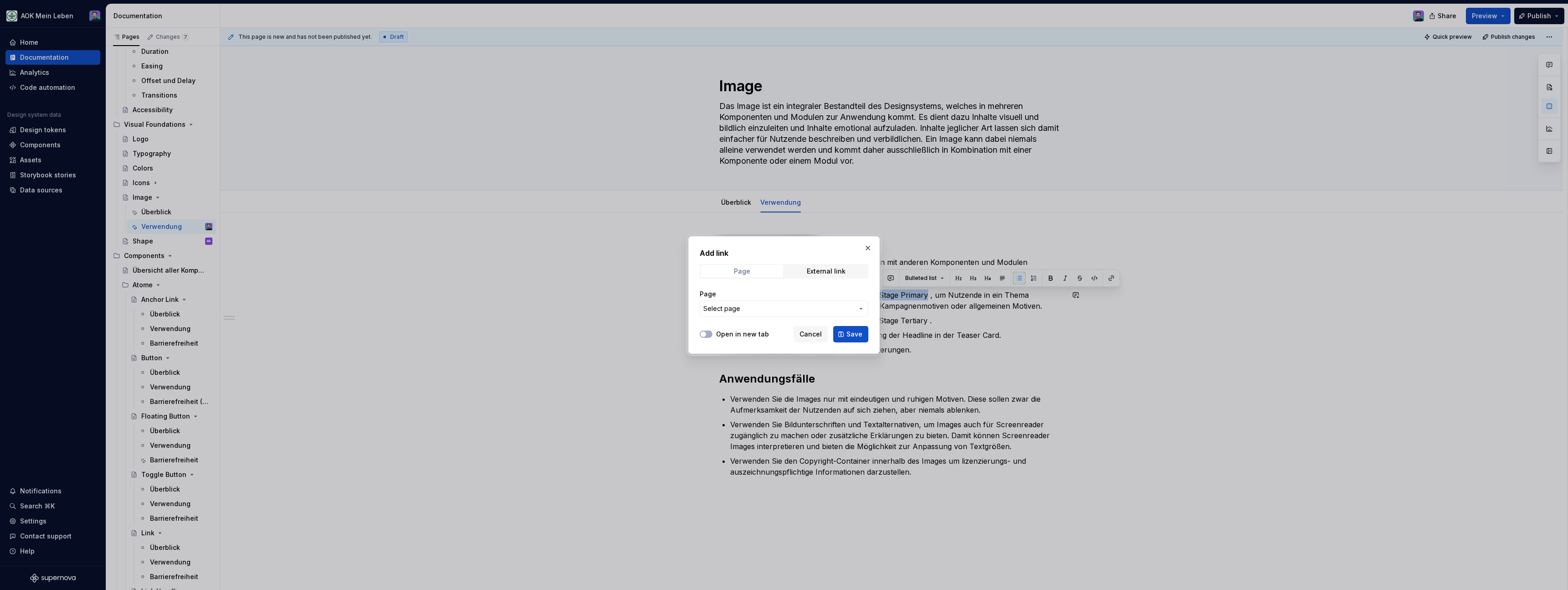
click at [747, 270] on div "Page" at bounding box center [742, 272] width 16 height 7
click at [819, 266] on span "External link" at bounding box center [826, 271] width 83 height 13
click at [740, 266] on span "Page" at bounding box center [742, 271] width 83 height 13
click at [741, 311] on span "Select page" at bounding box center [778, 308] width 150 height 9
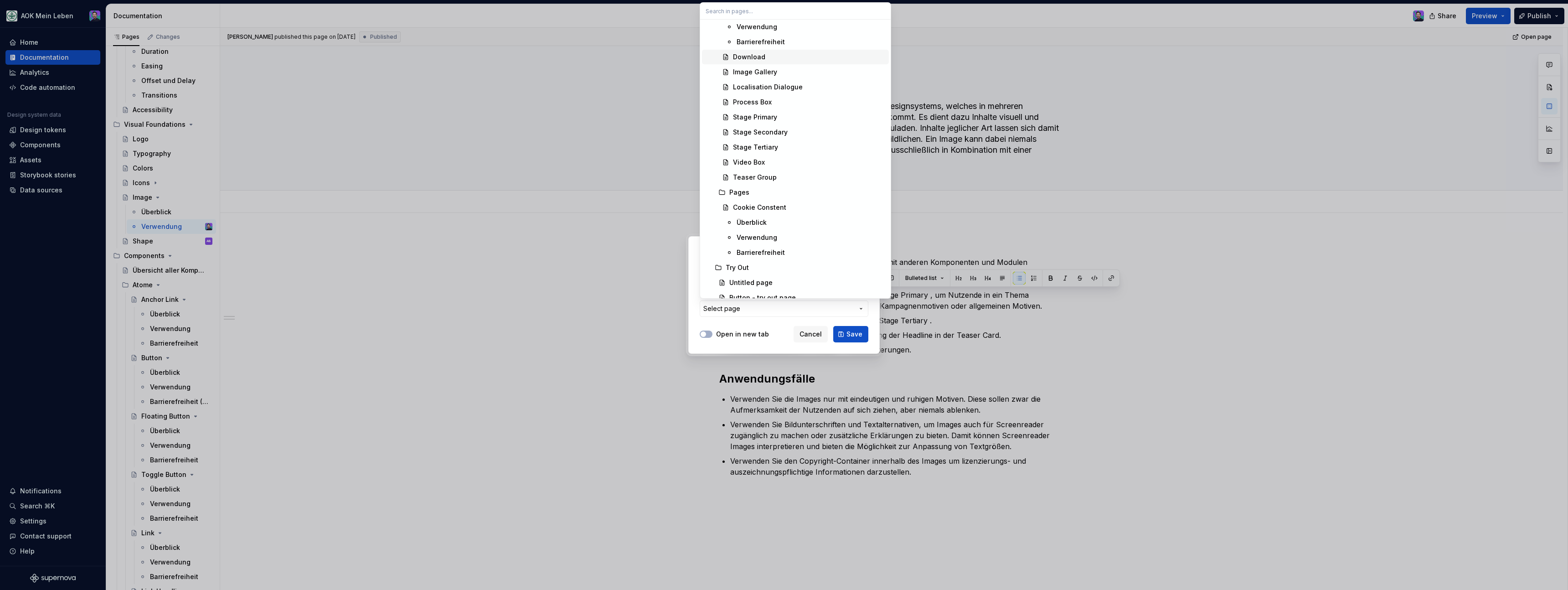
scroll to position [2484, 0]
click at [803, 118] on div "Stage Primary" at bounding box center [809, 118] width 152 height 9
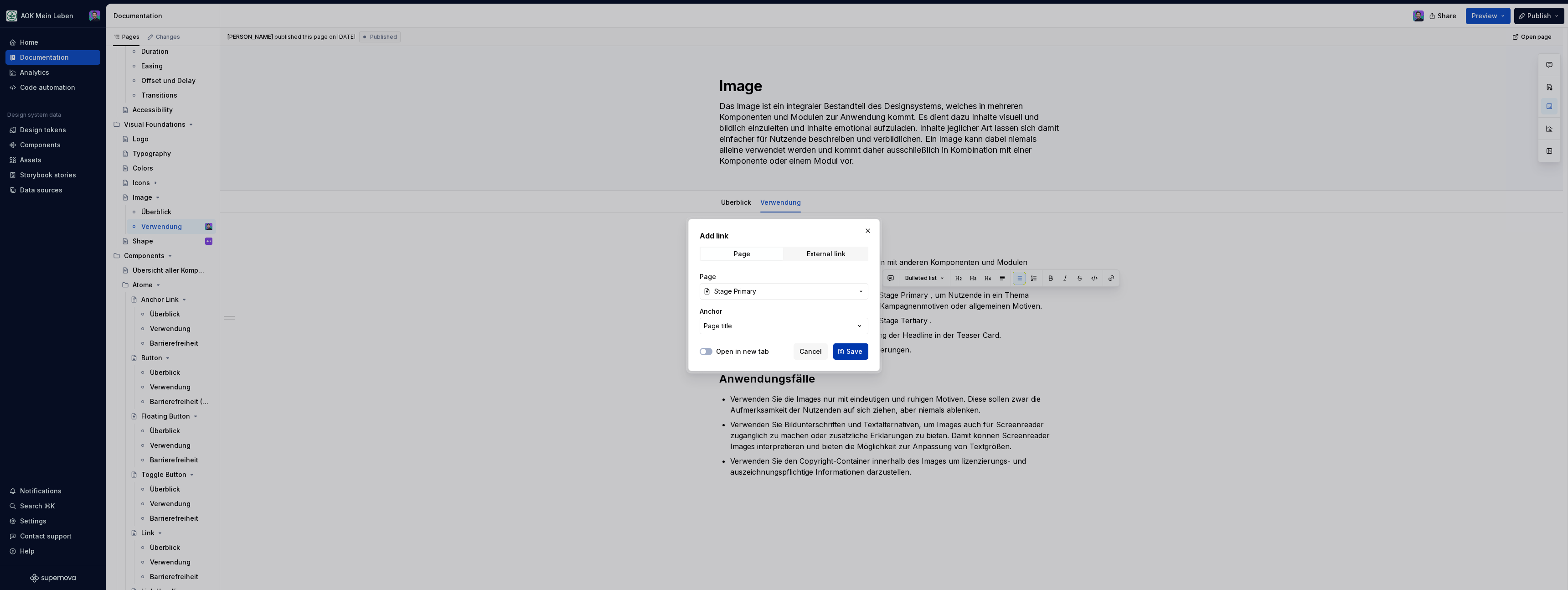
click at [851, 348] on span "Save" at bounding box center [855, 351] width 16 height 9
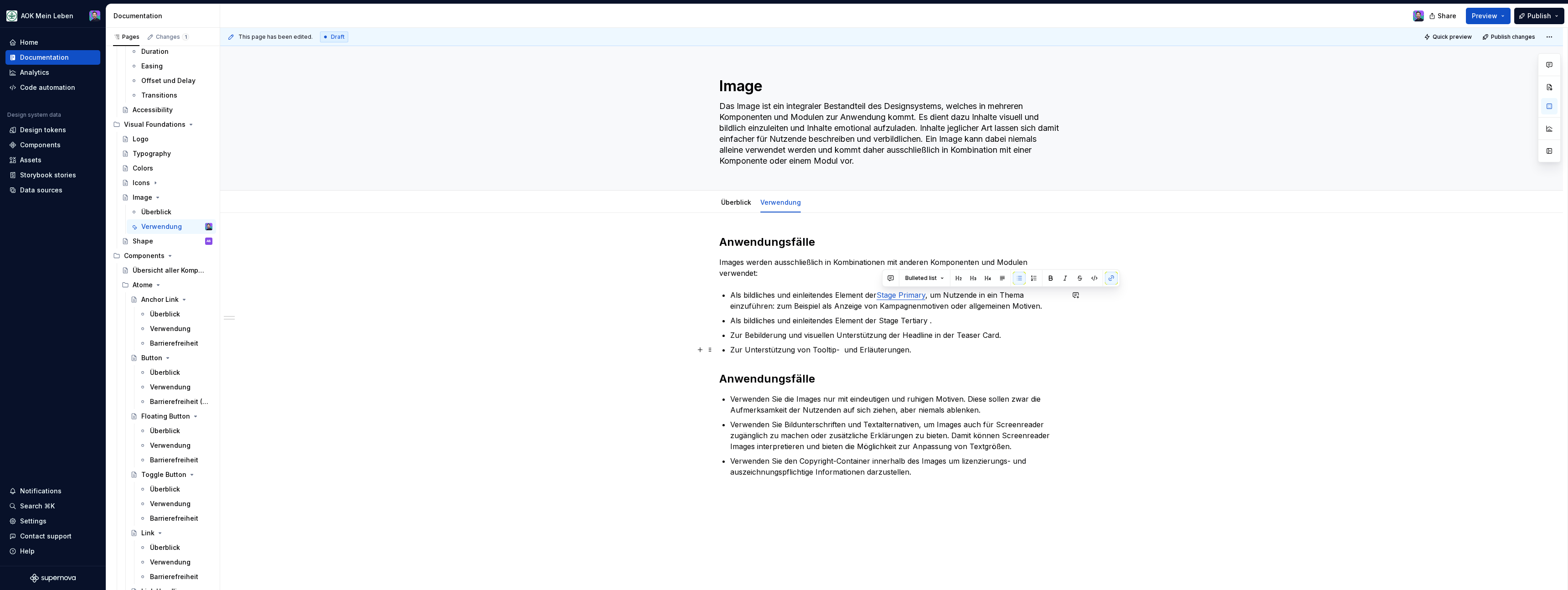
type textarea "*"
click at [932, 321] on p "Als bildliches und einleitendes Element der Stage Tertiary ." at bounding box center [897, 320] width 334 height 11
drag, startPoint x: 882, startPoint y: 320, endPoint x: 929, endPoint y: 320, distance: 47.0
click at [929, 320] on p "Als bildliches und einleitendes Element der Stage Tertiary." at bounding box center [897, 320] width 334 height 11
click at [1108, 304] on div "Anwendungsfälle Images werden ausschließlich in Kombinationen mit anderen Kompo…" at bounding box center [892, 450] width 1343 height 474
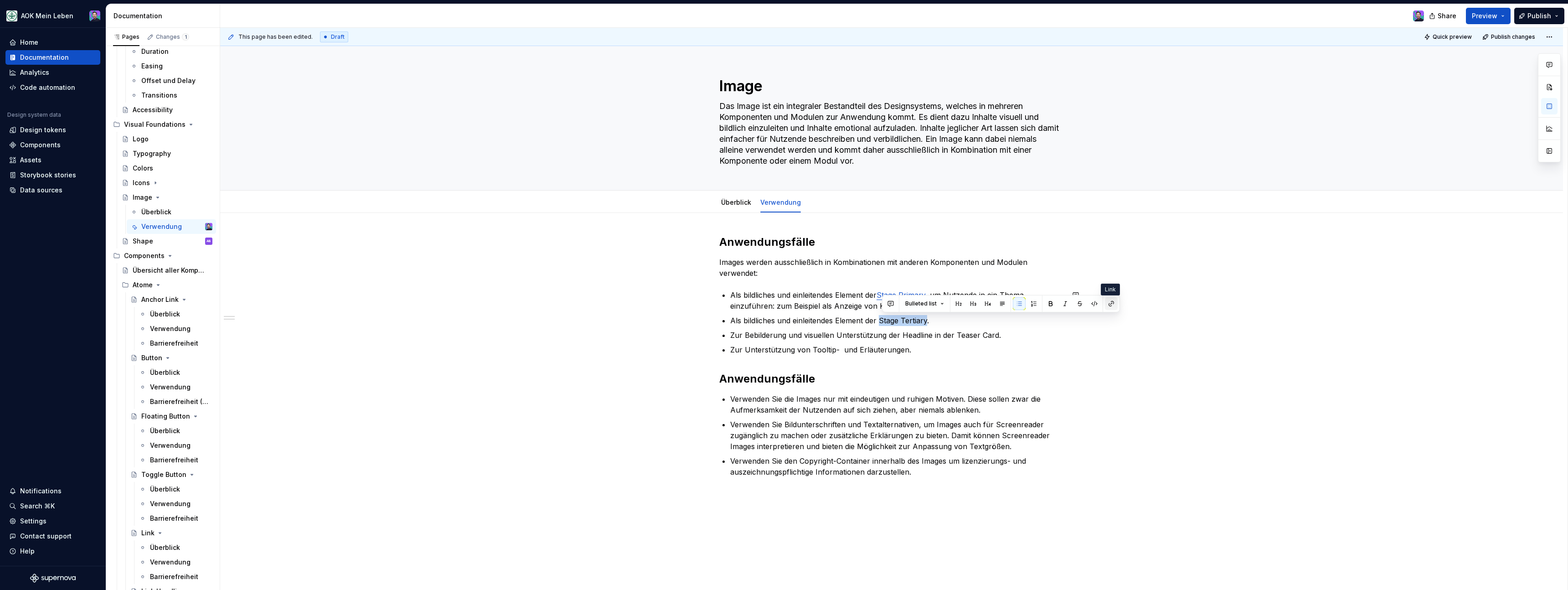
click at [1108, 304] on button "button" at bounding box center [1111, 303] width 13 height 13
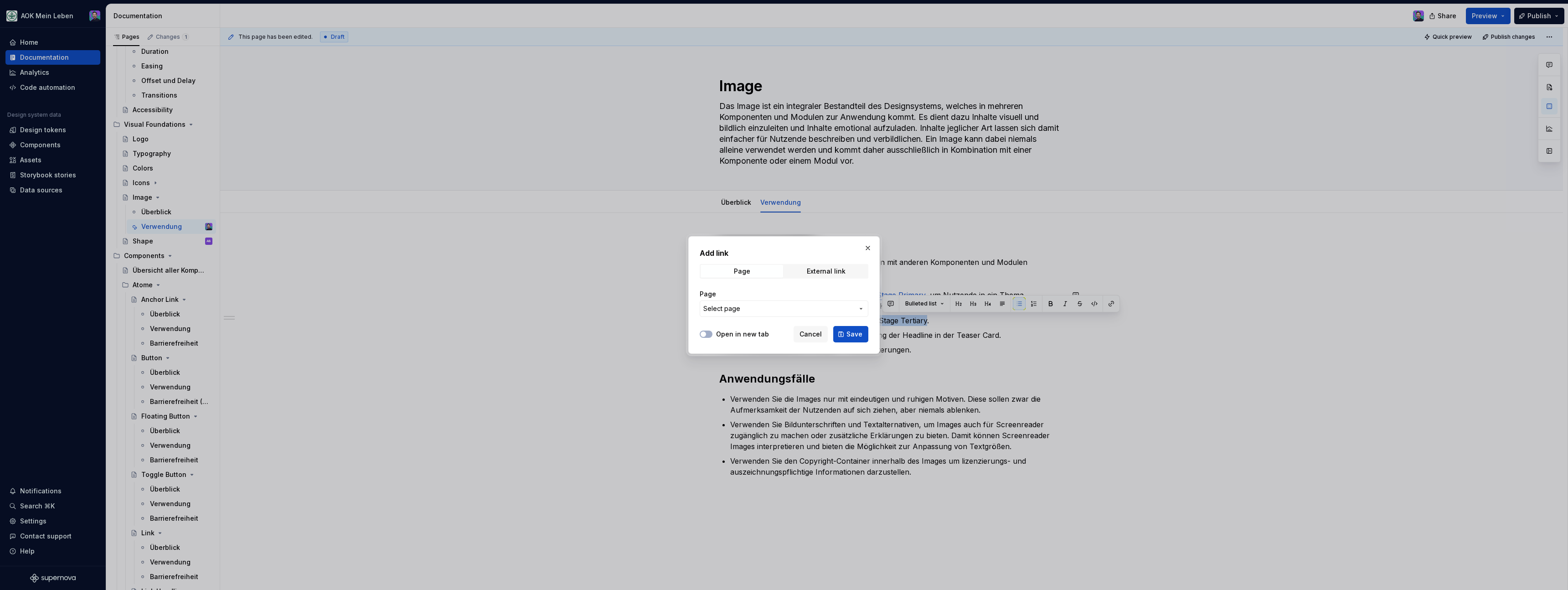
click at [772, 309] on span "Select page" at bounding box center [778, 308] width 150 height 9
click at [771, 307] on div "Add link Page External link Page Select page Open in new tab Cancel Save" at bounding box center [784, 295] width 1568 height 590
click at [808, 272] on div "External link" at bounding box center [826, 272] width 39 height 7
click at [748, 272] on div "Page" at bounding box center [742, 272] width 16 height 7
click at [754, 311] on span "Select page" at bounding box center [778, 308] width 150 height 9
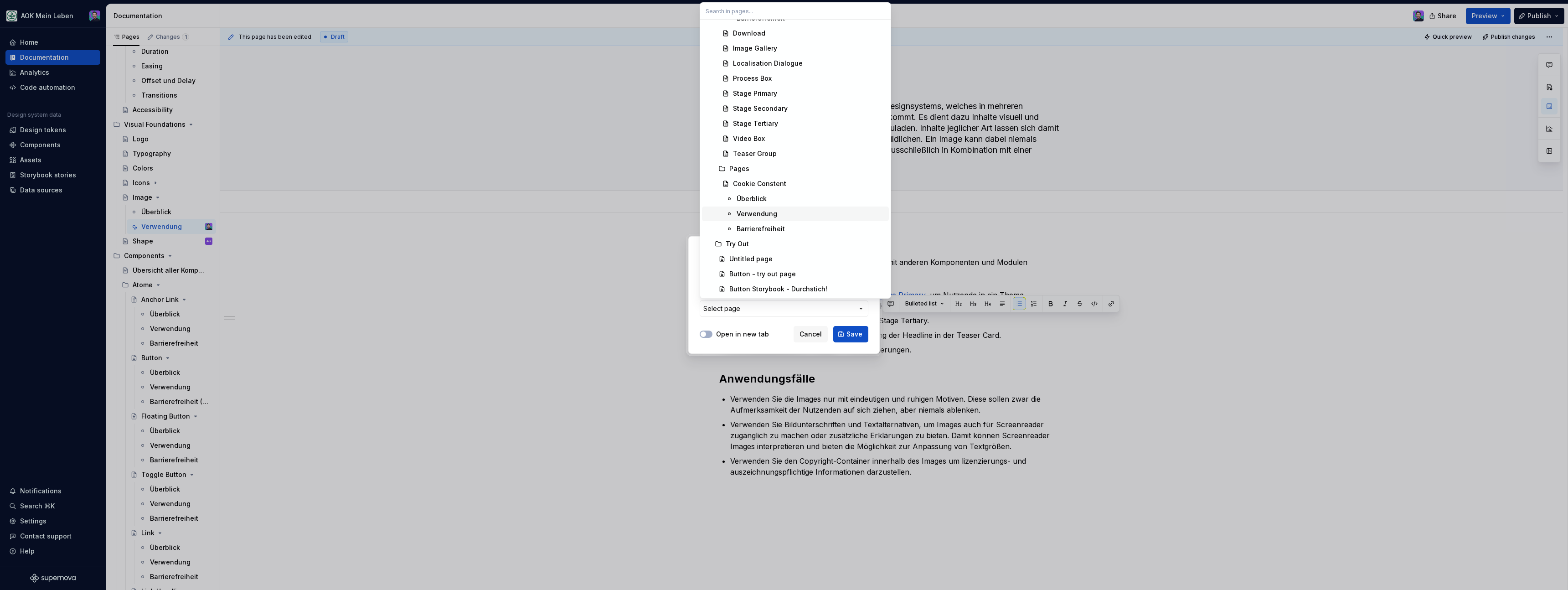
scroll to position [2498, 0]
click at [765, 122] on div "Stage Secondary" at bounding box center [760, 119] width 55 height 9
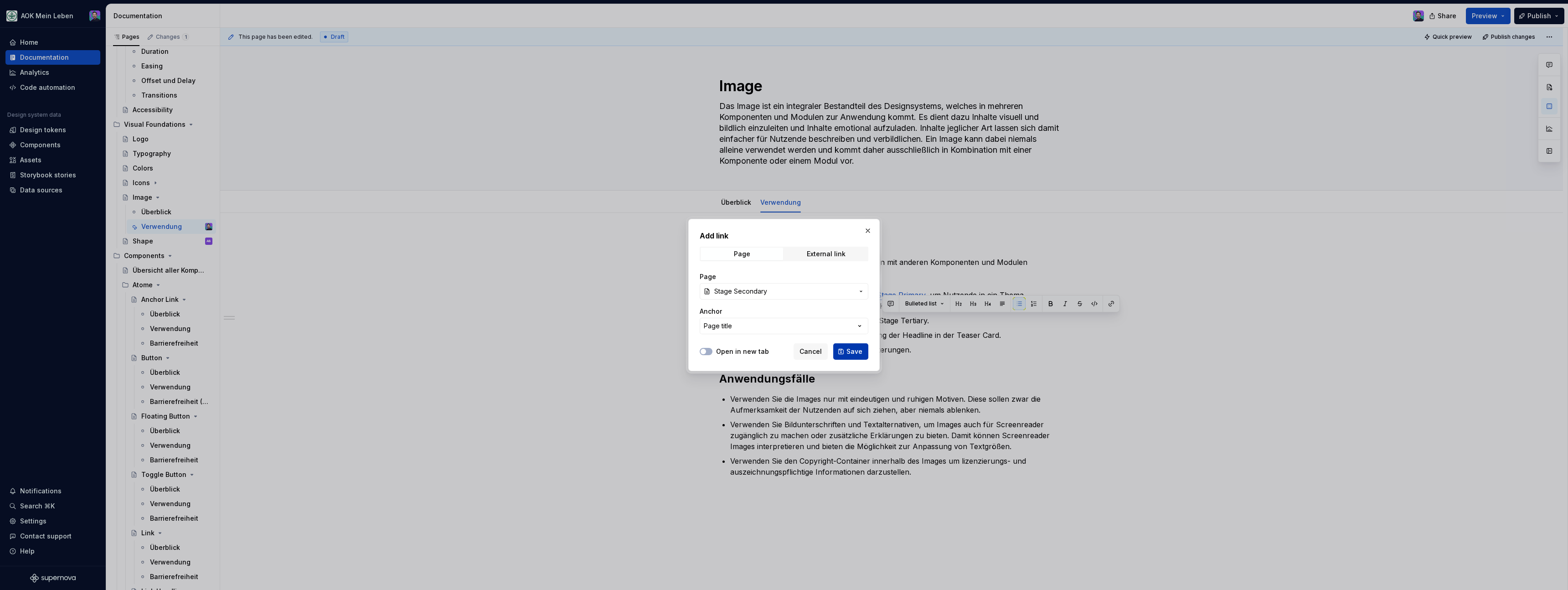
click at [840, 353] on button "Save" at bounding box center [851, 351] width 35 height 16
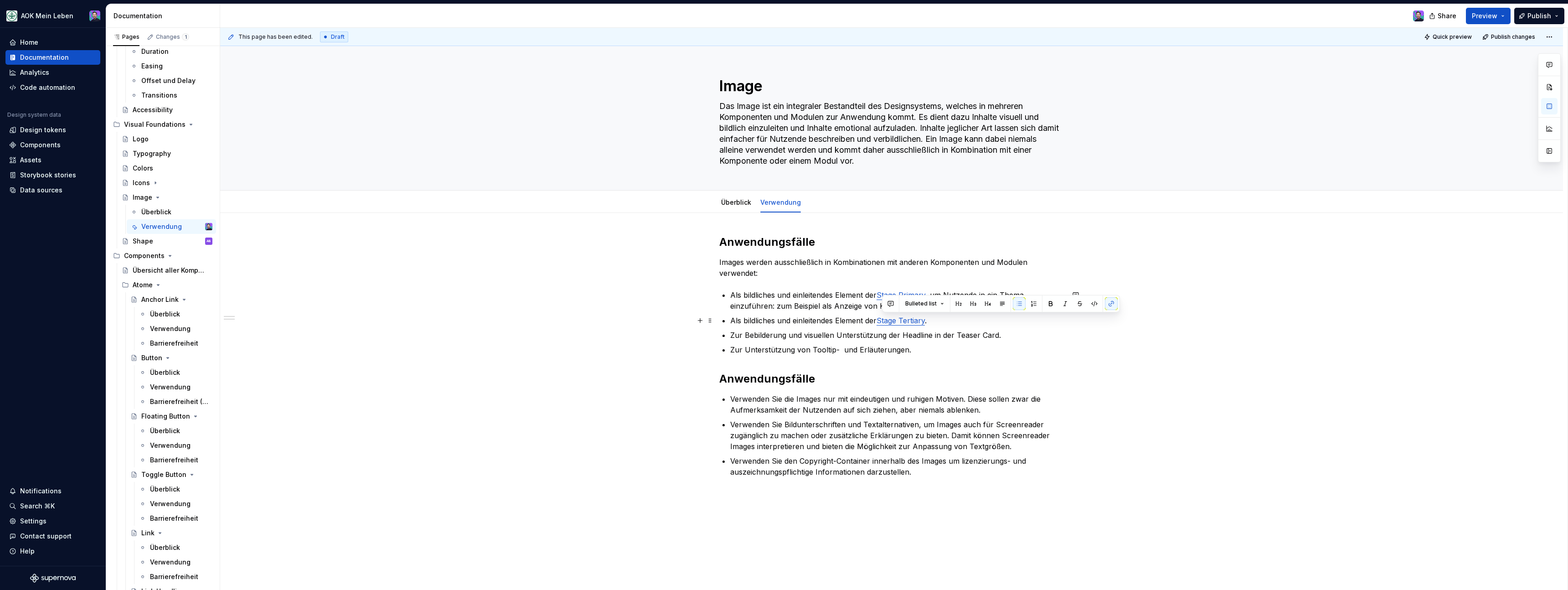
click at [914, 322] on link "Stage Tertiary" at bounding box center [900, 320] width 48 height 9
click at [961, 304] on button "button" at bounding box center [967, 301] width 13 height 13
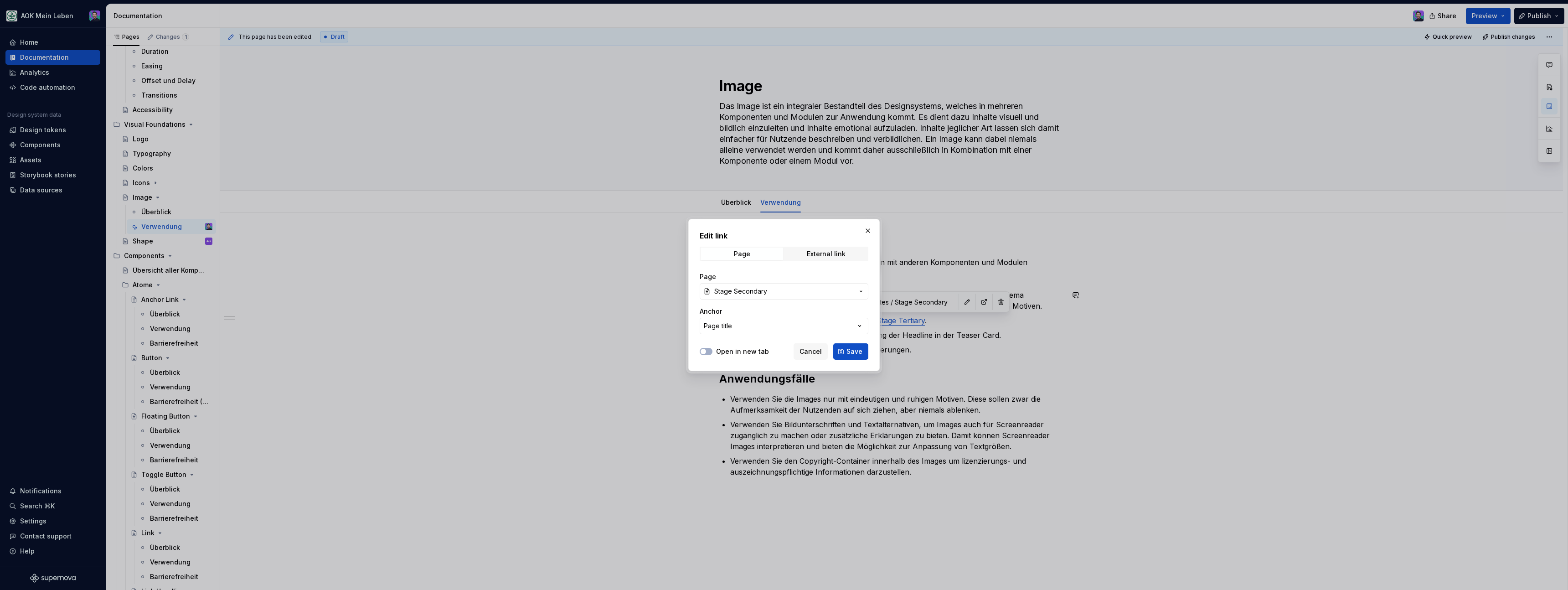
click at [835, 295] on span "Stage Secondary" at bounding box center [783, 291] width 139 height 9
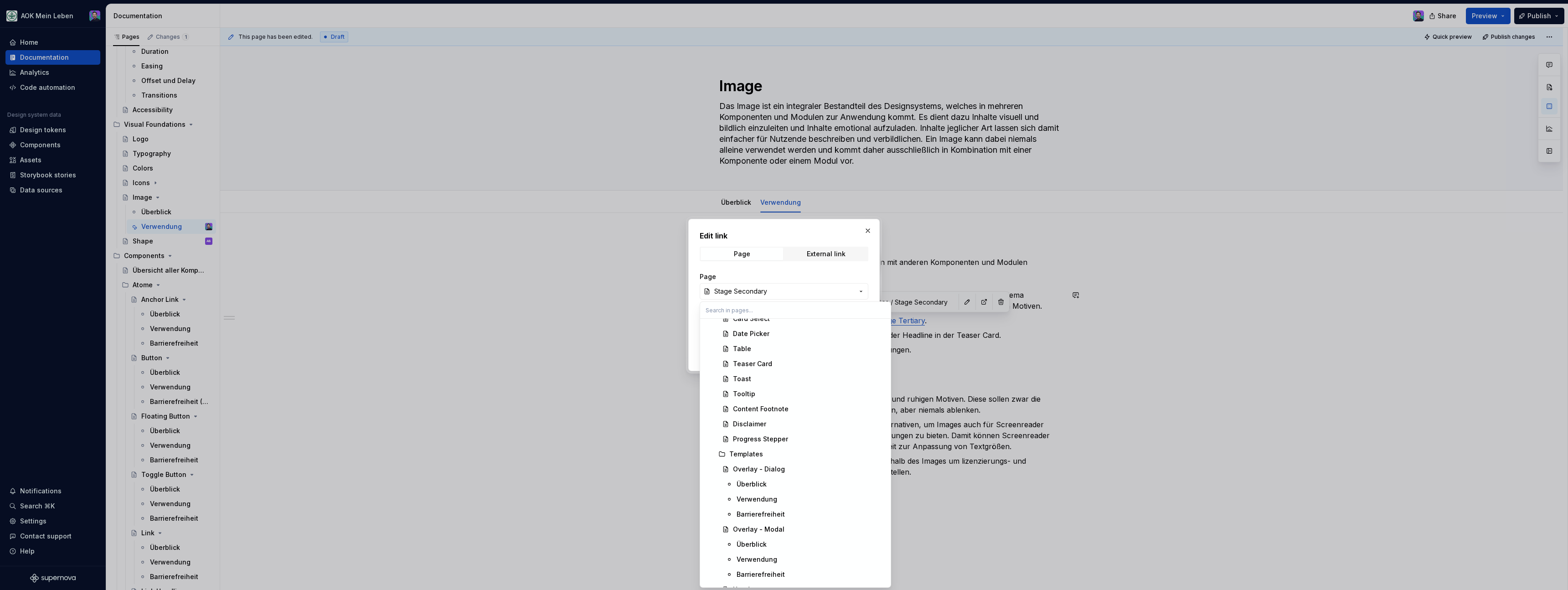
scroll to position [2518, 0]
click at [773, 409] on div "Stage Tertiary" at bounding box center [755, 412] width 45 height 9
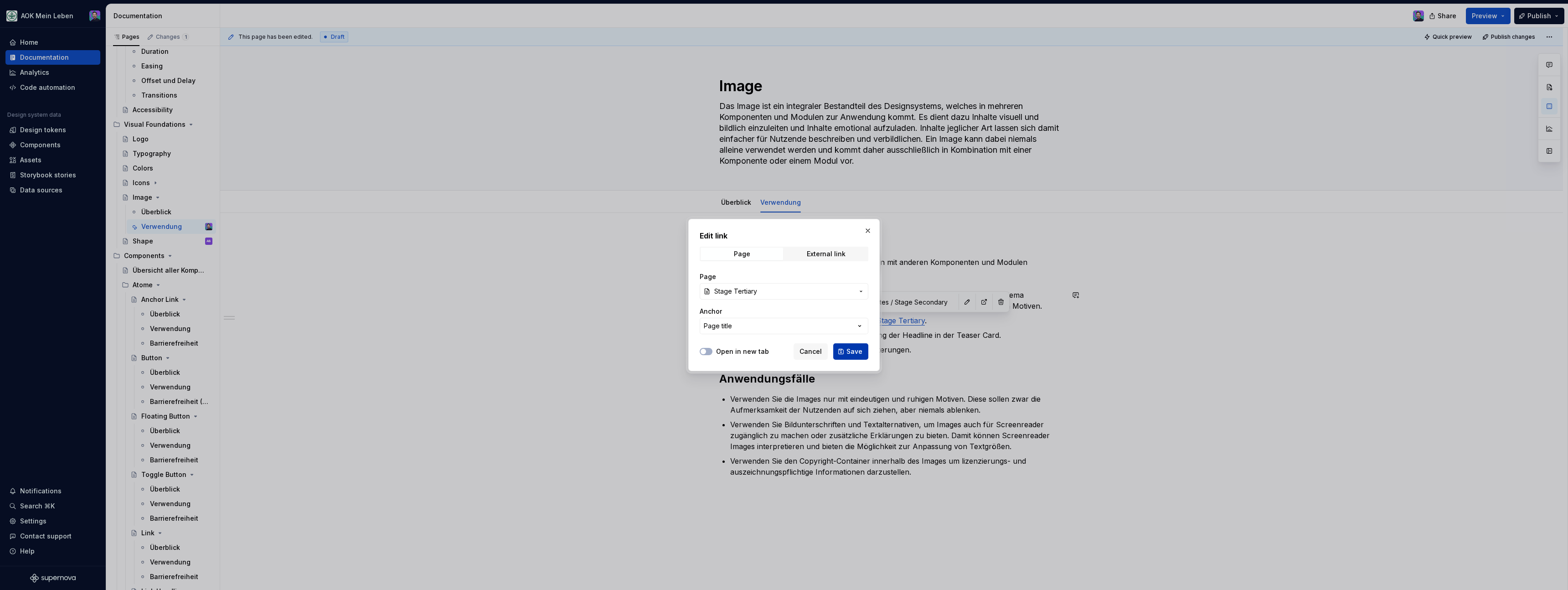
click at [849, 348] on span "Save" at bounding box center [855, 351] width 16 height 9
type textarea "*"
type input "Templates / Stage Tertiary"
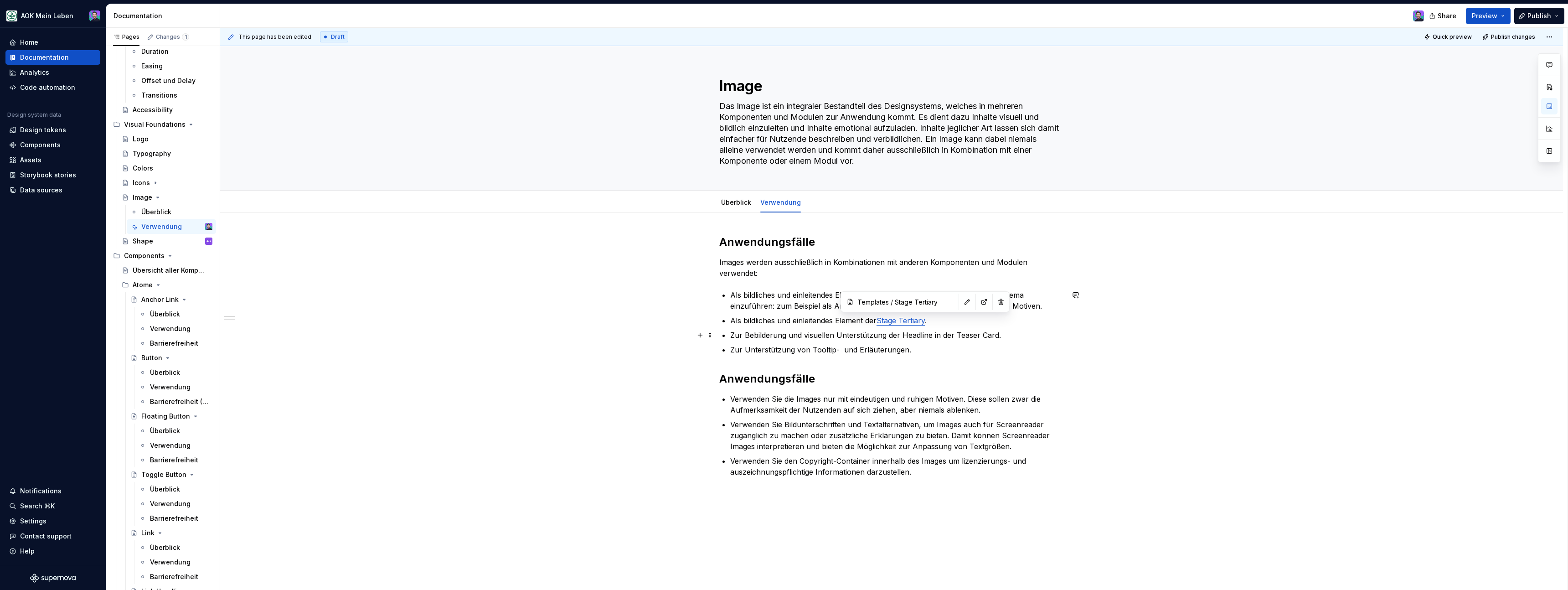
click at [949, 333] on p "Zur Bebilderung und visuellen Unterstützung der Headline in der Teaser Card." at bounding box center [897, 335] width 334 height 11
drag, startPoint x: 997, startPoint y: 332, endPoint x: 955, endPoint y: 335, distance: 42.1
click at [955, 335] on p "Zur Bebilderung und visuellen Unterstützung der Headline in der Teaser Card." at bounding box center [897, 335] width 334 height 11
drag, startPoint x: 956, startPoint y: 335, endPoint x: 998, endPoint y: 333, distance: 42.0
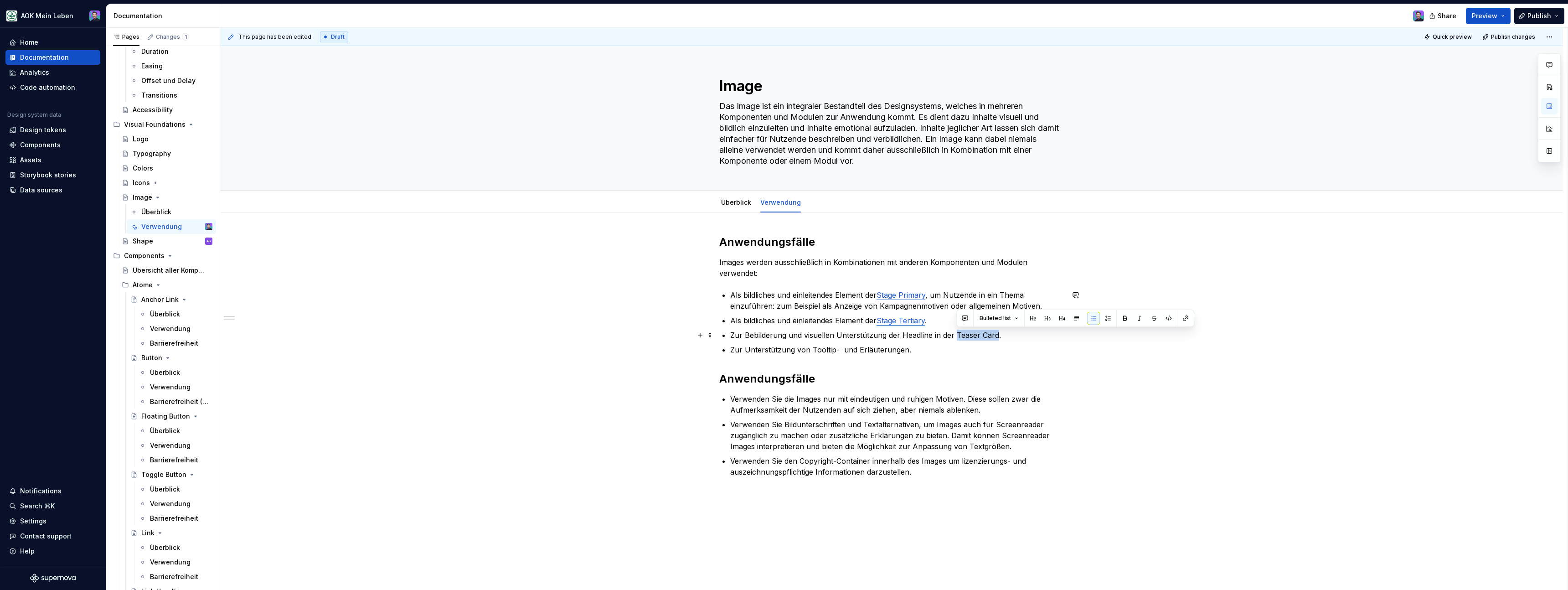
click at [998, 333] on p "Zur Bebilderung und visuellen Unterstützung der Headline in der Teaser Card." at bounding box center [897, 335] width 334 height 11
click at [1183, 318] on button "button" at bounding box center [1185, 318] width 13 height 13
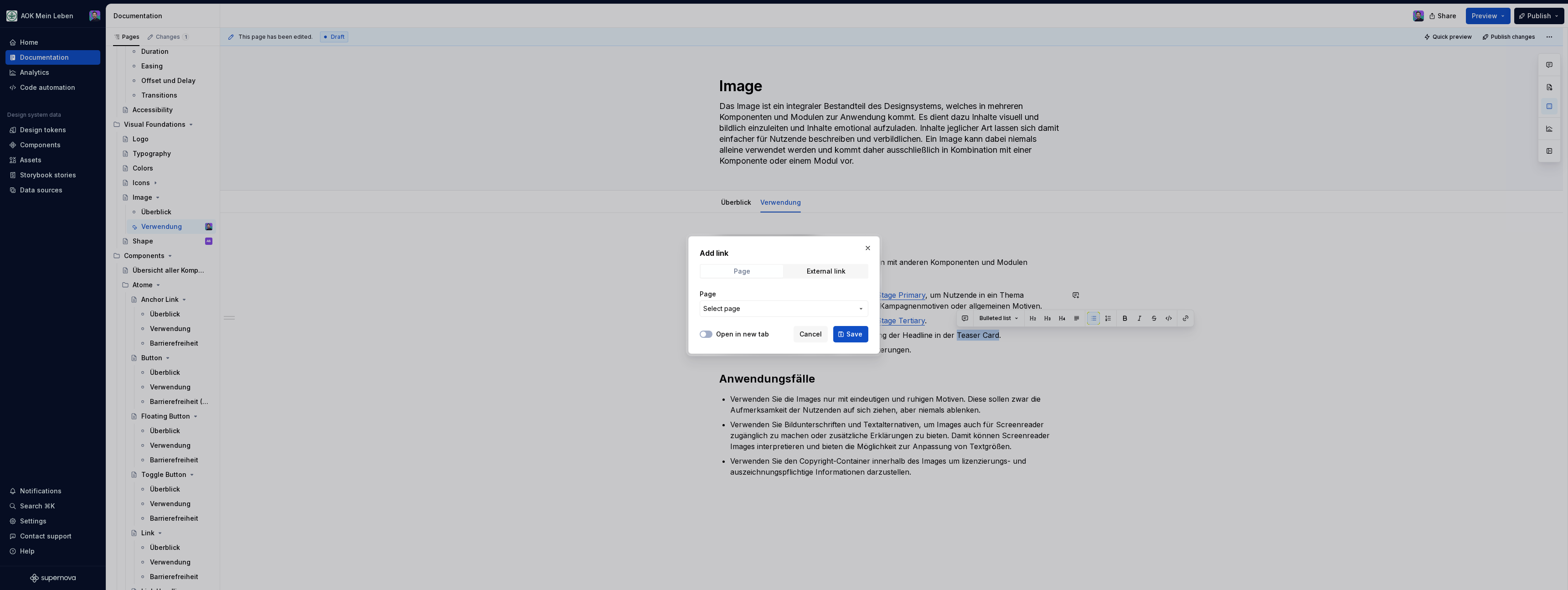
click at [771, 275] on span "Page" at bounding box center [742, 271] width 83 height 13
click at [775, 307] on span "Select page" at bounding box center [778, 308] width 150 height 9
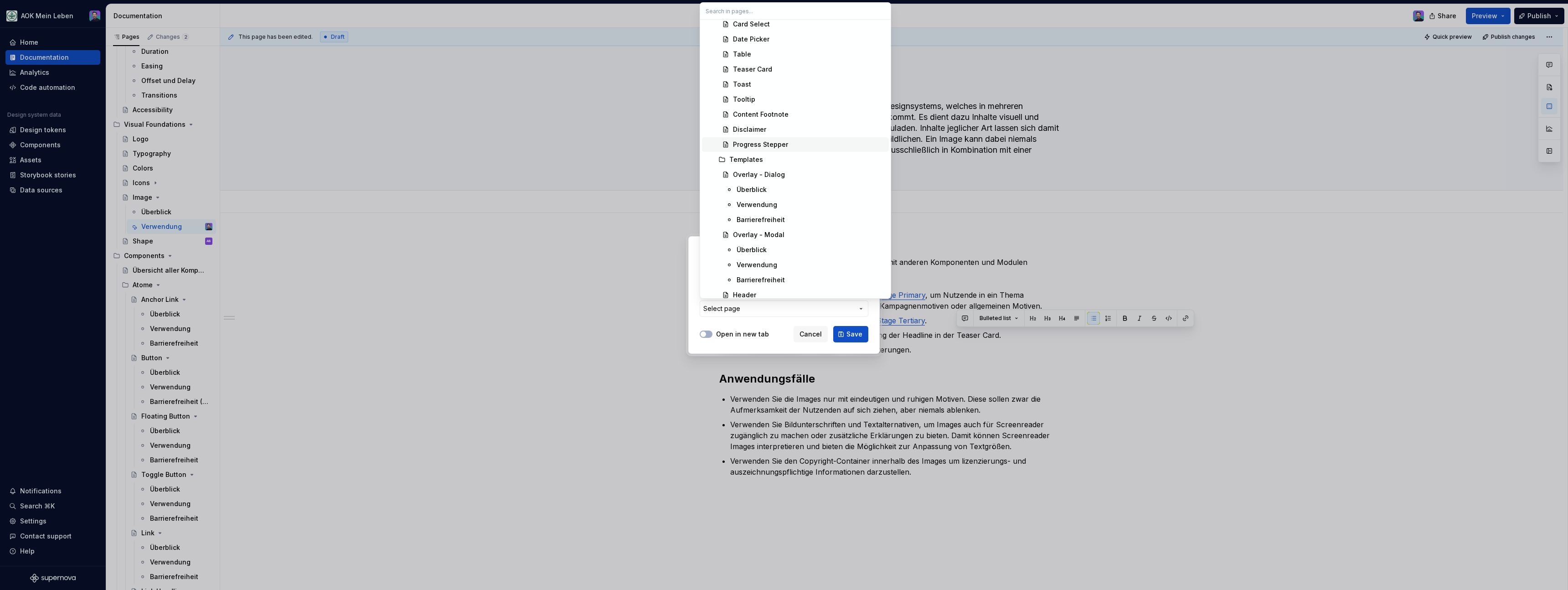
scroll to position [2072, 0]
click at [751, 84] on span "Teaser Card" at bounding box center [795, 79] width 187 height 15
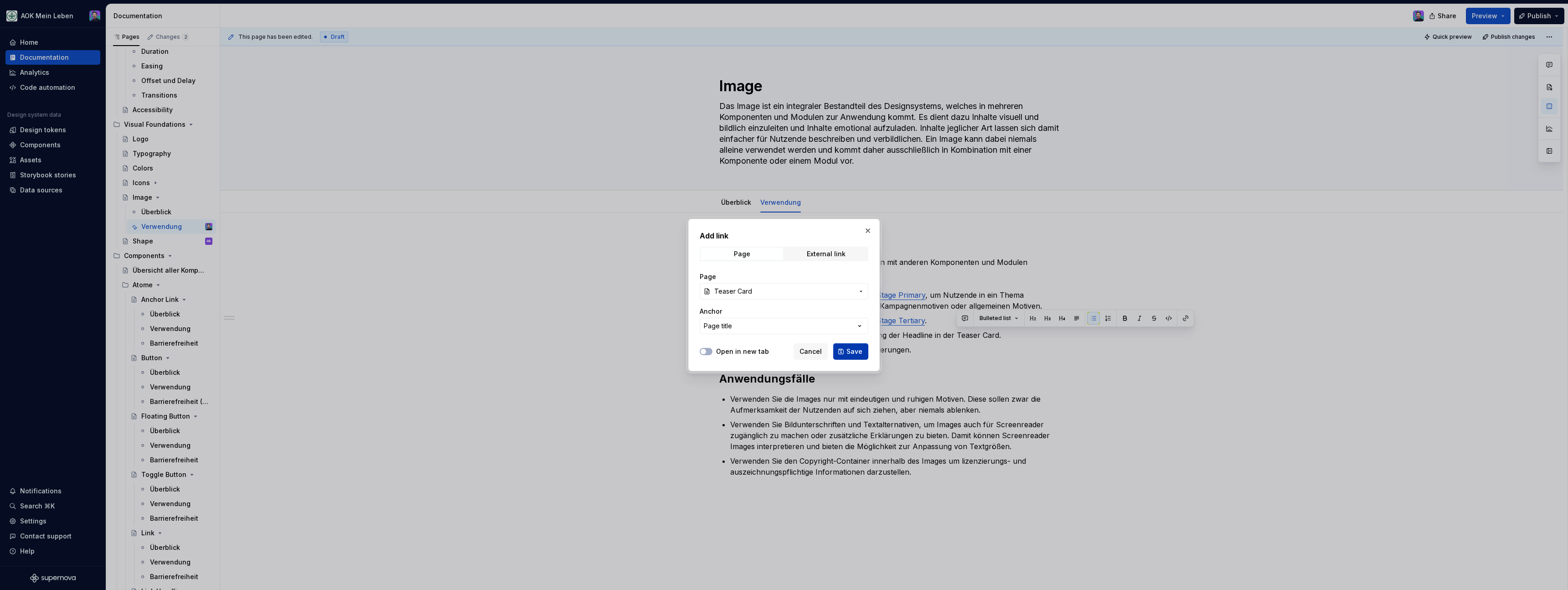
click at [844, 351] on button "Save" at bounding box center [851, 351] width 35 height 16
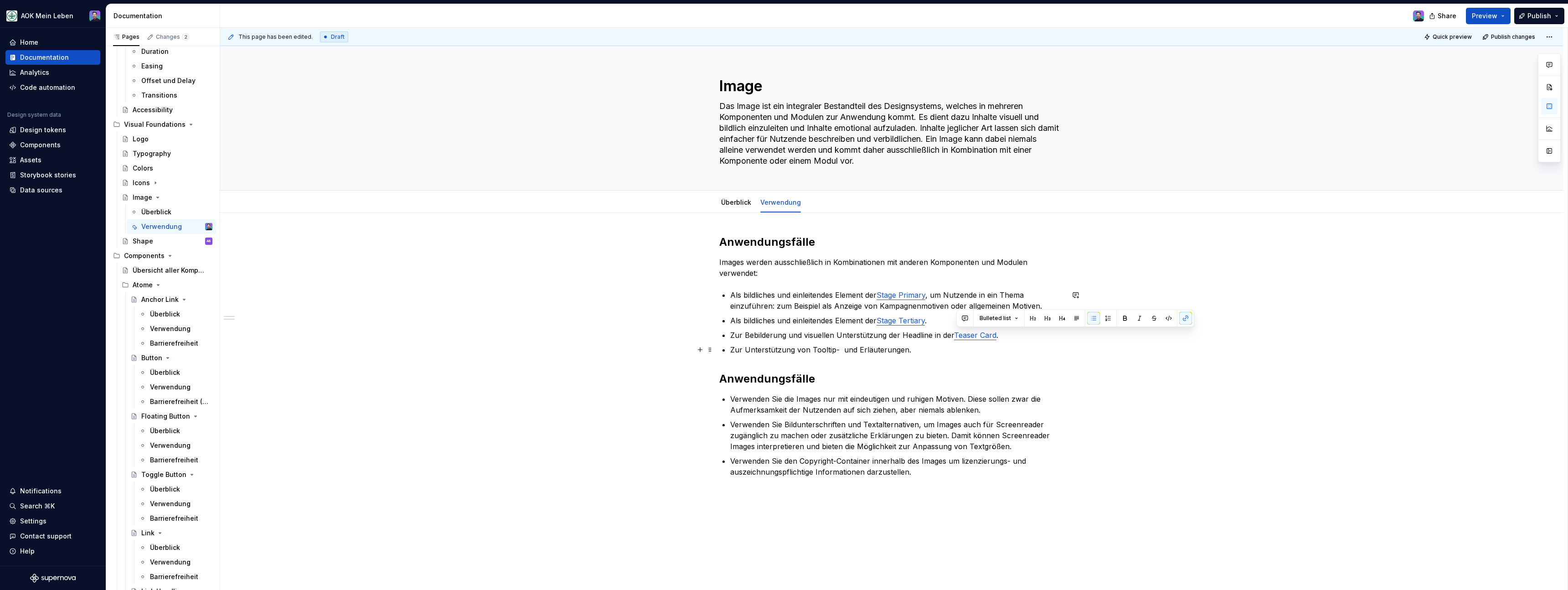
click at [830, 349] on p "Zur Unterstützung von Tooltip- und Erläuterungen." at bounding box center [897, 349] width 334 height 11
click at [1035, 331] on button "button" at bounding box center [1041, 332] width 13 height 13
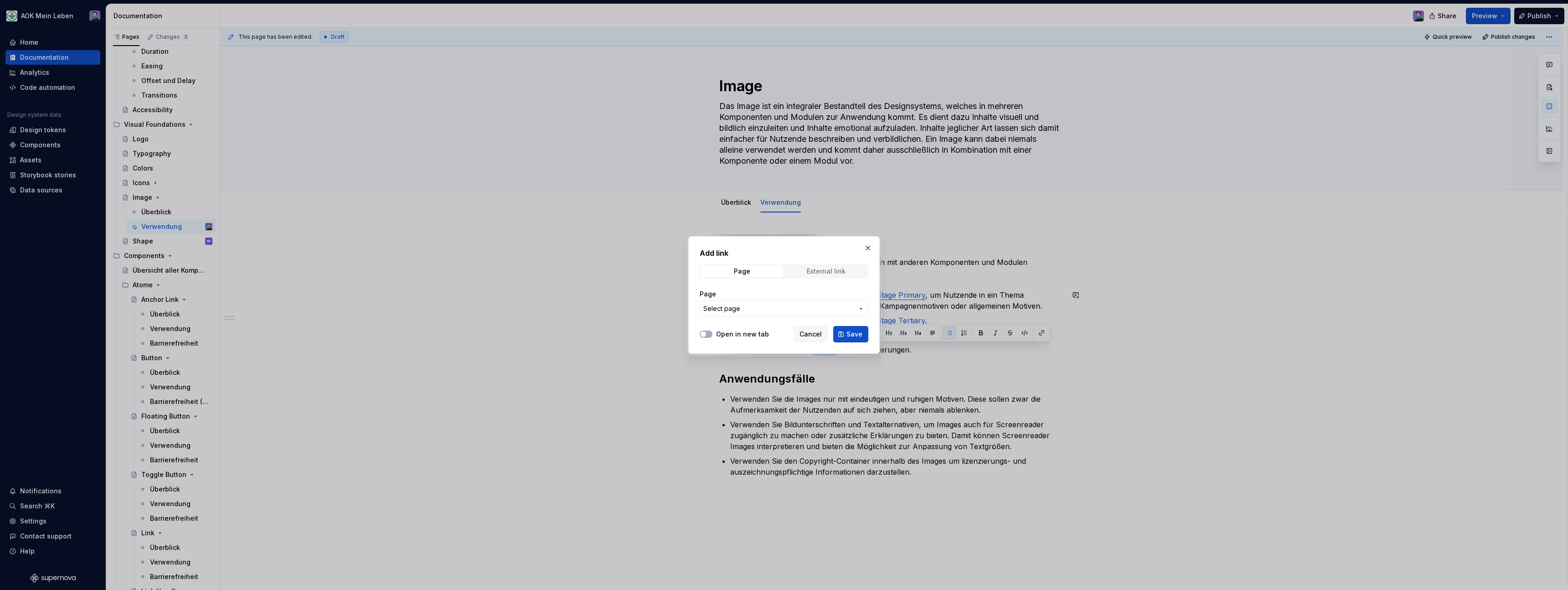
click at [808, 274] on div "External link" at bounding box center [826, 272] width 39 height 7
click at [760, 272] on span "Page" at bounding box center [742, 271] width 83 height 13
click at [822, 268] on div "External link" at bounding box center [826, 272] width 39 height 7
click at [748, 276] on span "Page" at bounding box center [742, 271] width 83 height 13
click at [757, 304] on span "Select page" at bounding box center [778, 308] width 150 height 9
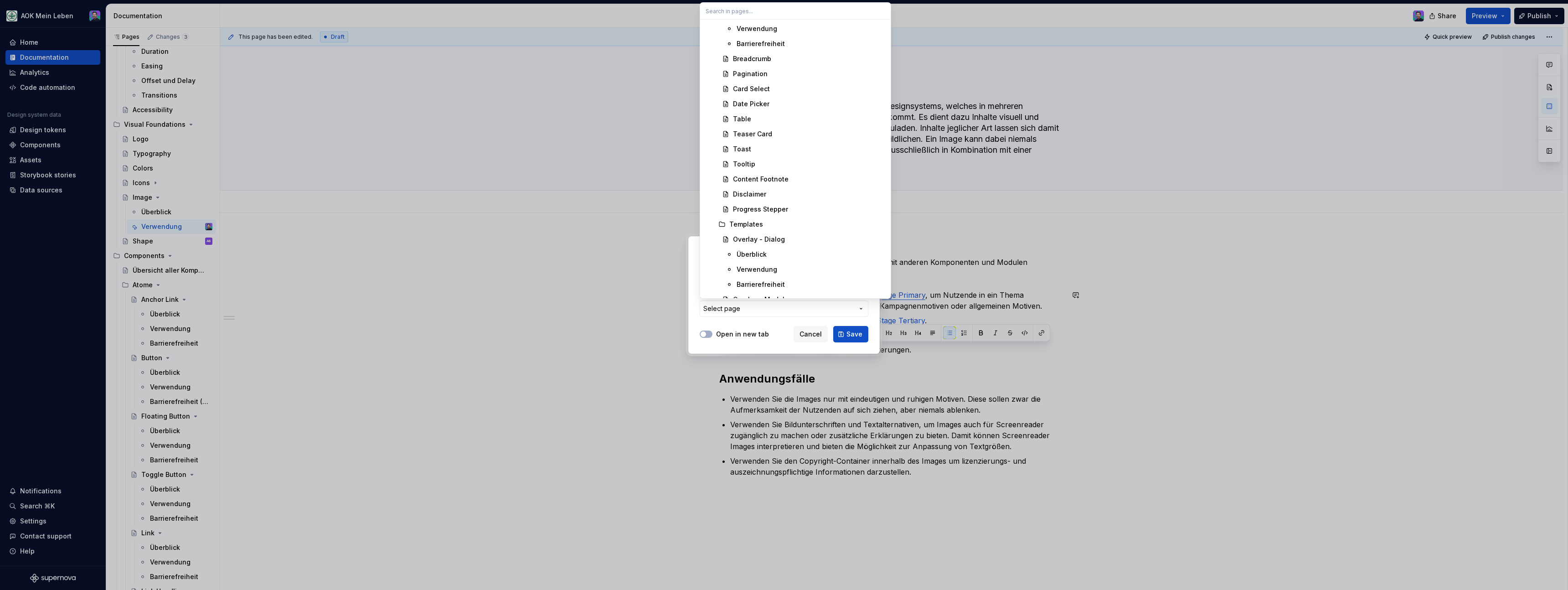
scroll to position [2017, 0]
click at [744, 165] on div "Tooltip" at bounding box center [744, 163] width 23 height 9
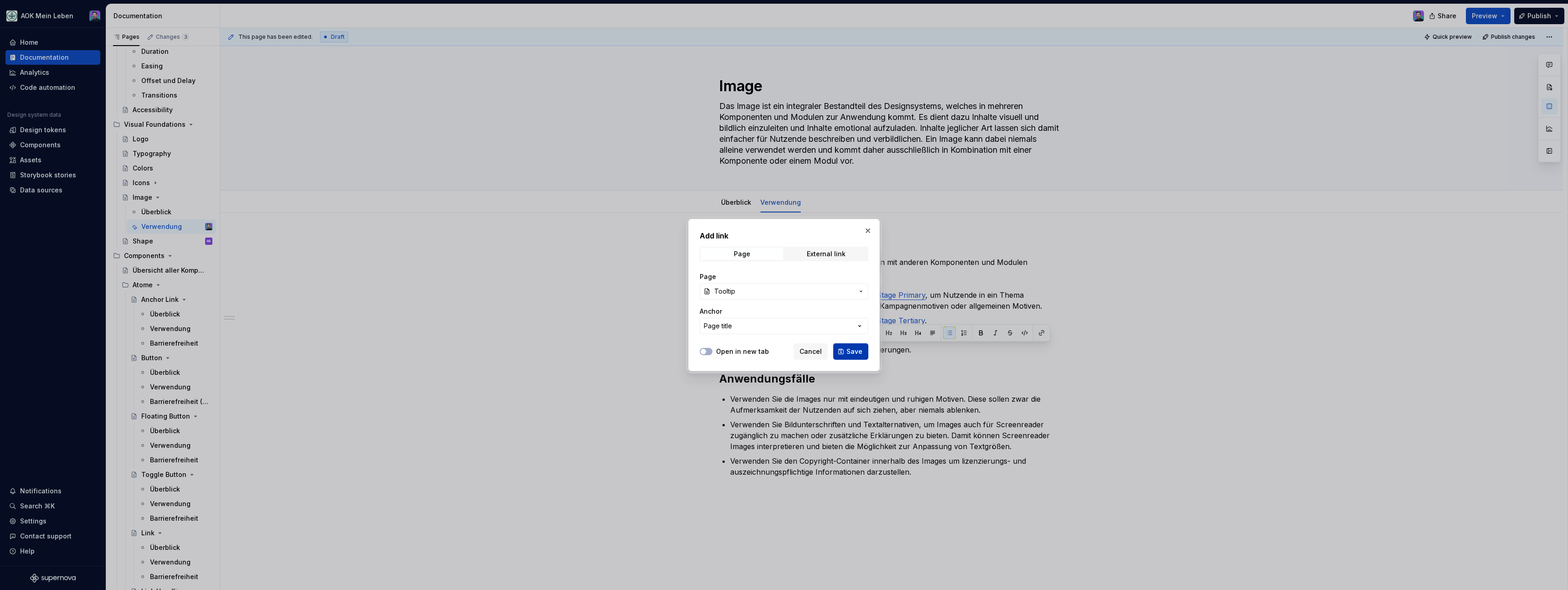
click at [849, 346] on button "Save" at bounding box center [851, 351] width 35 height 16
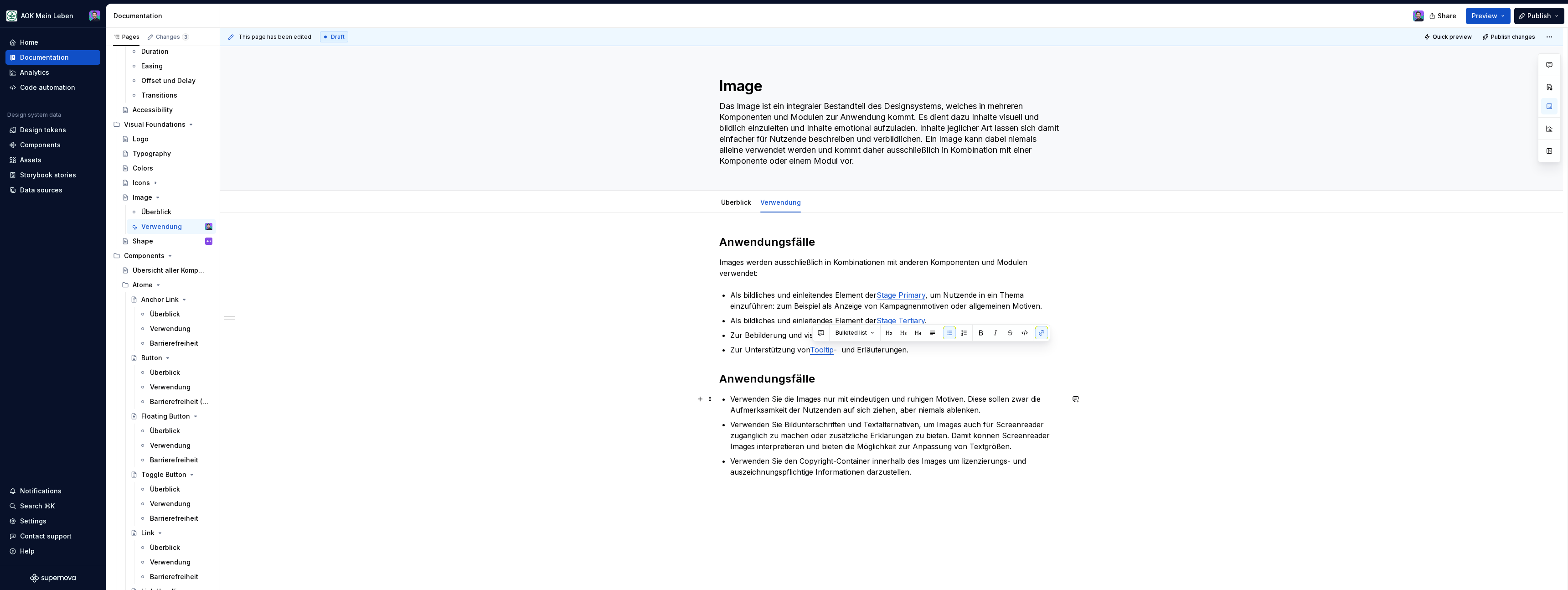
click at [884, 396] on p "Verwenden Sie die Images nur mit eindeutigen und ruhigen Motiven. Diese sollen …" at bounding box center [897, 404] width 334 height 22
click at [1502, 23] on button "Preview" at bounding box center [1488, 16] width 44 height 16
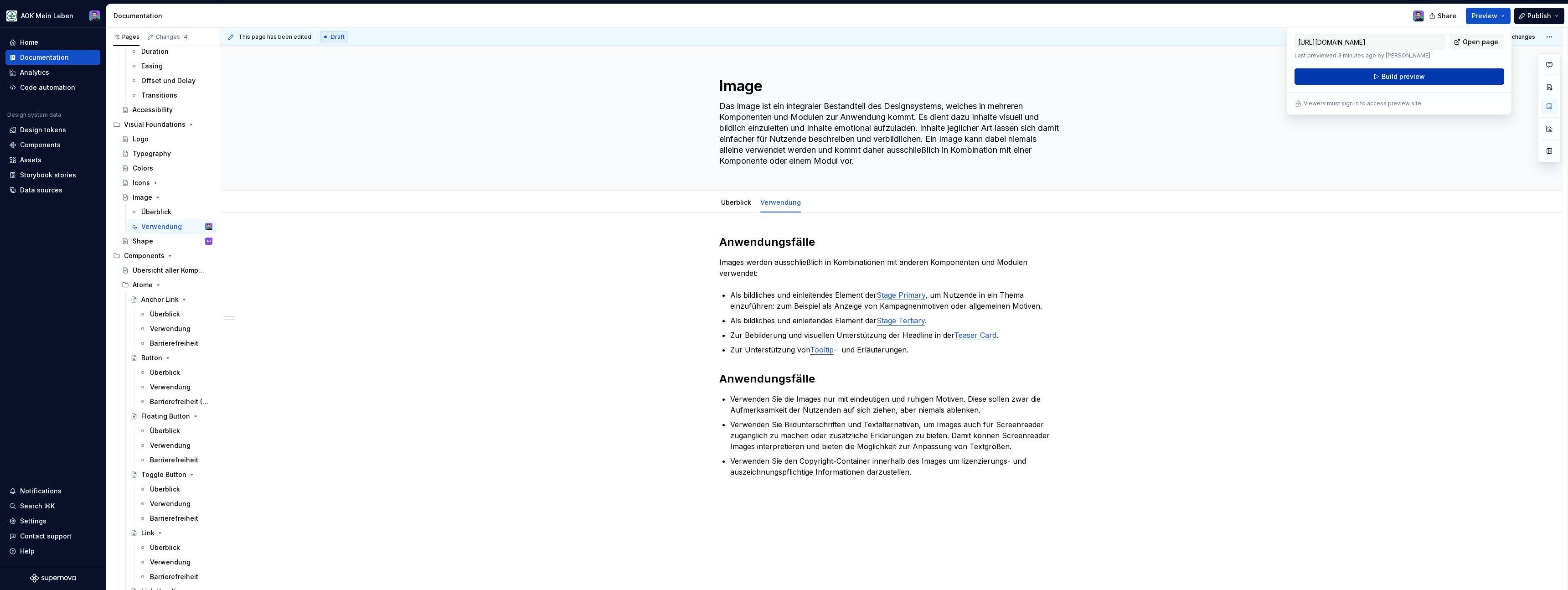
click at [1453, 78] on button "Build preview" at bounding box center [1399, 76] width 209 height 16
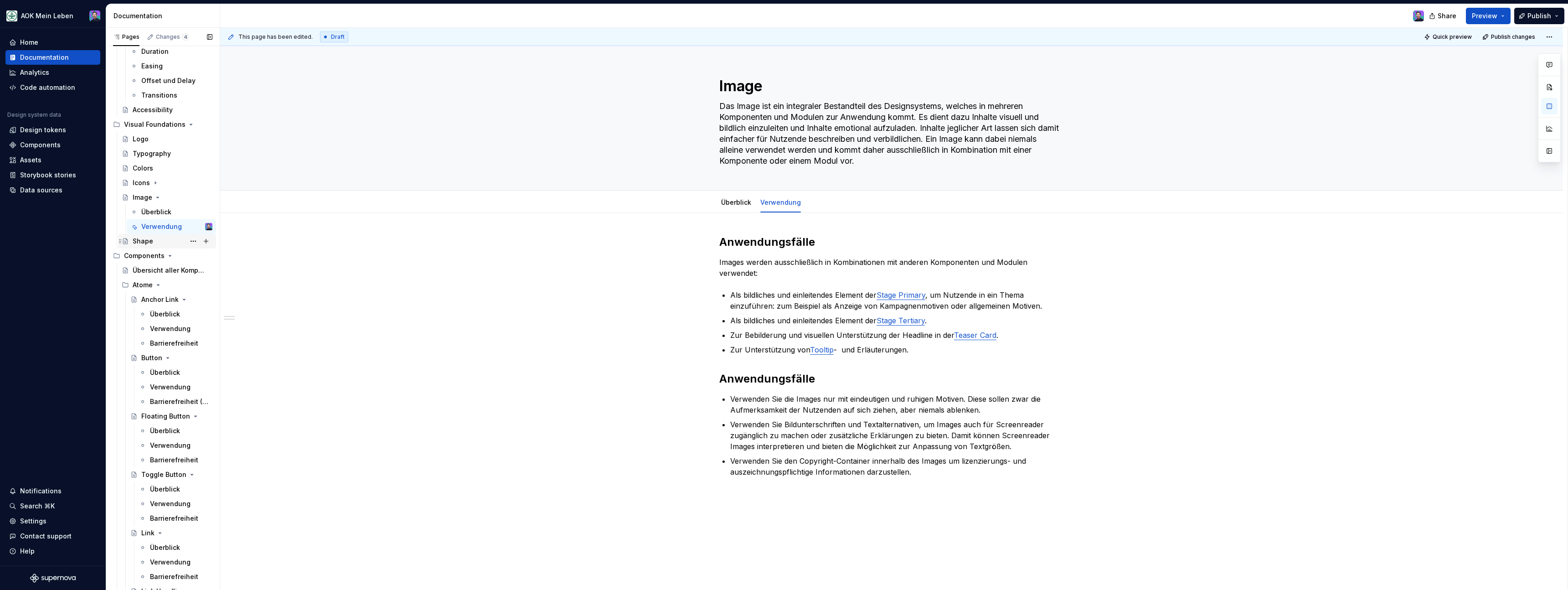
click at [149, 239] on div "Shape" at bounding box center [143, 241] width 21 height 9
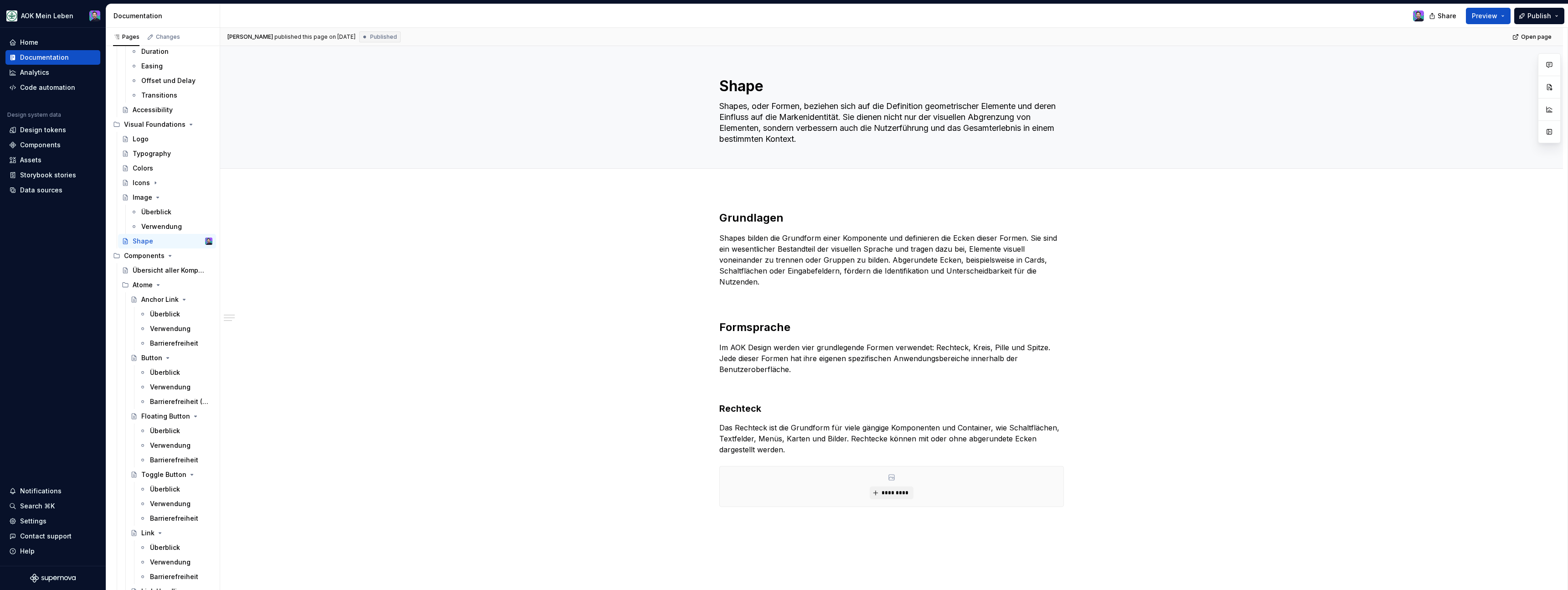
type textarea "*"
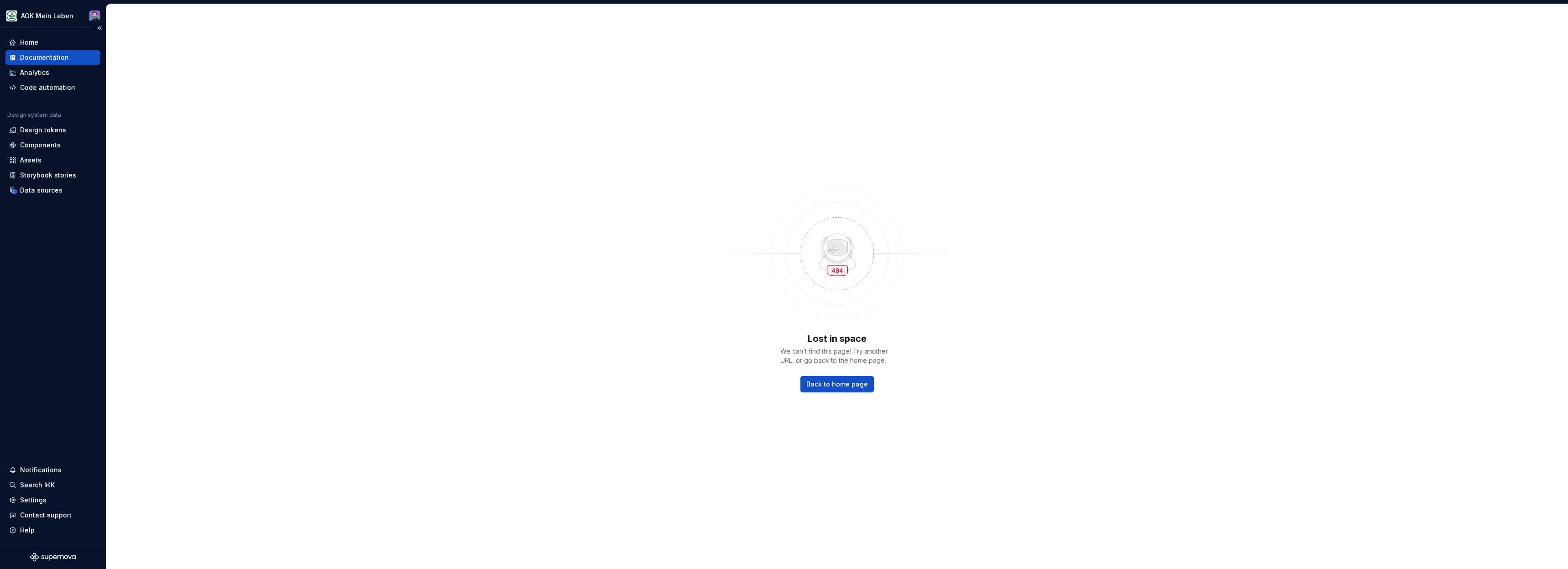
click at [87, 56] on div "Documentation" at bounding box center [53, 57] width 88 height 9
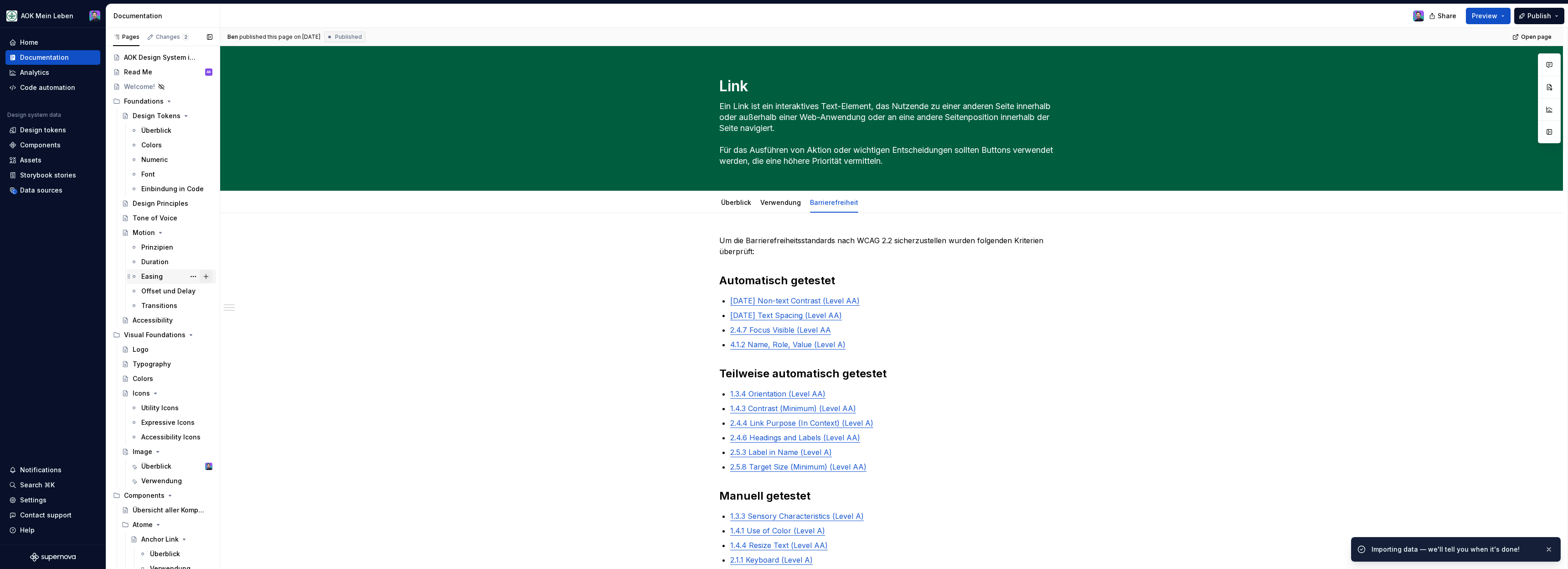
scroll to position [23, 0]
click at [158, 383] on button "Page tree" at bounding box center [155, 387] width 7 height 7
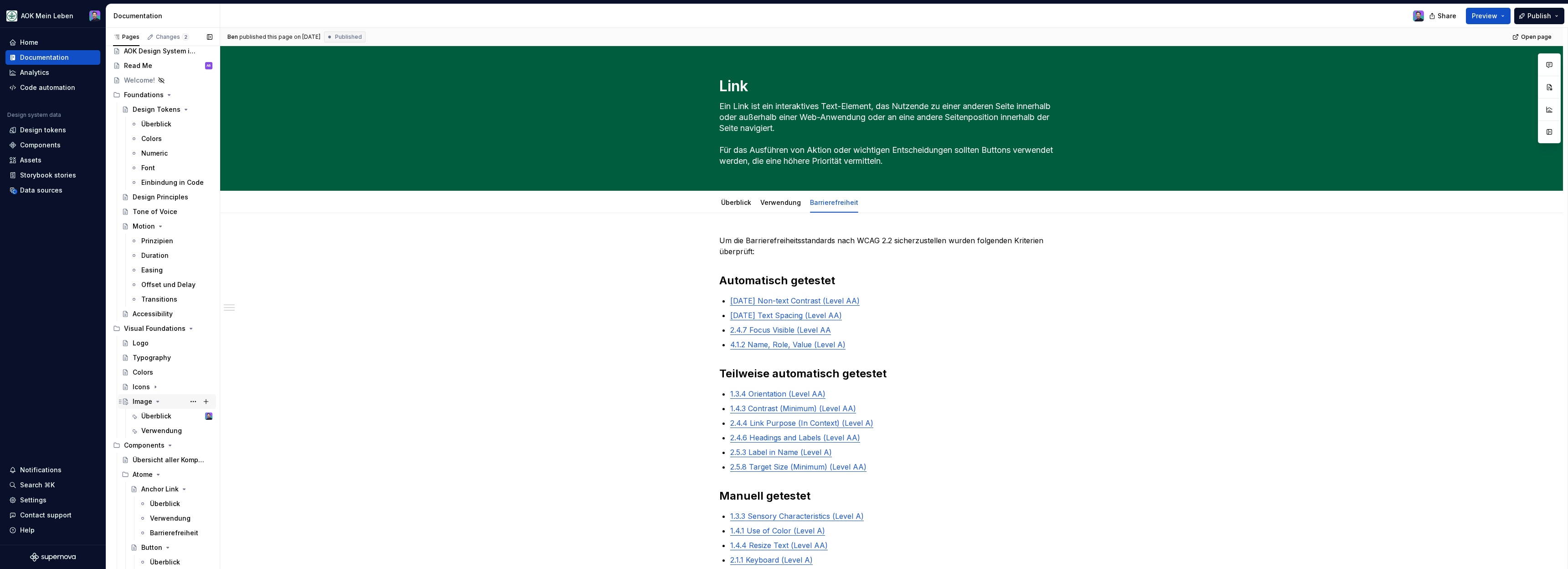
click at [158, 399] on icon "Page tree" at bounding box center [158, 401] width 7 height 7
click at [144, 402] on div "Image" at bounding box center [142, 401] width 19 height 9
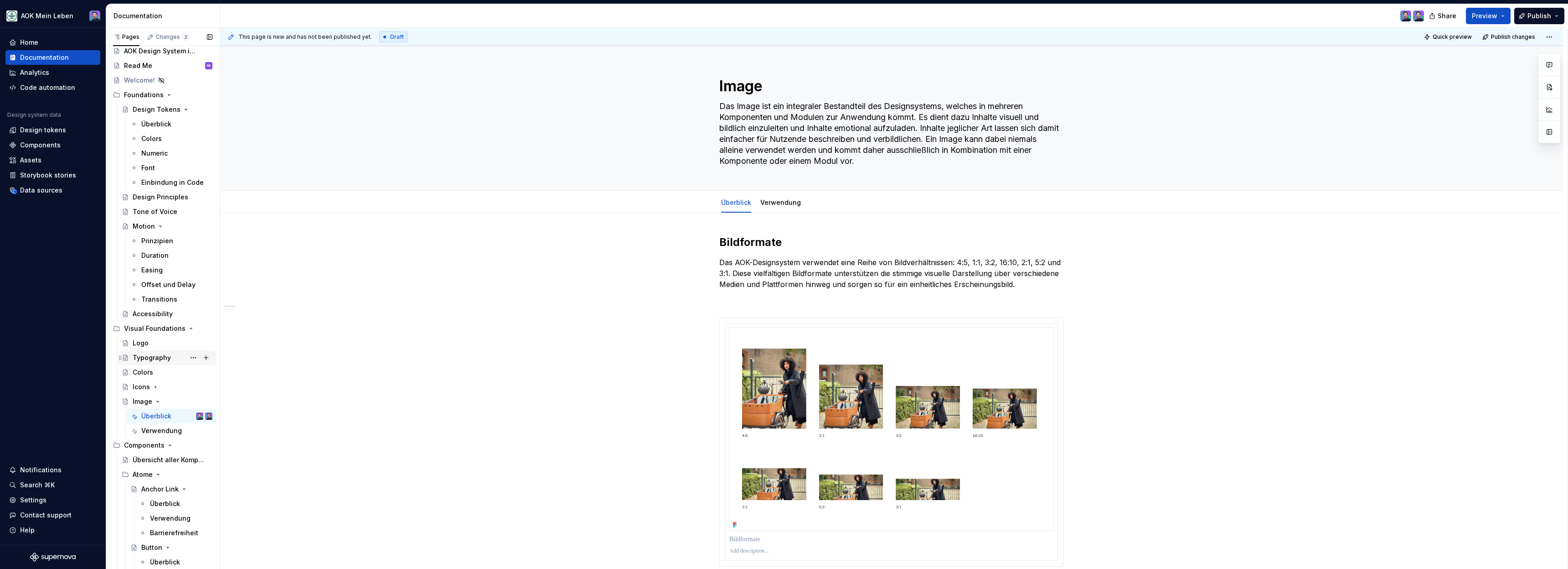
click at [162, 352] on div "Typography" at bounding box center [172, 358] width 80 height 13
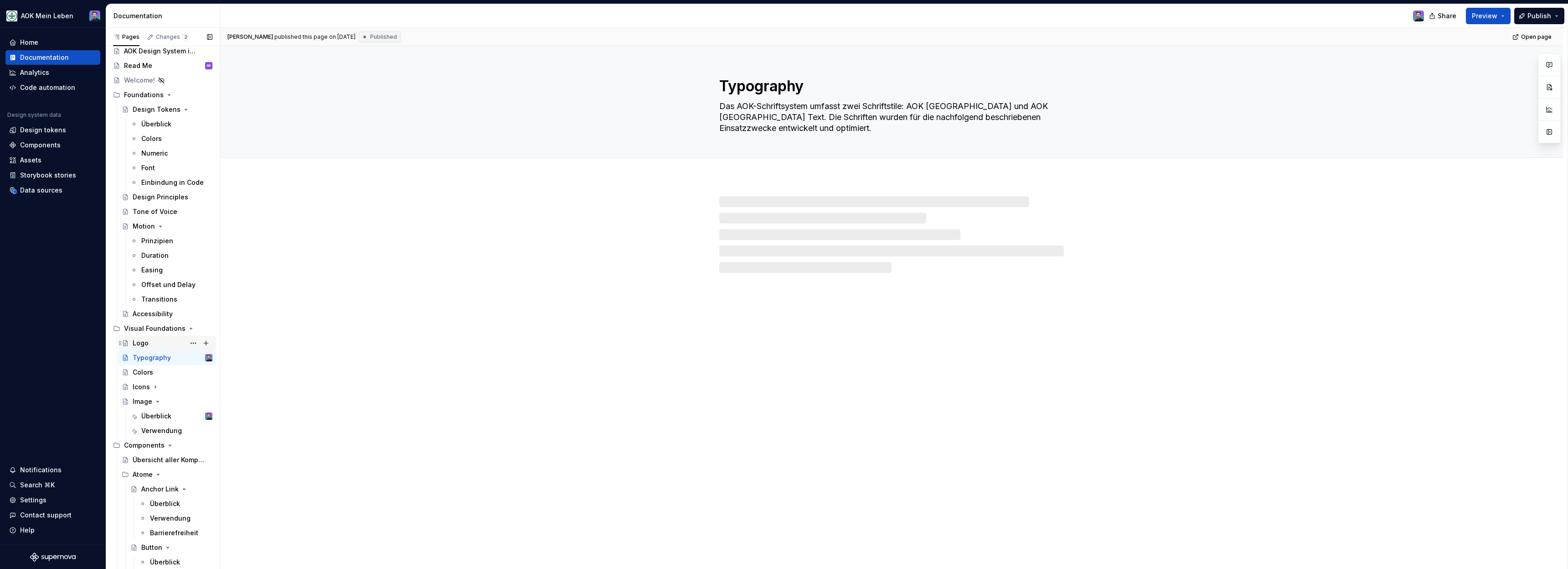
click at [154, 348] on div "Logo" at bounding box center [172, 343] width 80 height 13
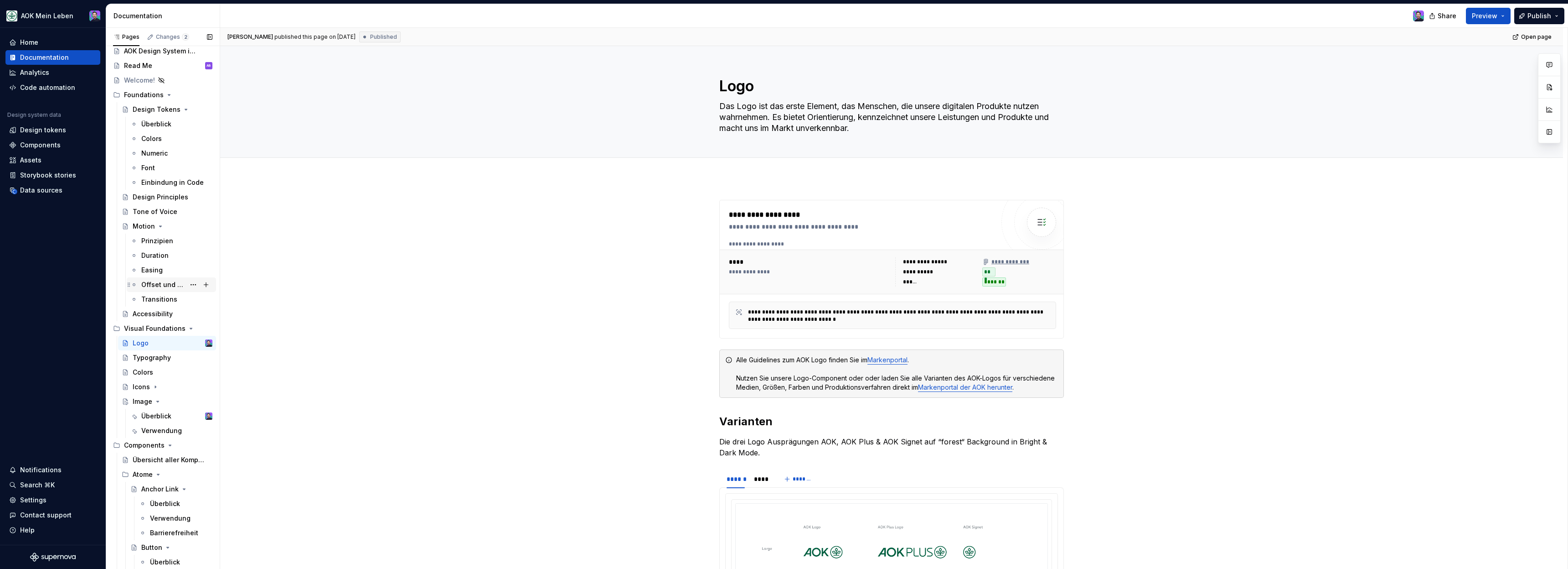
click at [170, 282] on div "Offset und Delay" at bounding box center [163, 284] width 44 height 9
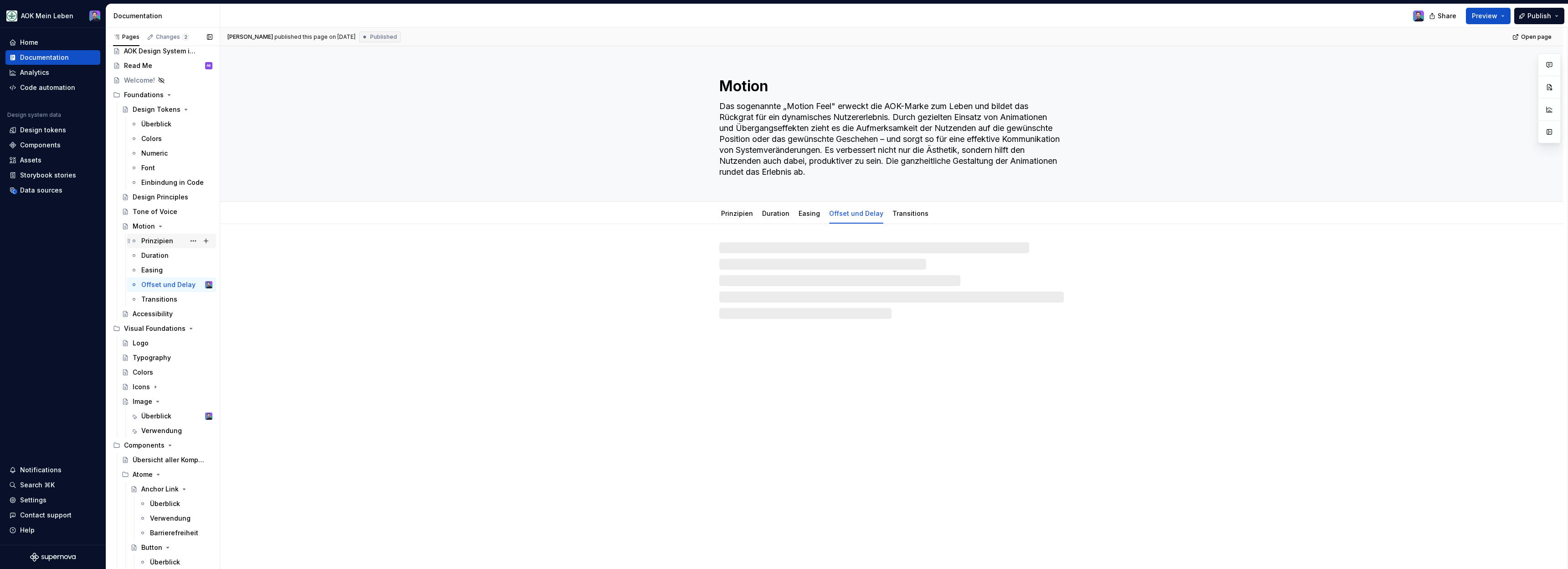
click at [166, 246] on div "Prinzipien" at bounding box center [177, 241] width 71 height 13
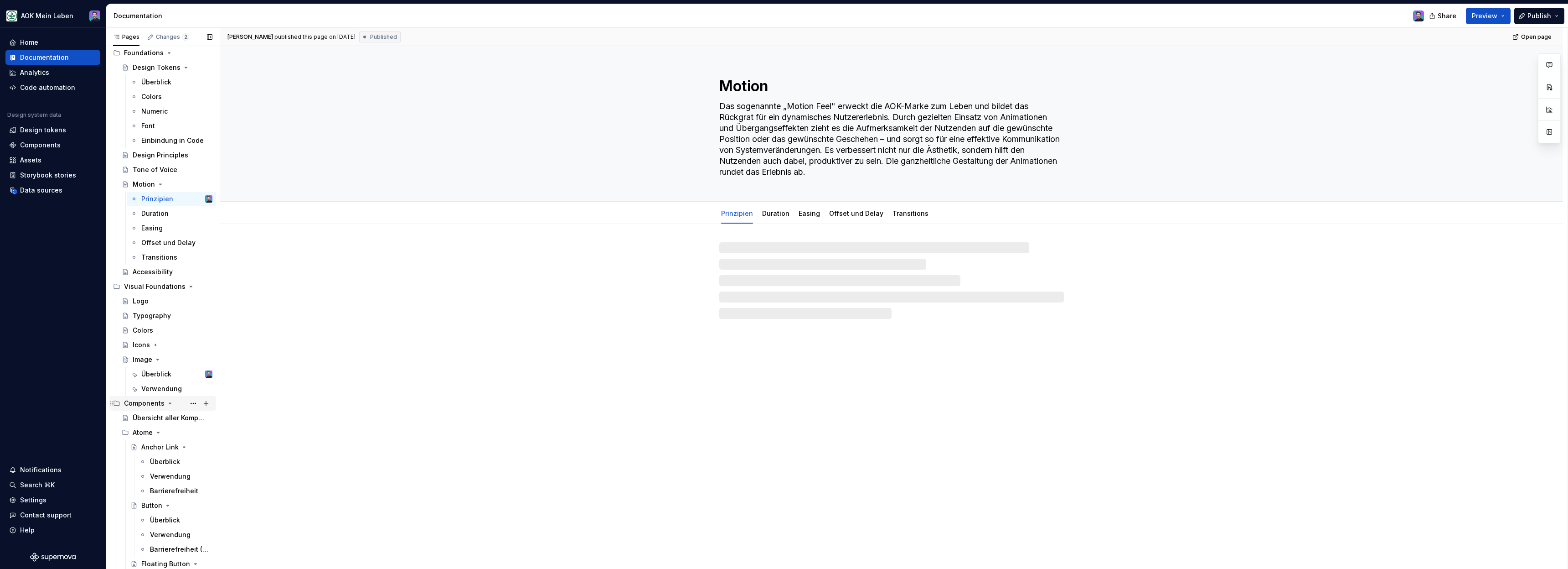
scroll to position [65, 0]
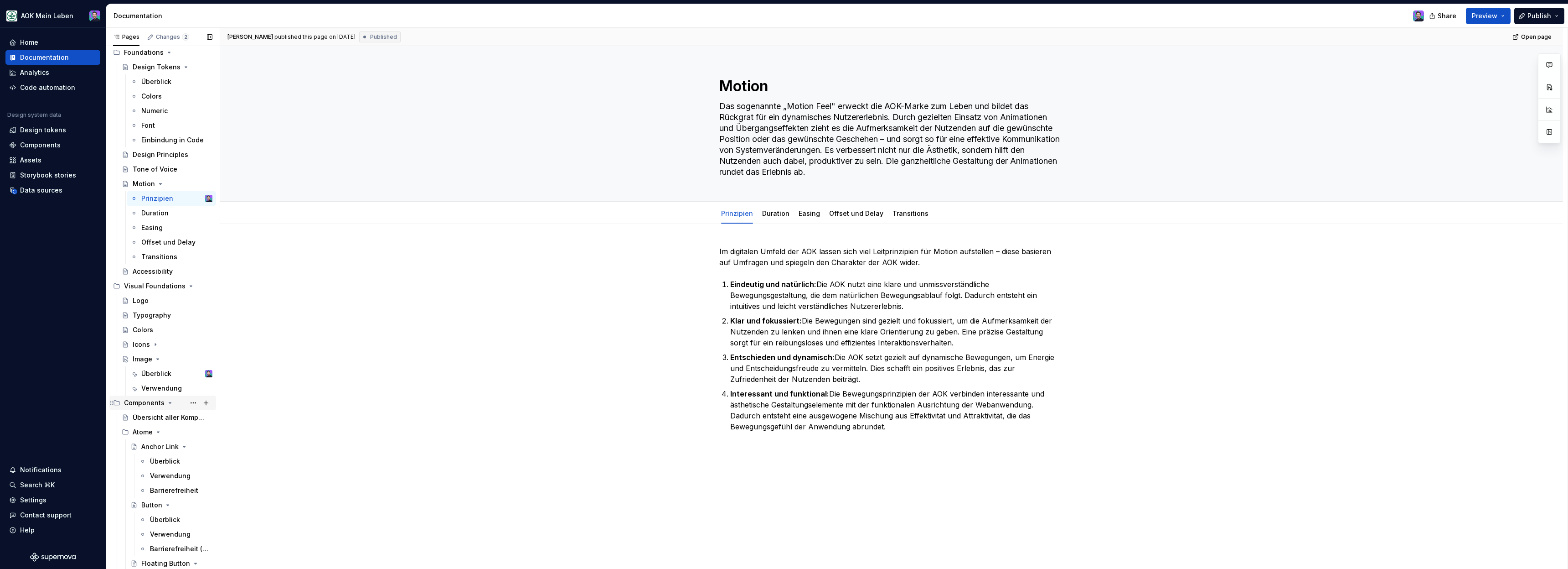
click at [161, 444] on div "Anchor Link" at bounding box center [159, 447] width 37 height 9
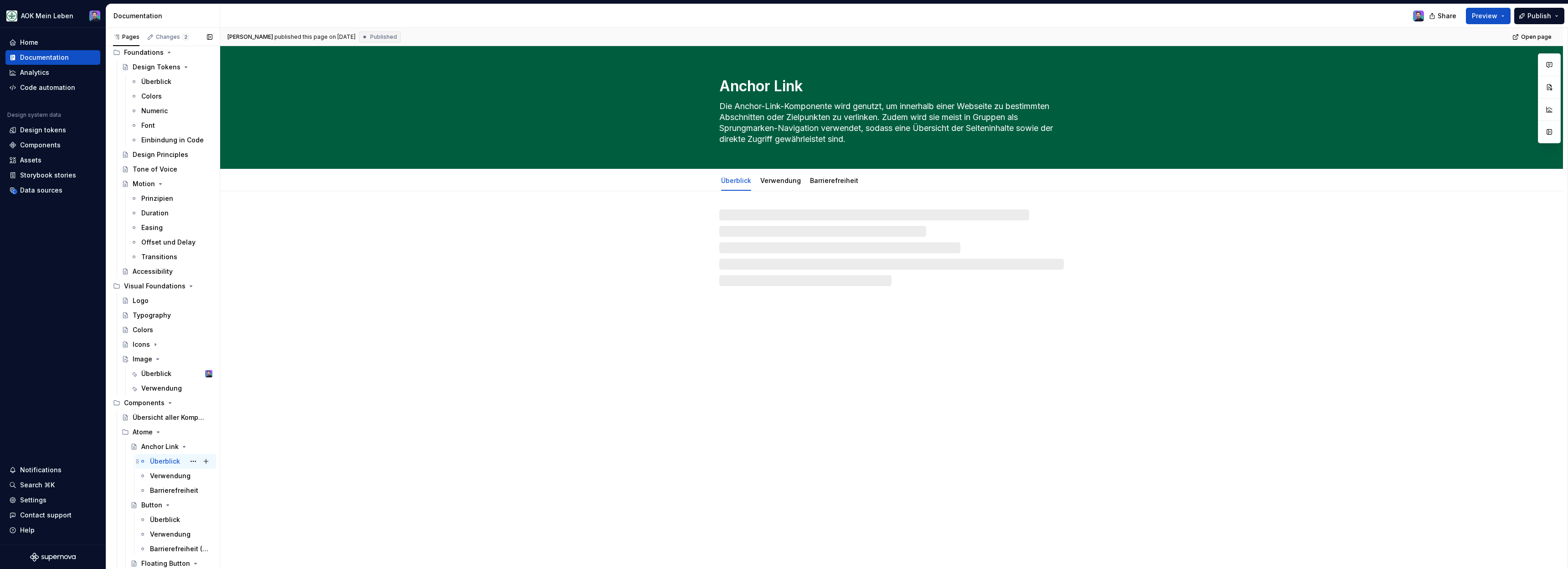
click at [163, 461] on div "Überblick" at bounding box center [164, 461] width 30 height 9
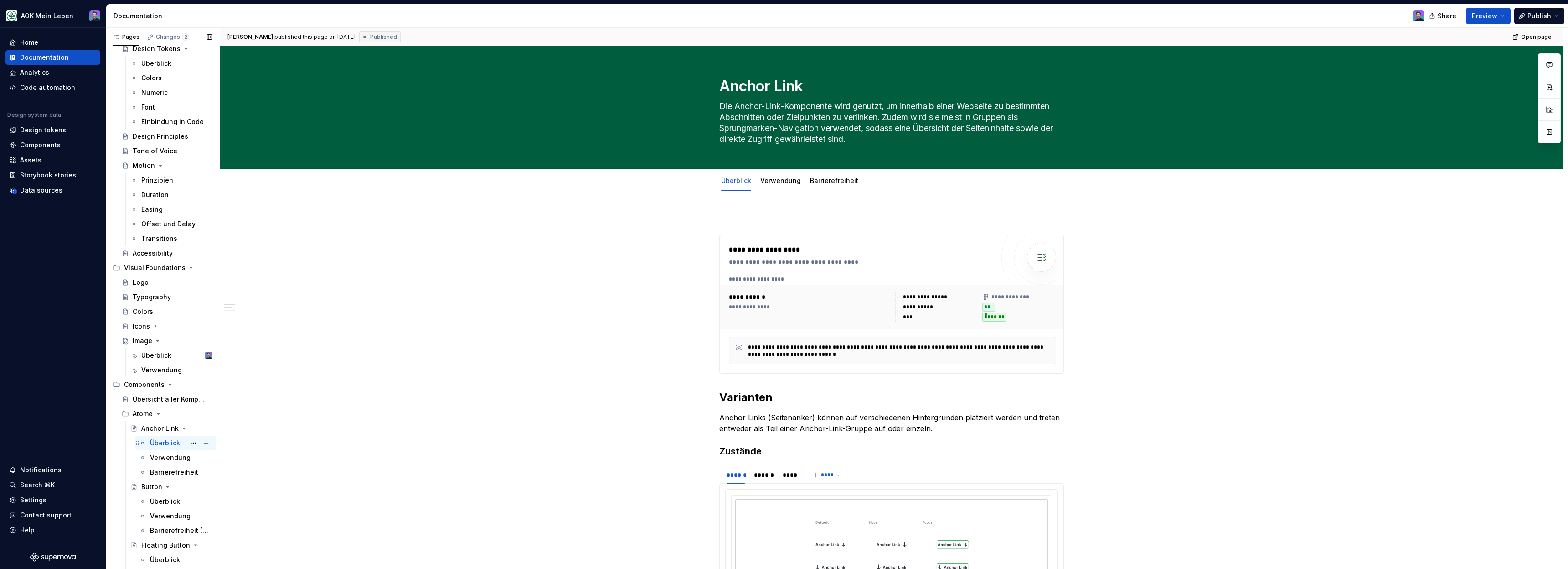
scroll to position [83, 0]
click at [163, 461] on div "Verwendung" at bounding box center [167, 457] width 35 height 9
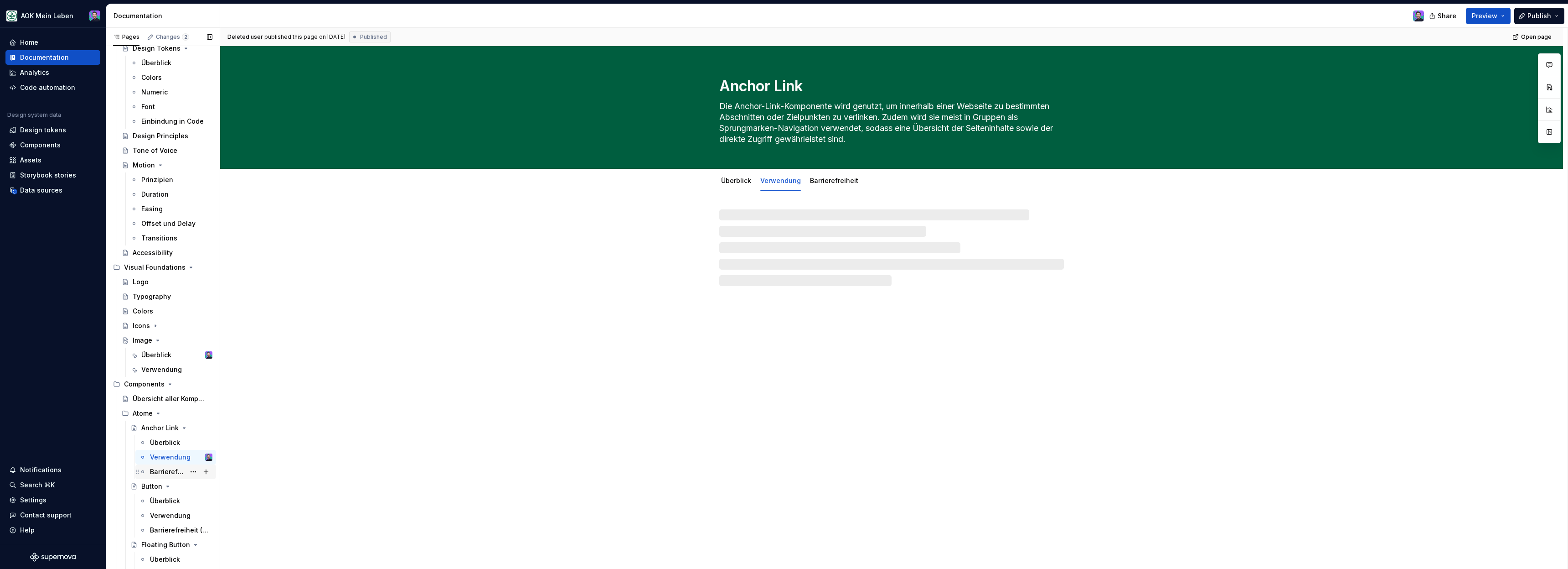
click at [163, 470] on div "Barrierefreiheit" at bounding box center [167, 472] width 35 height 9
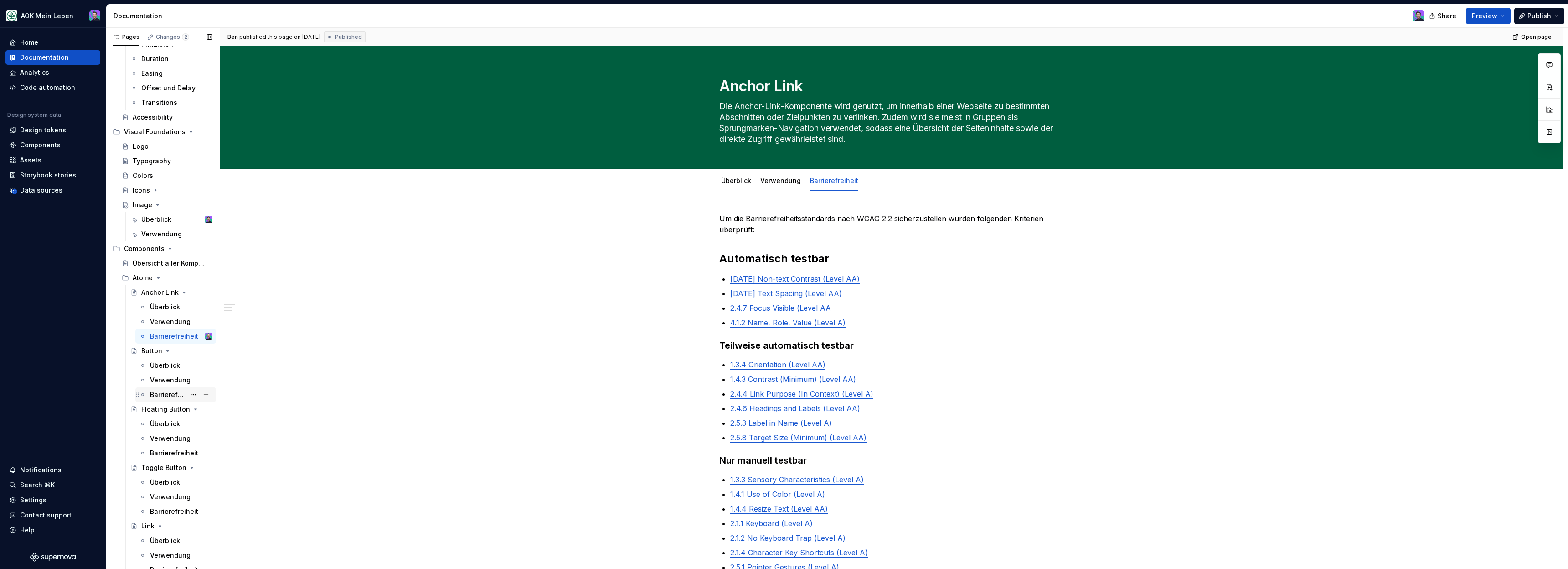
scroll to position [216, 0]
click at [163, 443] on div "Verwendung" at bounding box center [167, 441] width 35 height 9
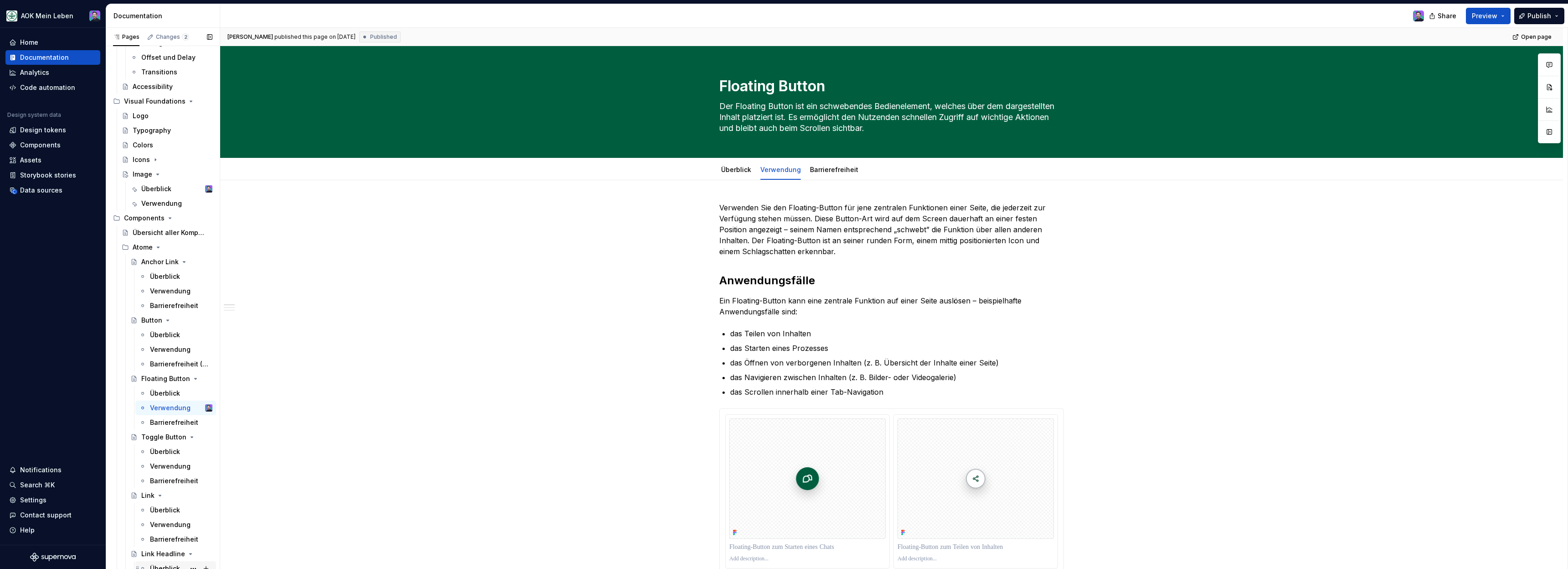
scroll to position [206, 0]
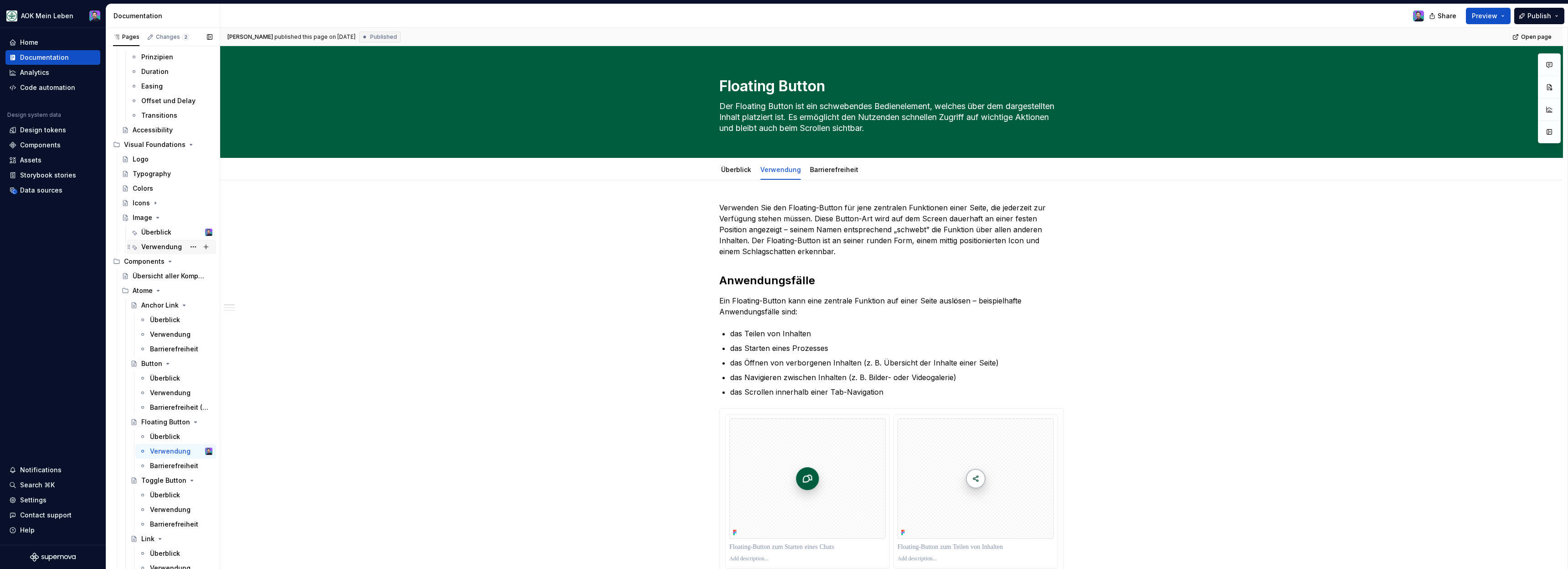
click at [161, 244] on div "Verwendung" at bounding box center [161, 247] width 41 height 9
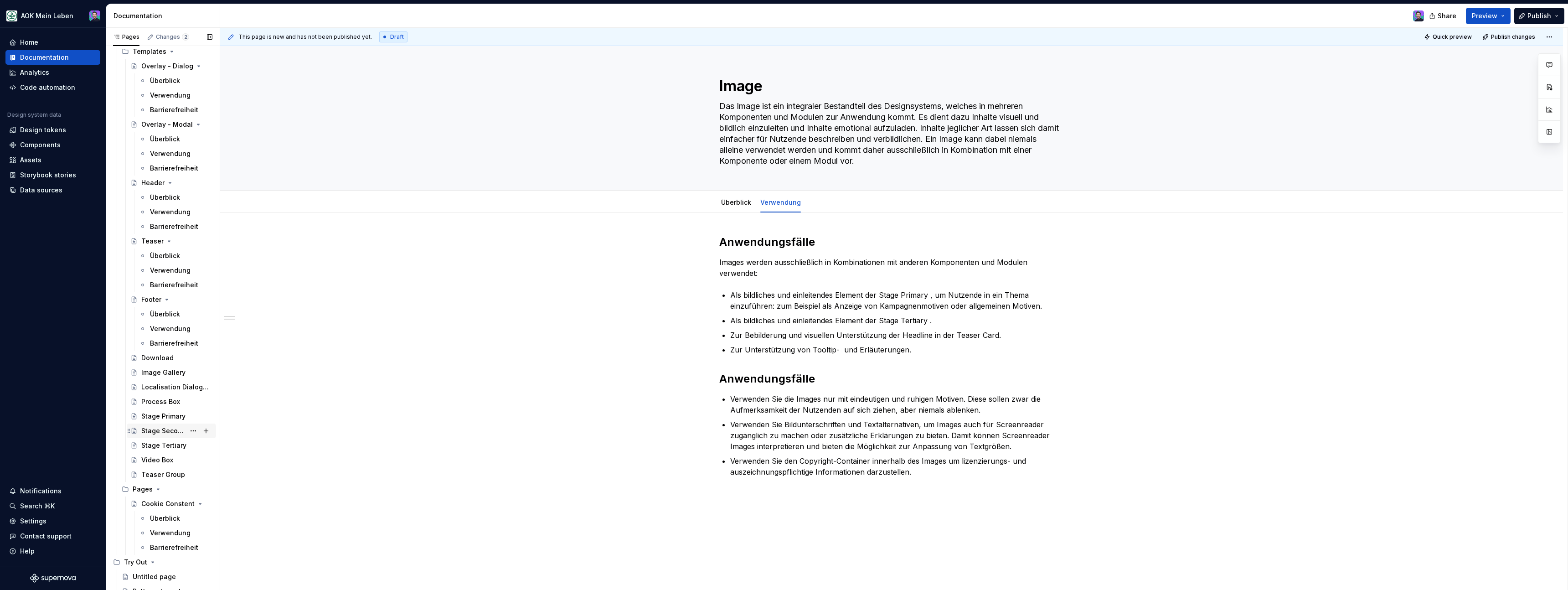
scroll to position [2036, 0]
click at [164, 446] on div "Stage Tertiary" at bounding box center [163, 444] width 44 height 9
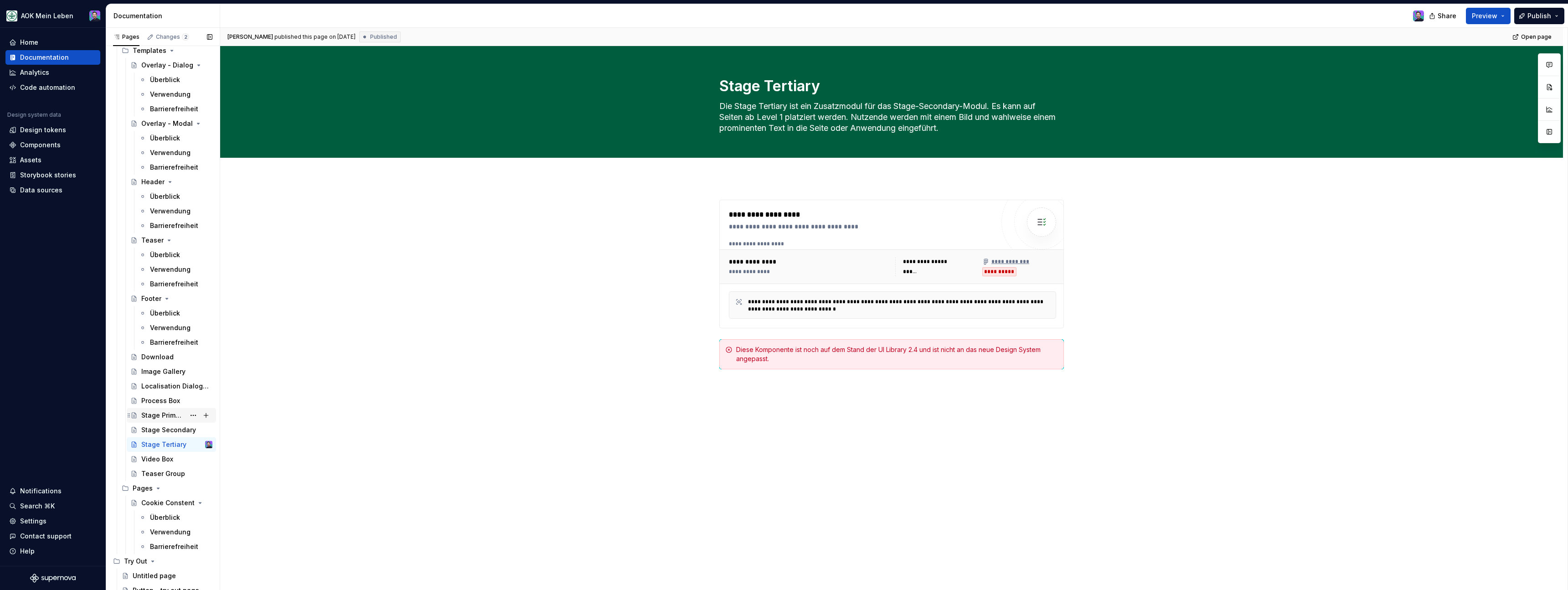
click at [168, 417] on div "Stage Primary" at bounding box center [163, 415] width 44 height 9
click at [197, 417] on button "Page tree" at bounding box center [193, 415] width 13 height 13
click at [393, 472] on html "AOK Mein Leben Home Documentation Analytics Code automation Design system data …" at bounding box center [784, 295] width 1568 height 590
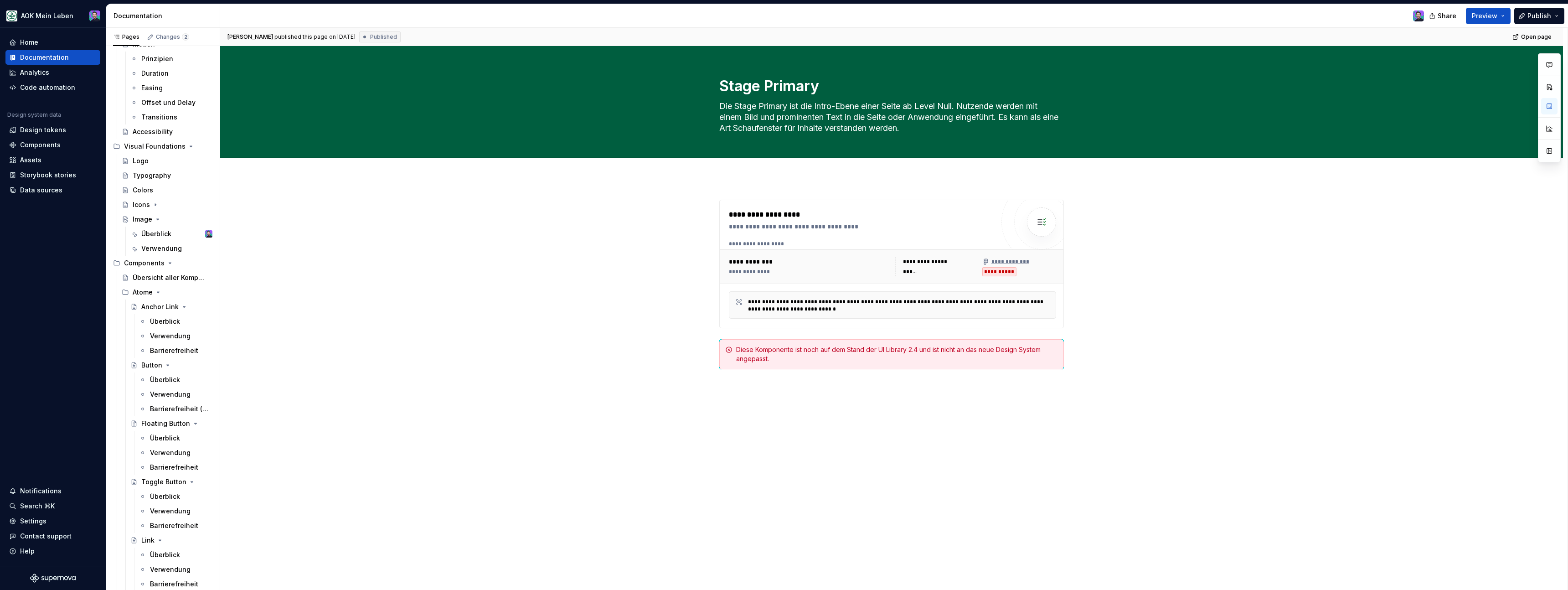
scroll to position [230, 0]
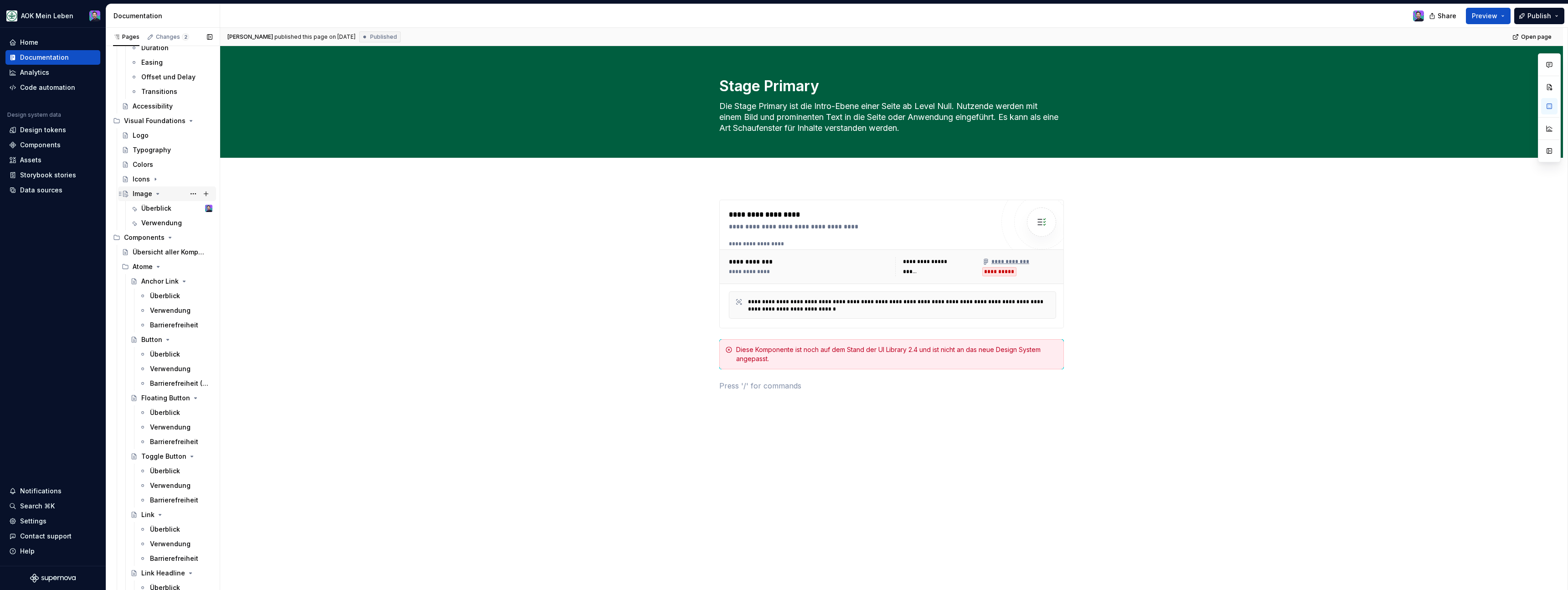
click at [159, 194] on icon "Page tree" at bounding box center [158, 194] width 7 height 7
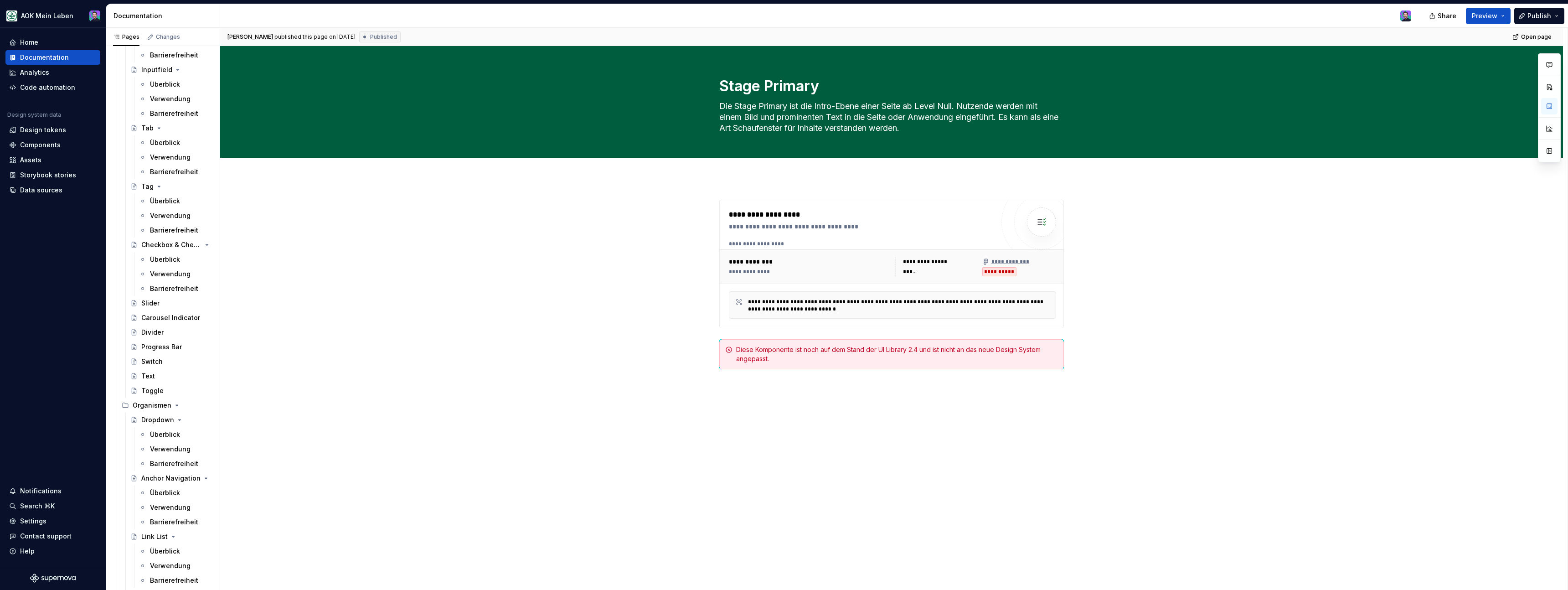
scroll to position [1039, 0]
type textarea "*"
